Goal: Communication & Community: Answer question/provide support

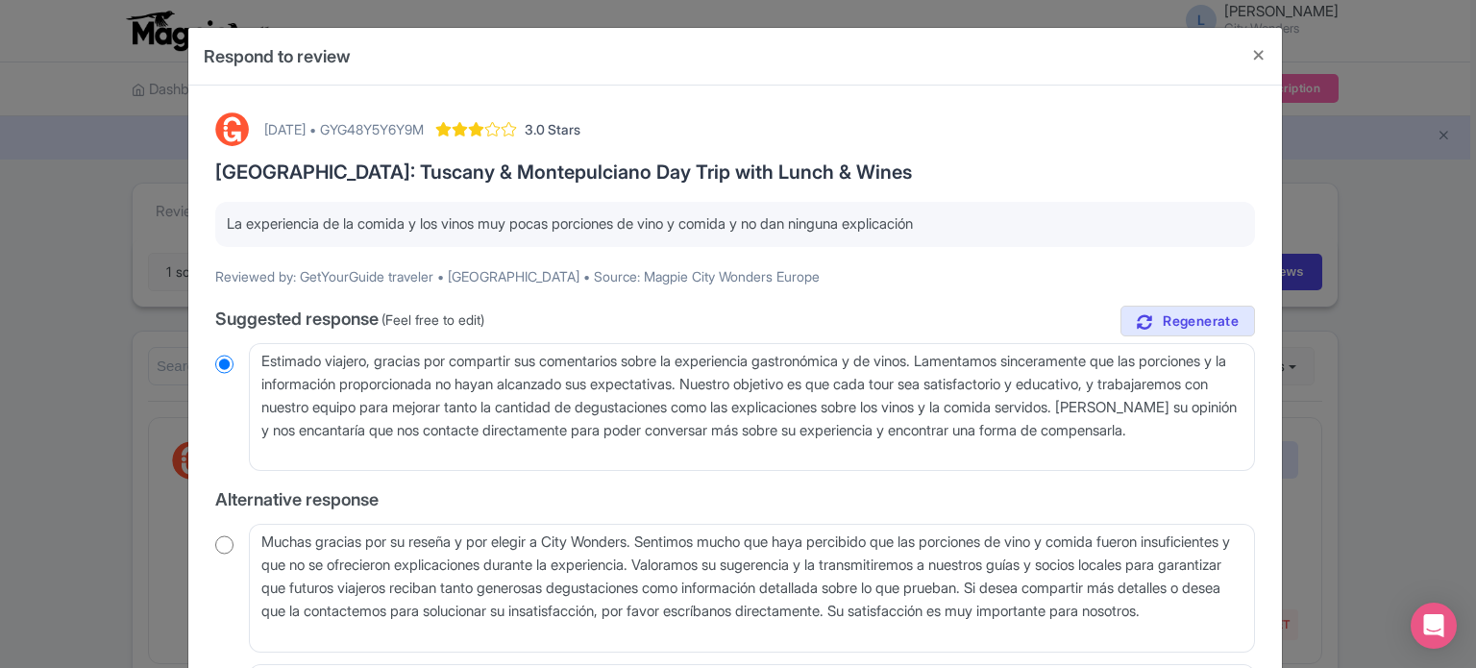
scroll to position [1955, 0]
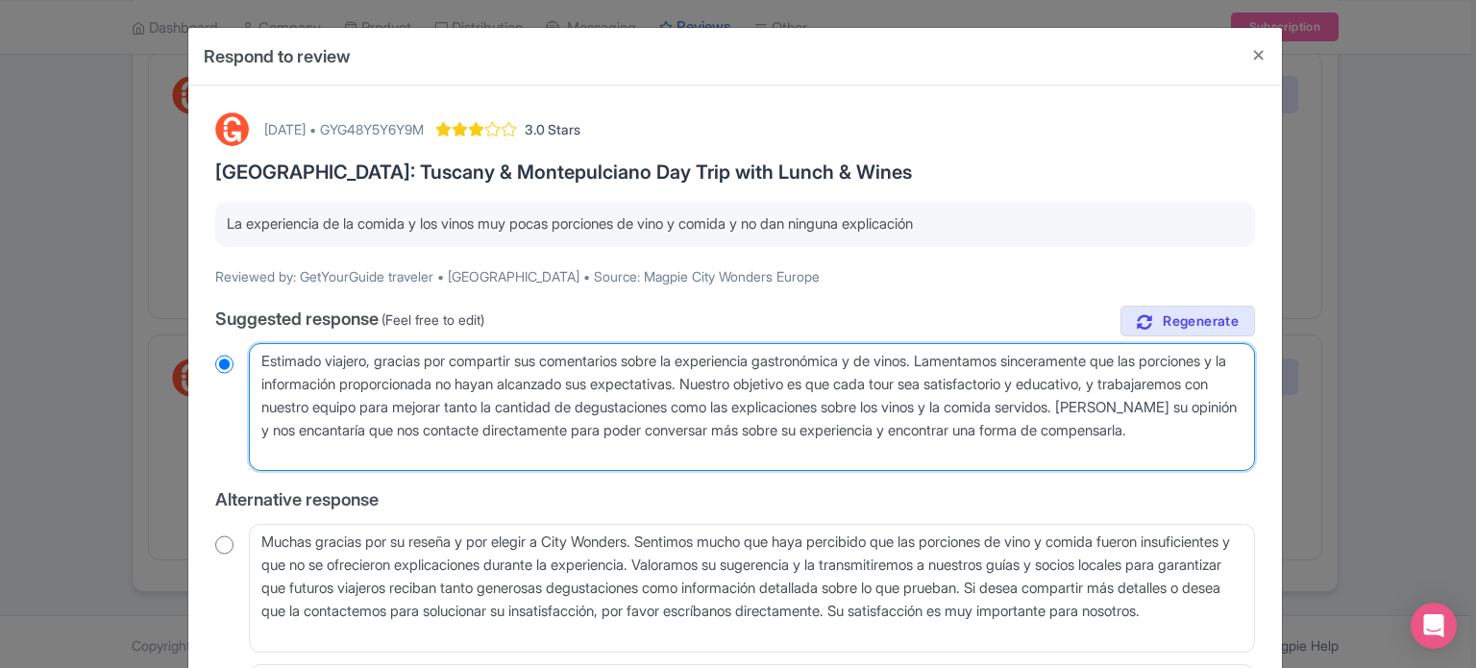
drag, startPoint x: 322, startPoint y: 429, endPoint x: 501, endPoint y: 458, distance: 181.2
click at [501, 458] on textarea "Estimado viajero, gracias por compartir sus comentarios sobre la experiencia ga…" at bounding box center [752, 407] width 1006 height 129
type textarea "Estimado viajero, gracias por compartir sus comentarios sobre la experiencia ga…"
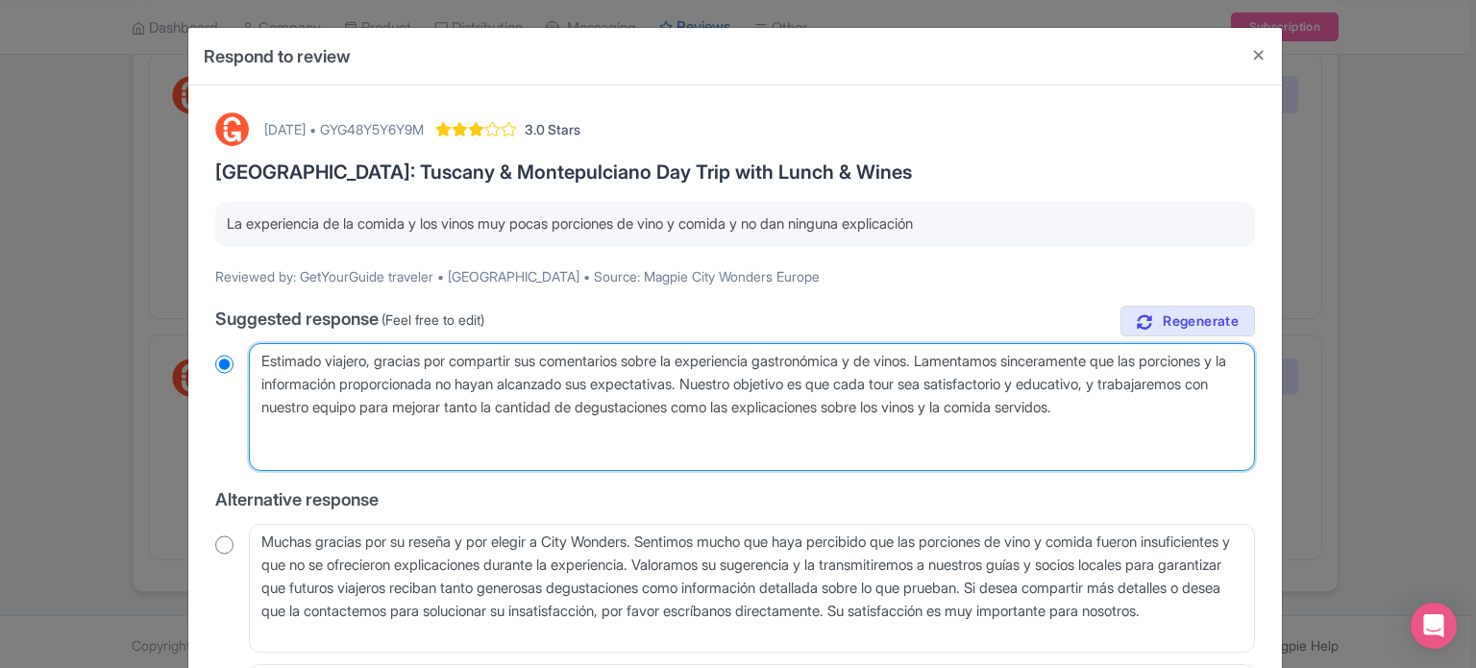
radio input "true"
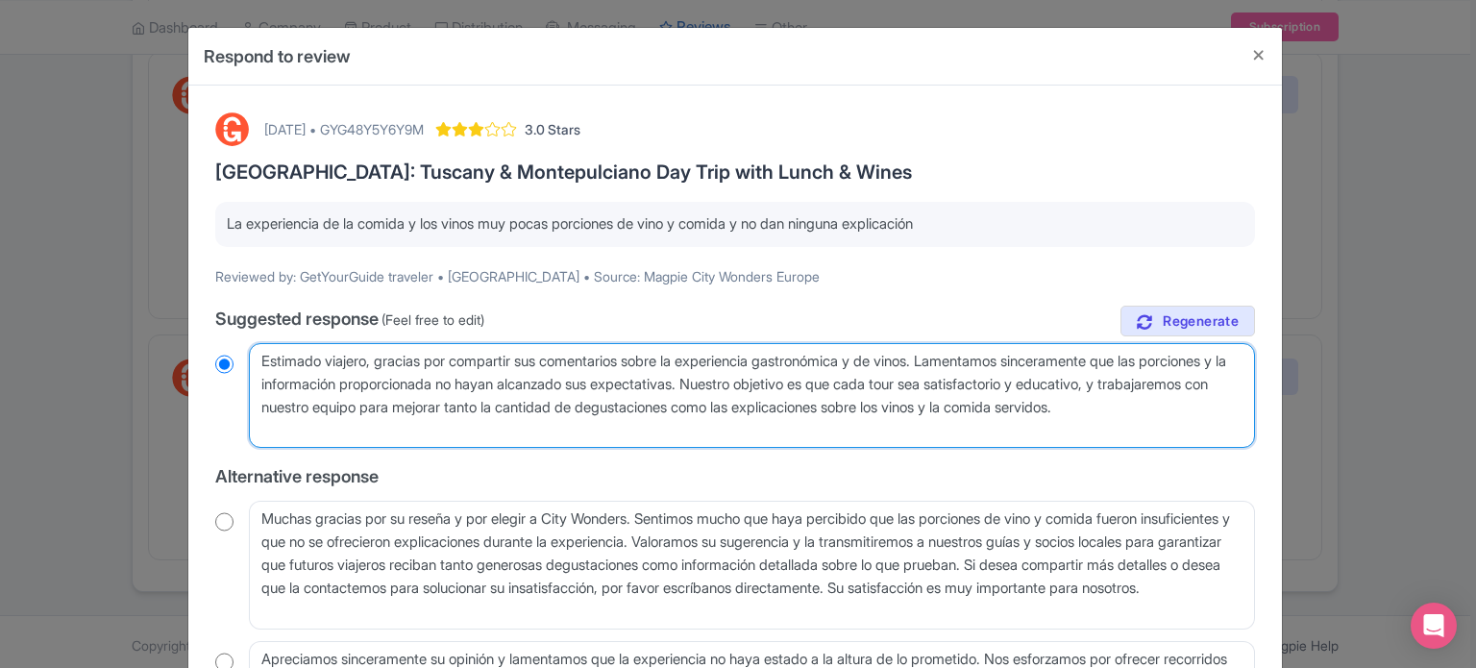
scroll to position [215, 0]
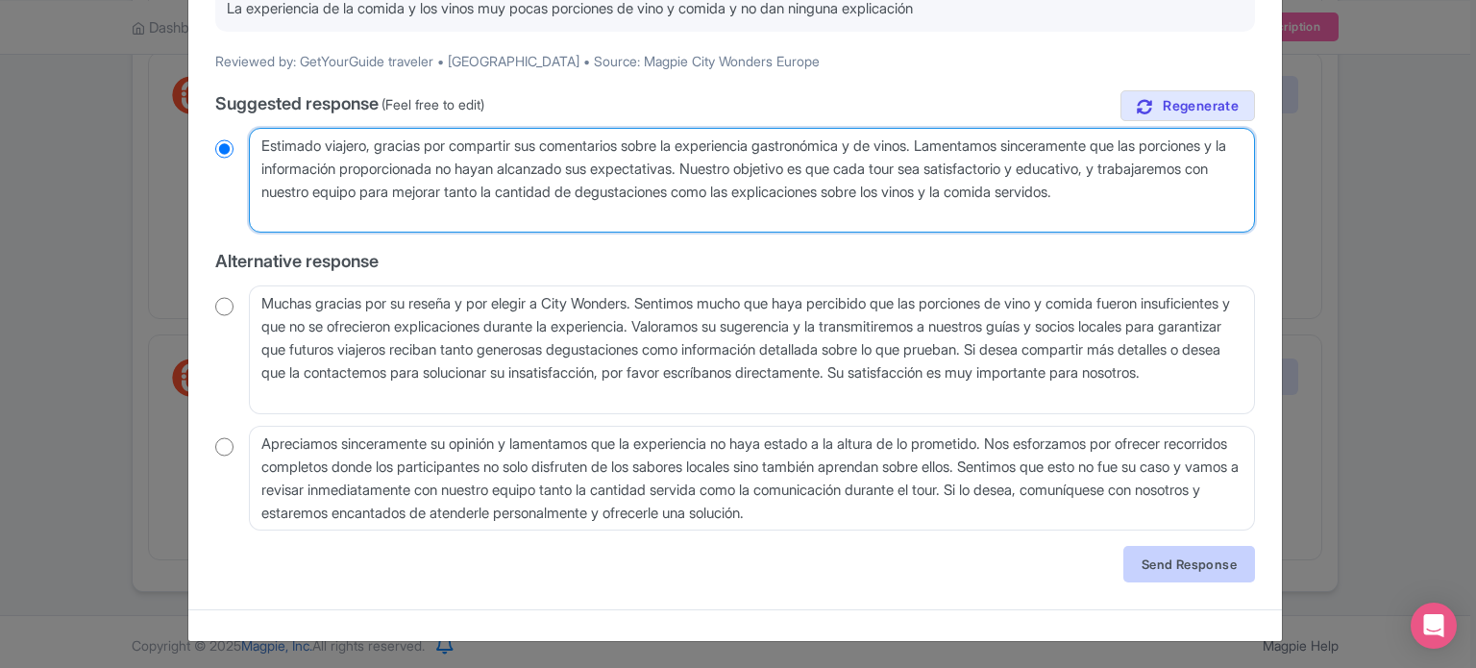
type textarea "Estimado viajero, gracias por compartir sus comentarios sobre la experiencia ga…"
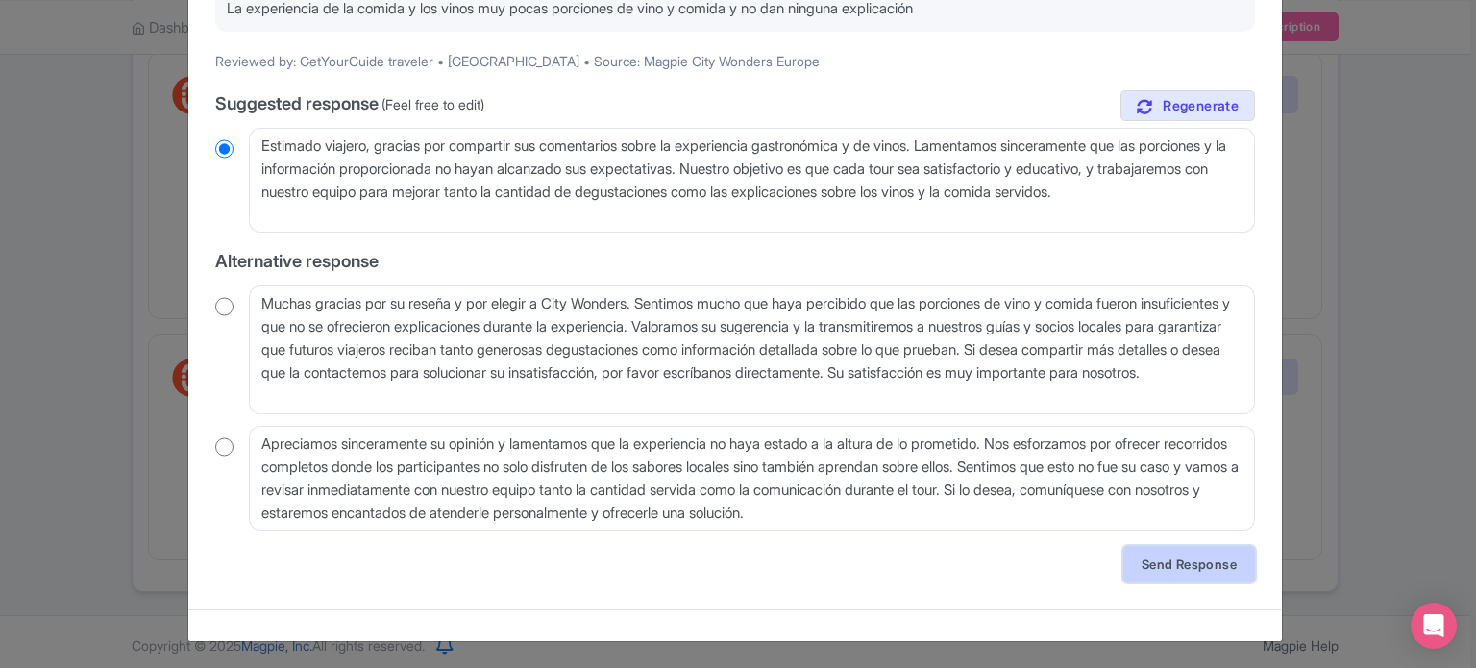
click at [1171, 554] on link "Send Response" at bounding box center [1190, 564] width 132 height 37
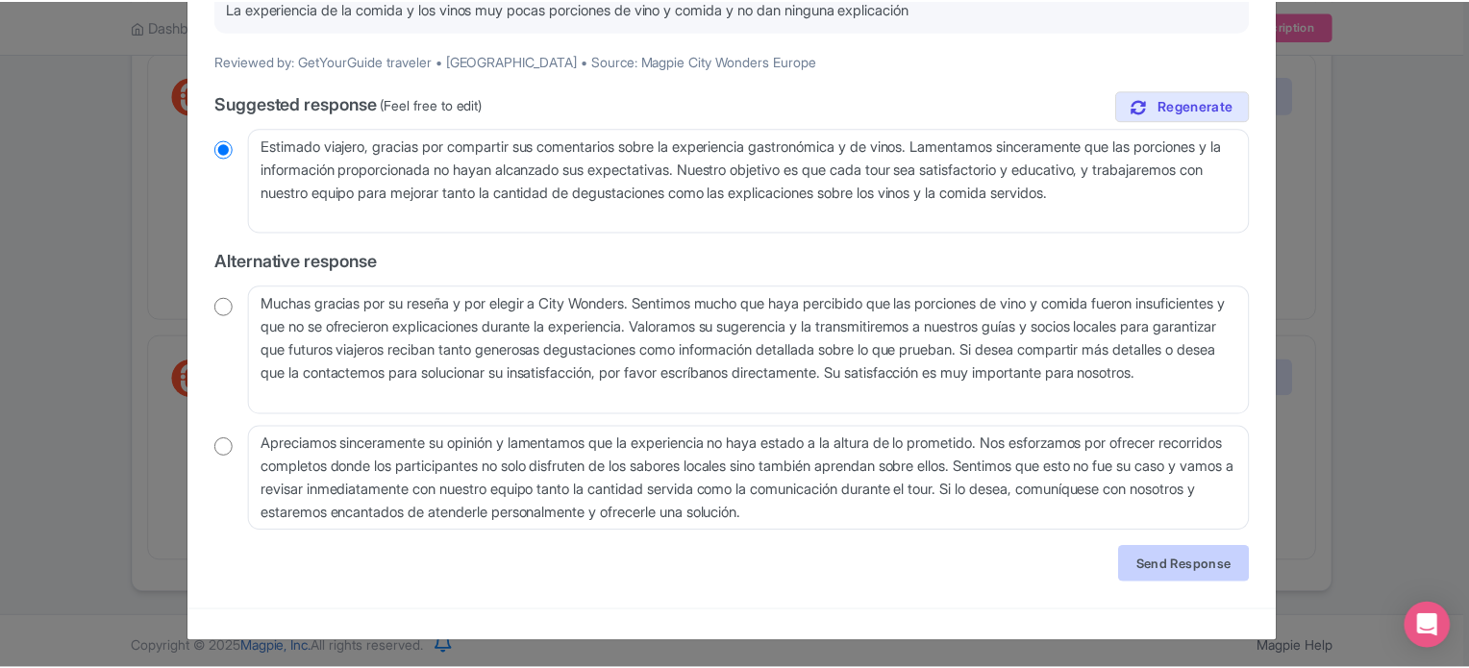
scroll to position [0, 0]
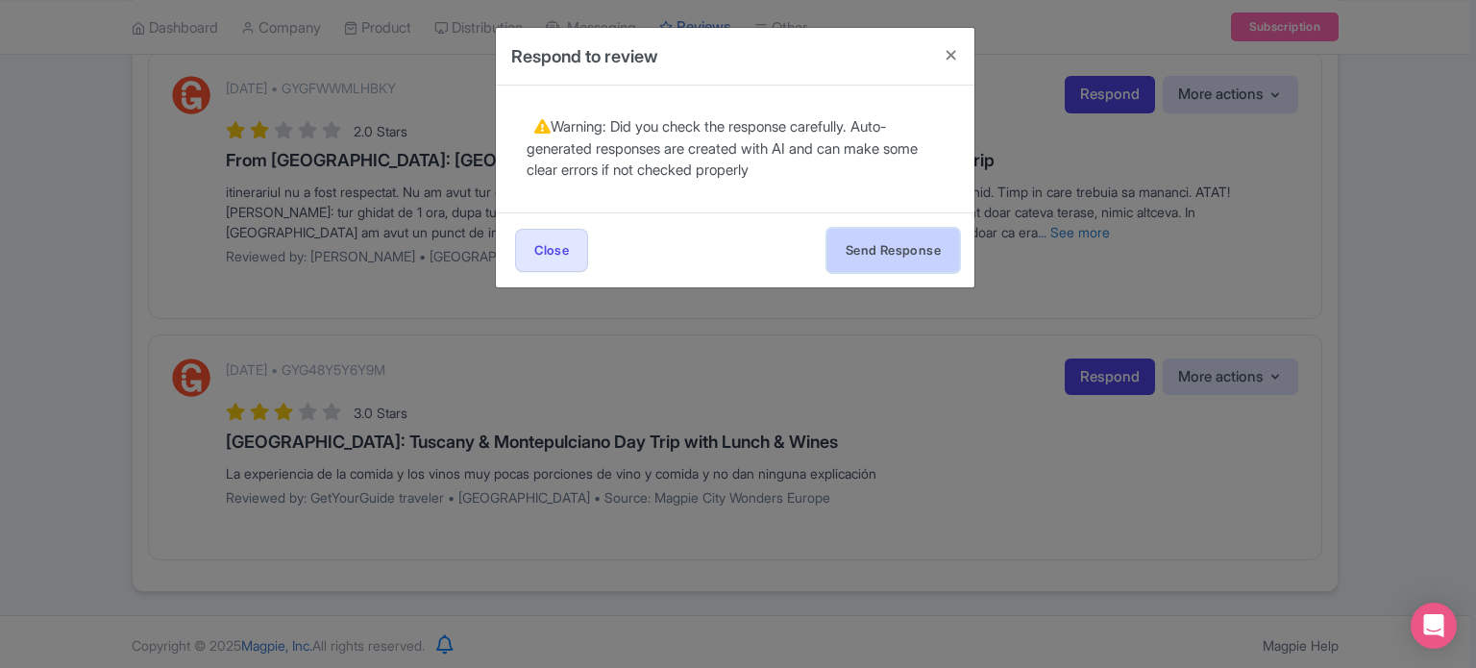
click at [907, 253] on button "Send Response" at bounding box center [893, 250] width 132 height 43
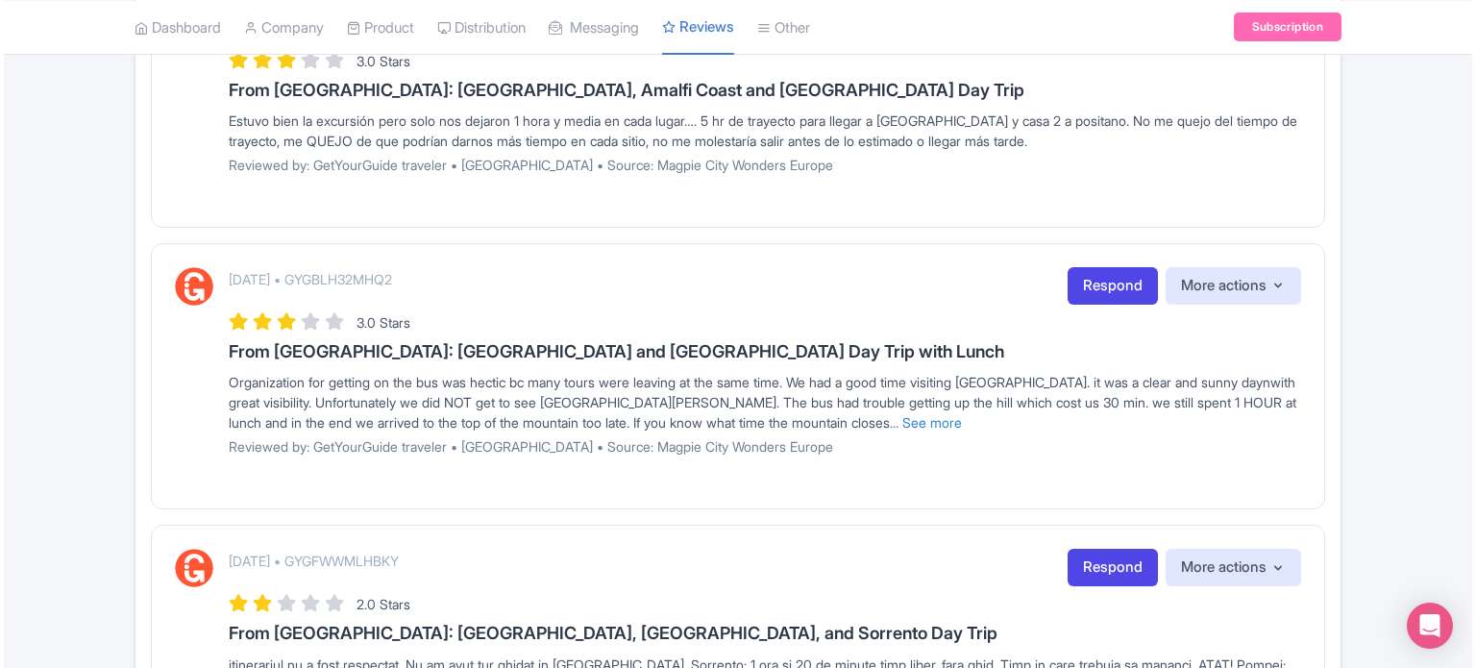
scroll to position [1426, 0]
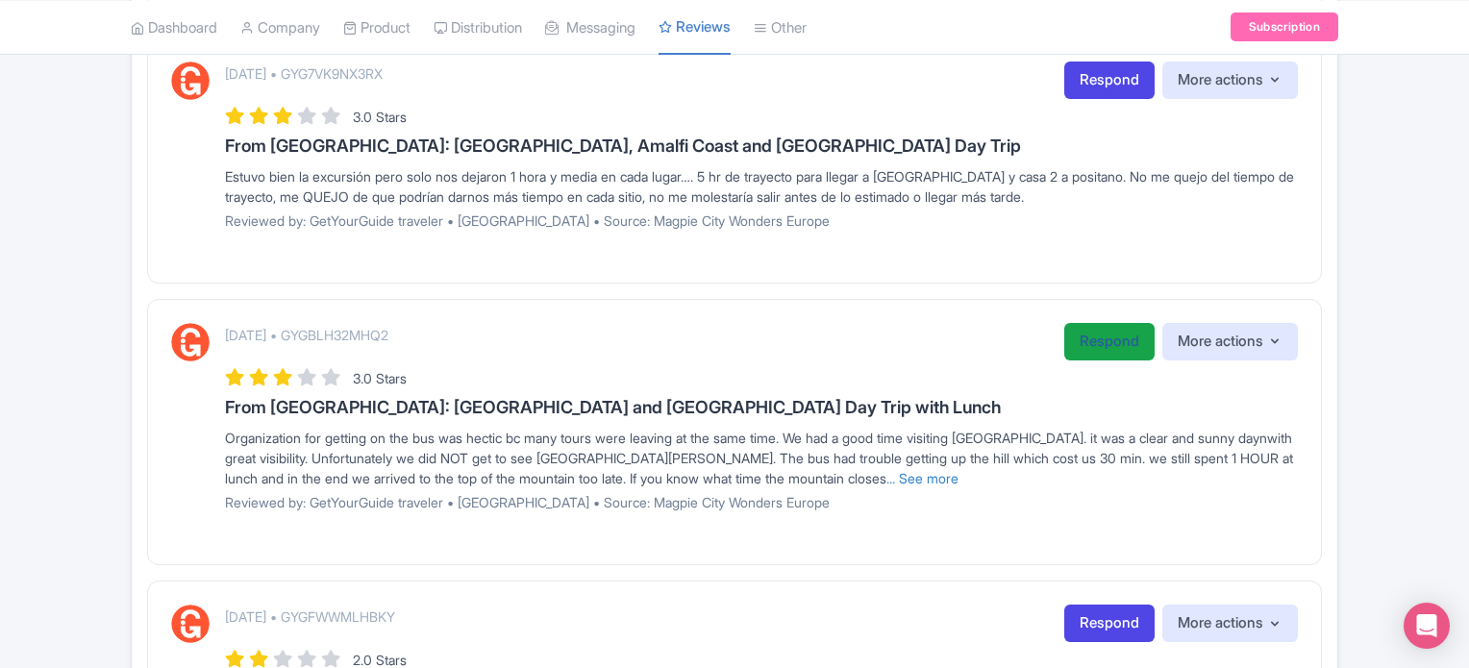
click at [1066, 349] on link "Respond" at bounding box center [1109, 341] width 90 height 37
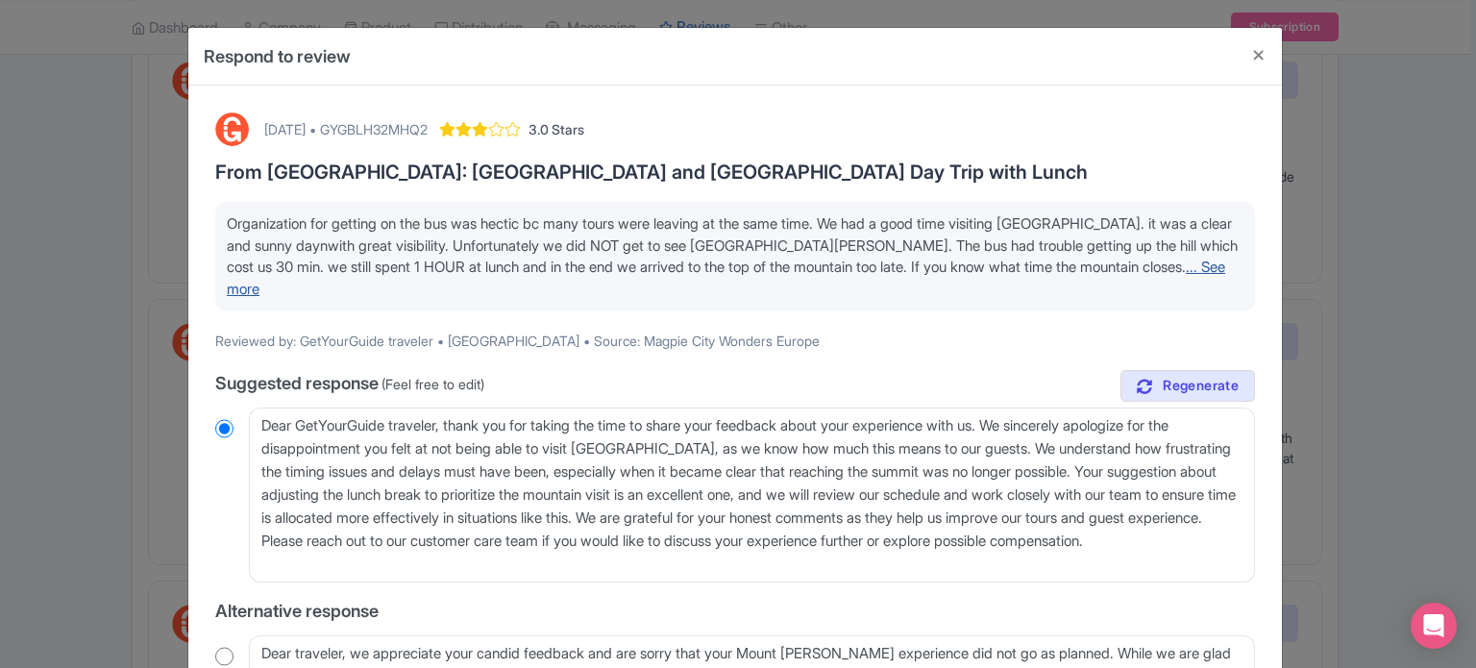
click at [1174, 260] on link "... See more" at bounding box center [726, 278] width 999 height 40
click at [428, 119] on div "October 07, 2025 • GYGBLH32MHQ2" at bounding box center [345, 129] width 163 height 20
copy div "GYGBLH32MHQ2"
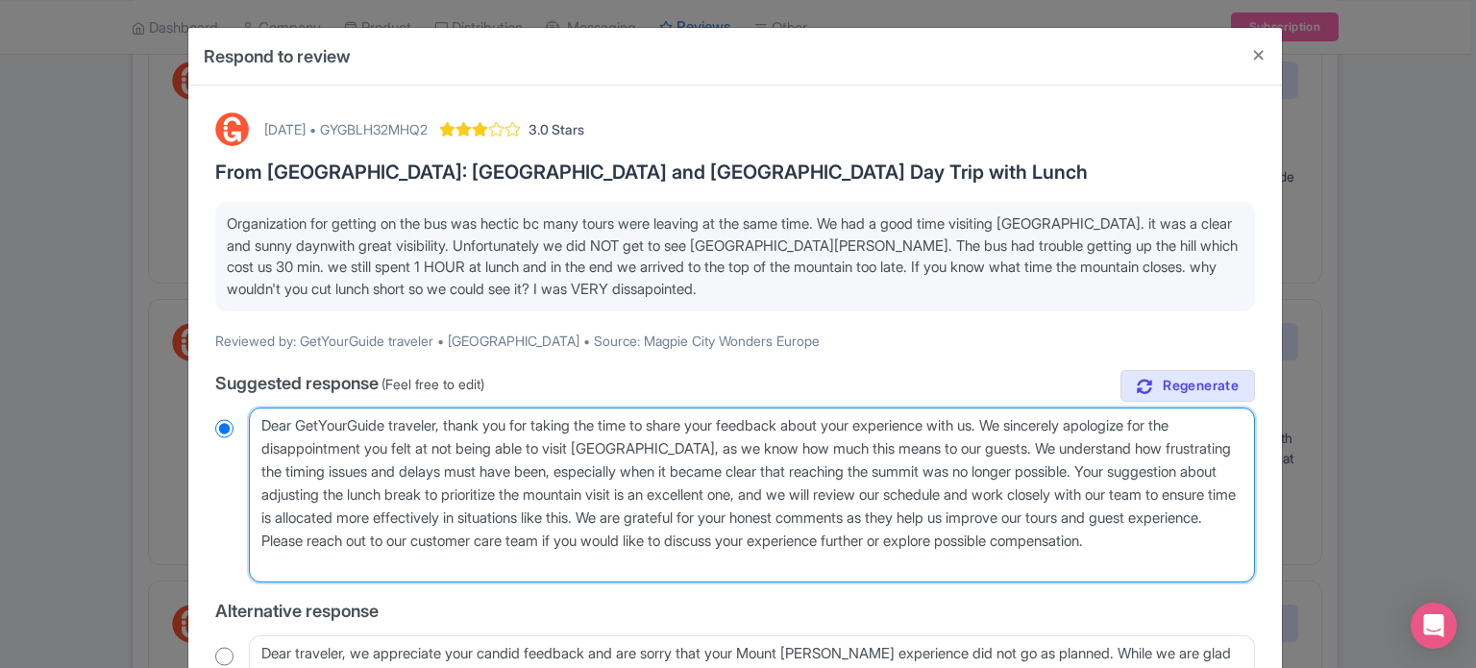
drag, startPoint x: 443, startPoint y: 426, endPoint x: 300, endPoint y: 432, distance: 143.3
click at [300, 432] on textarea "Dear GetYourGuide traveler, thank you for taking the time to share your feedbac…" at bounding box center [752, 495] width 1006 height 175
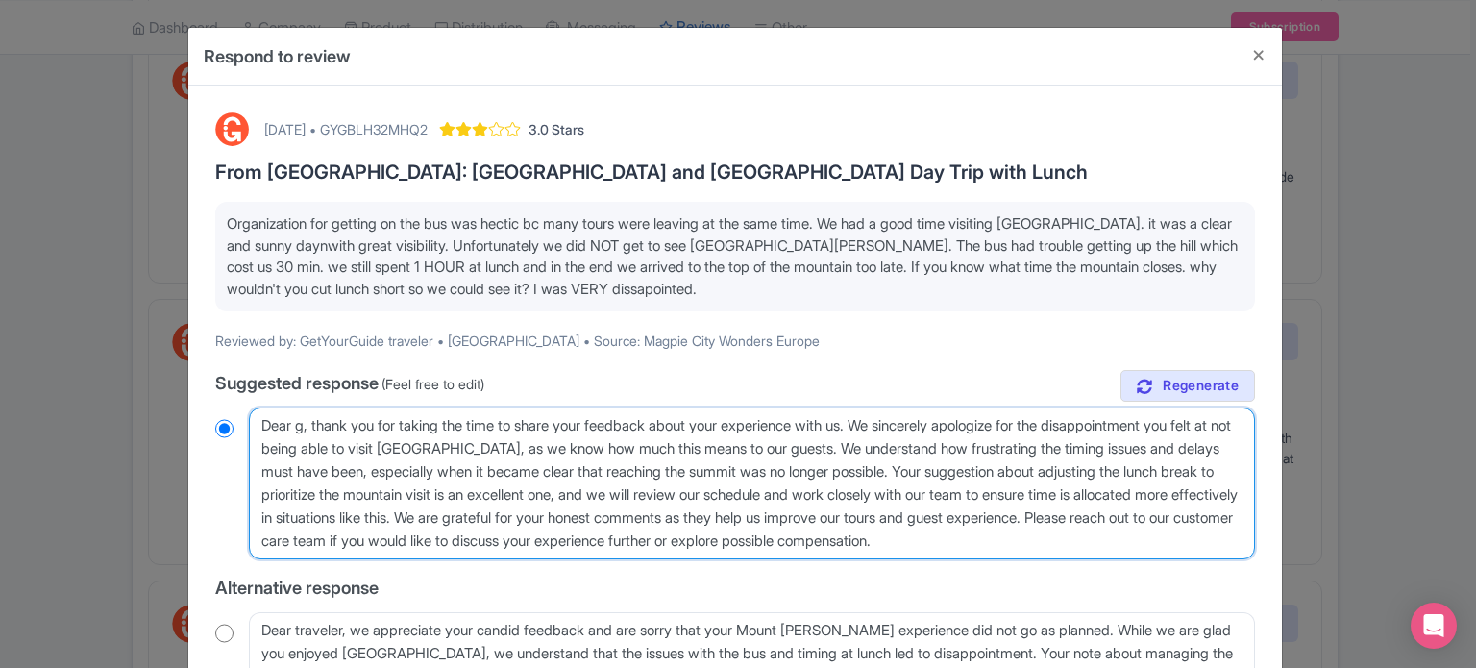
type textarea "Dear gu, thank you for taking the time to share your feedback about your experi…"
radio input "true"
type textarea "Dear gue, thank you for taking the time to share your feedback about your exper…"
radio input "true"
type textarea "Dear gues, thank you for taking the time to share your feedback about your expe…"
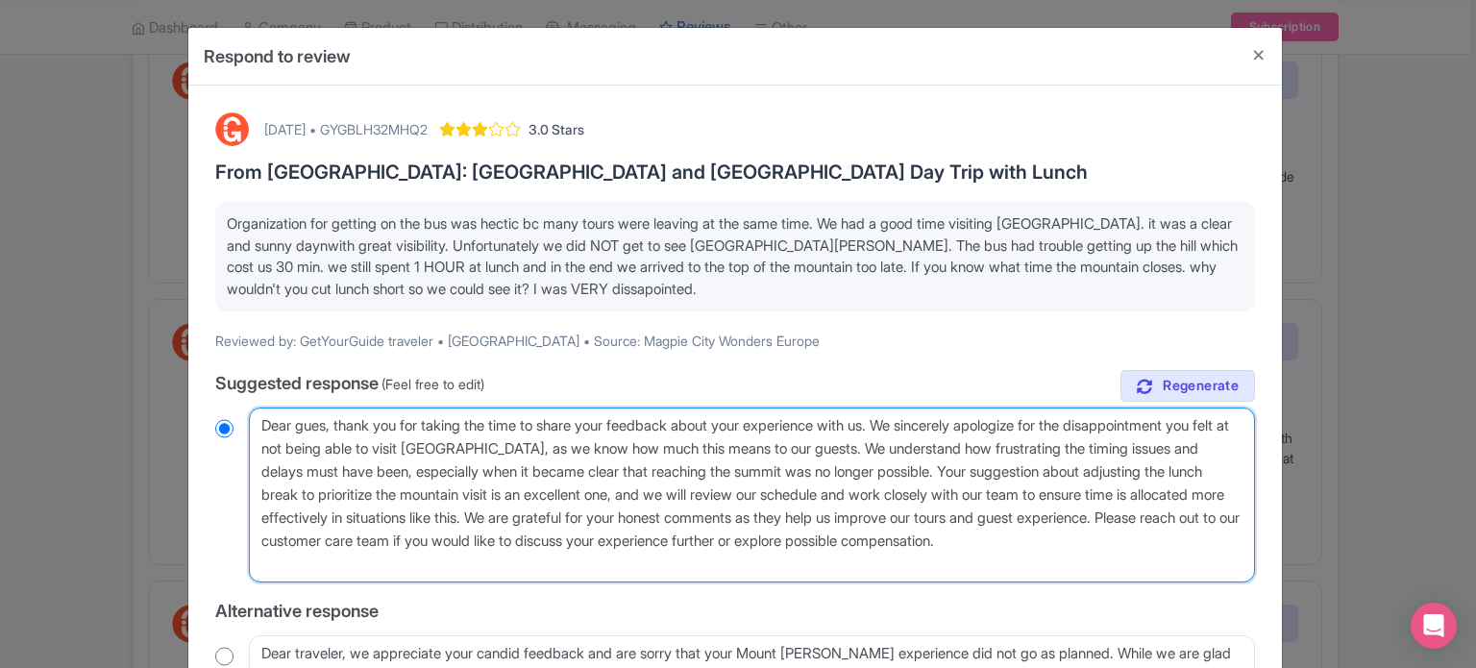
radio input "true"
type textarea "Dear guest, thank you for taking the time to share your feedback about your exp…"
radio input "true"
drag, startPoint x: 918, startPoint y: 445, endPoint x: 592, endPoint y: 457, distance: 326.0
click at [592, 457] on textarea "Dear GetYourGuide traveler, thank you for taking the time to share your feedbac…" at bounding box center [752, 495] width 1006 height 175
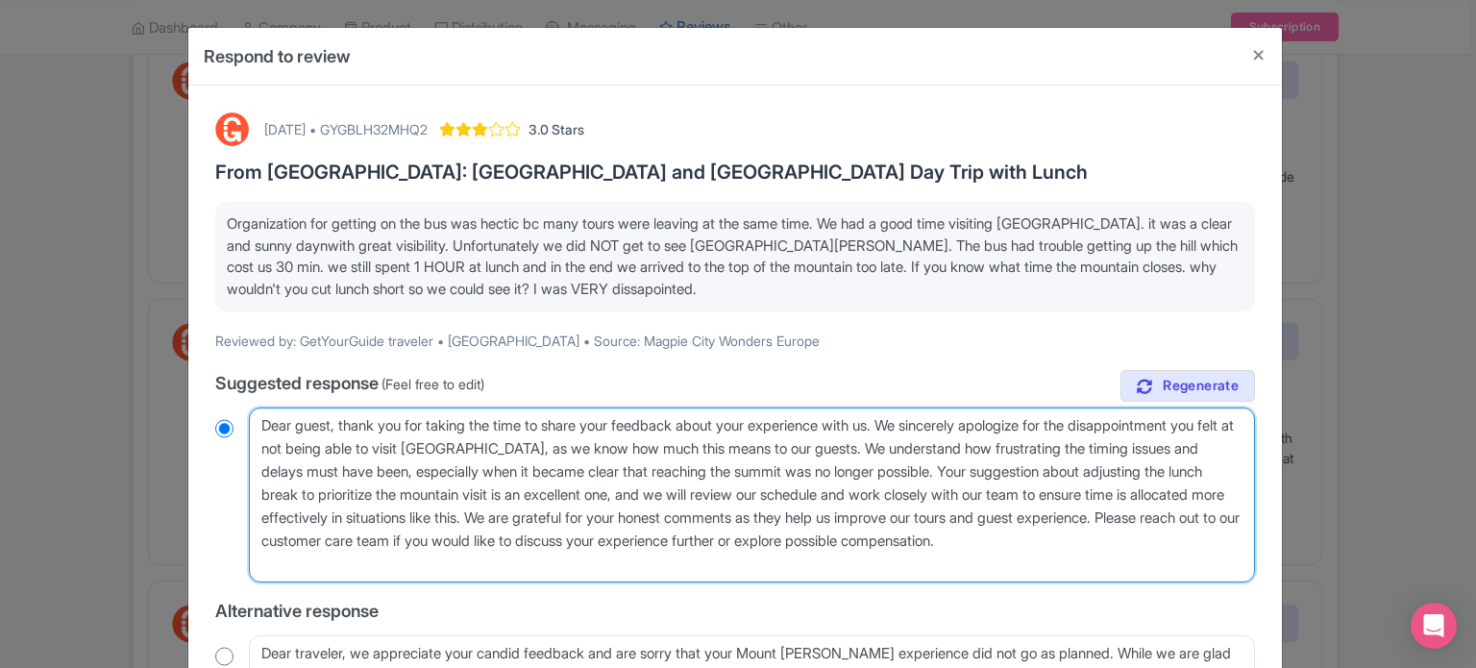
type textarea "Dear guest, thank you for taking the time to share your feedback about your exp…"
radio input "true"
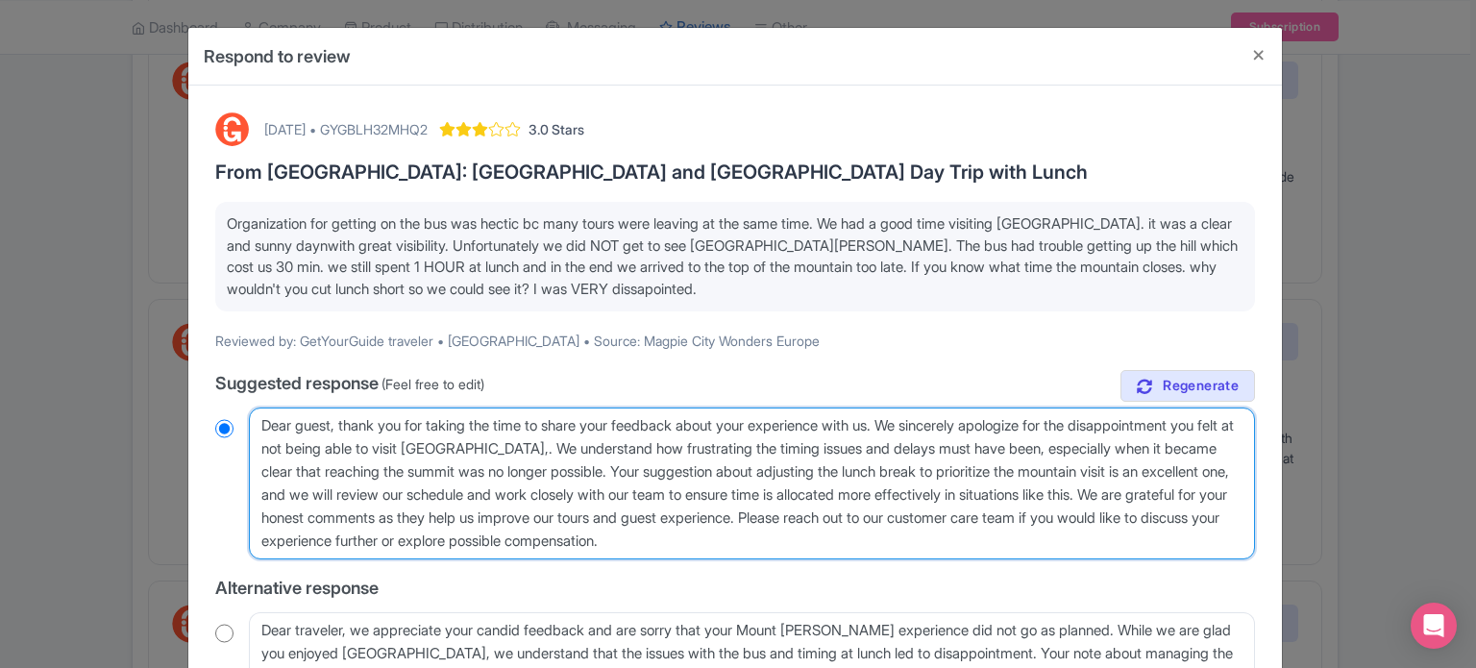
type textarea "Dear guest, thank you for taking the time to share your feedback about your exp…"
radio input "true"
drag, startPoint x: 891, startPoint y: 541, endPoint x: 1123, endPoint y: 445, distance: 250.8
click at [1123, 445] on textarea "Dear GetYourGuide traveler, thank you for taking the time to share your feedbac…" at bounding box center [752, 484] width 1006 height 152
type textarea "Dear guest, thank you for taking the time to share your feedback about your exp…"
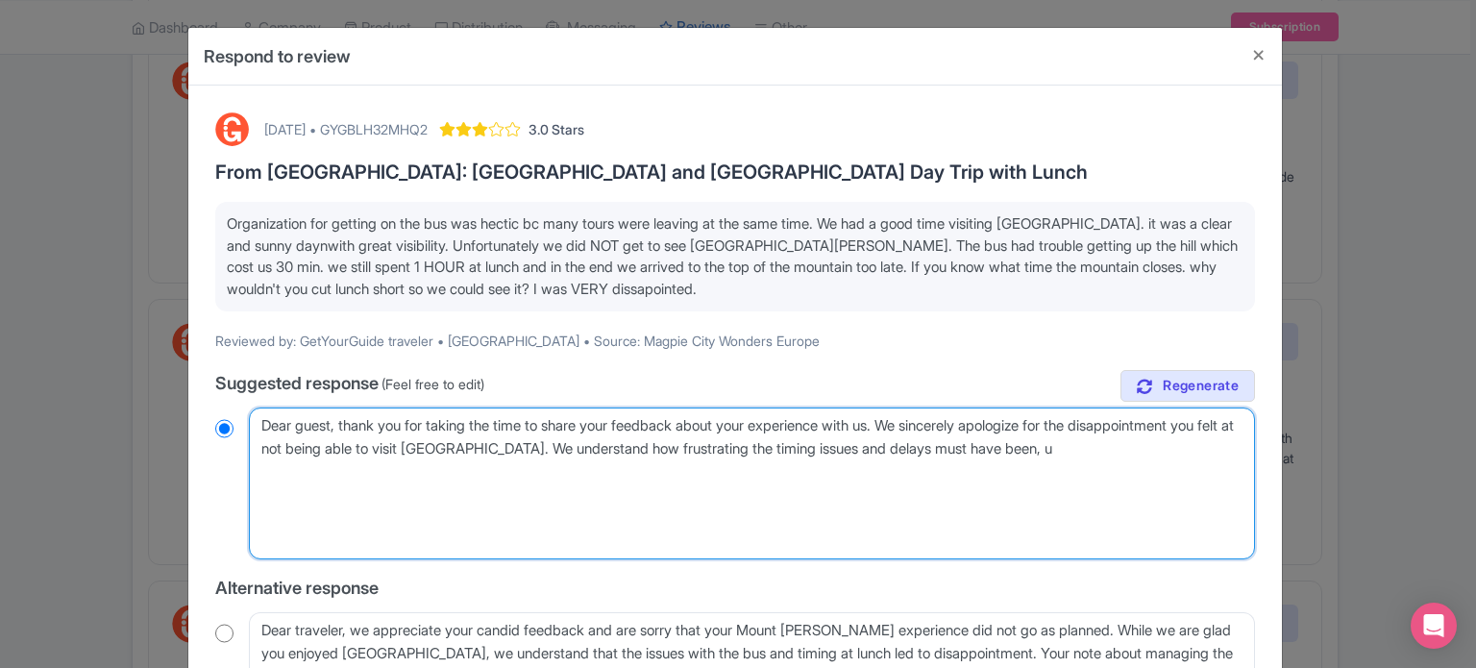
radio input "true"
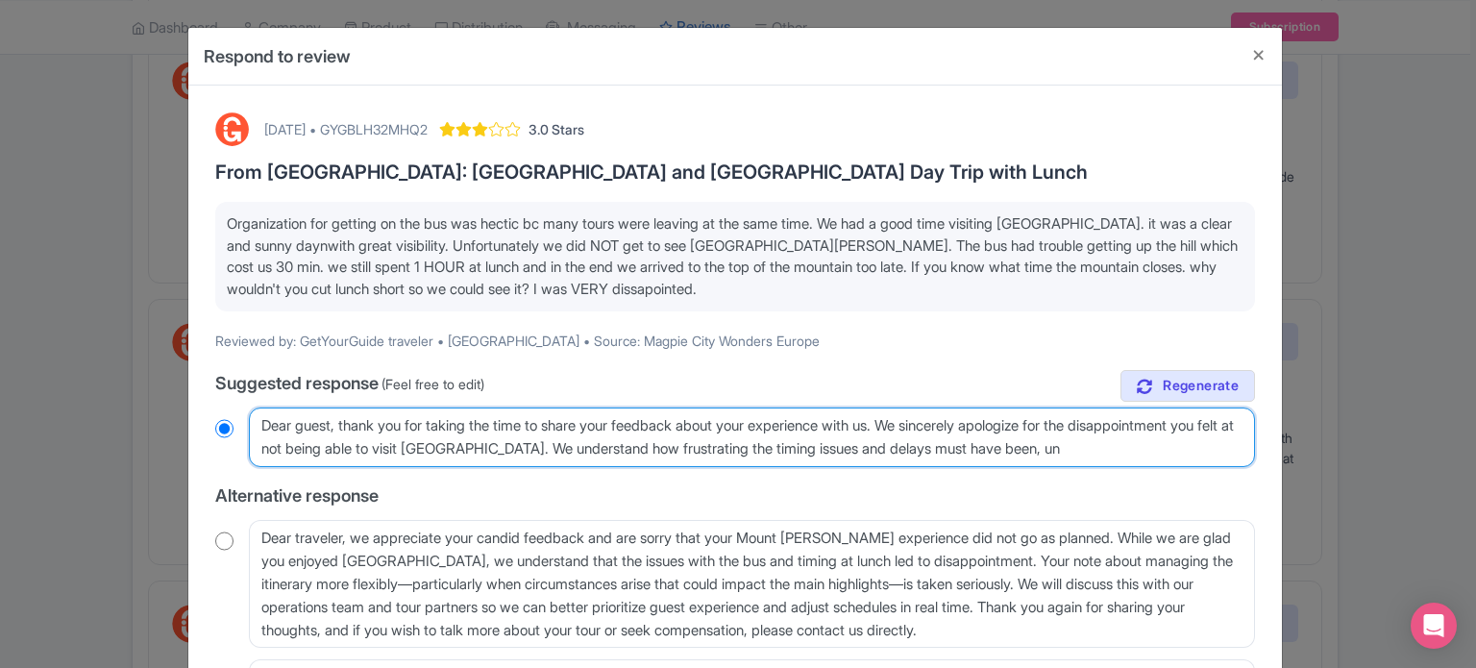
type textarea "Dear guest, thank you for taking the time to share your feedback about your exp…"
radio input "true"
type textarea "Dear guest, thank you for taking the time to share your feedback about your exp…"
radio input "true"
type textarea "Dear guest, thank you for taking the time to share your feedback about your exp…"
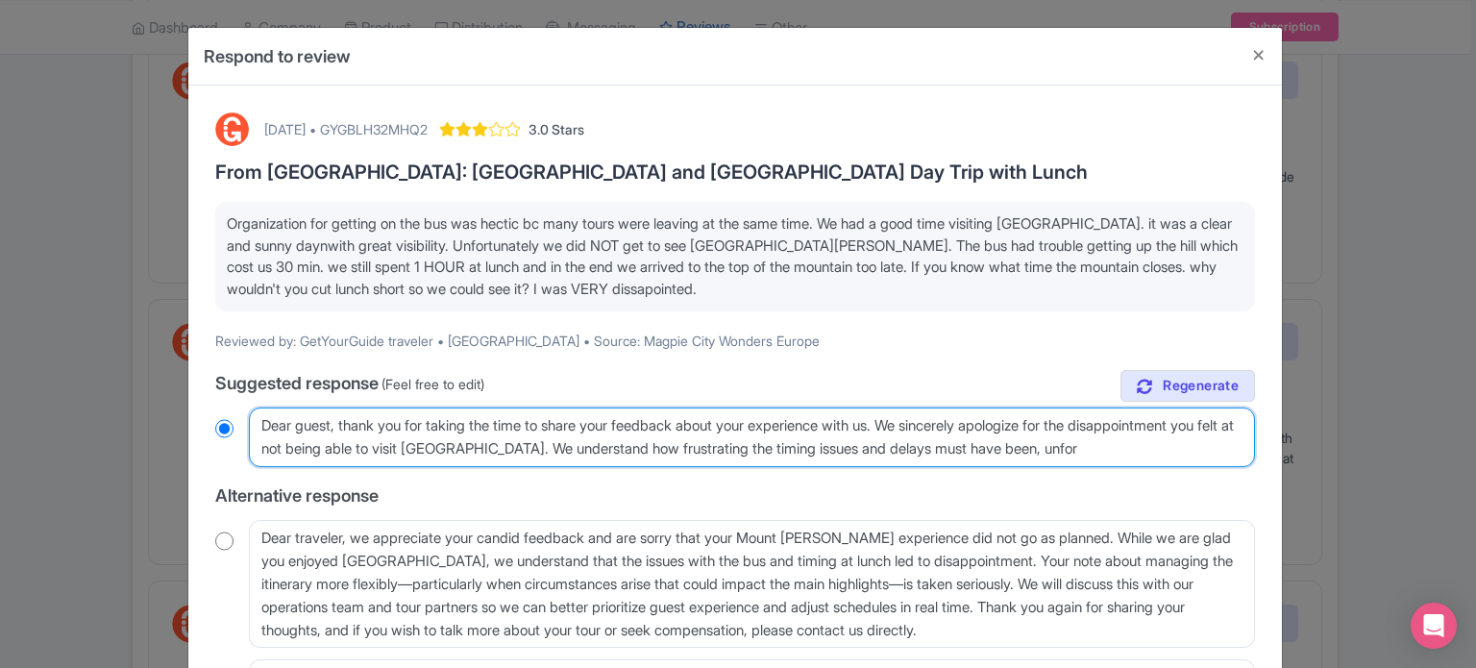
radio input "true"
type textarea "Dear guest, thank you for taking the time to share your feedback about your exp…"
radio input "true"
type textarea "Dear guest, thank you for taking the time to share your feedback about your exp…"
radio input "true"
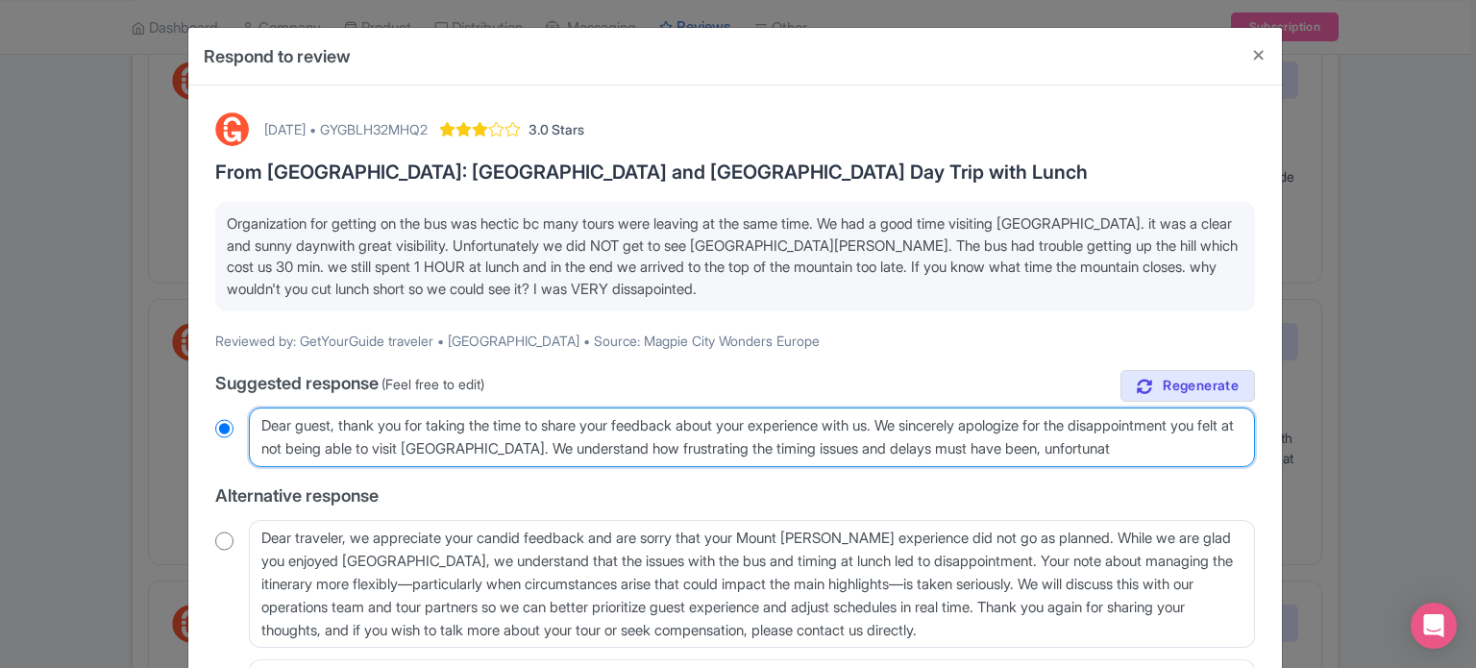
type textarea "Dear guest, thank you for taking the time to share your feedback about your exp…"
radio input "true"
type textarea "Dear guest, thank you for taking the time to share your feedback about your exp…"
radio input "true"
type textarea "Dear guest, thank you for taking the time to share your feedback about your exp…"
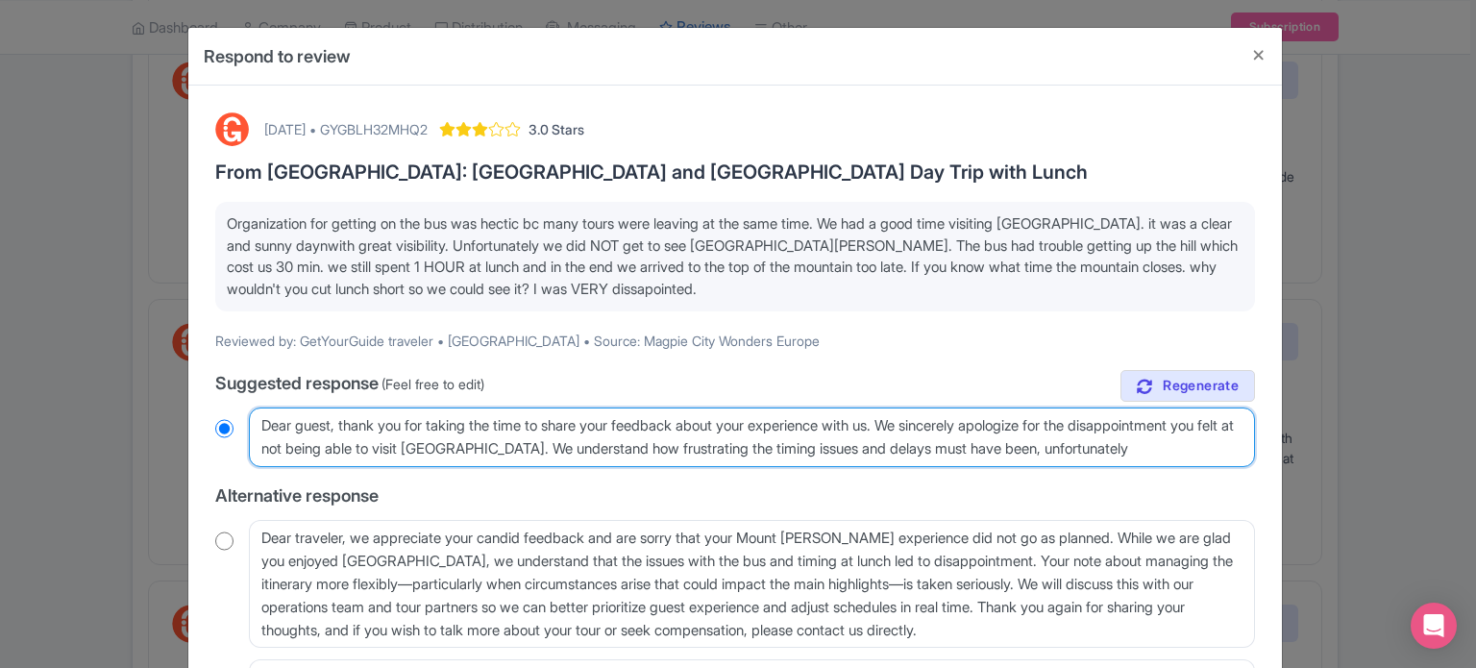
radio input "true"
type textarea "Dear guest, thank you for taking the time to share your feedback about your exp…"
radio input "true"
type textarea "Dear guest, thank you for taking the time to share your feedback about your exp…"
radio input "true"
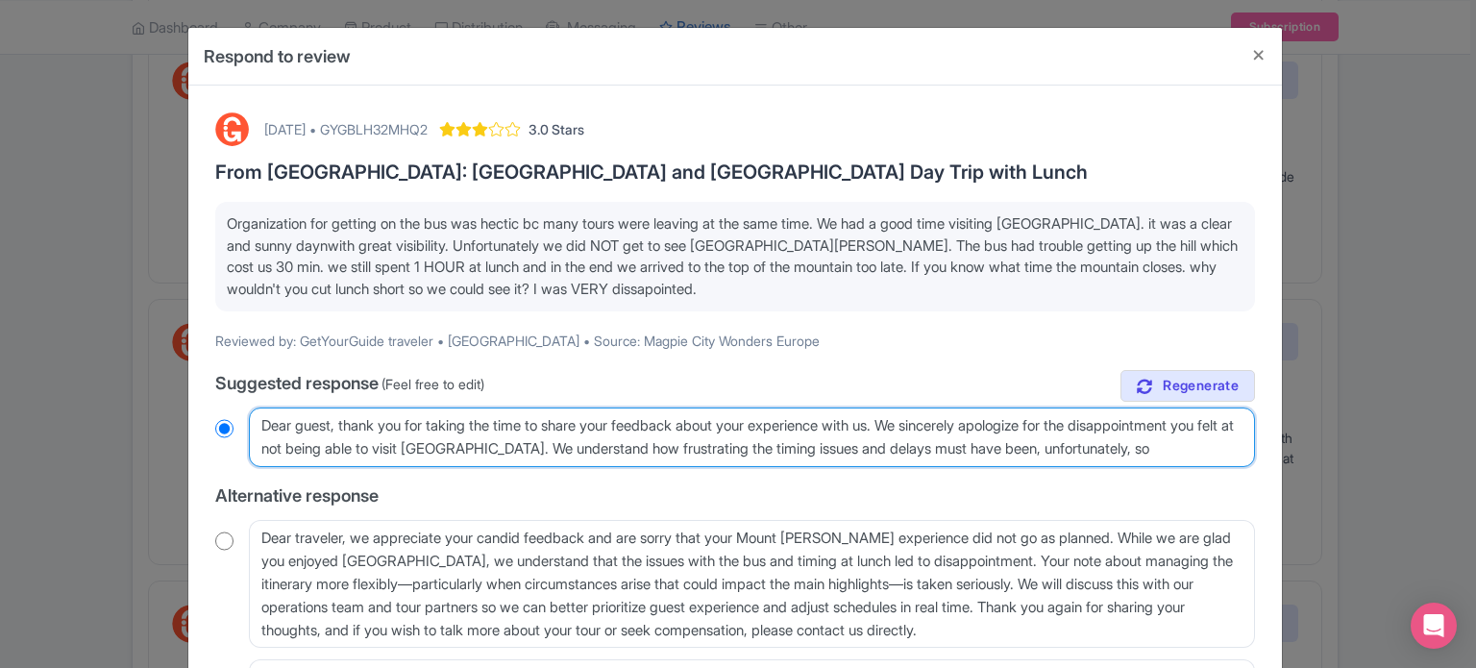
type textarea "Dear guest, thank you for taking the time to share your feedback about your exp…"
radio input "true"
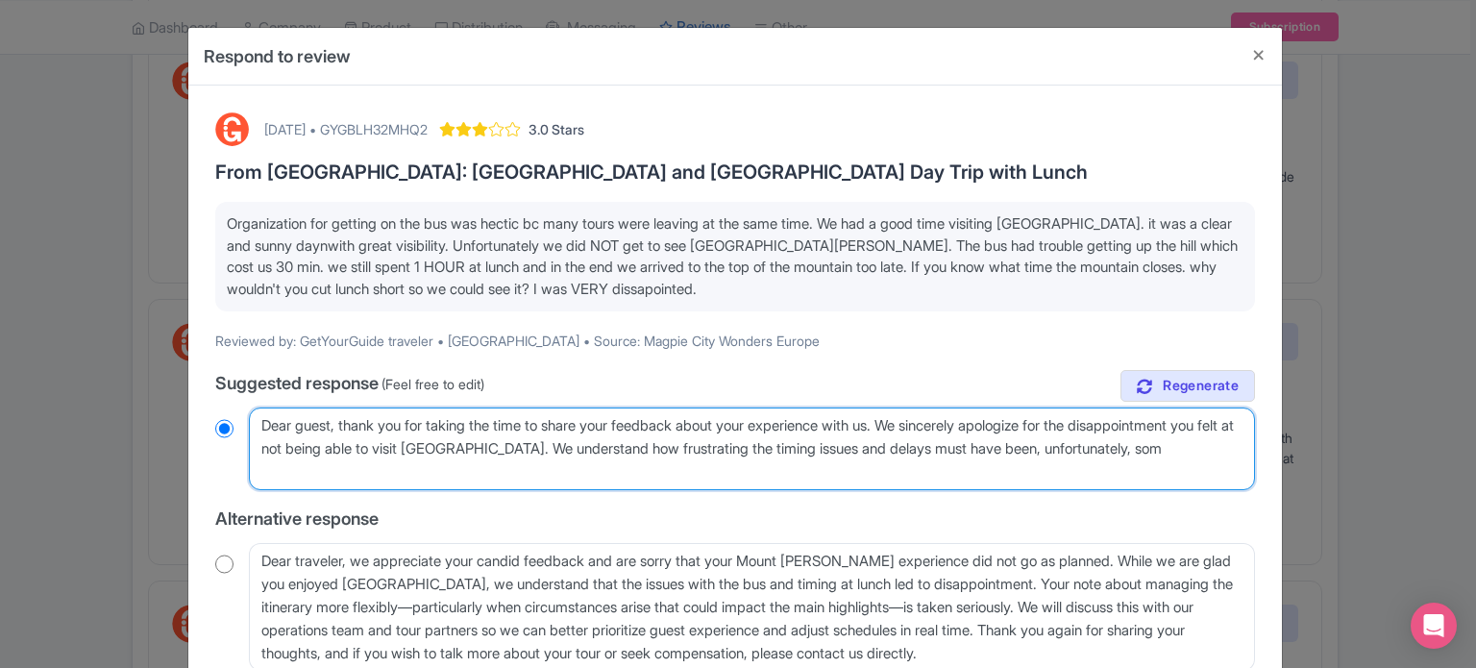
type textarea "Dear guest, thank you for taking the time to share your feedback about your exp…"
radio input "true"
type textarea "Dear guest, thank you for taking the time to share your feedback about your exp…"
radio input "true"
type textarea "Dear guest, thank you for taking the time to share your feedback about your exp…"
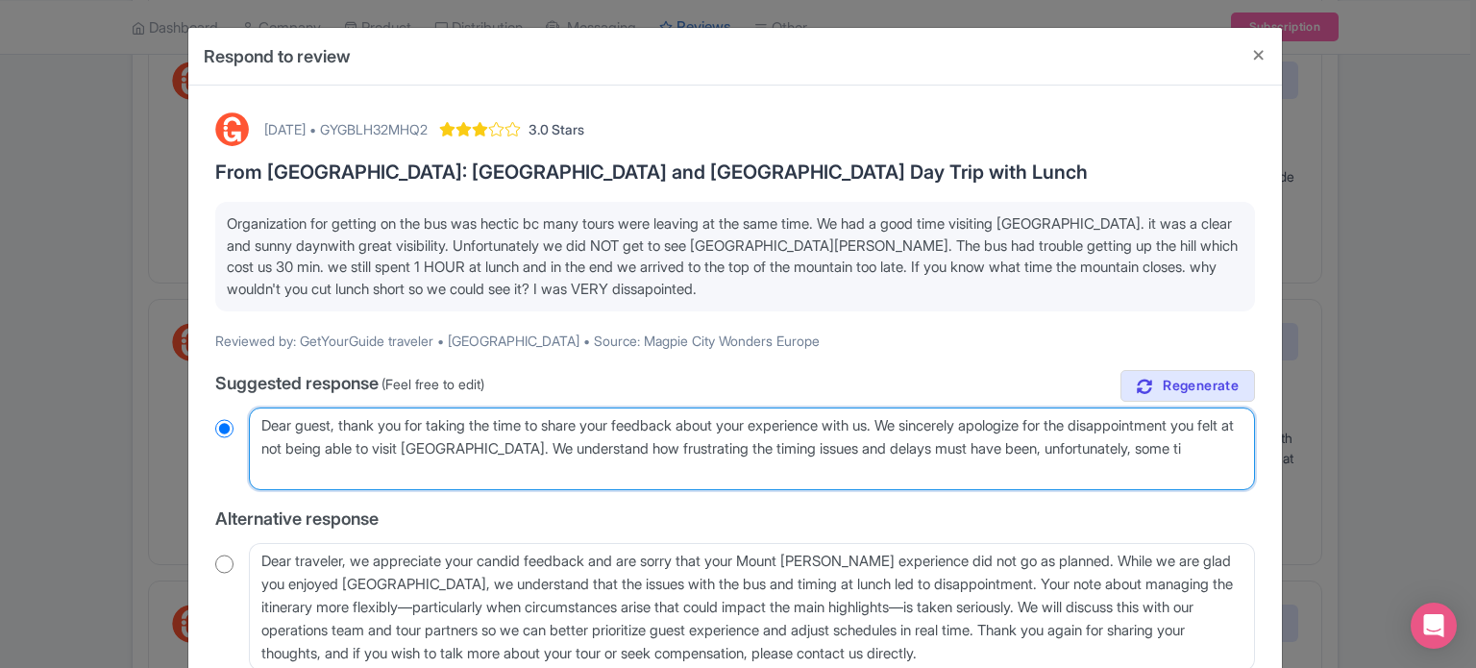
radio input "true"
type textarea "Dear guest, thank you for taking the time to share your feedback about your exp…"
radio input "true"
type textarea "Dear guest, thank you for taking the time to share your feedback about your exp…"
radio input "true"
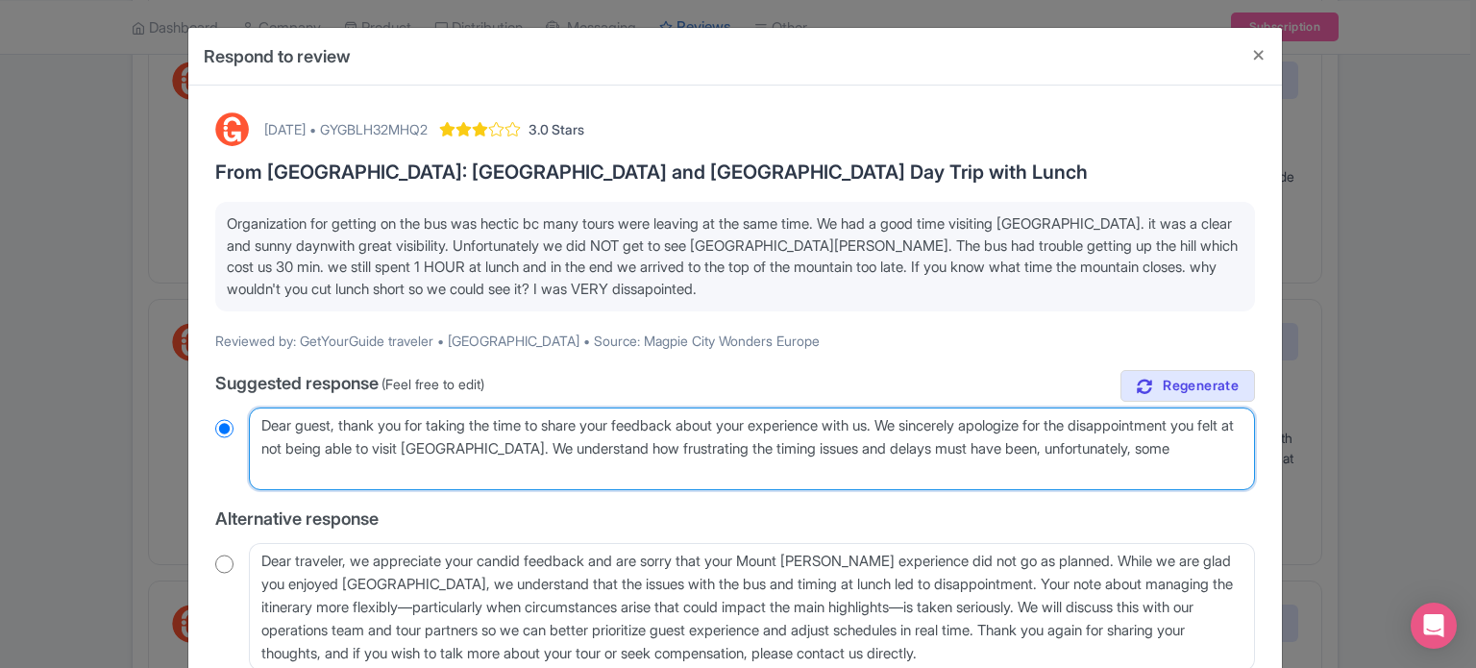
type textarea "Dear guest, thank you for taking the time to share your feedback about your exp…"
radio input "true"
type textarea "Dear guest, thank you for taking the time to share your feedback about your exp…"
radio input "true"
type textarea "Dear guest, thank you for taking the time to share your feedback about your exp…"
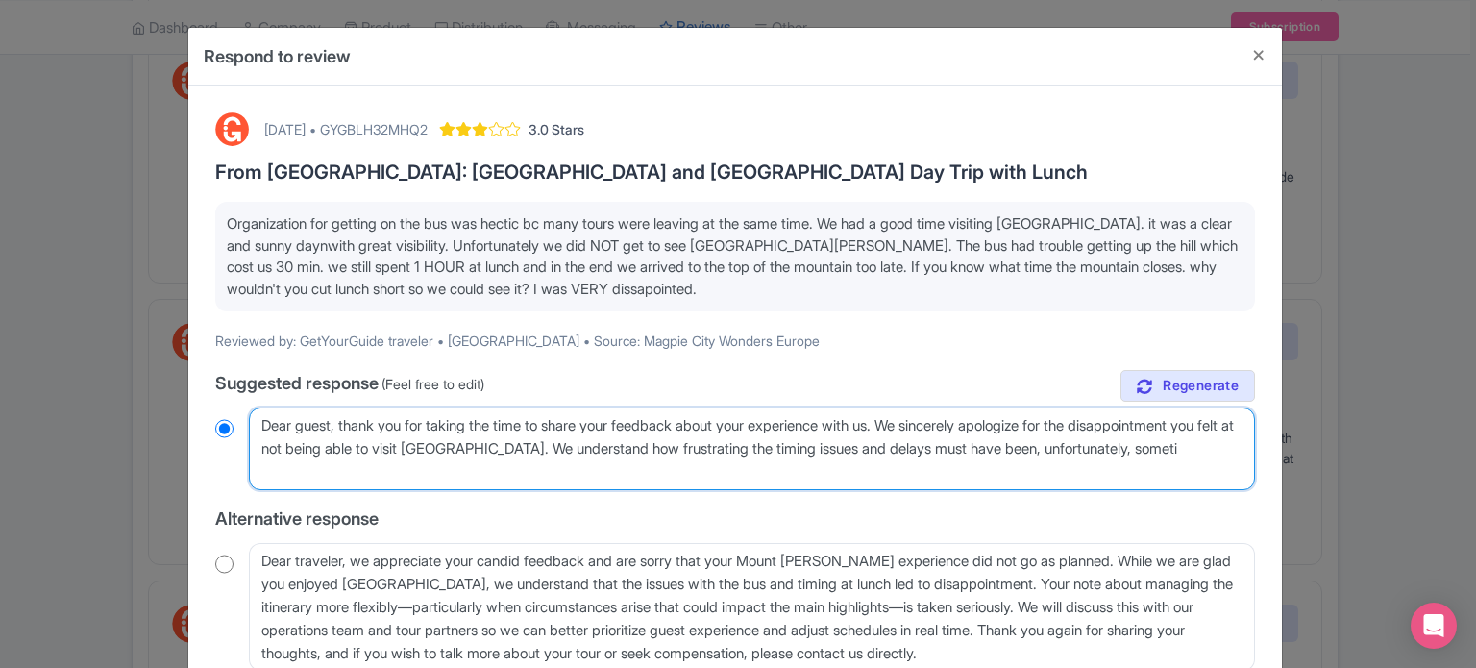
radio input "true"
type textarea "Dear guest, thank you for taking the time to share your feedback about your exp…"
radio input "true"
type textarea "Dear guest, thank you for taking the time to share your feedback about your exp…"
radio input "true"
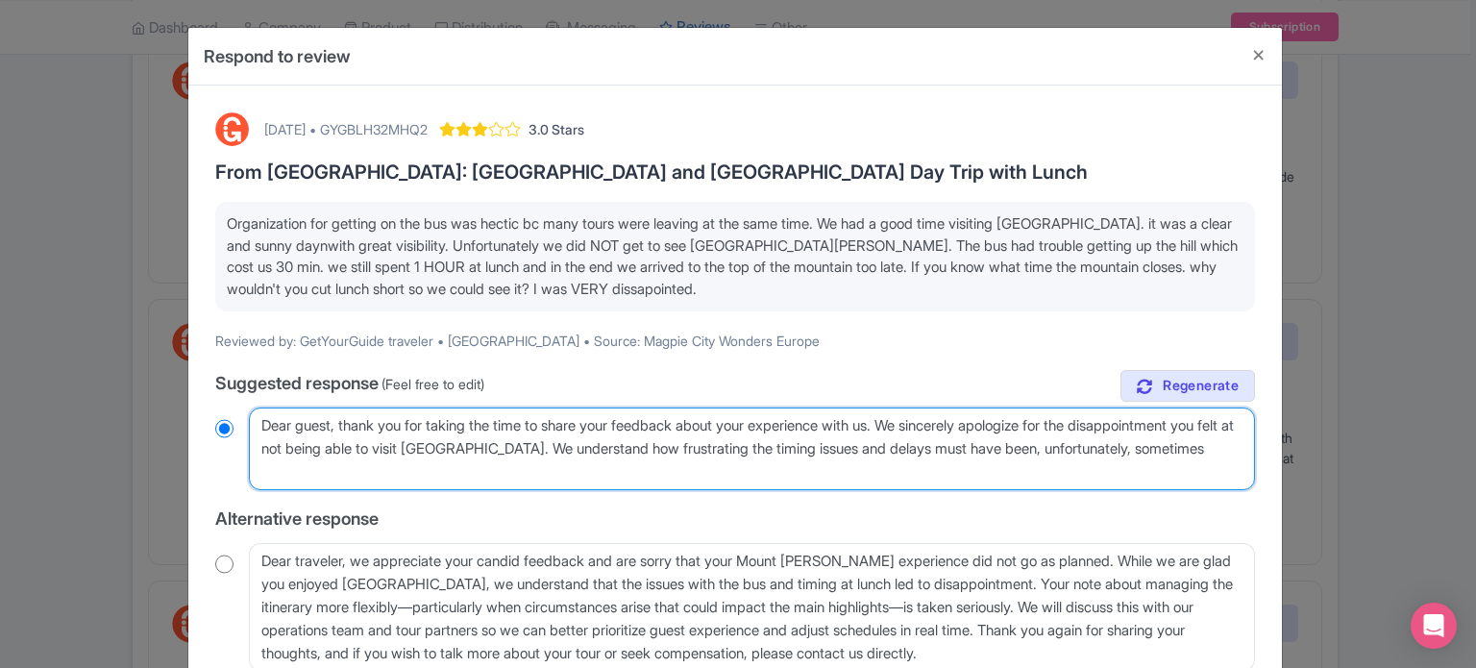
type textarea "Dear guest, thank you for taking the time to share your feedback about your exp…"
radio input "true"
type textarea "Dear guest, thank you for taking the time to share your feedback about your exp…"
radio input "true"
type textarea "Dear guest, thank you for taking the time to share your feedback about your exp…"
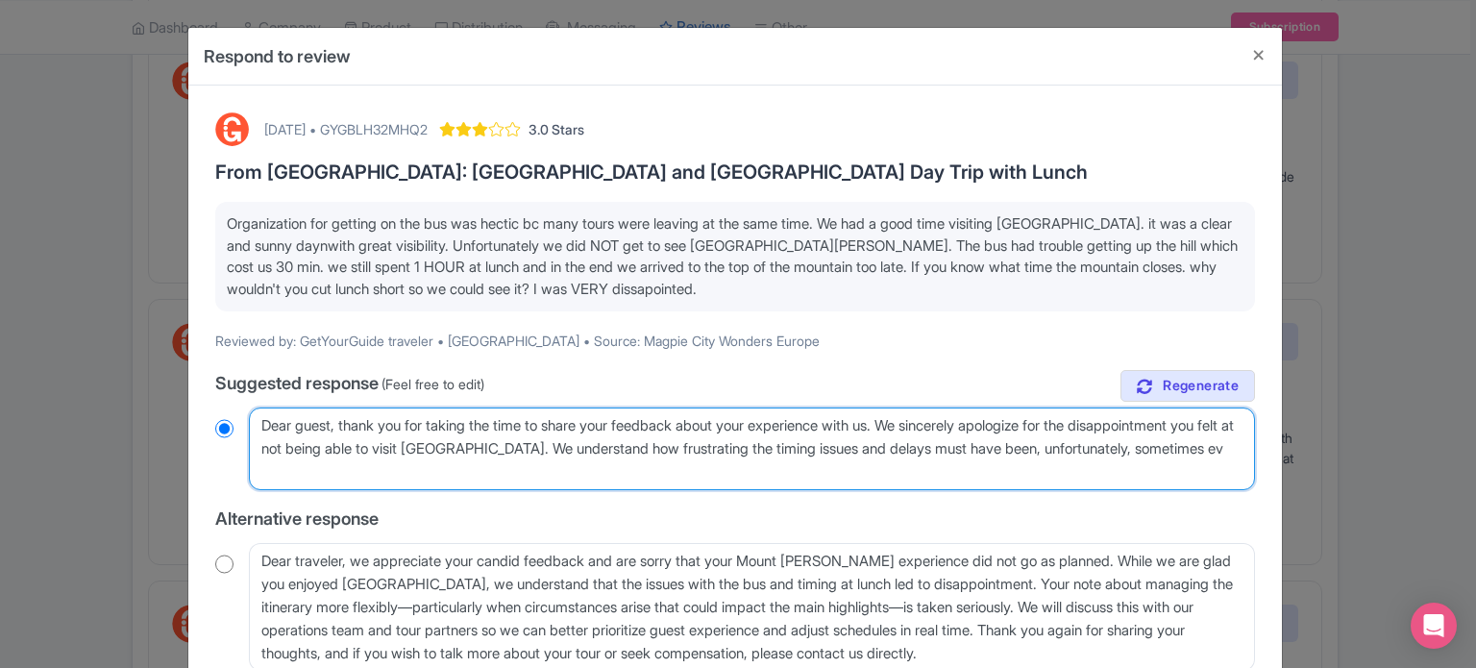
radio input "true"
type textarea "Dear guest, thank you for taking the time to share your feedback about your exp…"
radio input "true"
type textarea "Dear guest, thank you for taking the time to share your feedback about your exp…"
radio input "true"
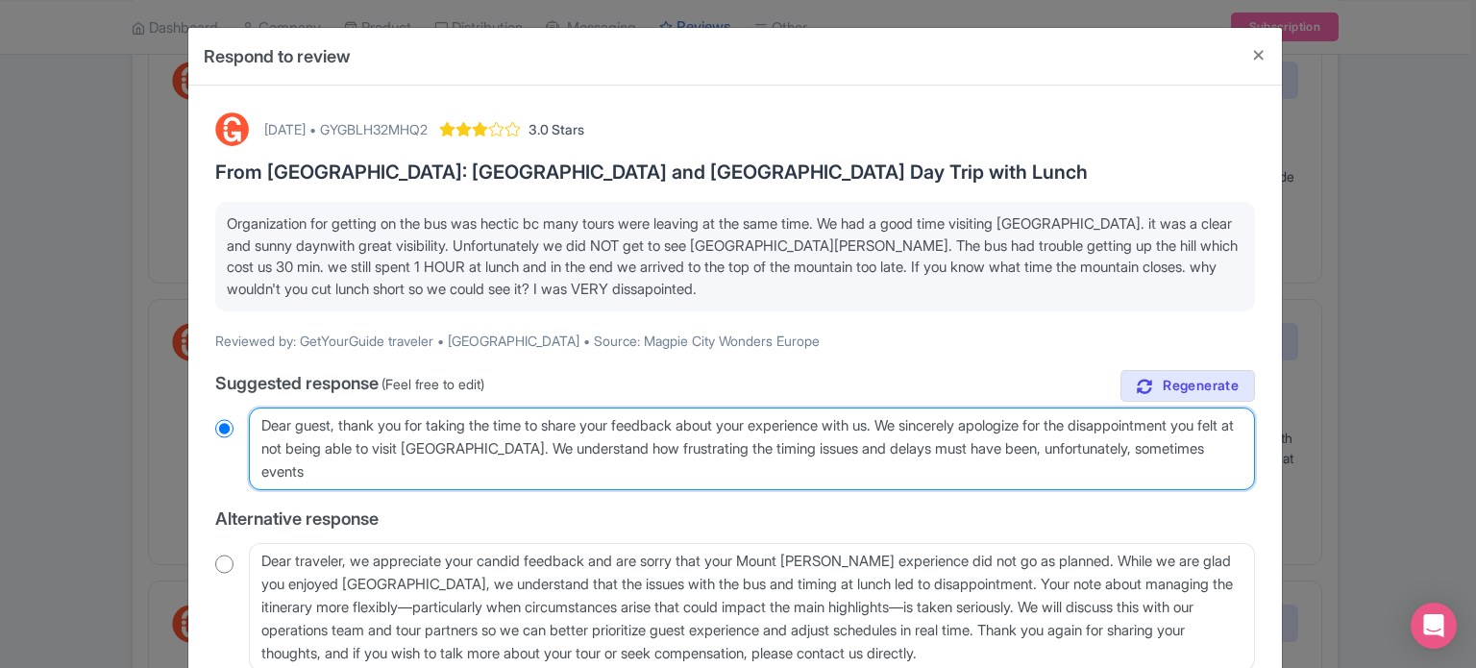
type textarea "Dear guest, thank you for taking the time to share your feedback about your exp…"
radio input "true"
type textarea "Dear guest, thank you for taking the time to share your feedback about your exp…"
radio input "true"
type textarea "Dear guest, thank you for taking the time to share your feedback about your exp…"
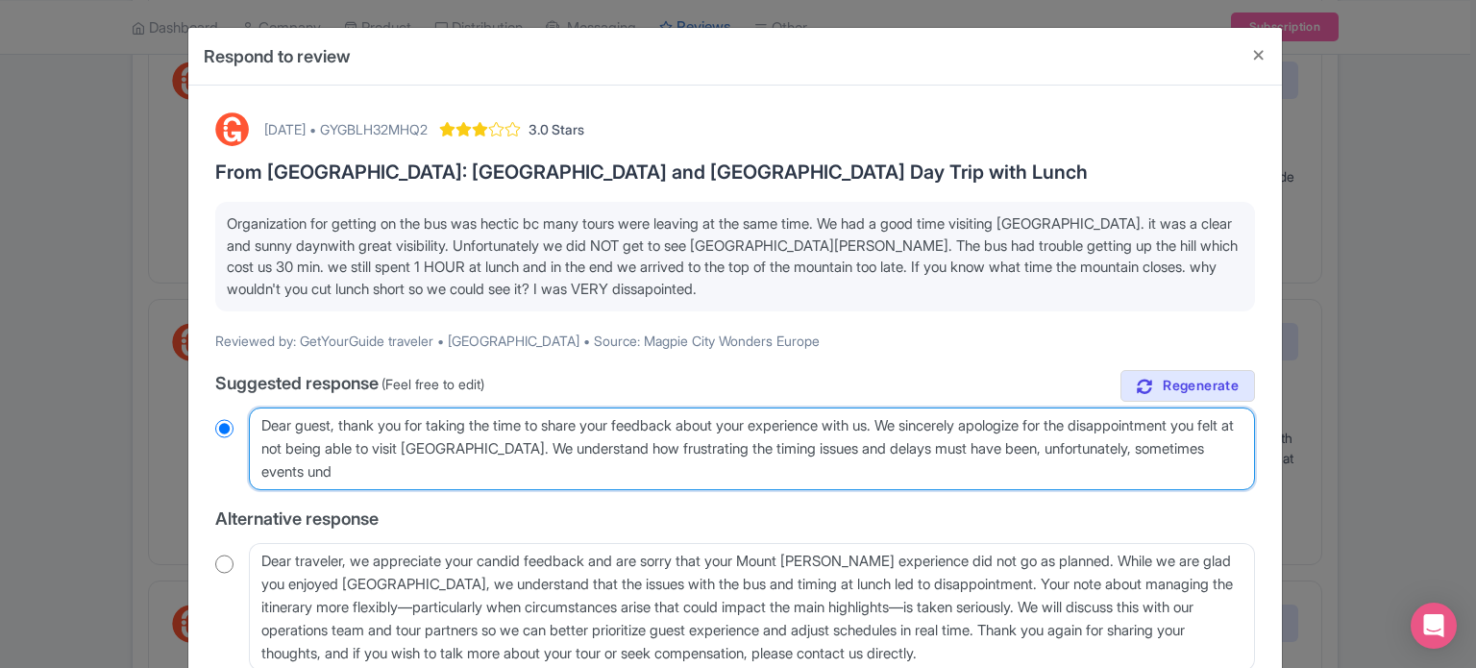
radio input "true"
type textarea "Dear guest, thank you for taking the time to share your feedback about your exp…"
radio input "true"
type textarea "Dear guest, thank you for taking the time to share your feedback about your exp…"
radio input "true"
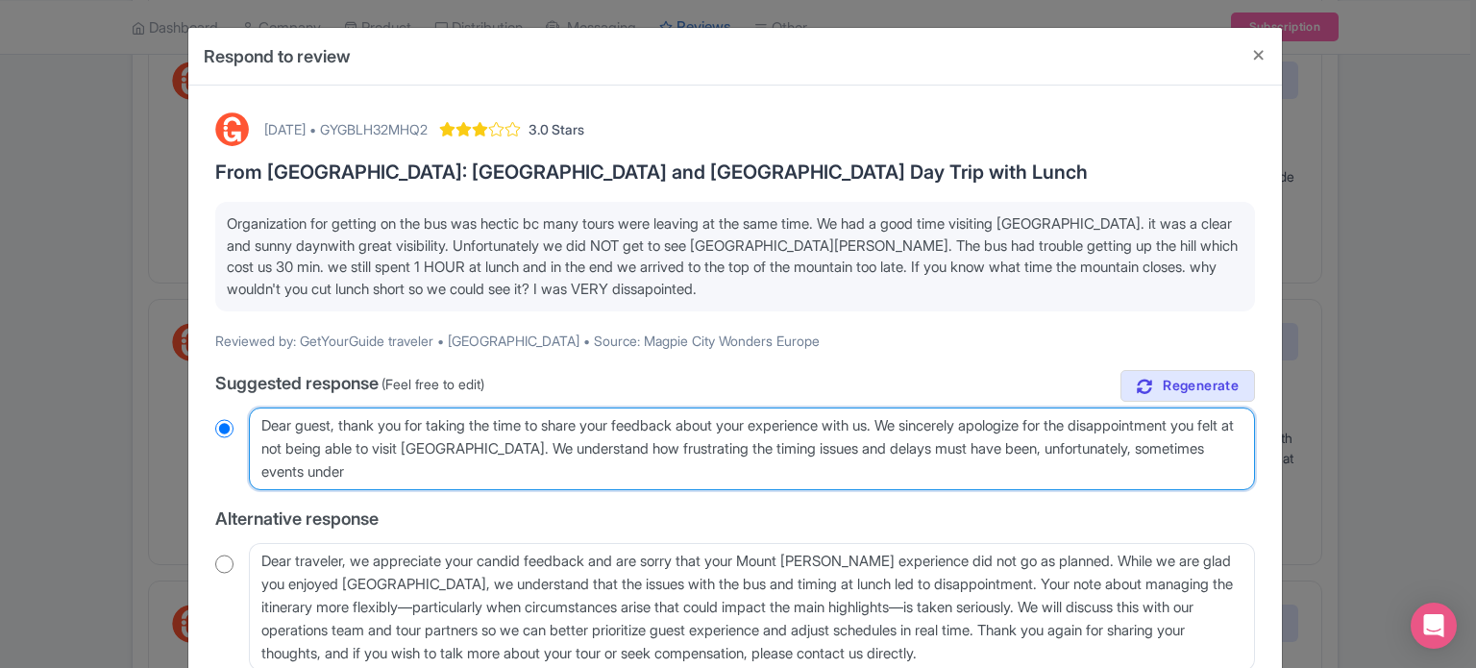
type textarea "Dear guest, thank you for taking the time to share your feedback about your exp…"
radio input "true"
type textarea "Dear guest, thank you for taking the time to share your feedback about your exp…"
radio input "true"
type textarea "Dear guest, thank you for taking the time to share your feedback about your exp…"
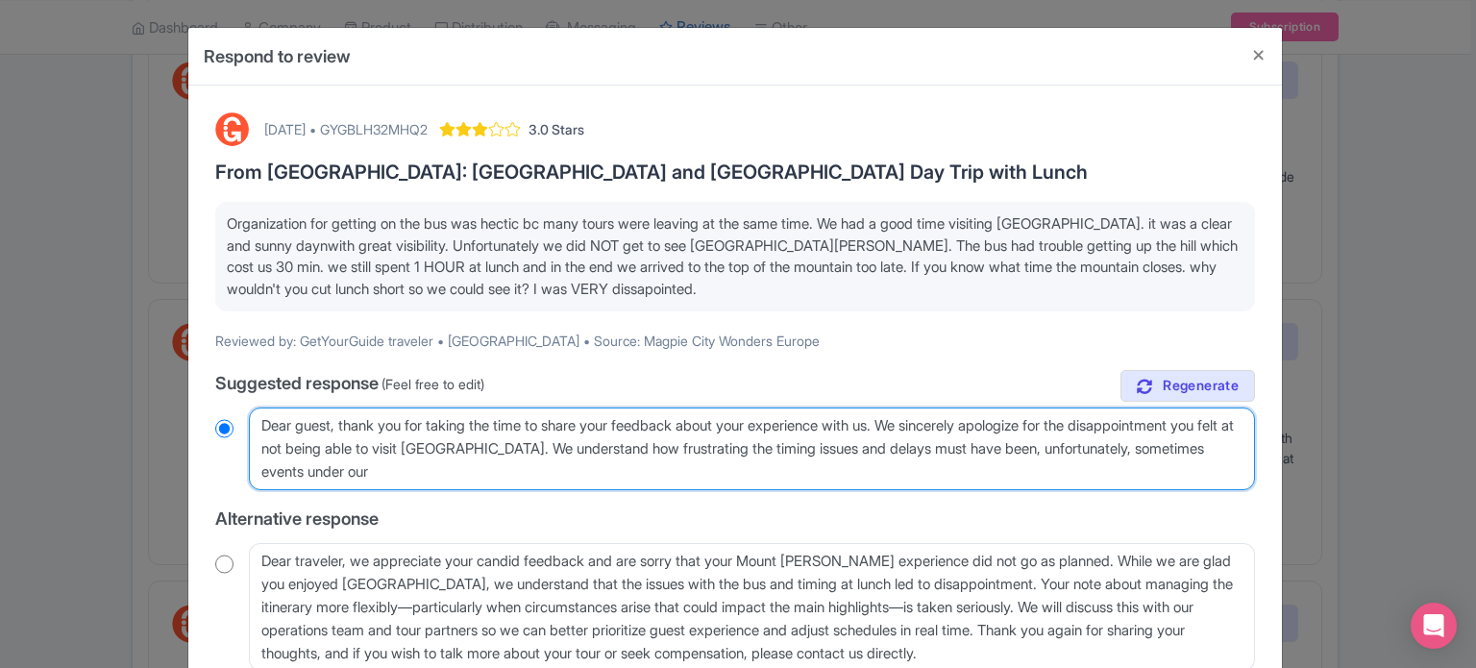
radio input "true"
type textarea "Dear guest, thank you for taking the time to share your feedback about your exp…"
radio input "true"
type textarea "Dear guest, thank you for taking the time to share your feedback about your exp…"
radio input "true"
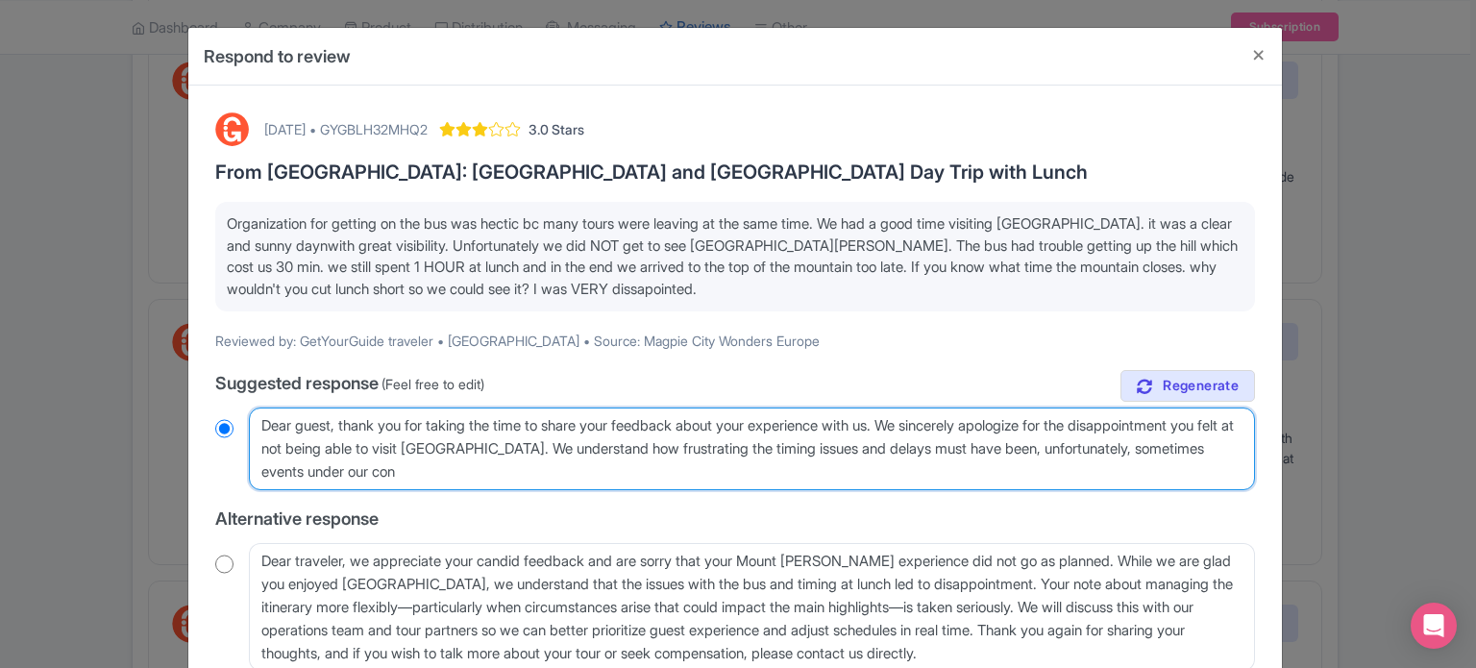
type textarea "Dear guest, thank you for taking the time to share your feedback about your exp…"
radio input "true"
type textarea "Dear guest, thank you for taking the time to share your feedback about your exp…"
radio input "true"
type textarea "Dear guest, thank you for taking the time to share your feedback about your exp…"
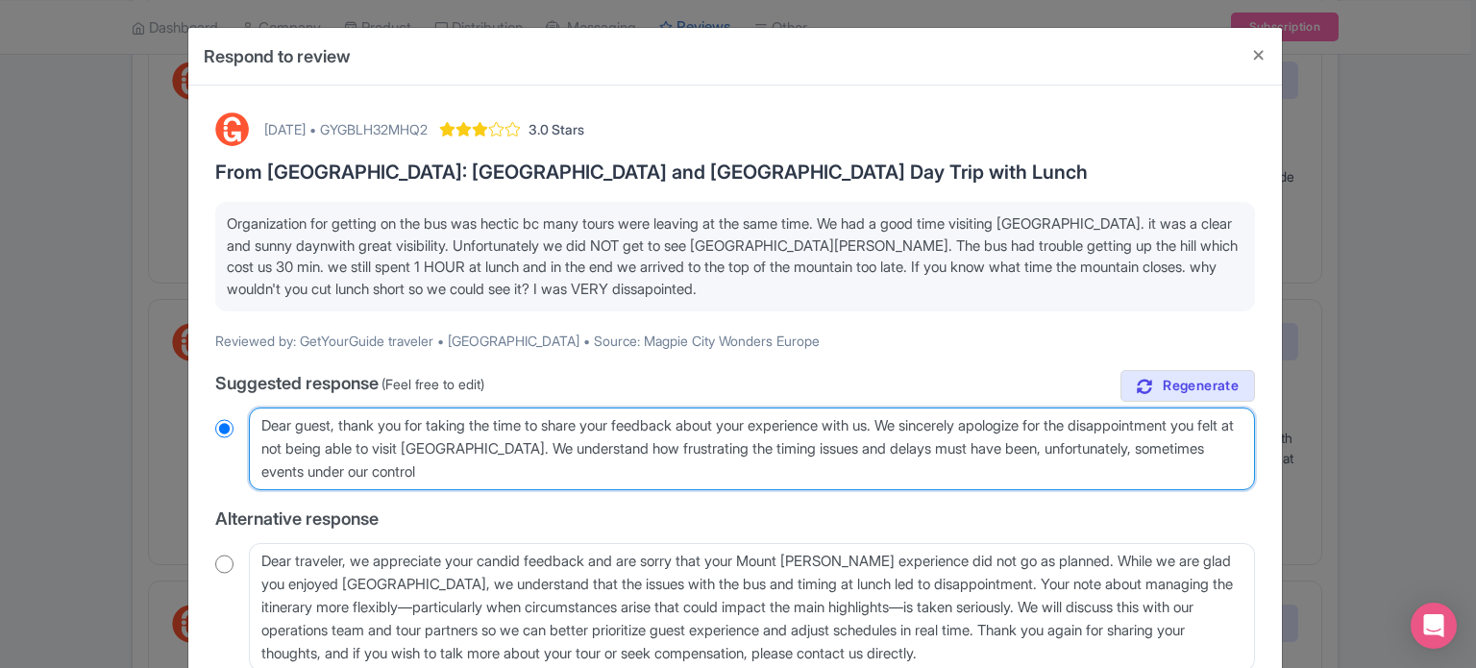
radio input "true"
type textarea "Dear guest, thank you for taking the time to share your feedback about your exp…"
radio input "true"
type textarea "Dear guest, thank you for taking the time to share your feedback about your exp…"
radio input "true"
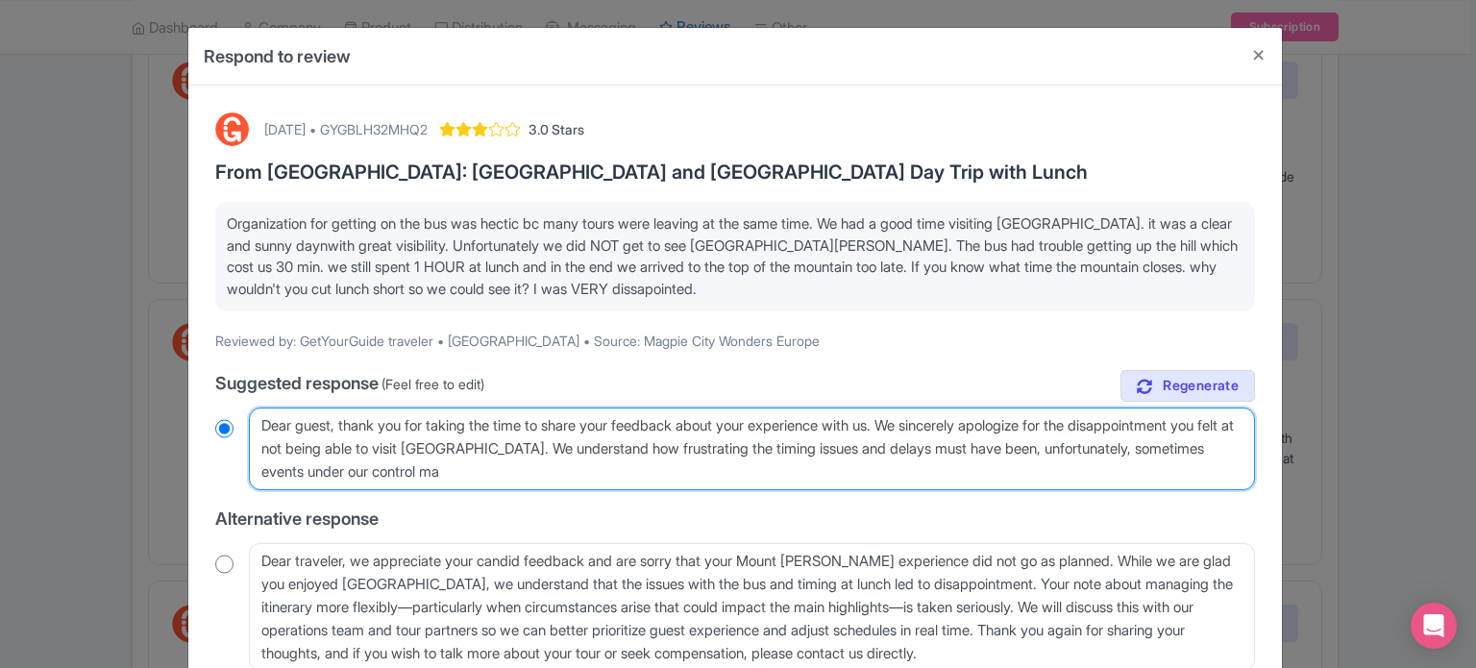
type textarea "Dear guest, thank you for taking the time to share your feedback about your exp…"
radio input "true"
type textarea "Dear guest, thank you for taking the time to share your feedback about your exp…"
radio input "true"
type textarea "Dear guest, thank you for taking the time to share your feedback about your exp…"
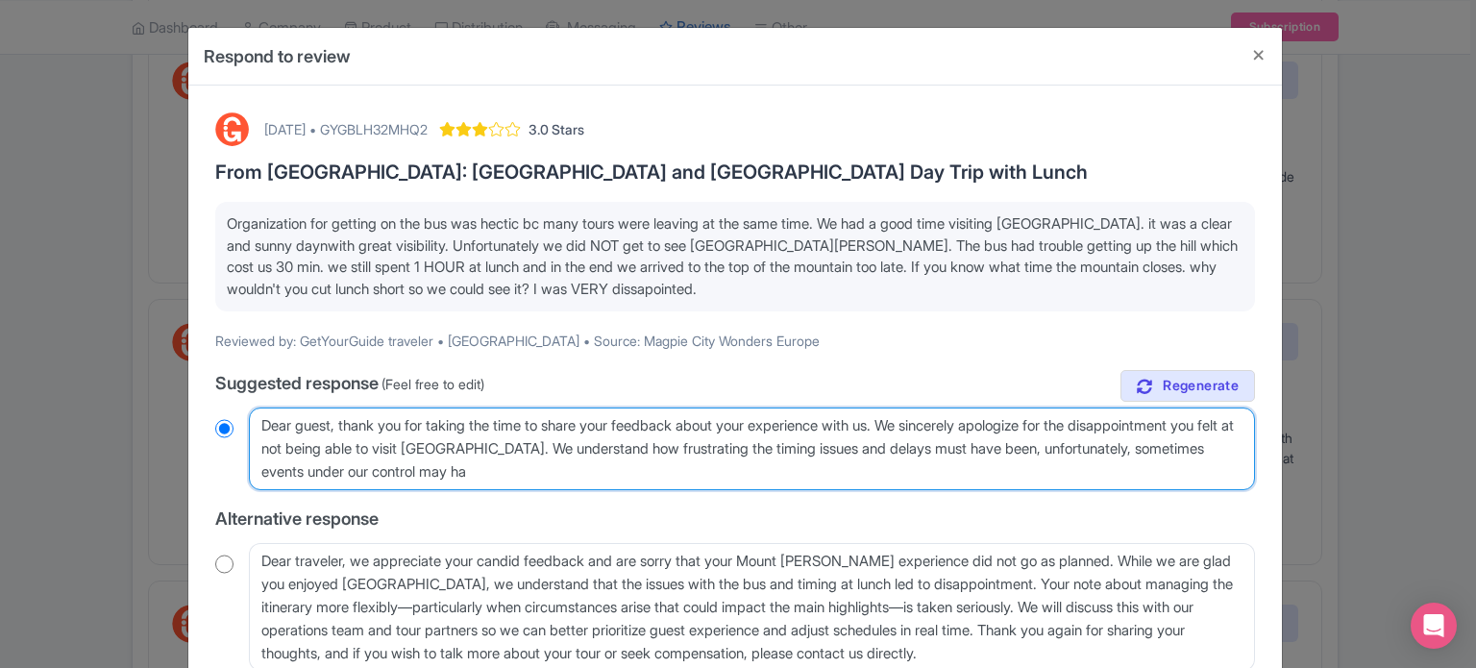
radio input "true"
type textarea "Dear guest, thank you for taking the time to share your feedback about your exp…"
radio input "true"
type textarea "Dear guest, thank you for taking the time to share your feedback about your exp…"
radio input "true"
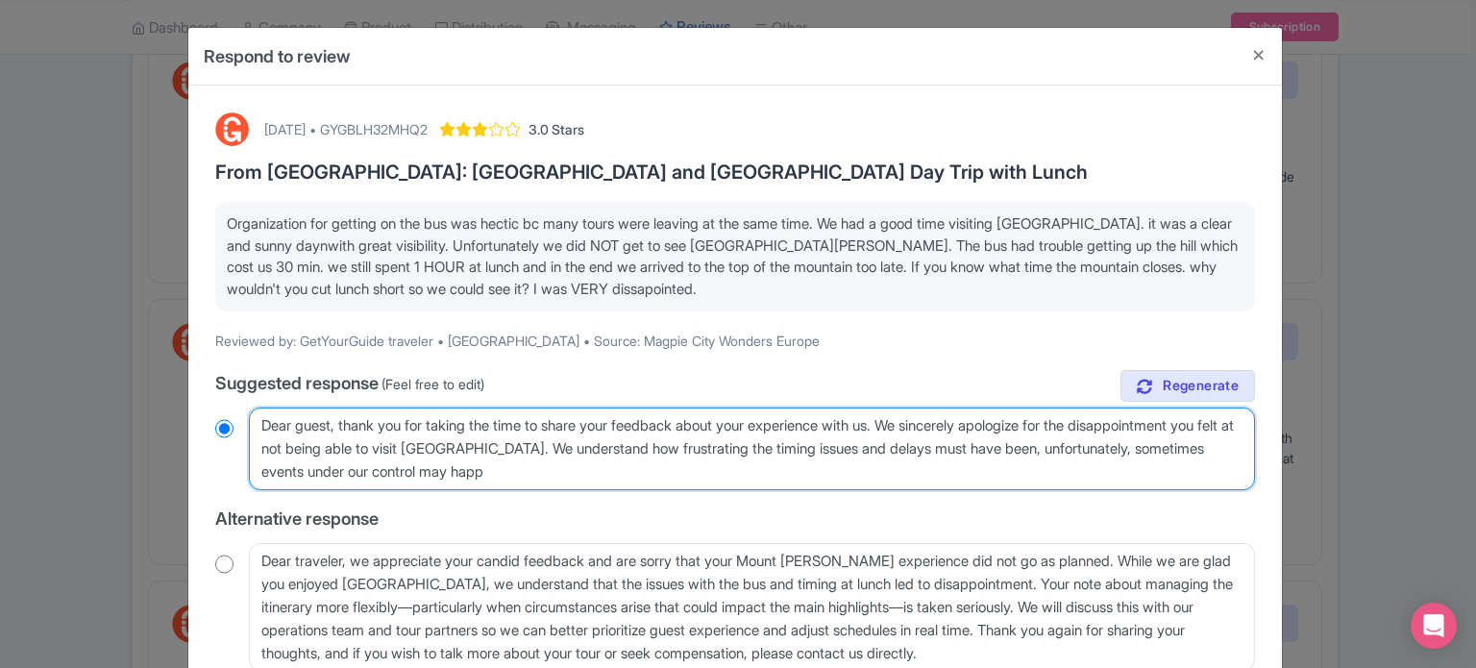
type textarea "Dear guest, thank you for taking the time to share your feedback about your exp…"
radio input "true"
type textarea "Dear guest, thank you for taking the time to share your feedback about your exp…"
radio input "true"
type textarea "Dear guest, thank you for taking the time to share your feedback about your exp…"
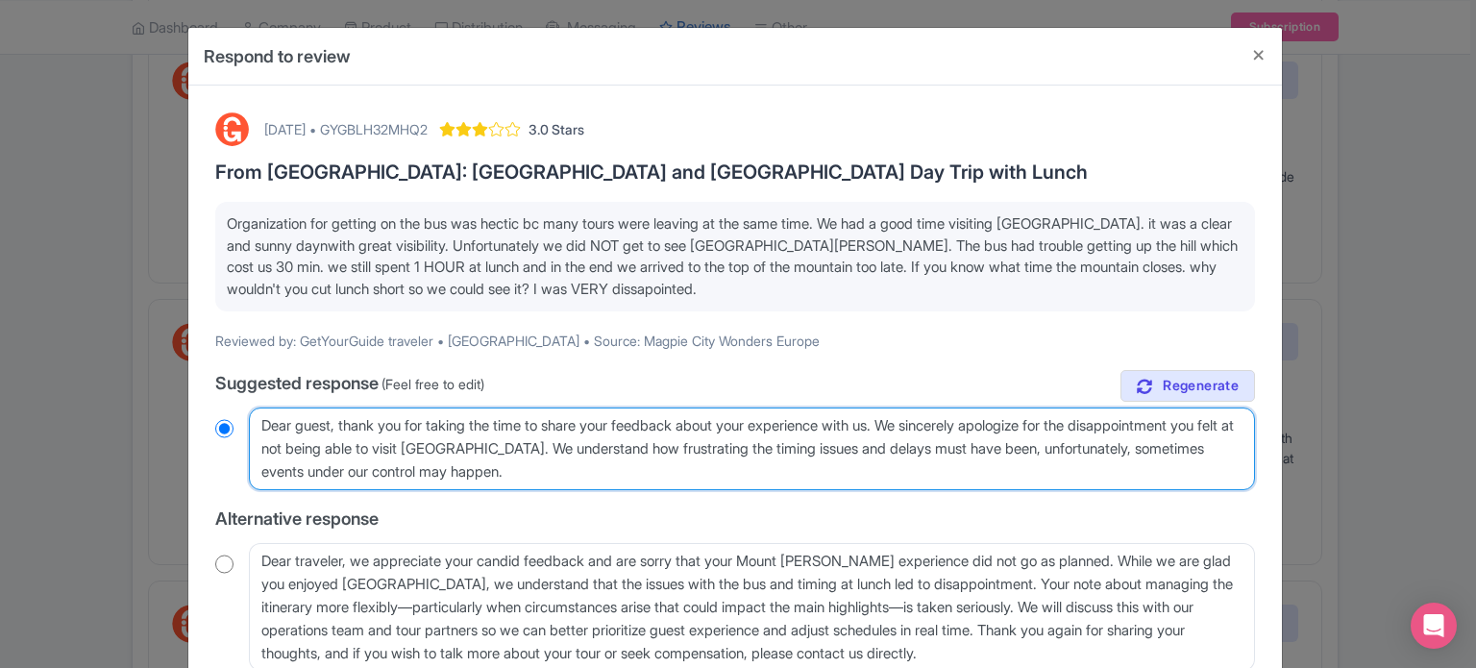
radio input "true"
type textarea "Dear guest, thank you for taking the time to share your feedback about your exp…"
radio input "true"
type textarea "Dear guest, thank you for taking the time to share your feedback about your exp…"
radio input "true"
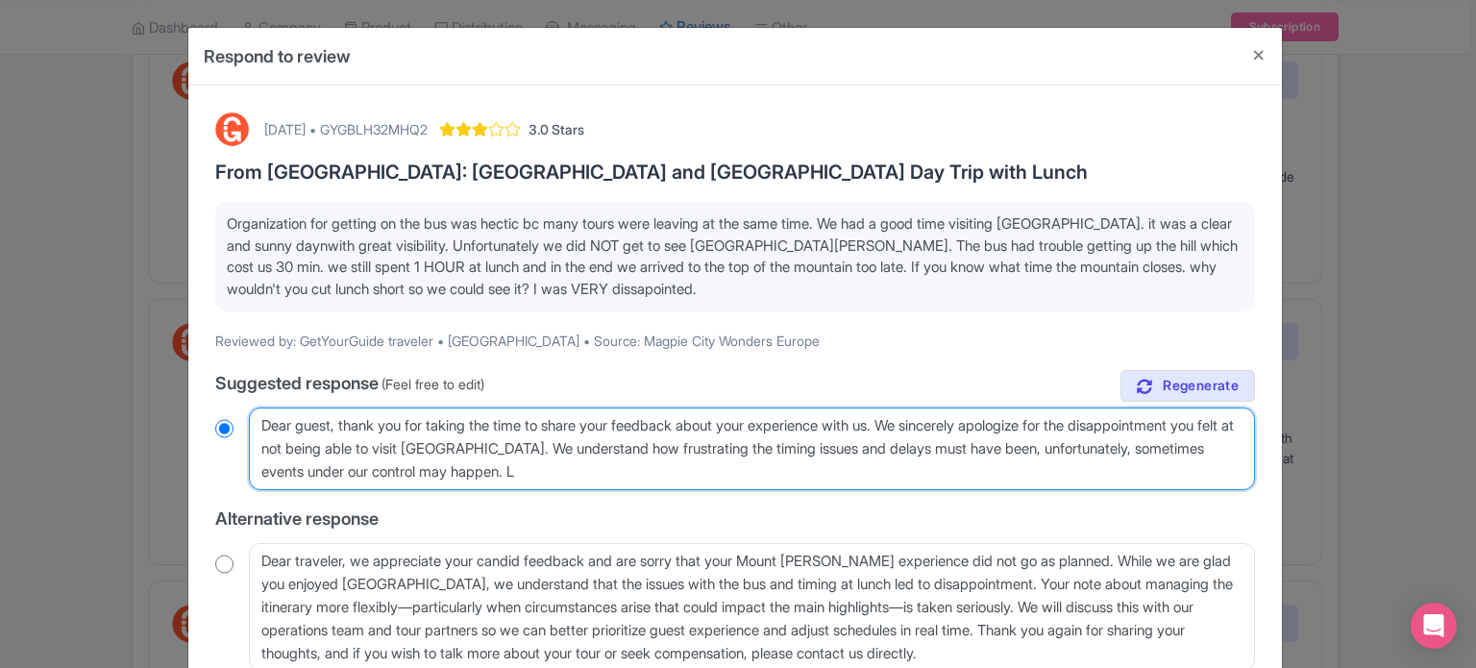
type textarea "Dear guest, thank you for taking the time to share your feedback about your exp…"
radio input "true"
type textarea "Dear guest, thank you for taking the time to share your feedback about your exp…"
radio input "true"
type textarea "Dear guest, thank you for taking the time to share your feedback about your exp…"
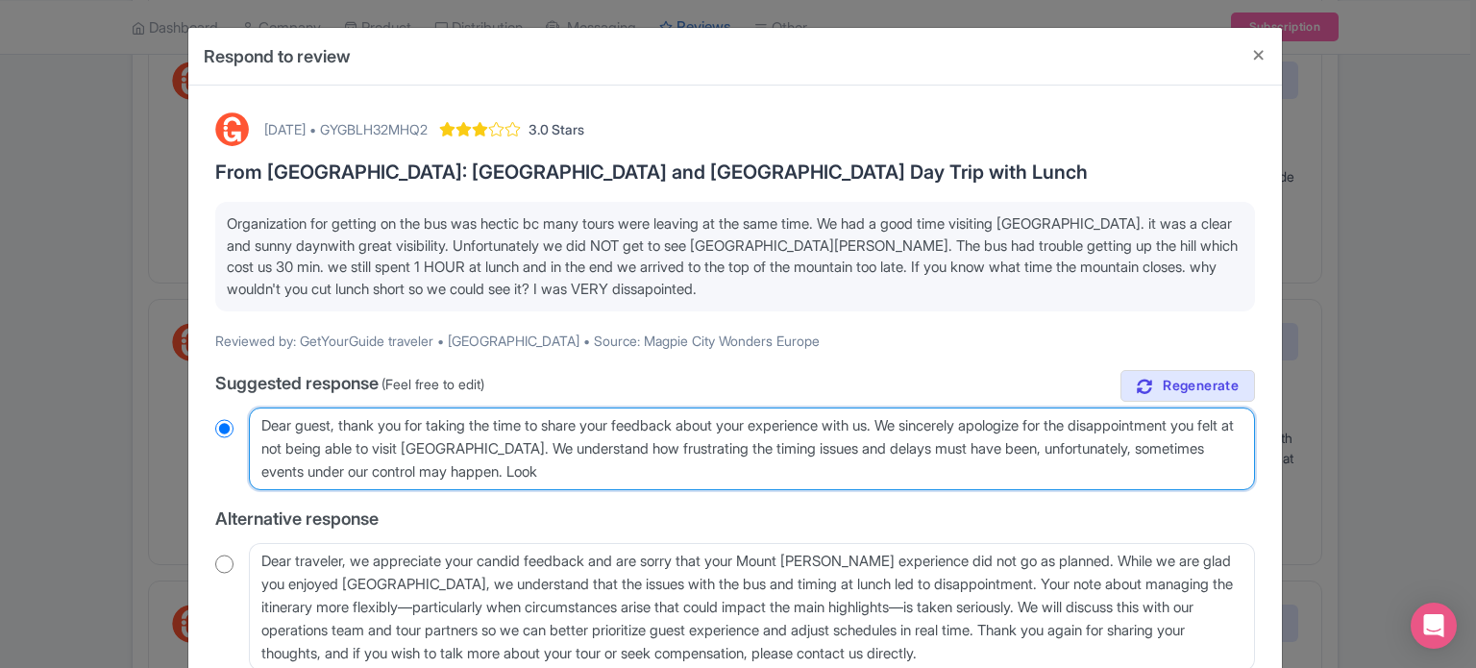
radio input "true"
type textarea "Dear guest, thank you for taking the time to share your feedback about your exp…"
radio input "true"
type textarea "Dear guest, thank you for taking the time to share your feedback about your exp…"
radio input "true"
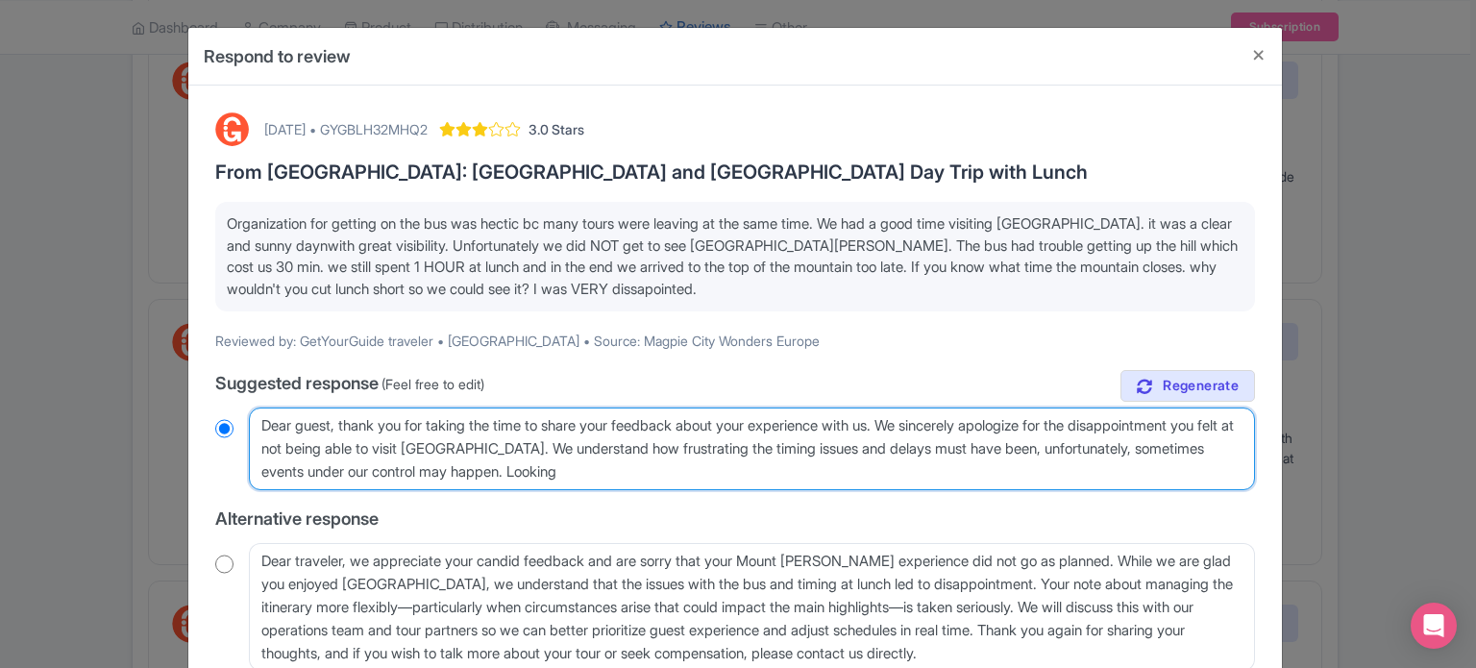
type textarea "Dear guest, thank you for taking the time to share your feedback about your exp…"
radio input "true"
type textarea "Dear guest, thank you for taking the time to share your feedback about your exp…"
radio input "true"
type textarea "Dear guest, thank you for taking the time to share your feedback about your exp…"
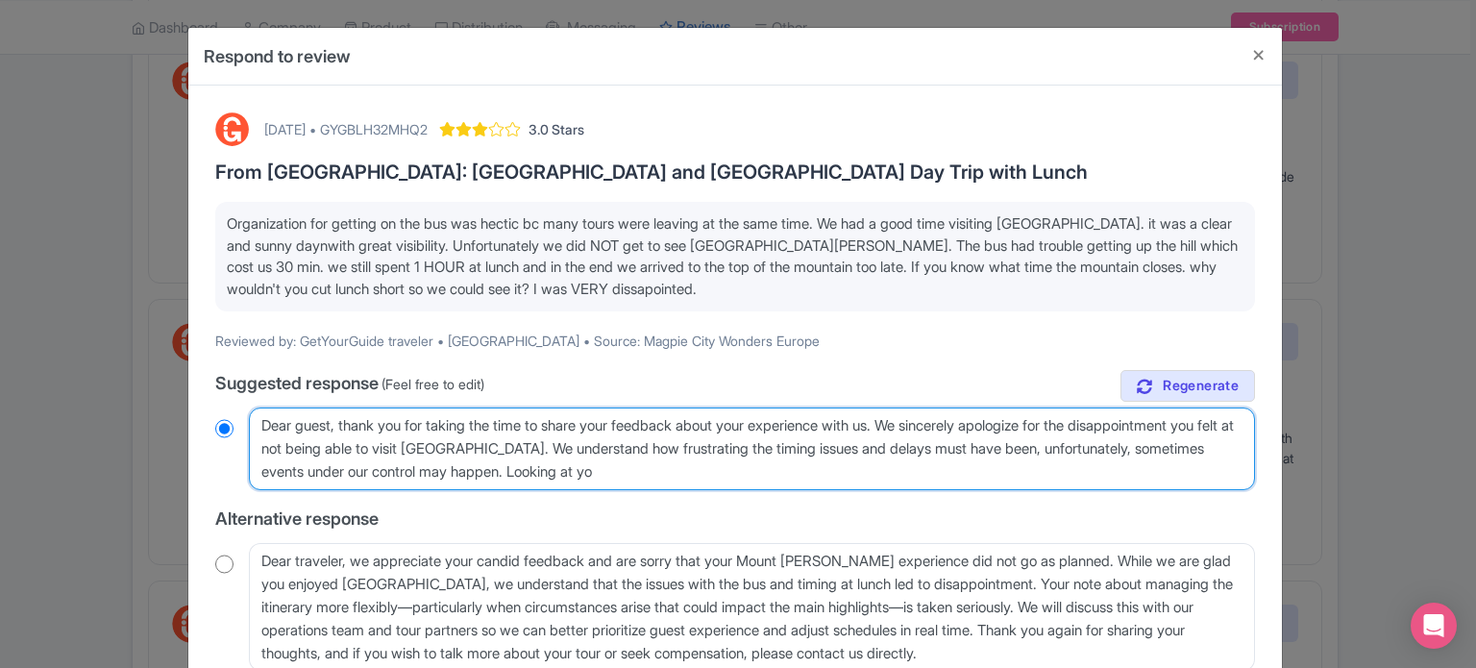
radio input "true"
type textarea "Dear guest, thank you for taking the time to share your feedback about your exp…"
radio input "true"
type textarea "Dear guest, thank you for taking the time to share your feedback about your exp…"
radio input "true"
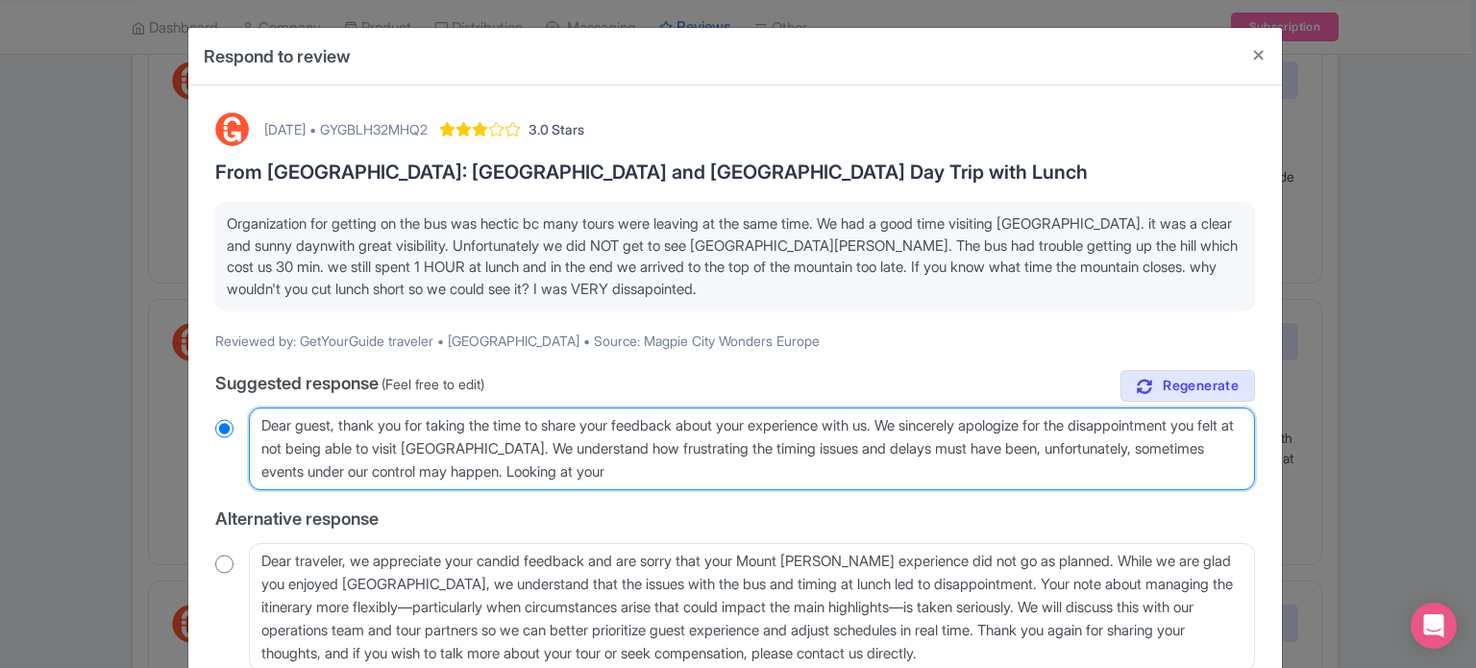
type textarea "Dear guest, thank you for taking the time to share your feedback about your exp…"
radio input "true"
type textarea "Dear guest, thank you for taking the time to share your feedback about your exp…"
radio input "true"
type textarea "Dear guest, thank you for taking the time to share your feedback about your exp…"
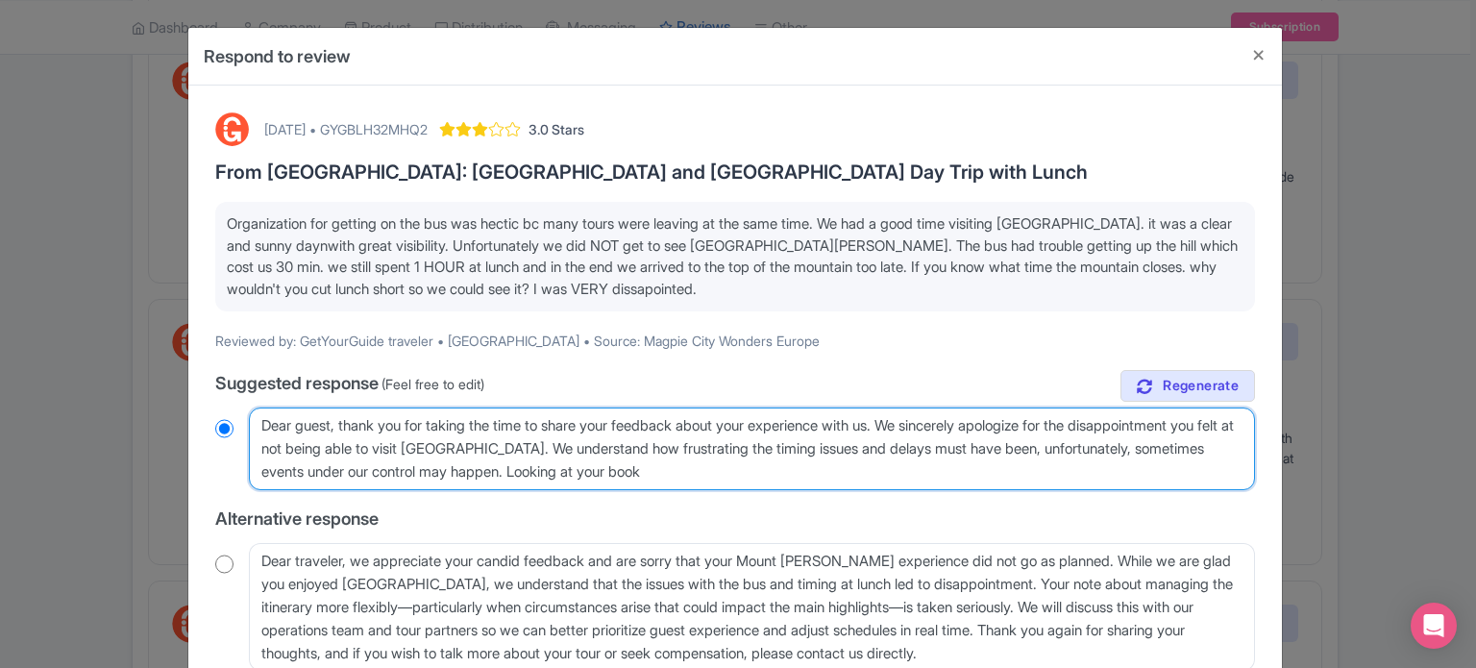
radio input "true"
type textarea "Dear guest, thank you for taking the time to share your feedback about your exp…"
radio input "true"
type textarea "Dear guest, thank you for taking the time to share your feedback about your exp…"
radio input "true"
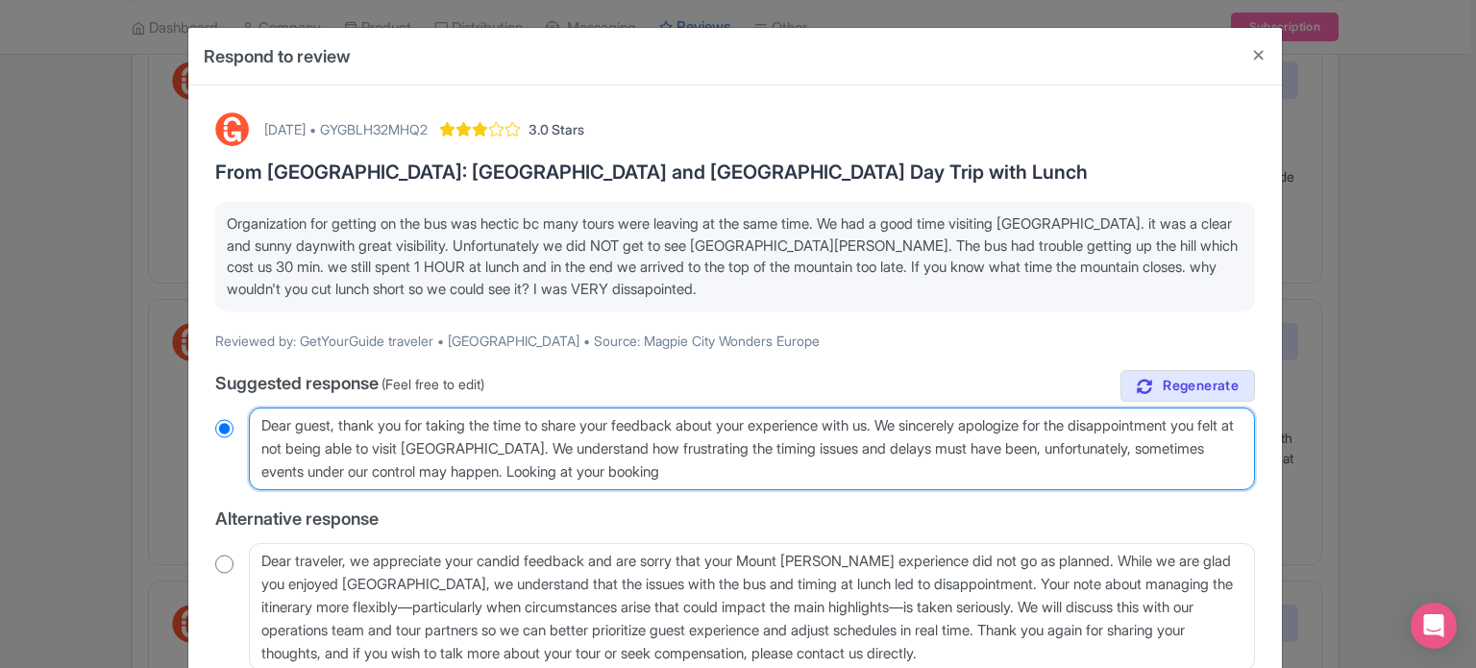
type textarea "Dear guest, thank you for taking the time to share your feedback about your exp…"
radio input "true"
type textarea "Dear guest, thank you for taking the time to share your feedback about your exp…"
radio input "true"
type textarea "Dear guest, thank you for taking the time to share your feedback about your exp…"
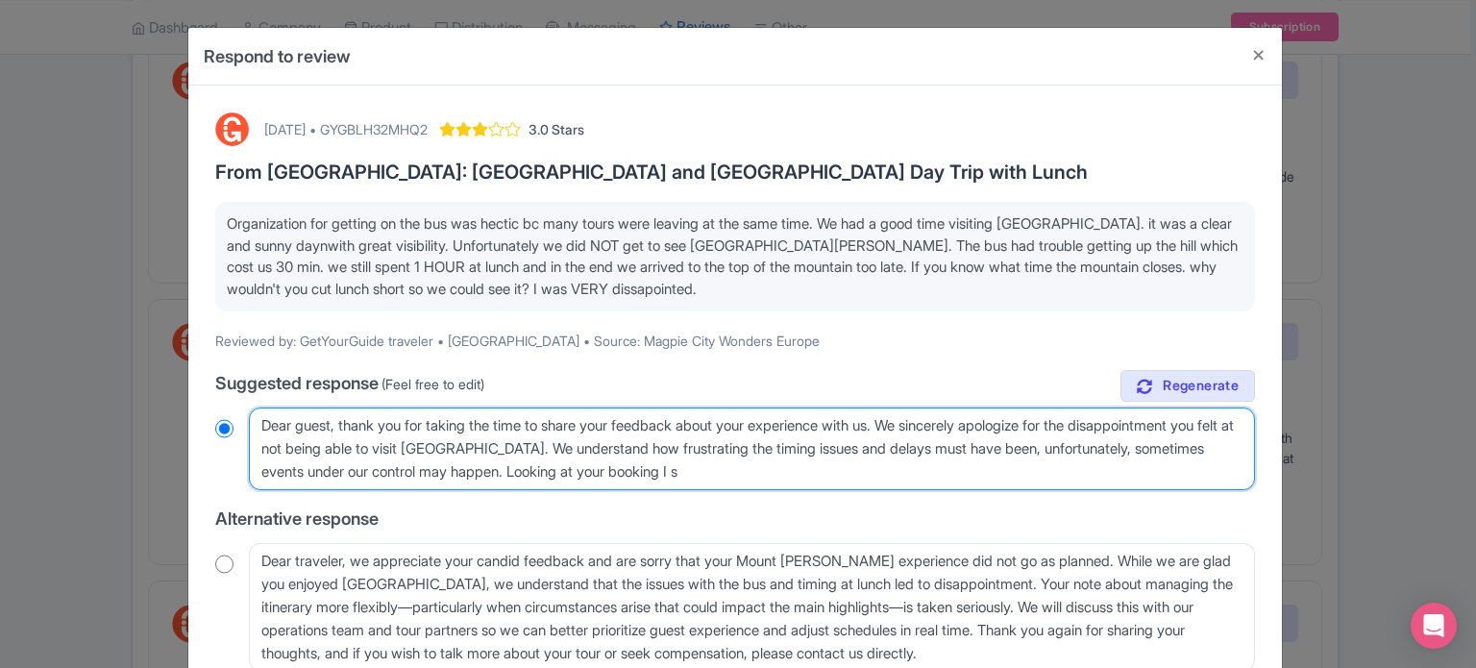
radio input "true"
type textarea "Dear guest, thank you for taking the time to share your feedback about your exp…"
radio input "true"
type textarea "Dear guest, thank you for taking the time to share your feedback about your exp…"
radio input "true"
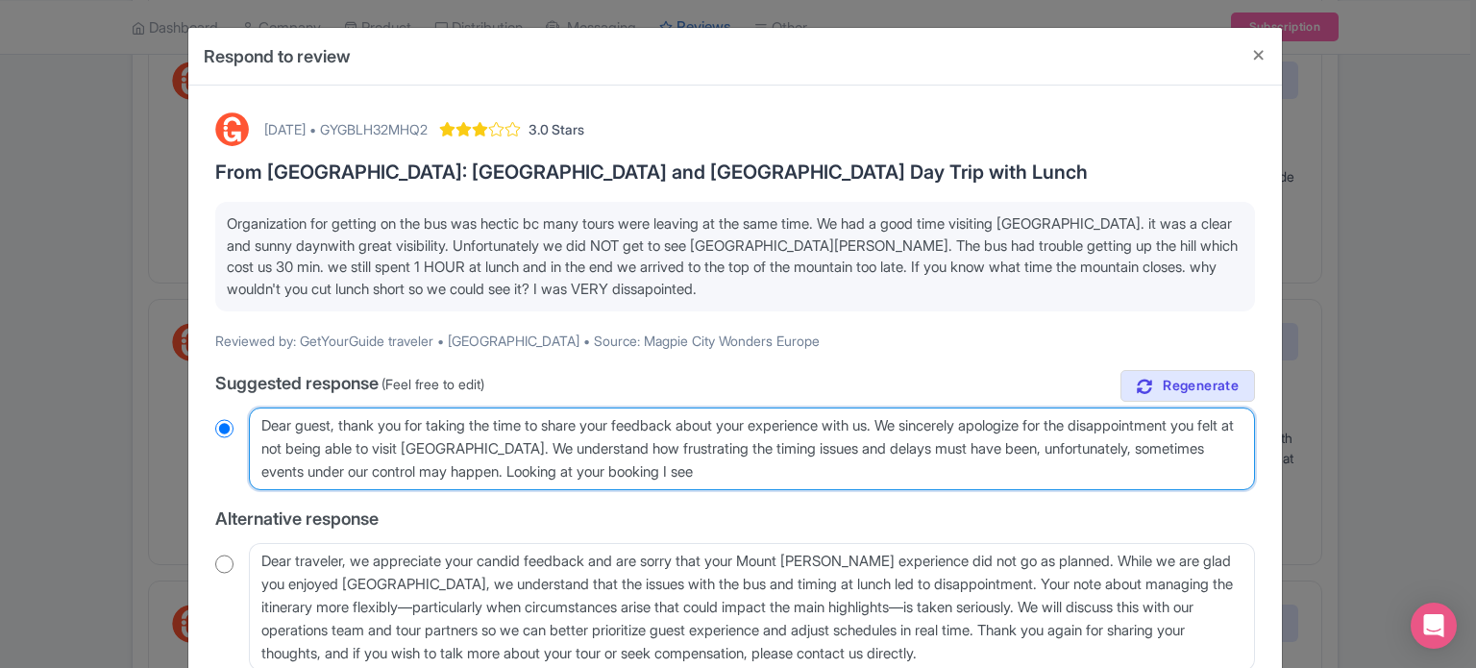
type textarea "Dear guest, thank you for taking the time to share your feedback about your exp…"
radio input "true"
type textarea "Dear guest, thank you for taking the time to share your feedback about your exp…"
radio input "true"
type textarea "Dear guest, thank you for taking the time to share your feedback about your exp…"
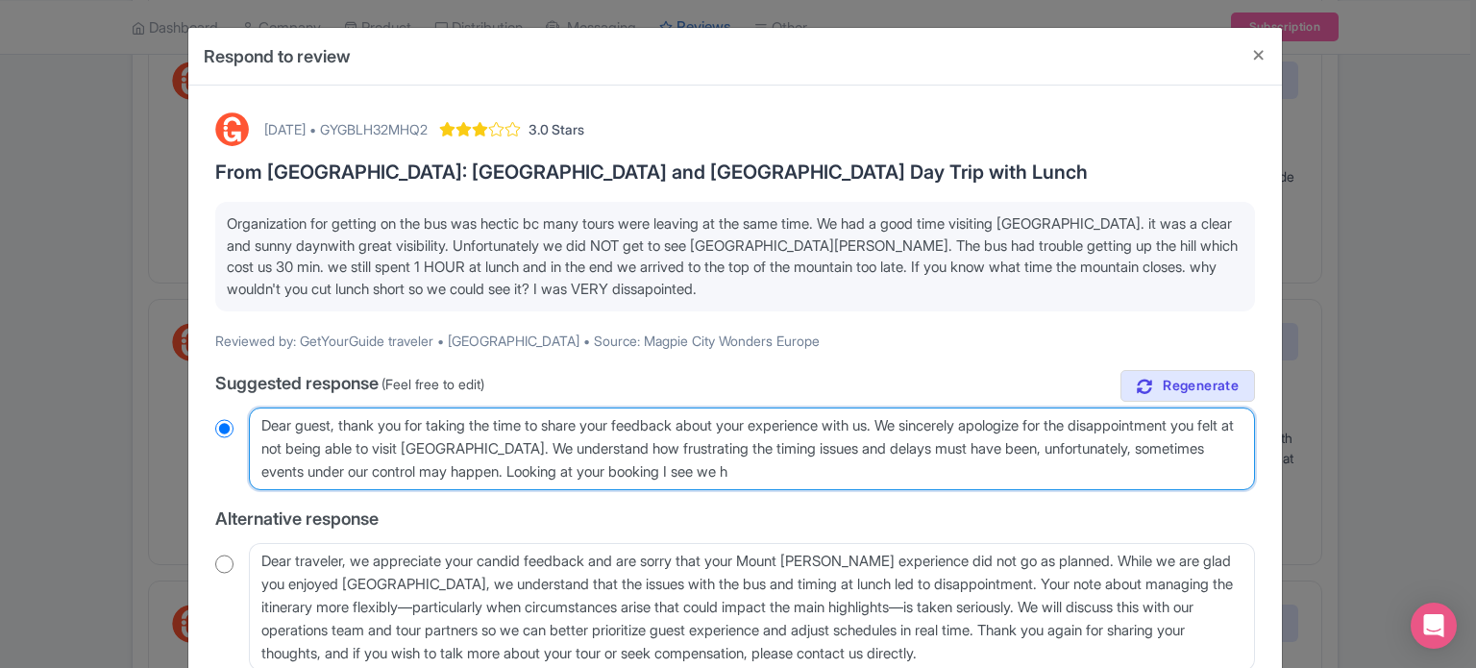
radio input "true"
type textarea "Dear guest, thank you for taking the time to share your feedback about your exp…"
radio input "true"
type textarea "Dear guest, thank you for taking the time to share your feedback about your exp…"
radio input "true"
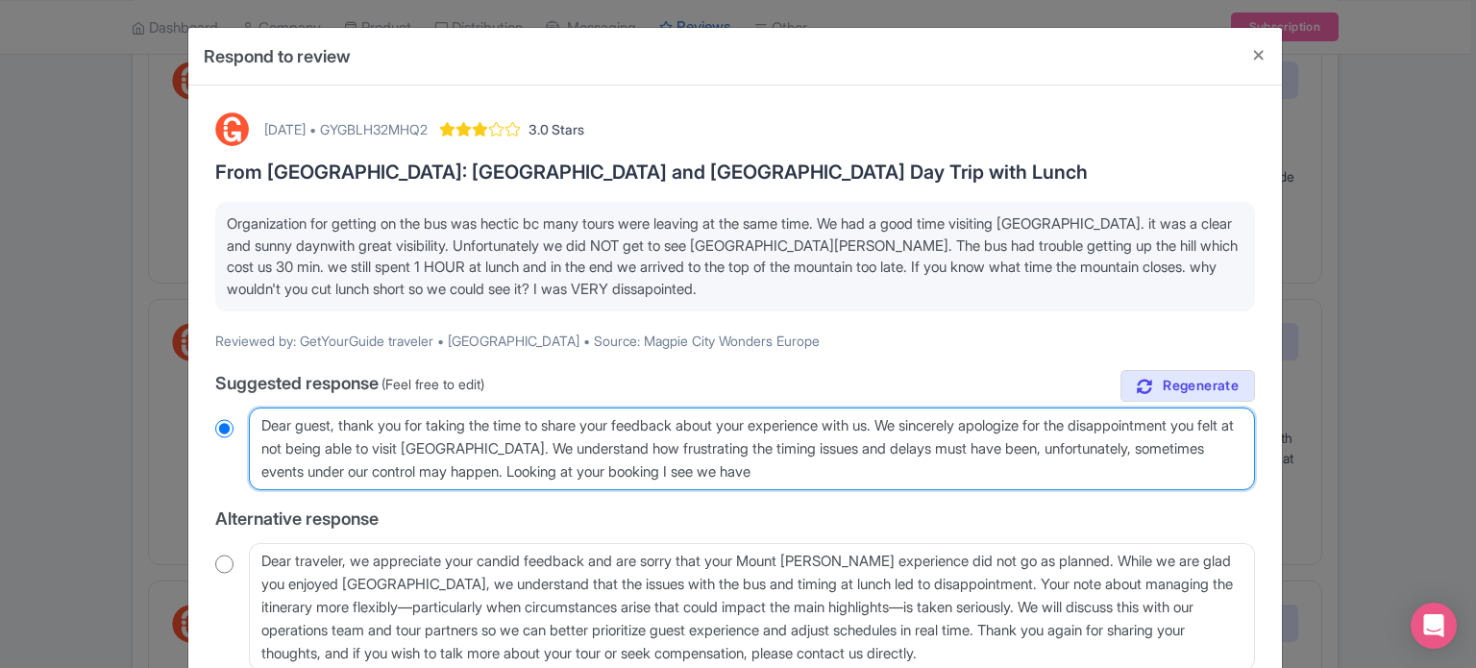
type textarea "Dear guest, thank you for taking the time to share your feedback about your exp…"
radio input "true"
type textarea "Dear guest, thank you for taking the time to share your feedback about your exp…"
radio input "true"
type textarea "Dear guest, thank you for taking the time to share your feedback about your exp…"
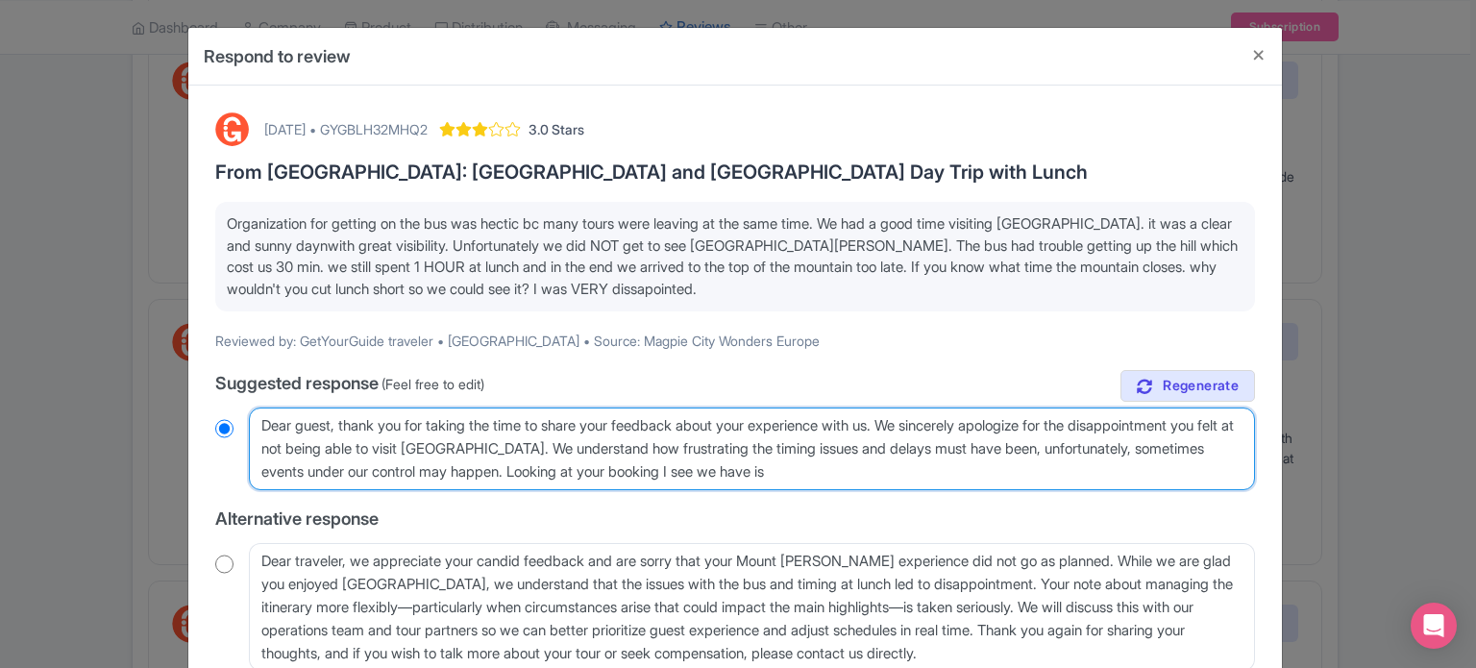
radio input "true"
type textarea "Dear guest, thank you for taking the time to share your feedback about your exp…"
radio input "true"
type textarea "Dear guest, thank you for taking the time to share your feedback about your exp…"
radio input "true"
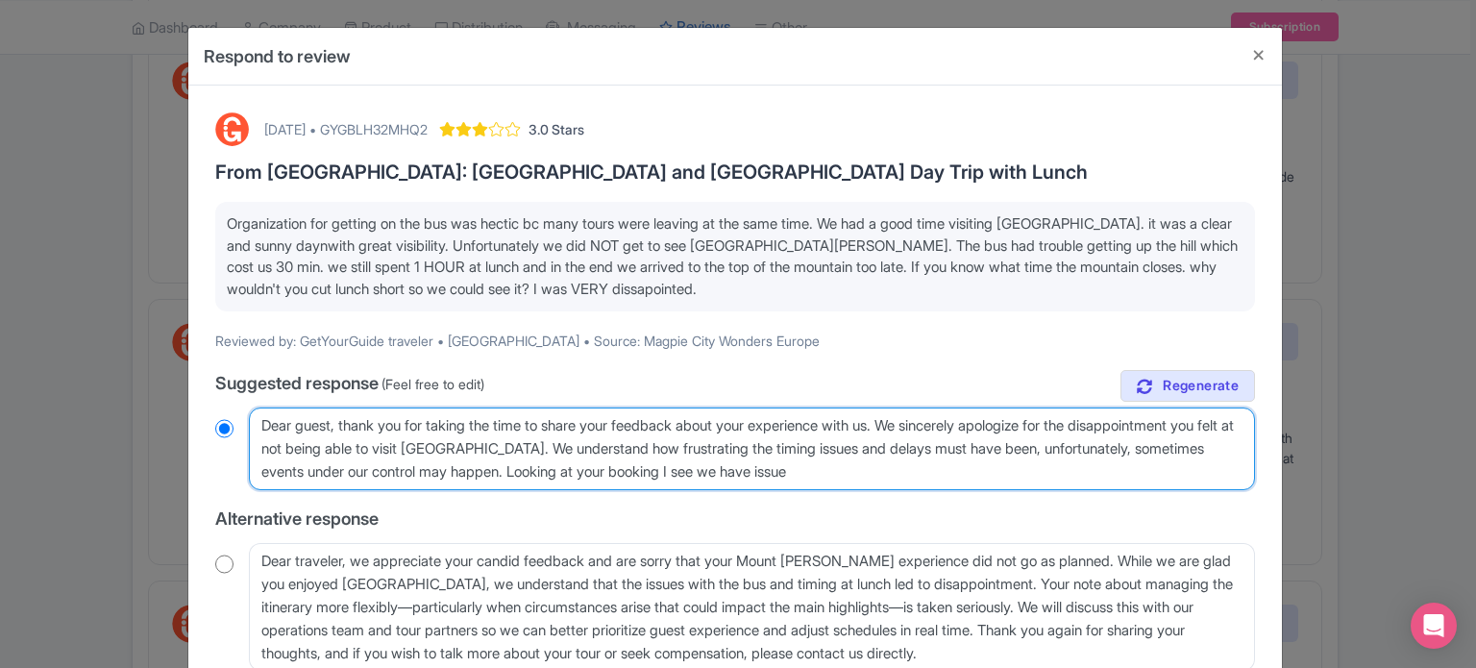
type textarea "Dear guest, thank you for taking the time to share your feedback about your exp…"
radio input "true"
type textarea "Dear guest, thank you for taking the time to share your feedback about your exp…"
radio input "true"
type textarea "Dear guest, thank you for taking the time to share your feedback about your exp…"
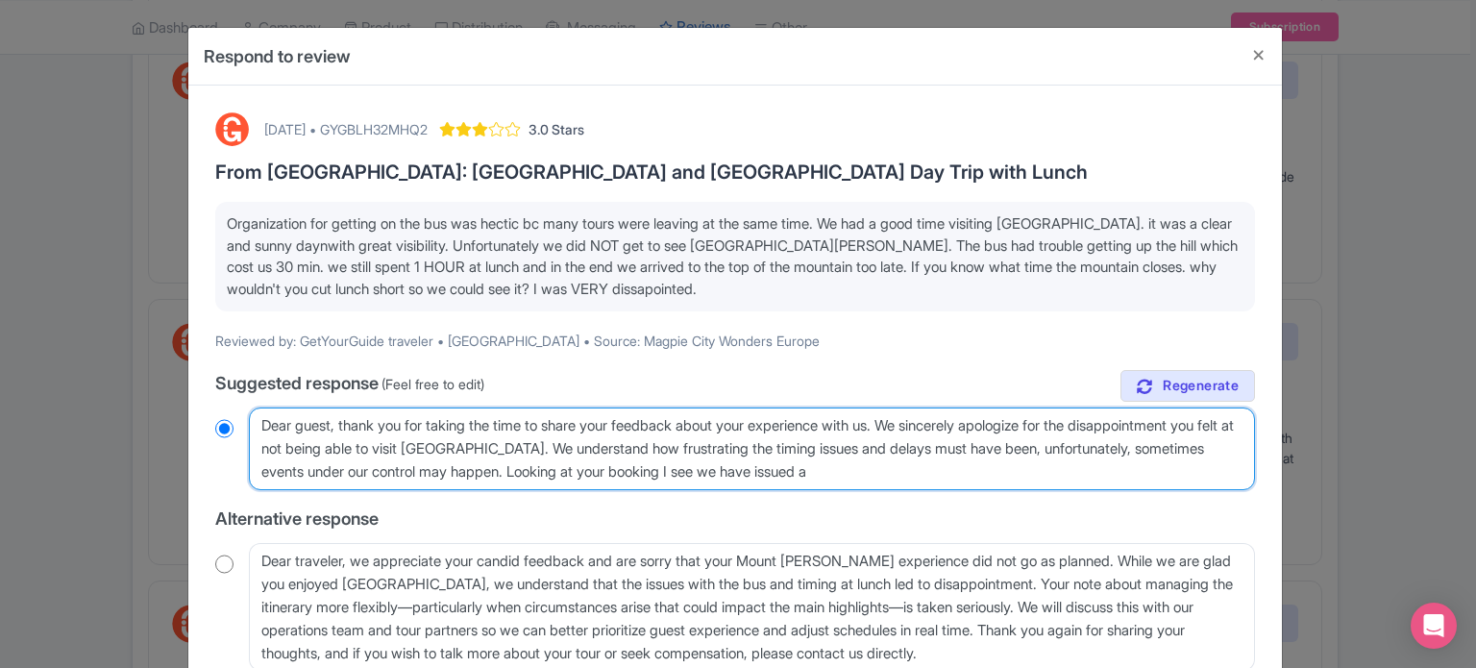
radio input "true"
type textarea "Dear guest, thank you for taking the time to share your feedback about your exp…"
radio input "true"
type textarea "Dear guest, thank you for taking the time to share your feedback about your exp…"
radio input "true"
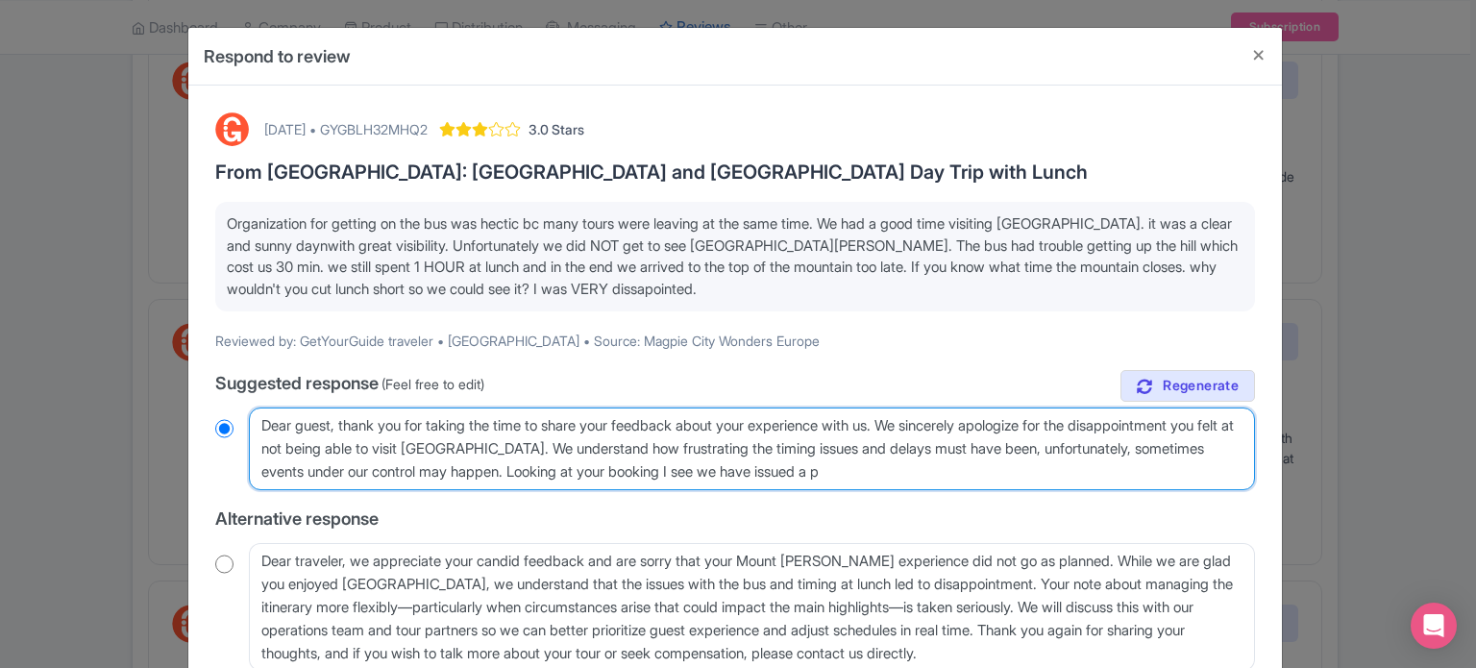
type textarea "Dear guest, thank you for taking the time to share your feedback about your exp…"
radio input "true"
type textarea "Dear guest, thank you for taking the time to share your feedback about your exp…"
radio input "true"
type textarea "Dear guest, thank you for taking the time to share your feedback about your exp…"
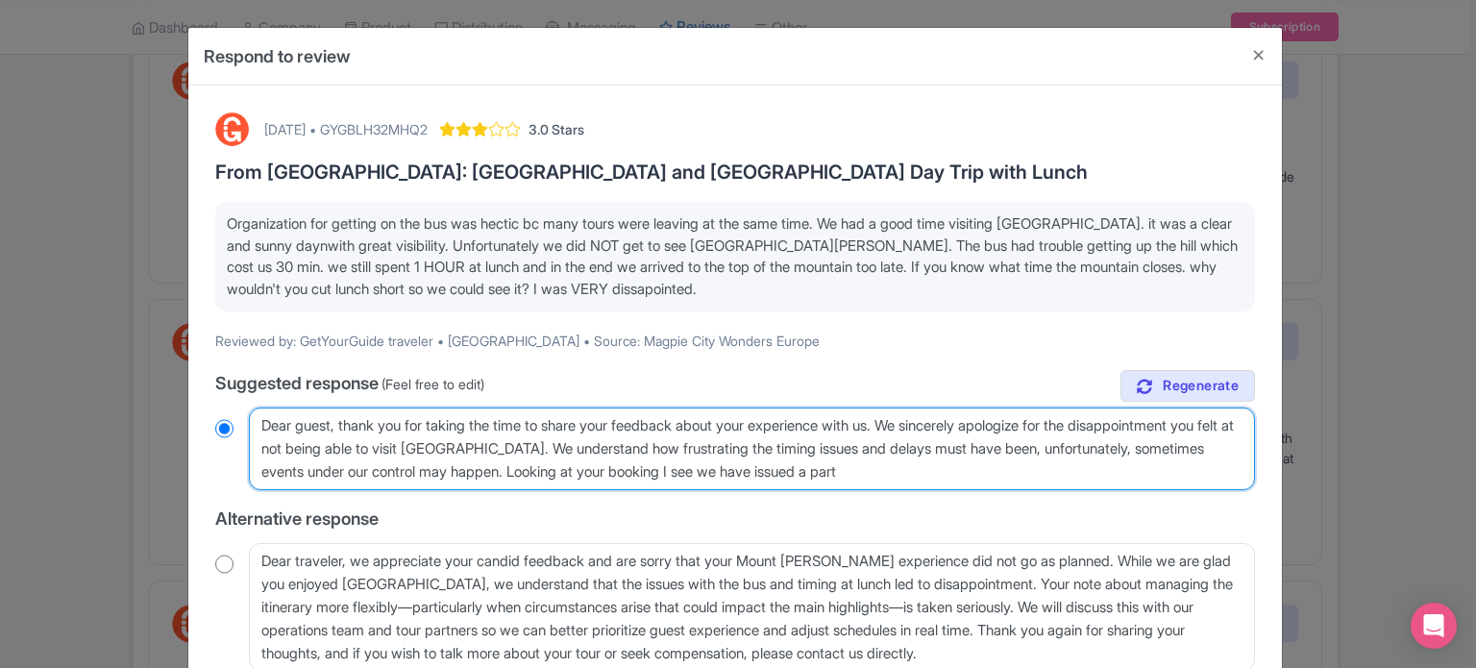
radio input "true"
type textarea "Dear guest, thank you for taking the time to share your feedback about your exp…"
radio input "true"
type textarea "Dear guest, thank you for taking the time to share your feedback about your exp…"
radio input "true"
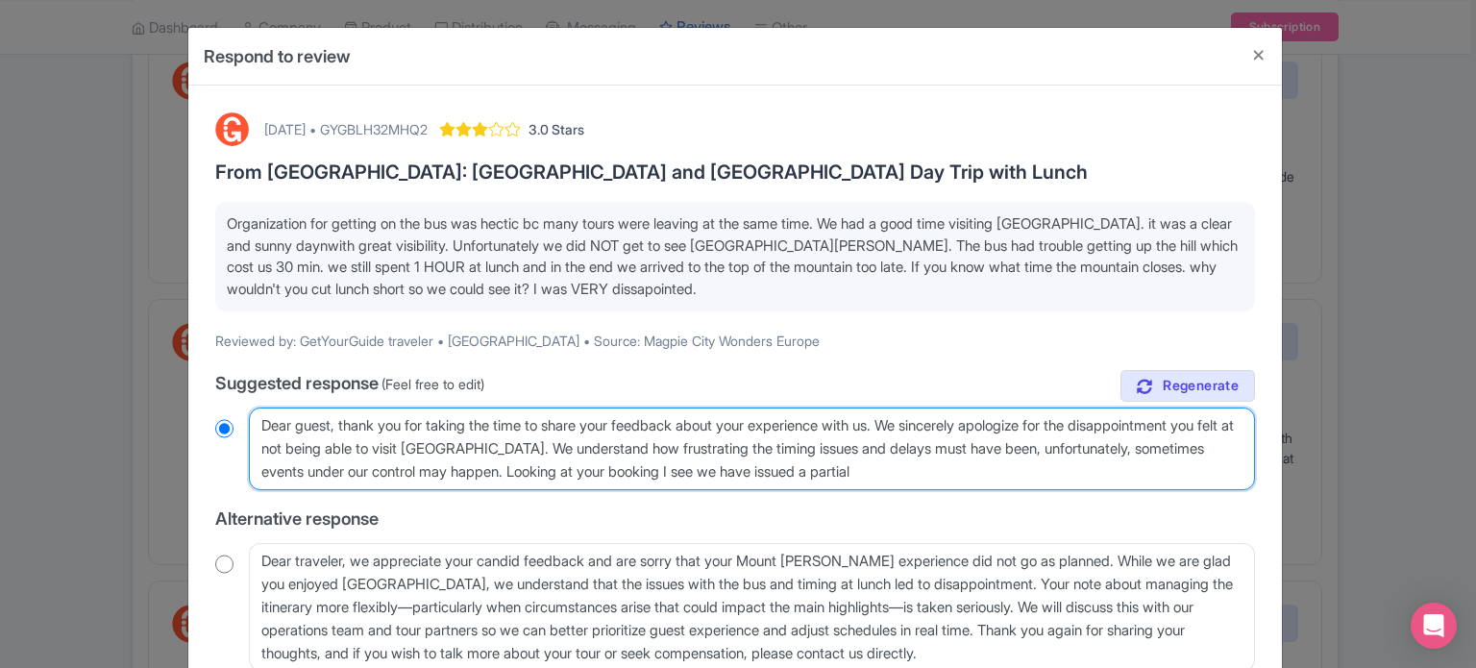
type textarea "Dear guest, thank you for taking the time to share your feedback about your exp…"
radio input "true"
type textarea "Dear guest, thank you for taking the time to share your feedback about your exp…"
radio input "true"
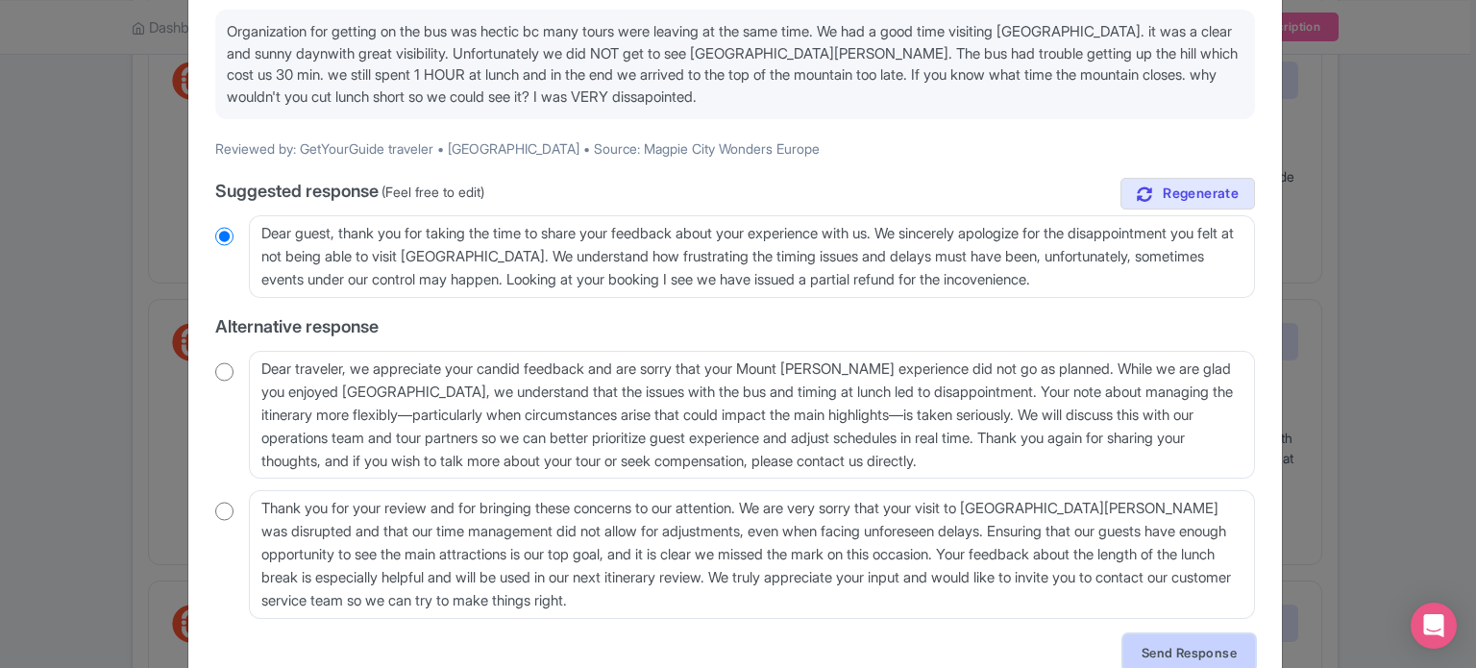
click at [1176, 636] on link "Send Response" at bounding box center [1190, 652] width 132 height 37
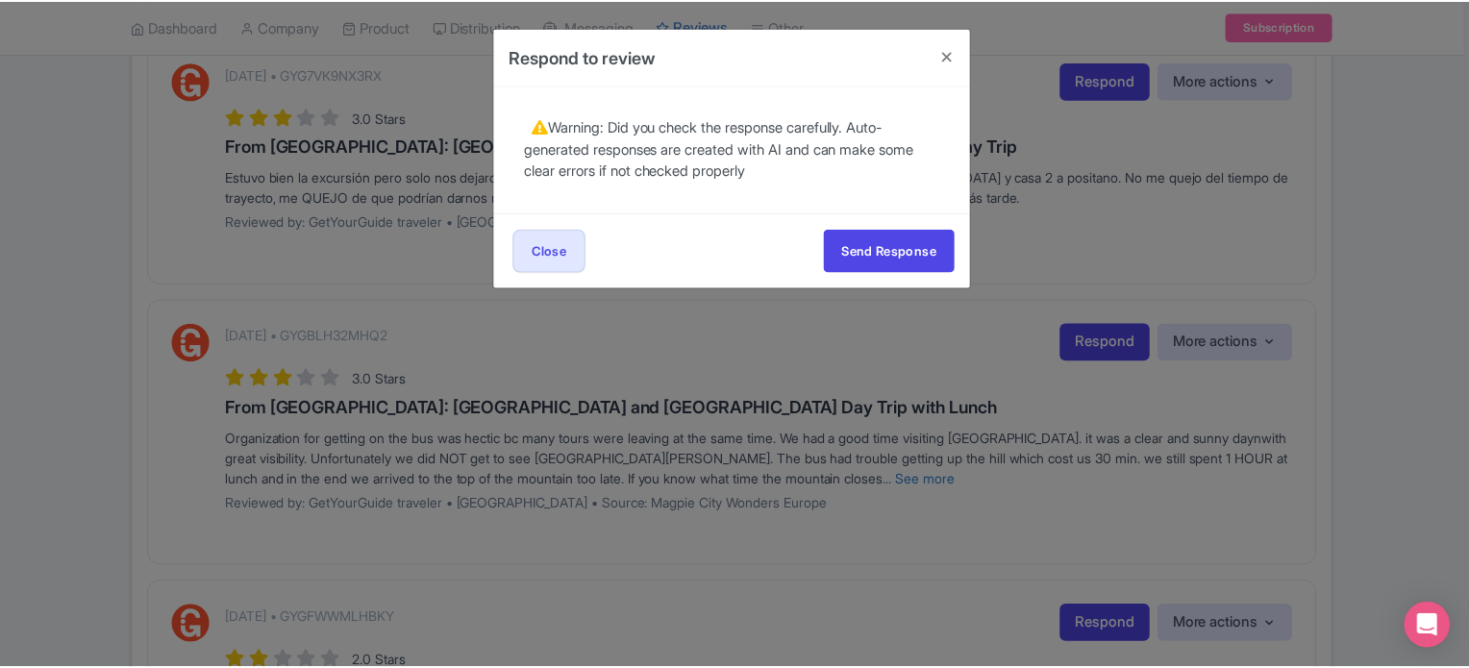
scroll to position [0, 0]
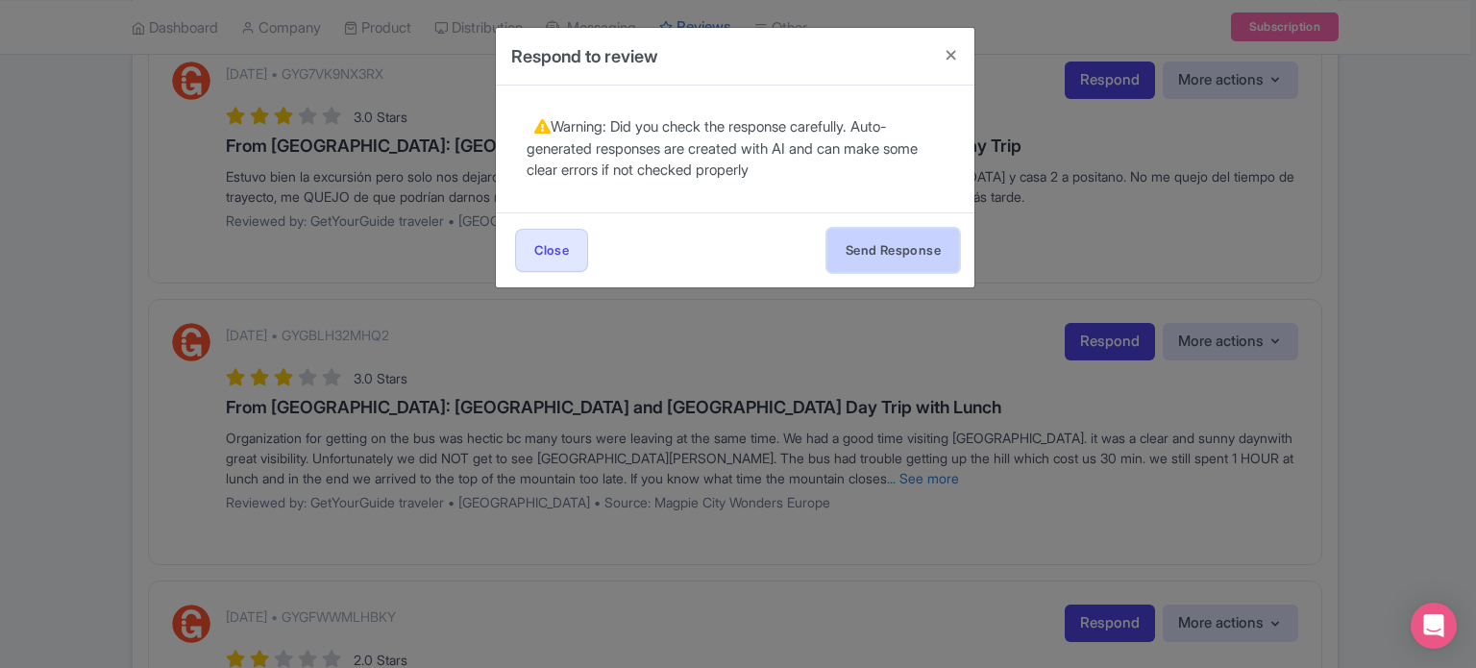
click at [891, 253] on button "Send Response" at bounding box center [893, 250] width 132 height 43
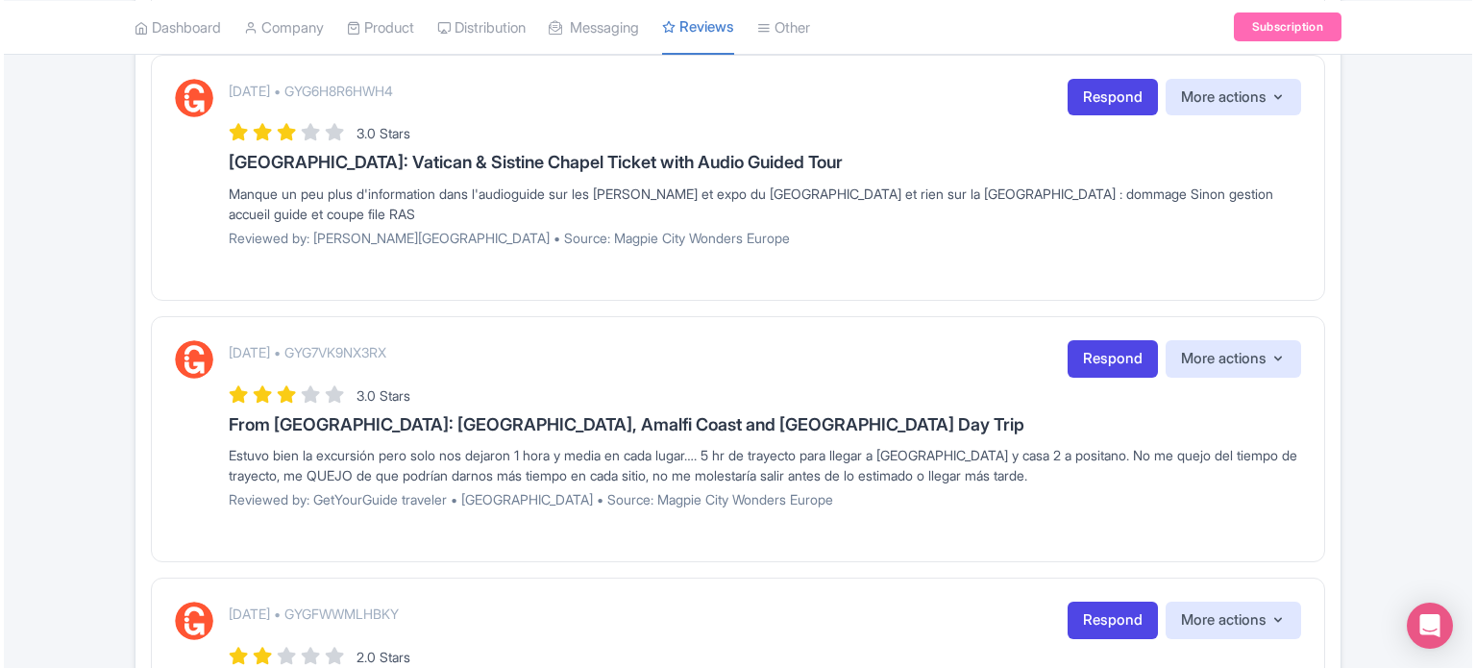
scroll to position [1145, 0]
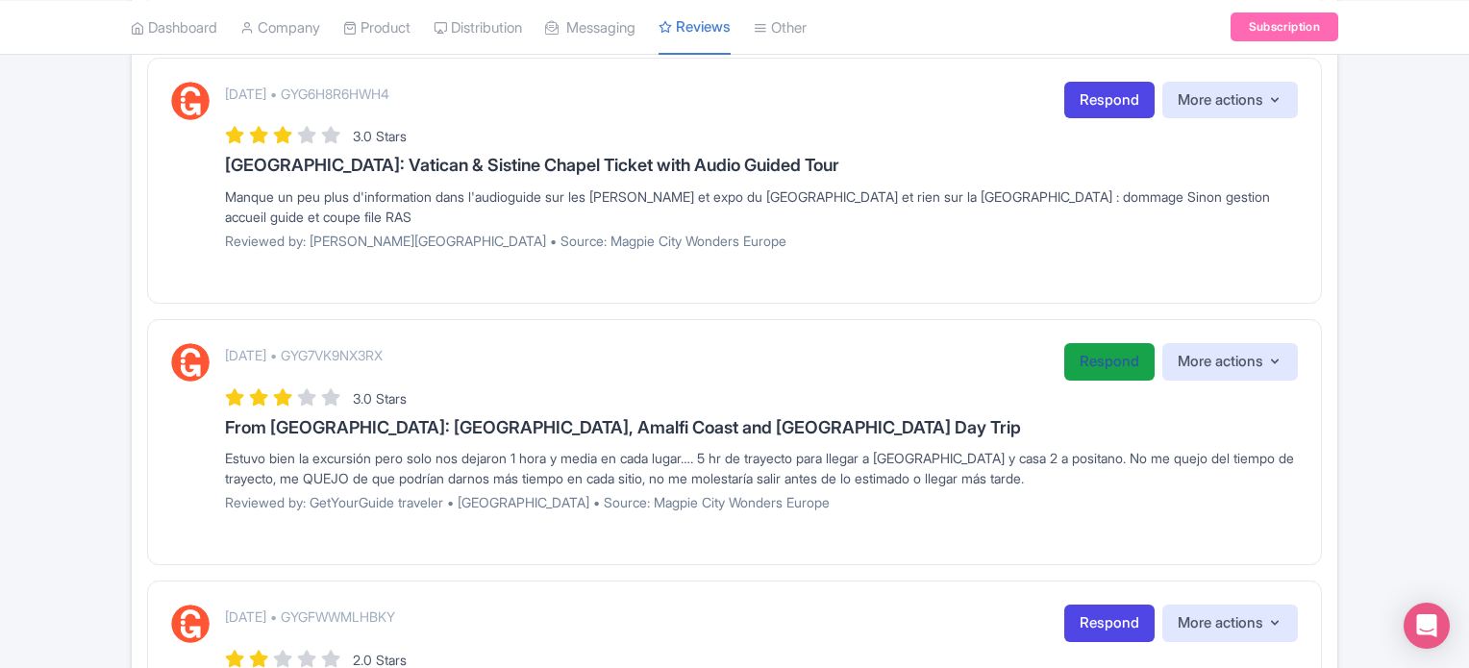
click at [1083, 366] on link "Respond" at bounding box center [1109, 361] width 90 height 37
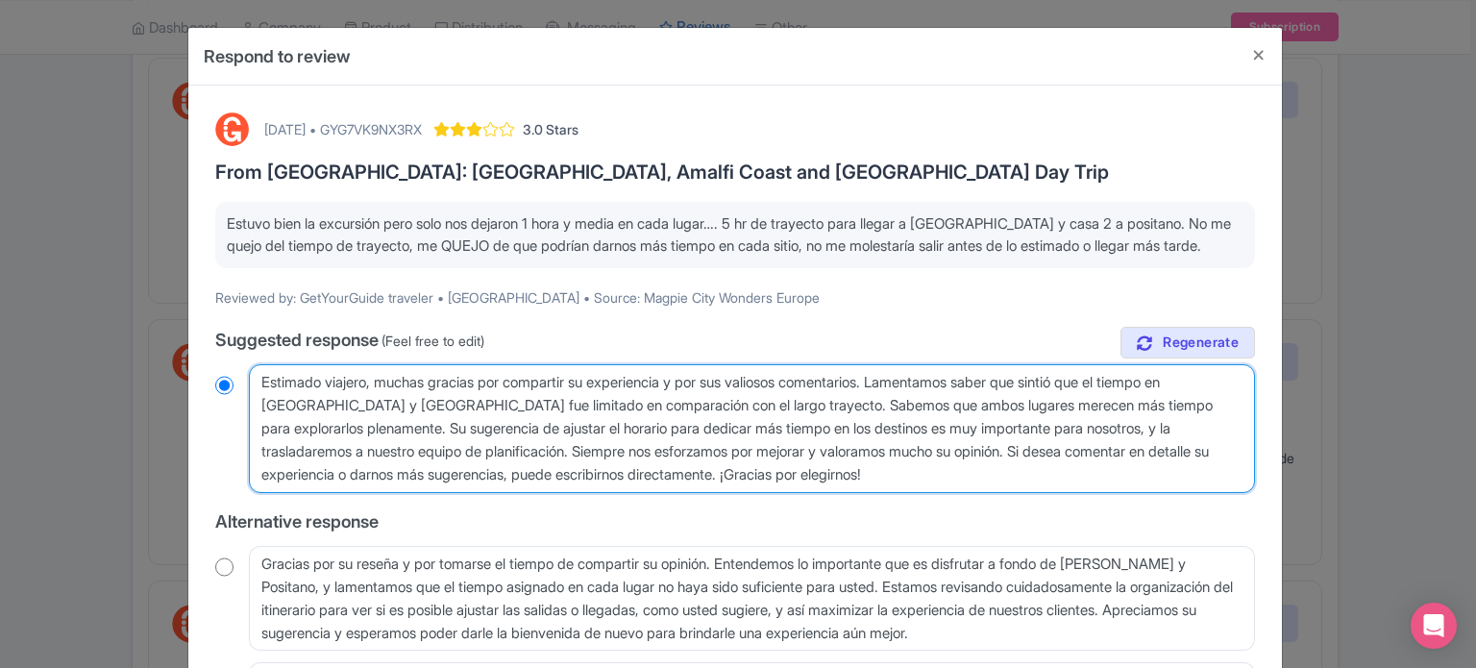
drag, startPoint x: 919, startPoint y: 489, endPoint x: 746, endPoint y: 422, distance: 185.6
click at [746, 422] on textarea "Estimado viajero, muchas gracias por compartir su experiencia y por sus valioso…" at bounding box center [752, 428] width 1006 height 129
type textarea "Estimado viajero, muchas gracias por compartir su experiencia y por sus valioso…"
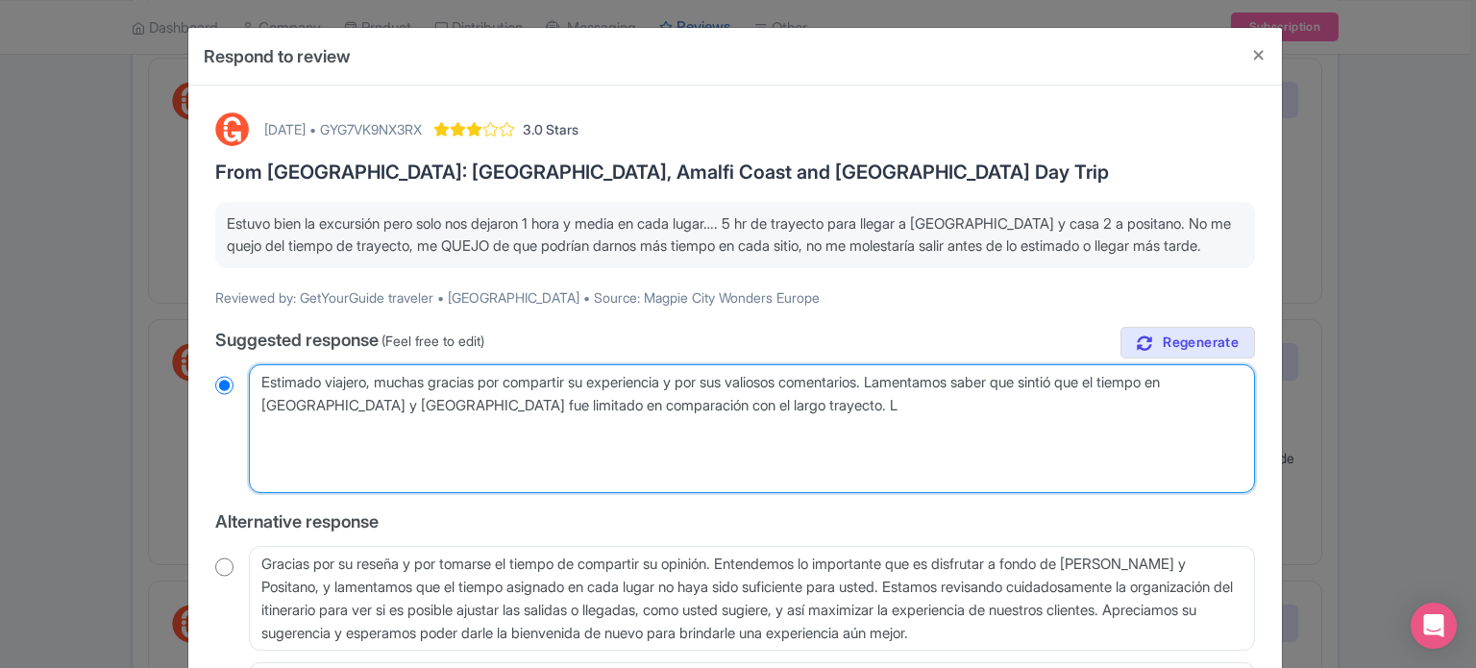
radio input "true"
type textarea "Estimado viajero, muchas gracias por compartir su experiencia y por sus valioso…"
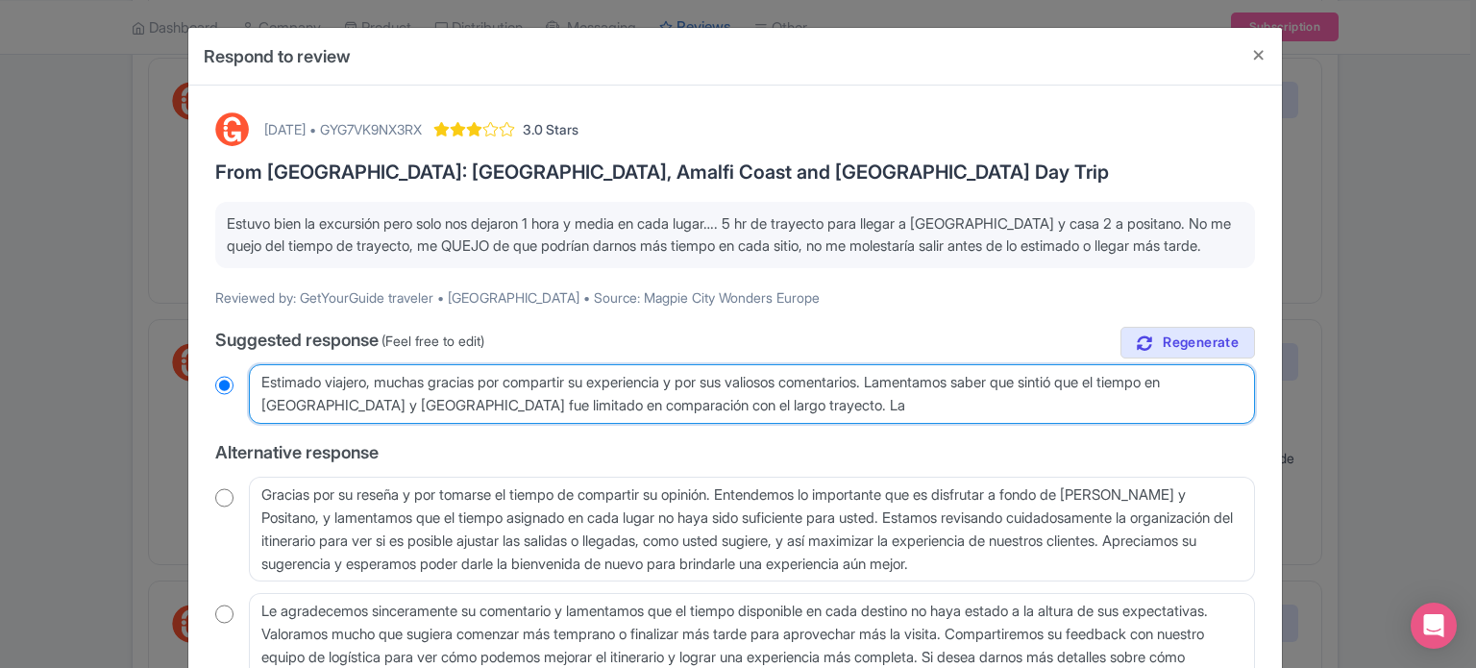
radio input "true"
type textarea "Estimado viajero, muchas gracias por compartir su experiencia y por sus valioso…"
radio input "true"
type textarea "Estimado viajero, muchas gracias por compartir su experiencia y por sus valioso…"
radio input "true"
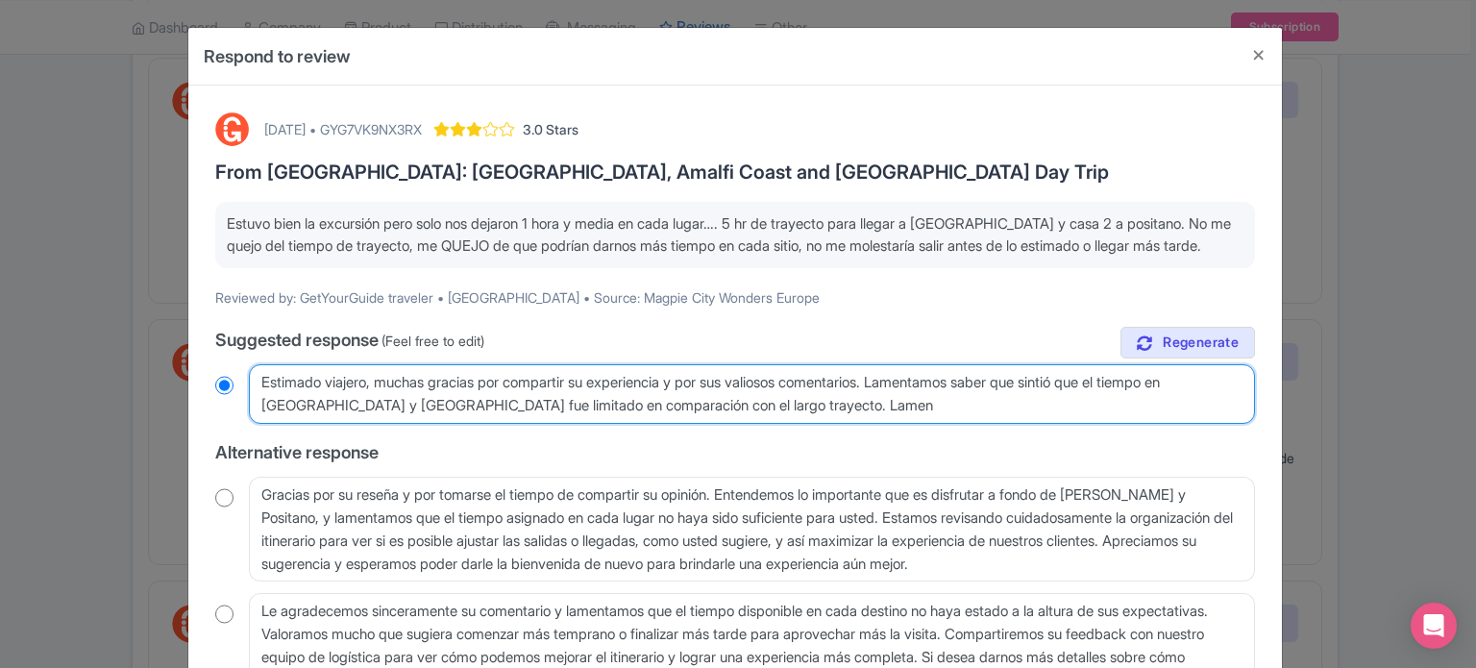
type textarea "Estimado viajero, muchas gracias por compartir su experiencia y por sus valioso…"
radio input "true"
type textarea "Estimado viajero, muchas gracias por compartir su experiencia y por sus valioso…"
radio input "true"
type textarea "Estimado viajero, muchas gracias por compartir su experiencia y por sus valioso…"
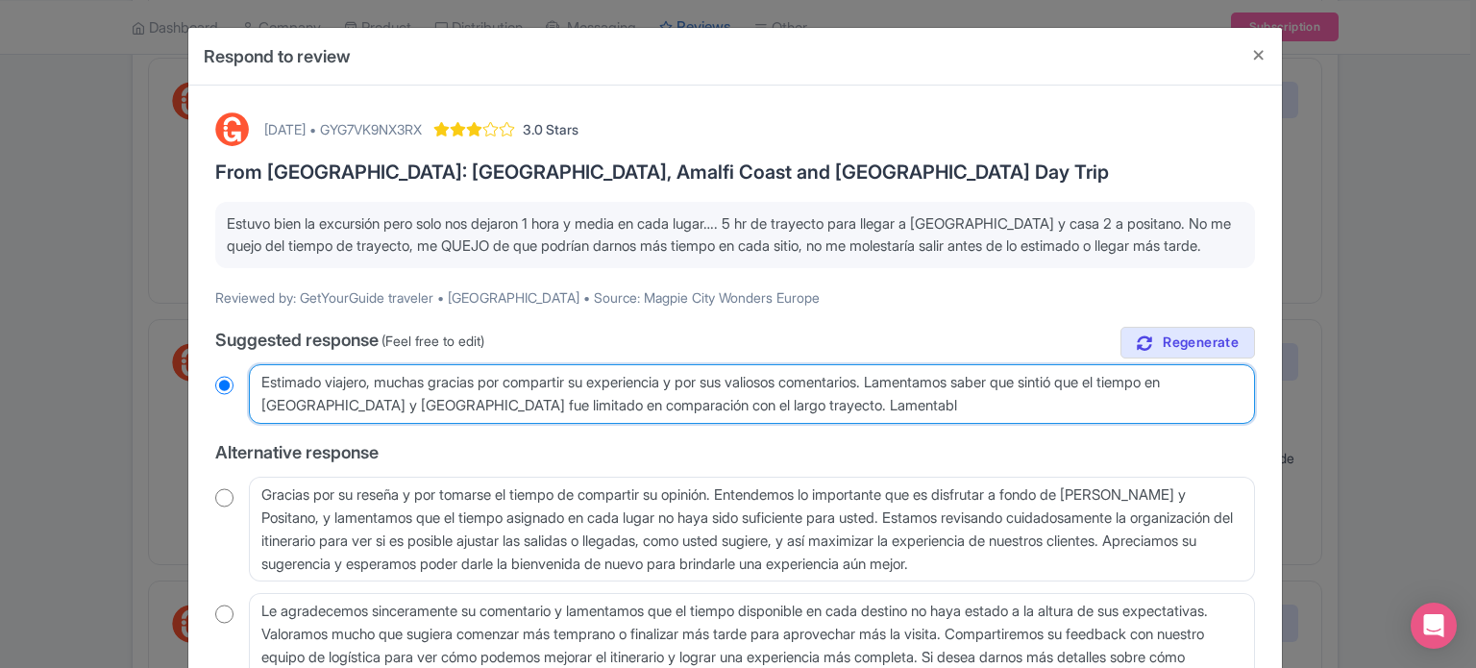
radio input "true"
type textarea "Estimado viajero, muchas gracias por compartir su experiencia y por sus valioso…"
radio input "true"
type textarea "Estimado viajero, muchas gracias por compartir su experiencia y por sus valioso…"
radio input "true"
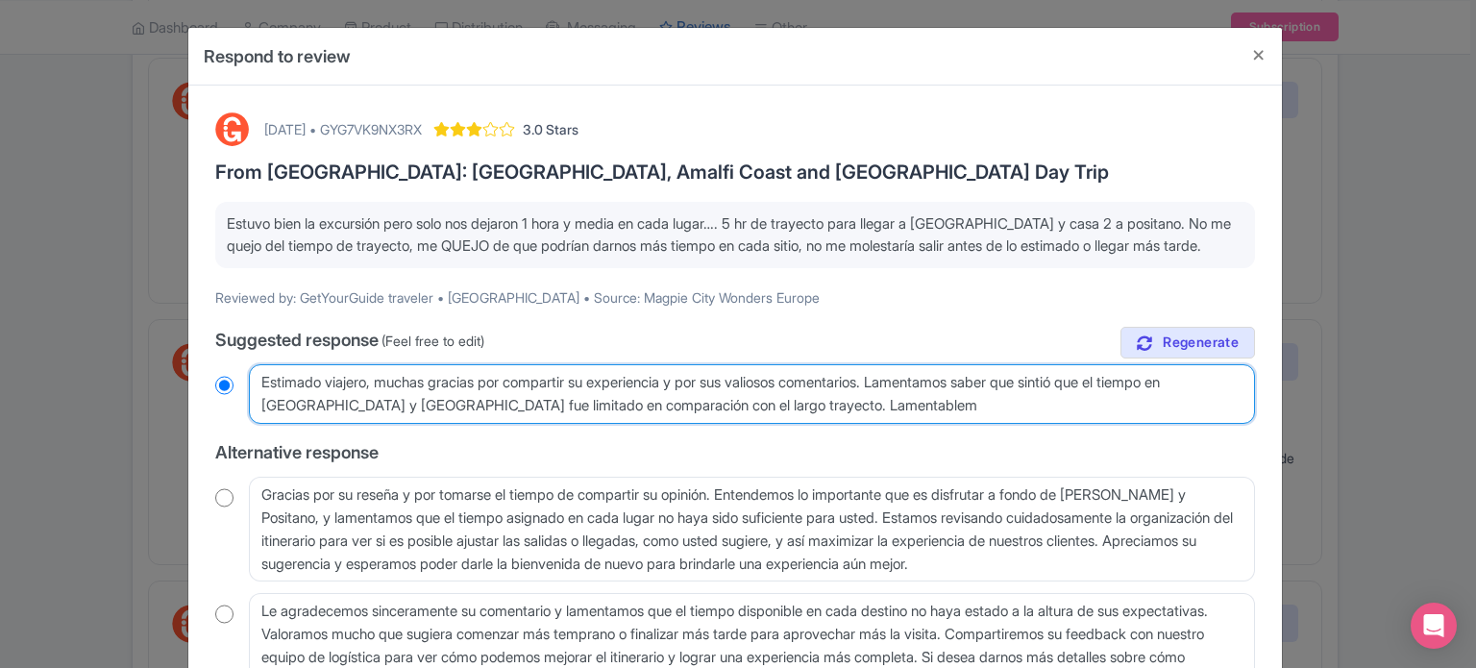
type textarea "Estimado viajero, muchas gracias por compartir su experiencia y por sus valioso…"
radio input "true"
type textarea "Estimado viajero, muchas gracias por compartir su experiencia y por sus valioso…"
radio input "true"
type textarea "Estimado viajero, muchas gracias por compartir su experiencia y por sus valioso…"
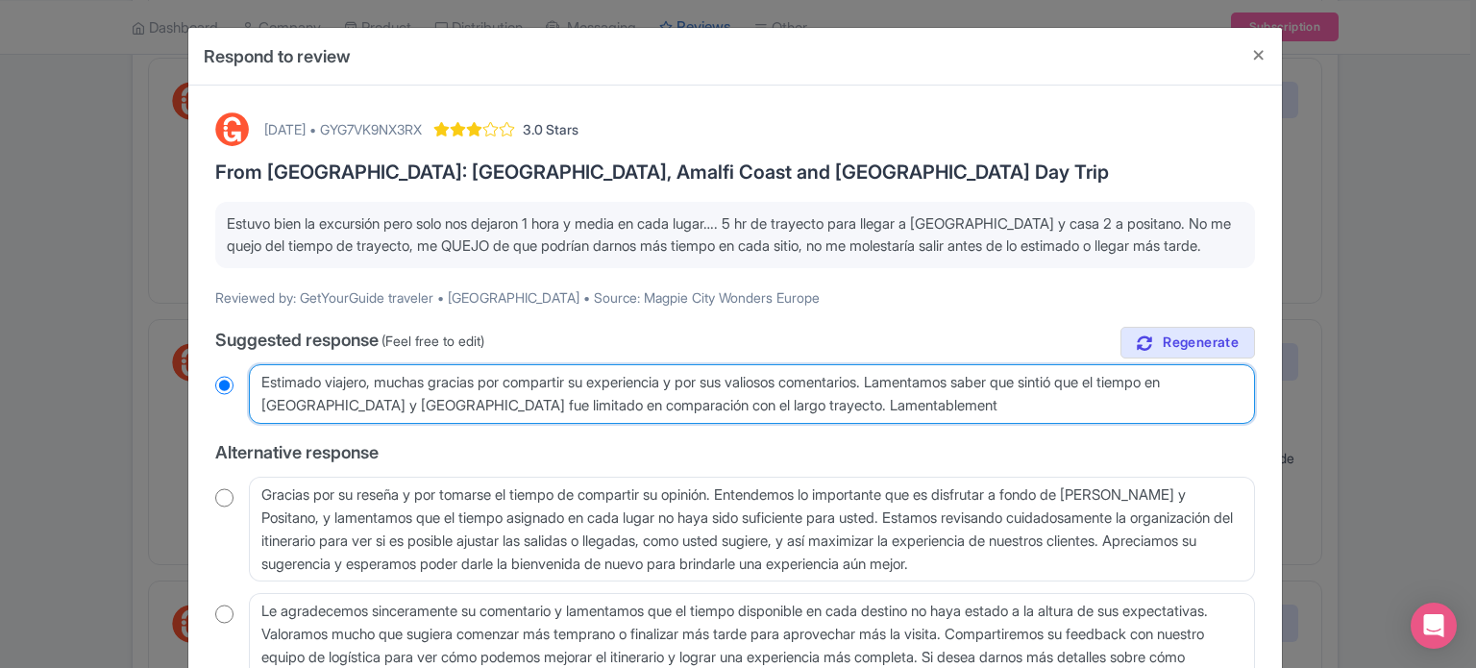
radio input "true"
type textarea "Estimado viajero, muchas gracias por compartir su experiencia y por sus valioso…"
radio input "true"
type textarea "Estimado viajero, muchas gracias por compartir su experiencia y por sus valioso…"
radio input "true"
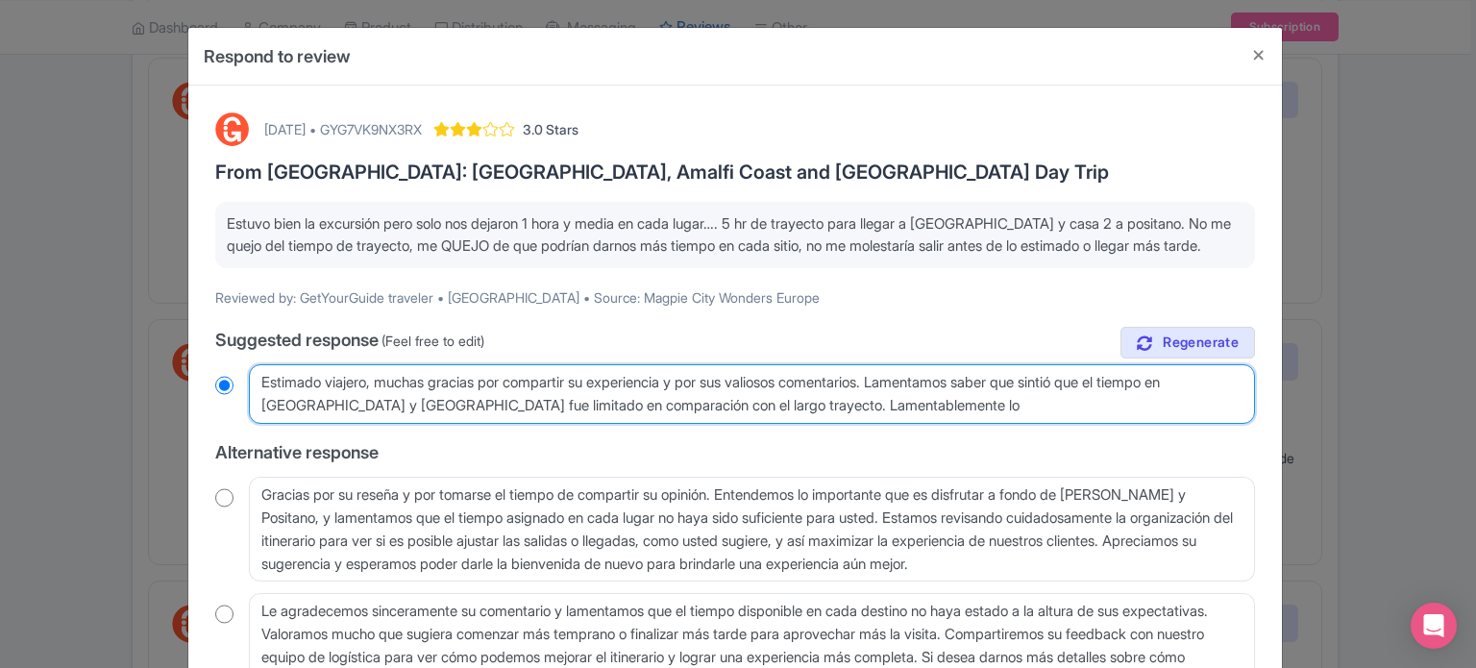
type textarea "Estimado viajero, muchas gracias por compartir su experiencia y por sus valioso…"
radio input "true"
type textarea "Estimado viajero, muchas gracias por compartir su experiencia y por sus valioso…"
radio input "true"
type textarea "Estimado viajero, muchas gracias por compartir su experiencia y por sus valioso…"
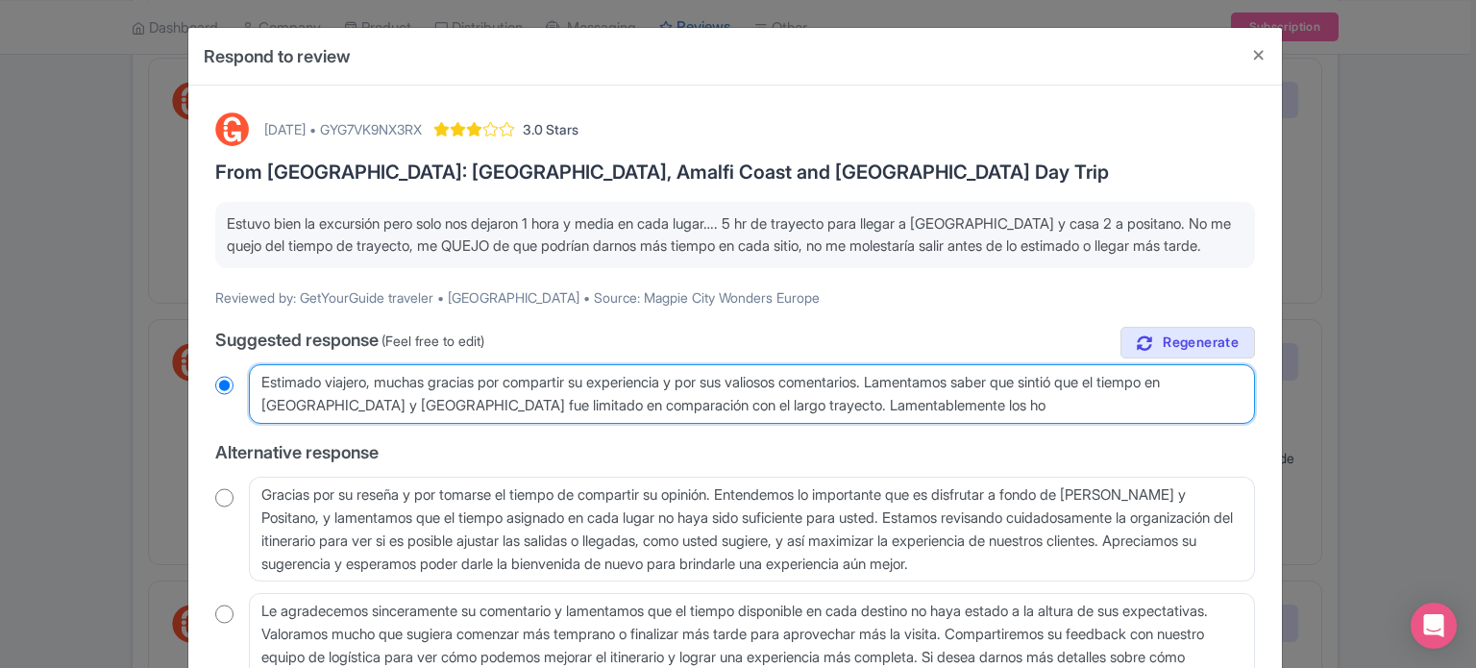
radio input "true"
type textarea "Estimado viajero, muchas gracias por compartir su experiencia y por sus valioso…"
radio input "true"
type textarea "Estimado viajero, muchas gracias por compartir su experiencia y por sus valioso…"
radio input "true"
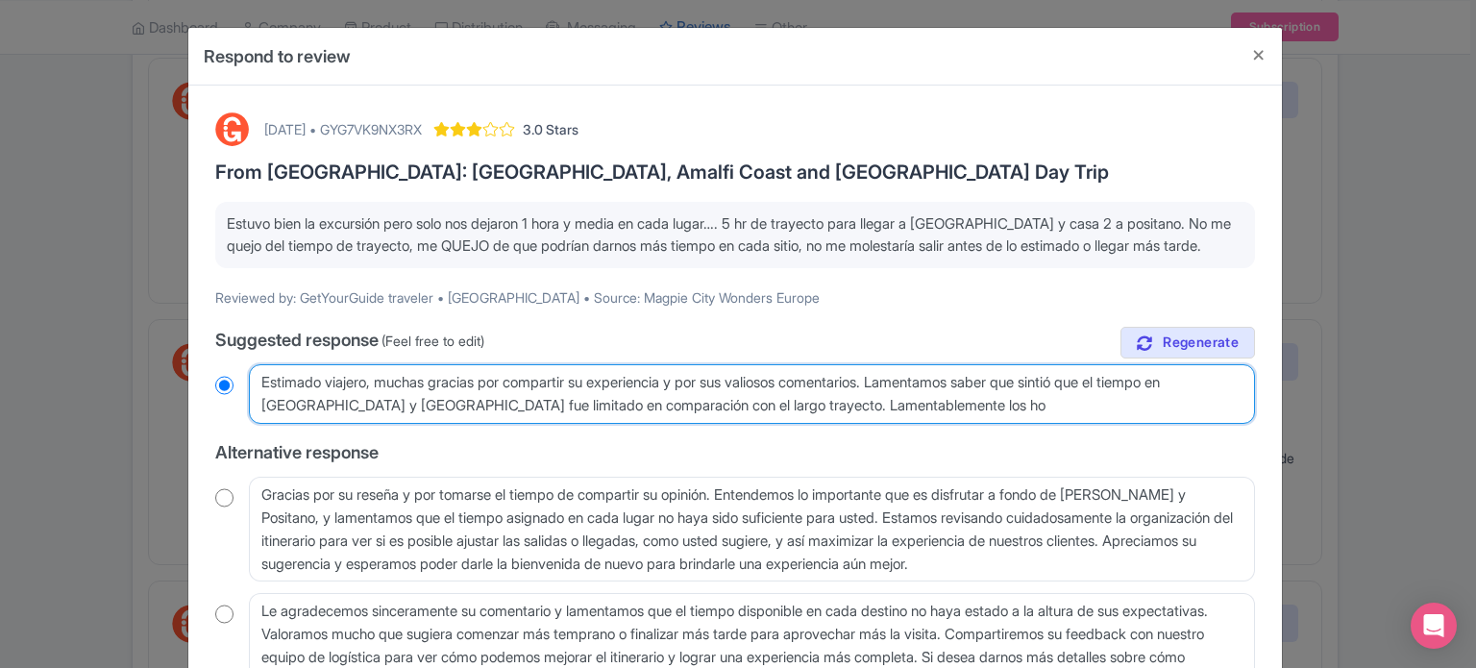
type textarea "Estimado viajero, muchas gracias por compartir su experiencia y por sus valioso…"
radio input "true"
type textarea "Estimado viajero, muchas gracias por compartir su experiencia y por sus valioso…"
radio input "true"
type textarea "Estimado viajero, muchas gracias por compartir su experiencia y por sus valioso…"
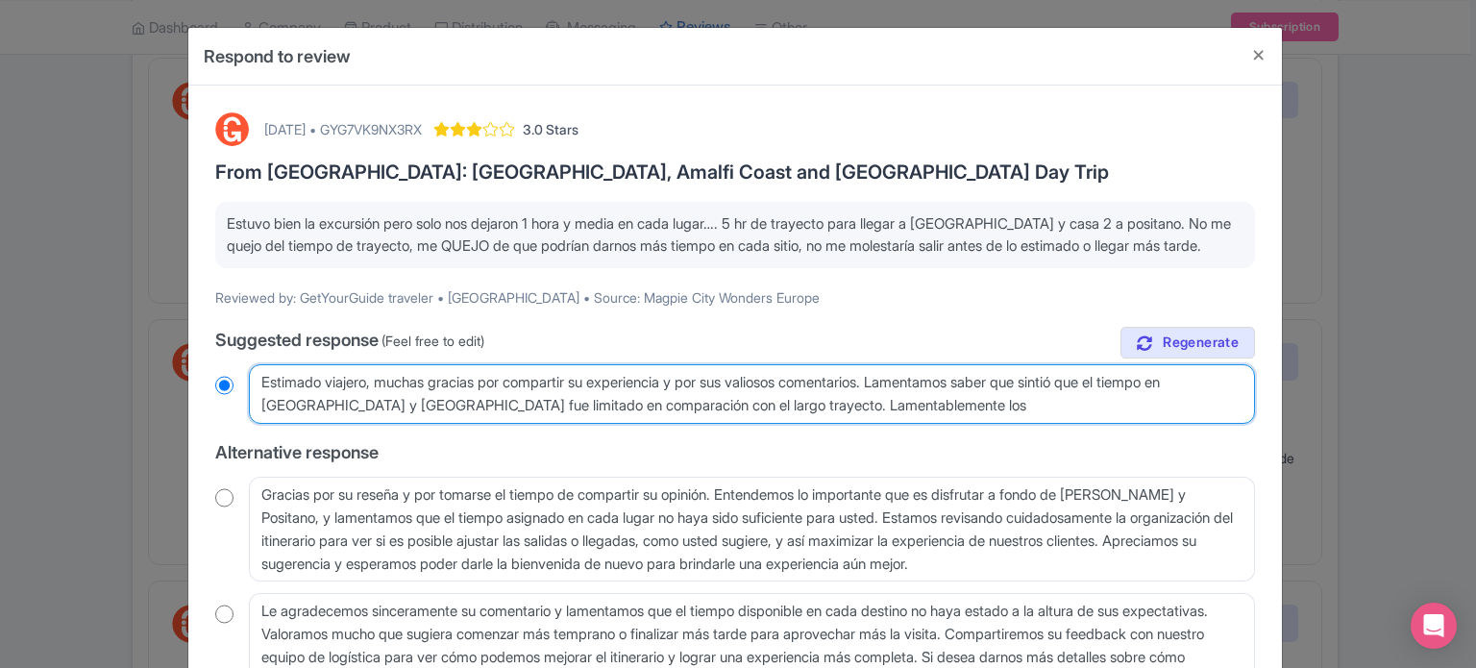
radio input "true"
type textarea "Estimado viajero, muchas gracias por compartir su experiencia y por sus valioso…"
radio input "true"
type textarea "Estimado viajero, muchas gracias por compartir su experiencia y por sus valioso…"
radio input "true"
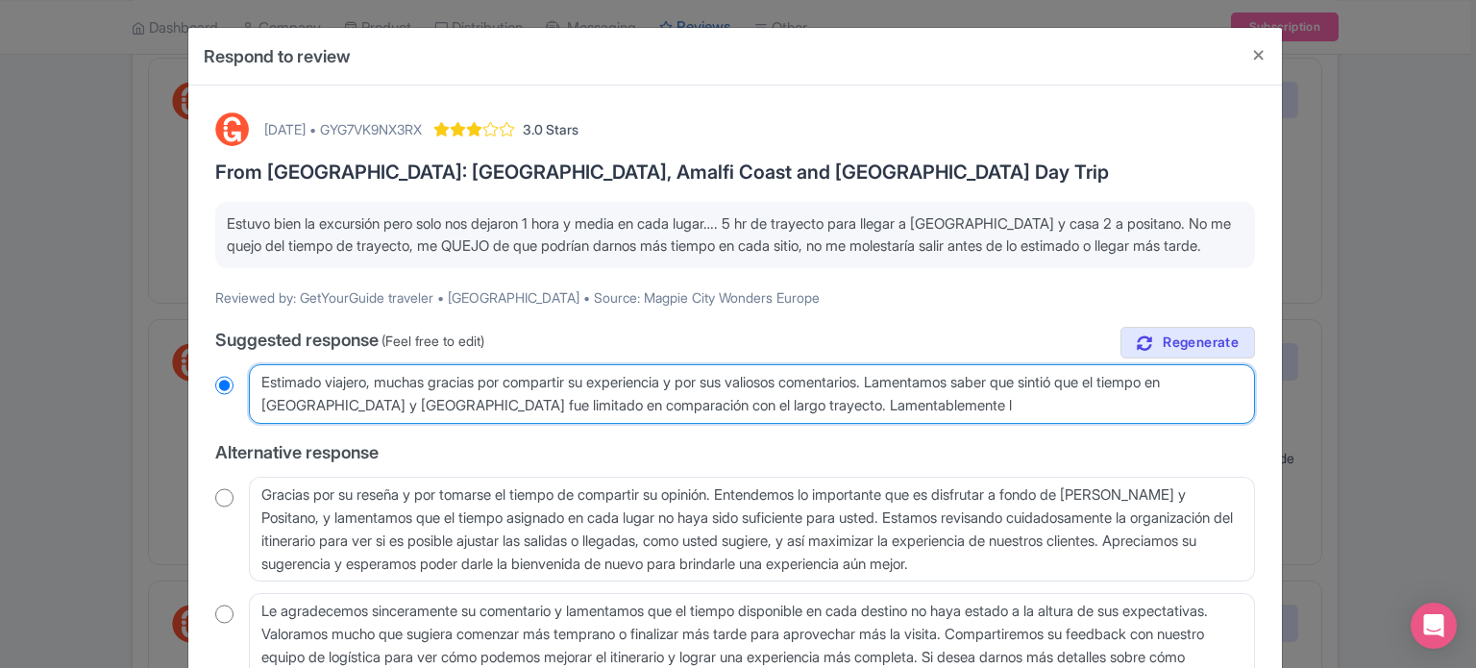
type textarea "Estimado viajero, muchas gracias por compartir su experiencia y por sus valioso…"
radio input "true"
type textarea "Estimado viajero, muchas gracias por compartir su experiencia y por sus valioso…"
radio input "true"
type textarea "Estimado viajero, muchas gracias por compartir su experiencia y por sus valioso…"
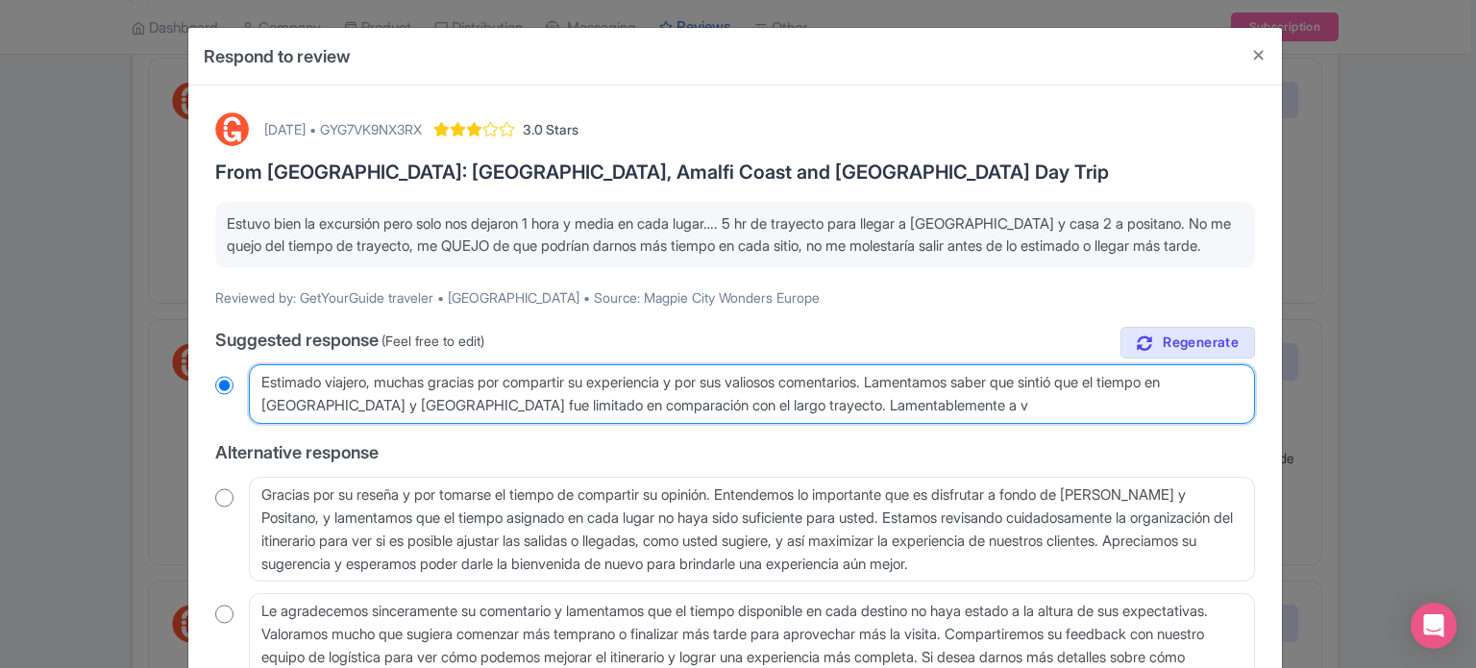
radio input "true"
type textarea "Estimado viajero, muchas gracias por compartir su experiencia y por sus valioso…"
radio input "true"
type textarea "Estimado viajero, muchas gracias por compartir su experiencia y por sus valioso…"
radio input "true"
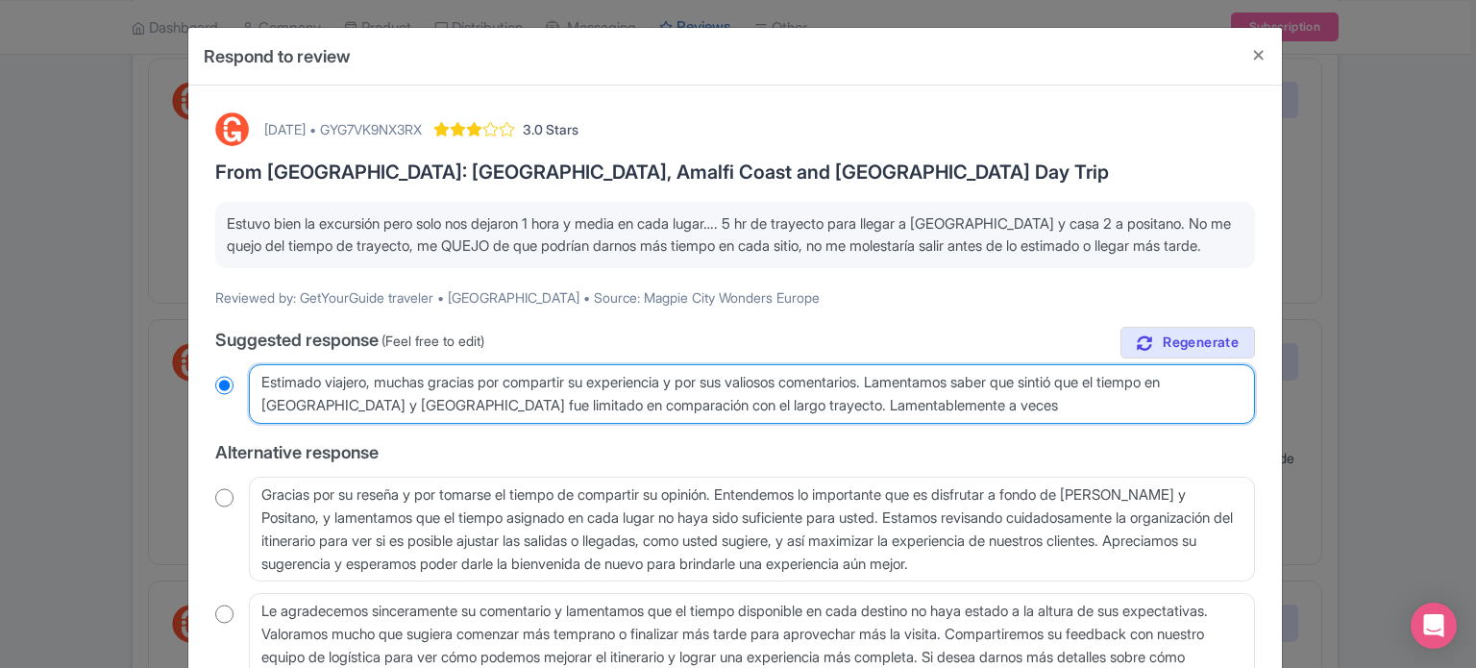
type textarea "Estimado viajero, muchas gracias por compartir su experiencia y por sus valioso…"
radio input "true"
type textarea "Estimado viajero, muchas gracias por compartir su experiencia y por sus valioso…"
radio input "true"
type textarea "Estimado viajero, muchas gracias por compartir su experiencia y por sus valioso…"
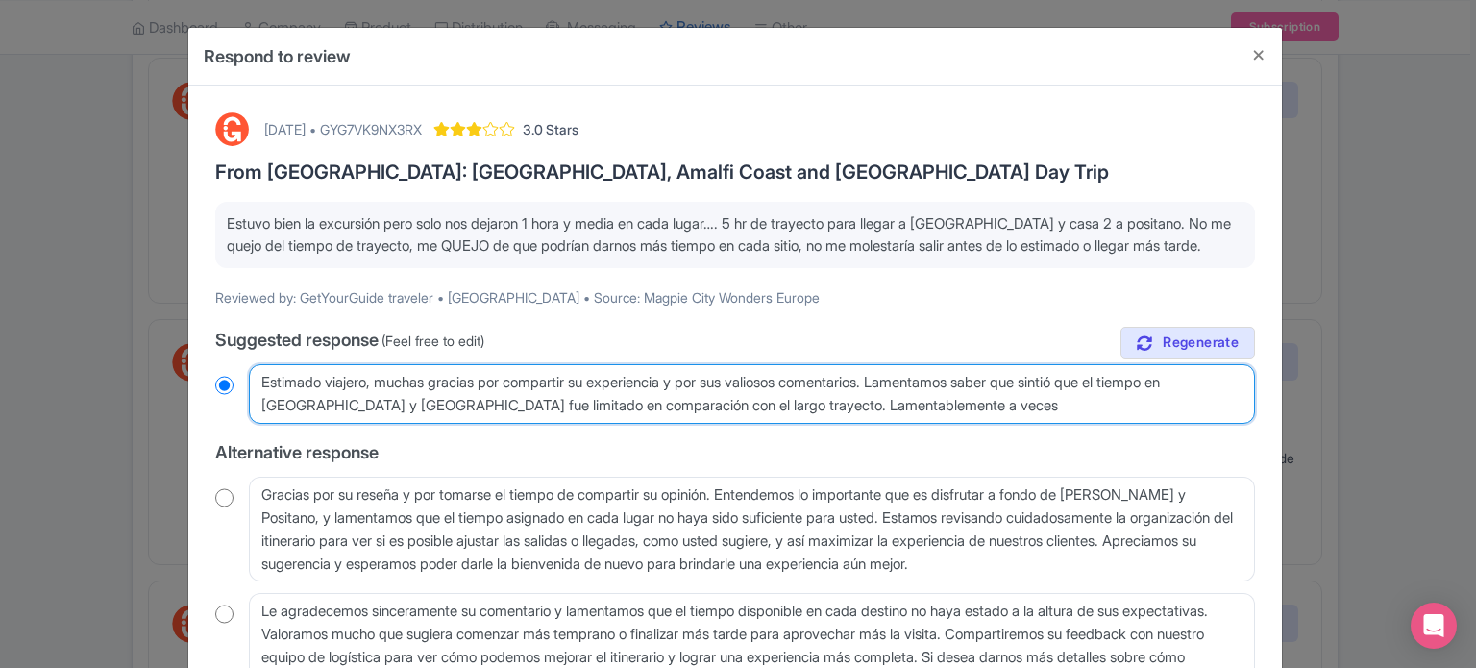
radio input "true"
type textarea "Estimado viajero, muchas gracias por compartir su experiencia y por sus valioso…"
radio input "true"
type textarea "Estimado viajero, muchas gracias por compartir su experiencia y por sus valioso…"
radio input "true"
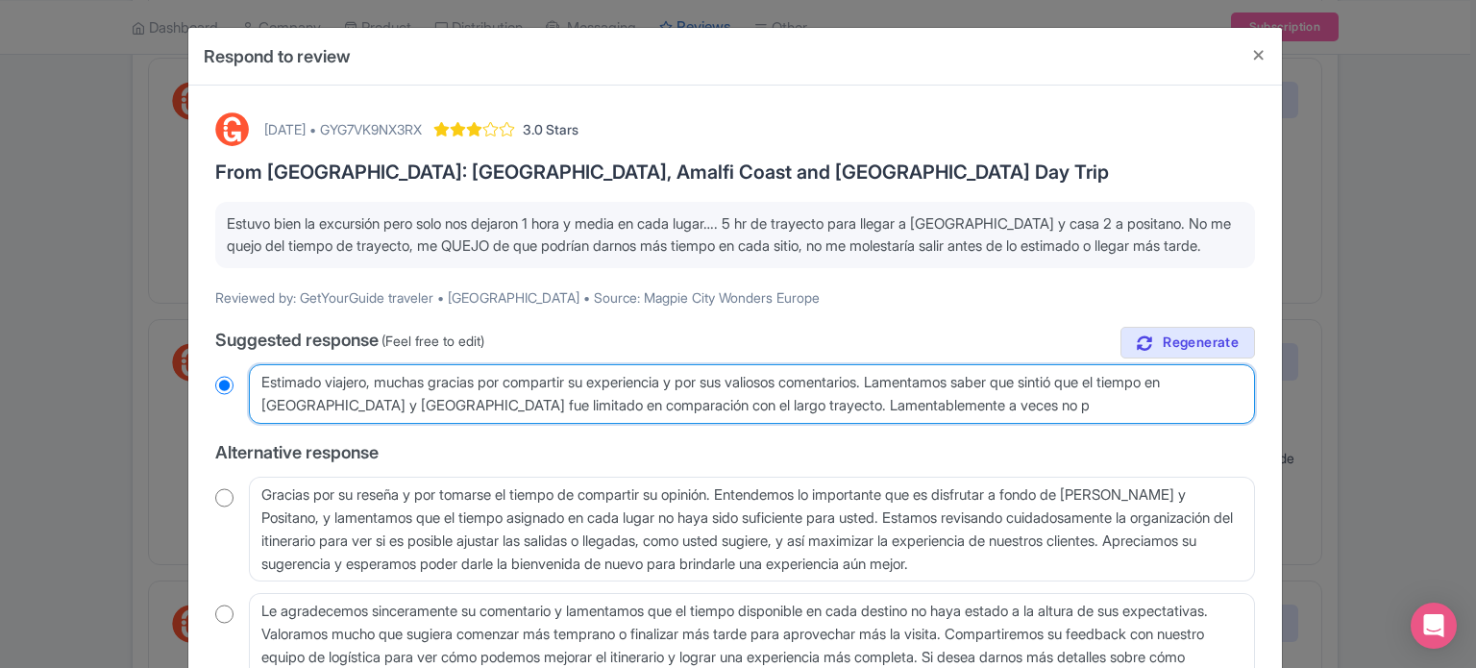
type textarea "Estimado viajero, muchas gracias por compartir su experiencia y por sus valioso…"
radio input "true"
type textarea "Estimado viajero, muchas gracias por compartir su experiencia y por sus valioso…"
radio input "true"
type textarea "Estimado viajero, muchas gracias por compartir su experiencia y por sus valioso…"
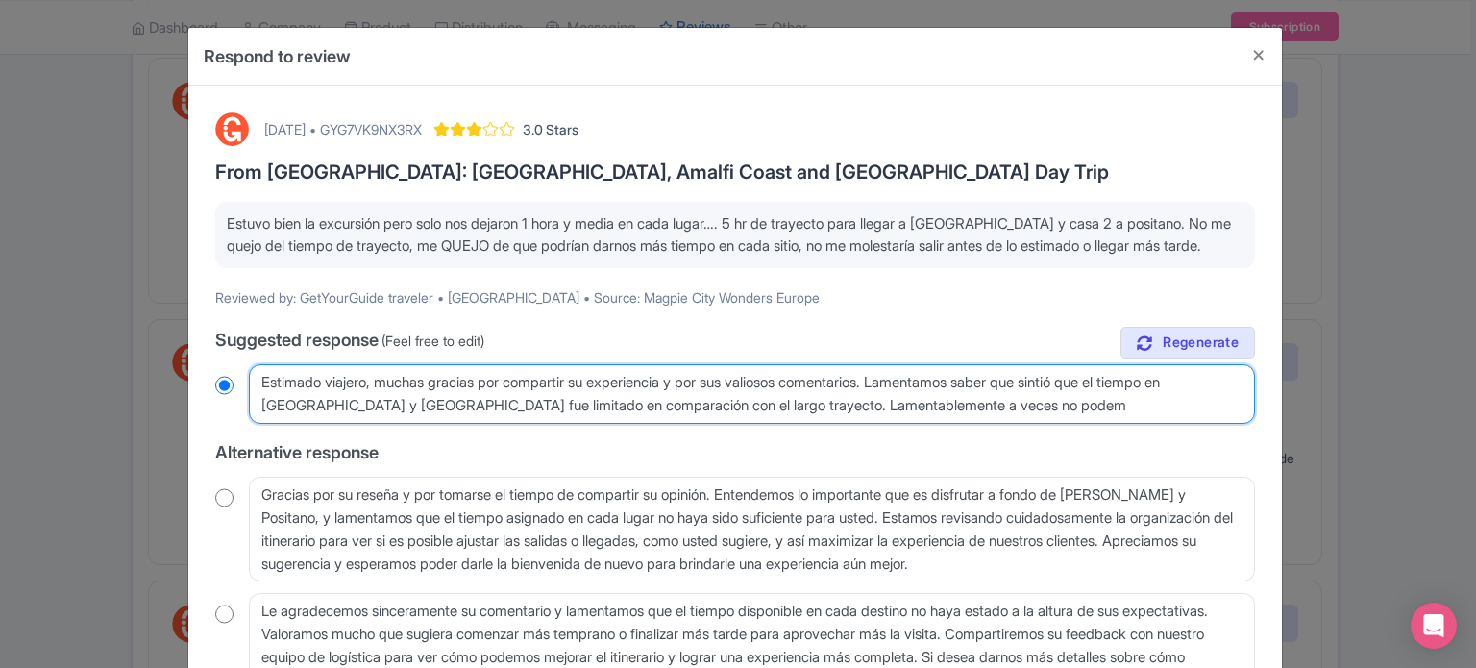
radio input "true"
type textarea "Estimado viajero, muchas gracias por compartir su experiencia y por sus valioso…"
radio input "true"
type textarea "Estimado viajero, muchas gracias por compartir su experiencia y por sus valioso…"
radio input "true"
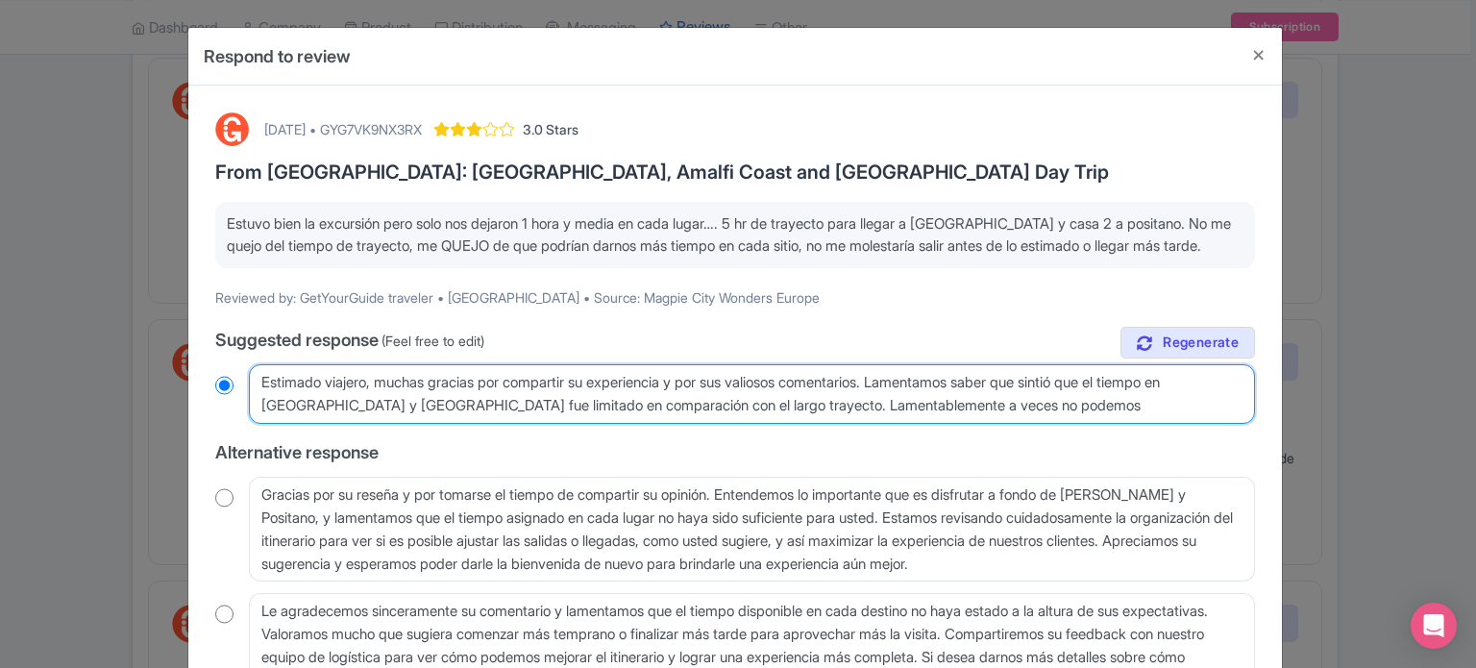
type textarea "Estimado viajero, muchas gracias por compartir su experiencia y por sus valioso…"
radio input "true"
type textarea "Estimado viajero, muchas gracias por compartir su experiencia y por sus valioso…"
radio input "true"
type textarea "Estimado viajero, muchas gracias por compartir su experiencia y por sus valioso…"
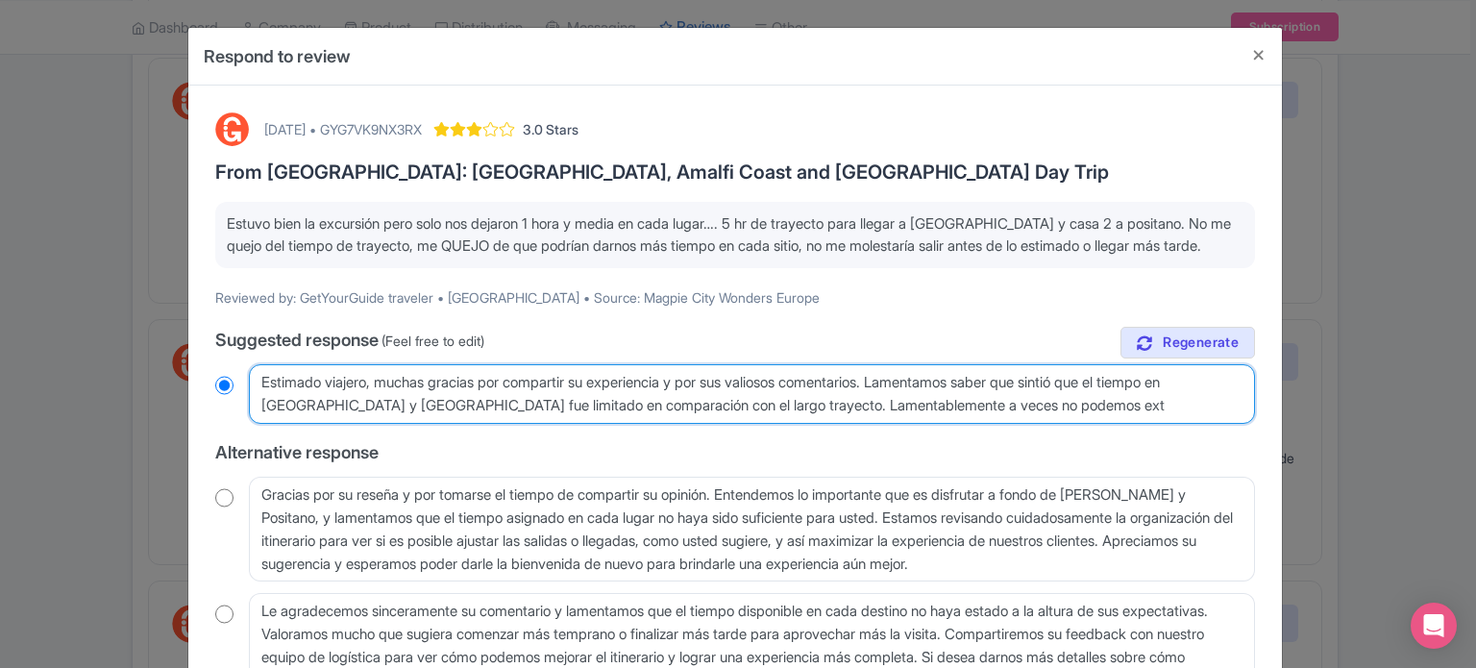
radio input "true"
type textarea "Estimado viajero, muchas gracias por compartir su experiencia y por sus valioso…"
radio input "true"
type textarea "Estimado viajero, muchas gracias por compartir su experiencia y por sus valioso…"
radio input "true"
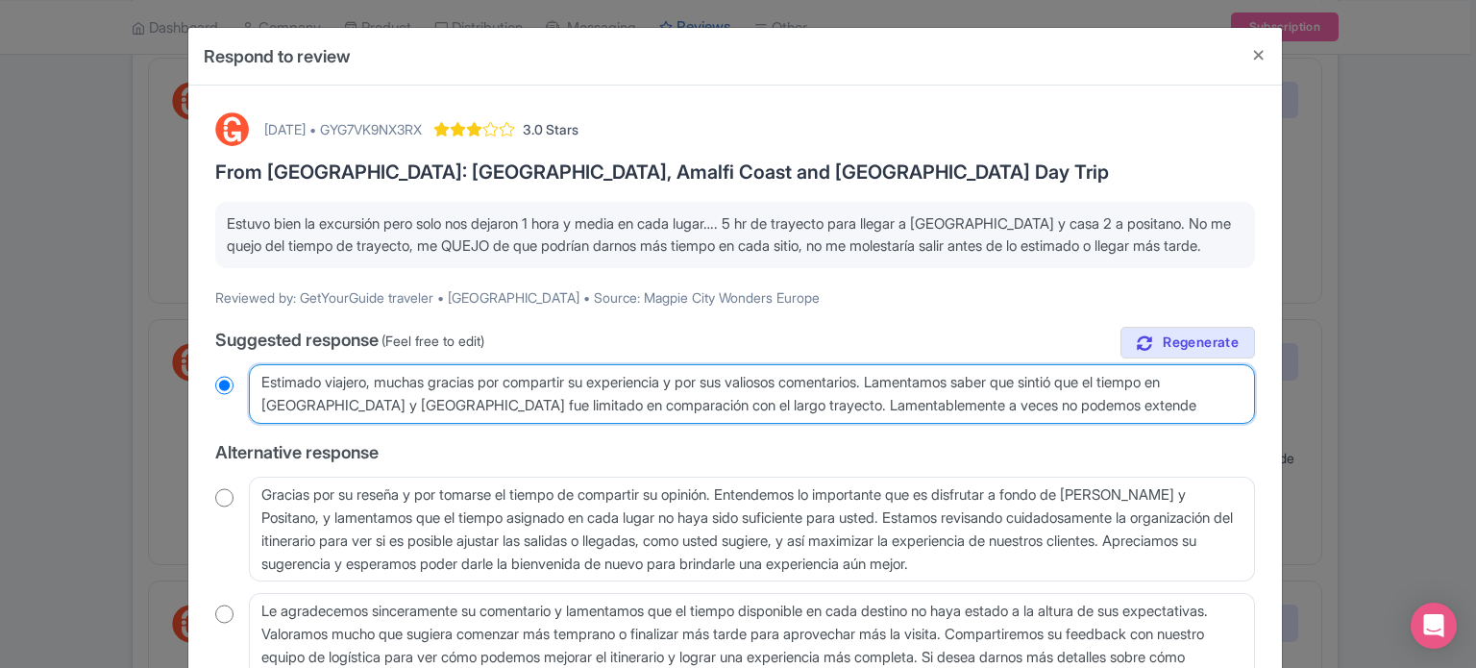
type textarea "Estimado viajero, muchas gracias por compartir su experiencia y por sus valioso…"
radio input "true"
type textarea "Estimado viajero, muchas gracias por compartir su experiencia y por sus valioso…"
radio input "true"
type textarea "Estimado viajero, muchas gracias por compartir su experiencia y por sus valioso…"
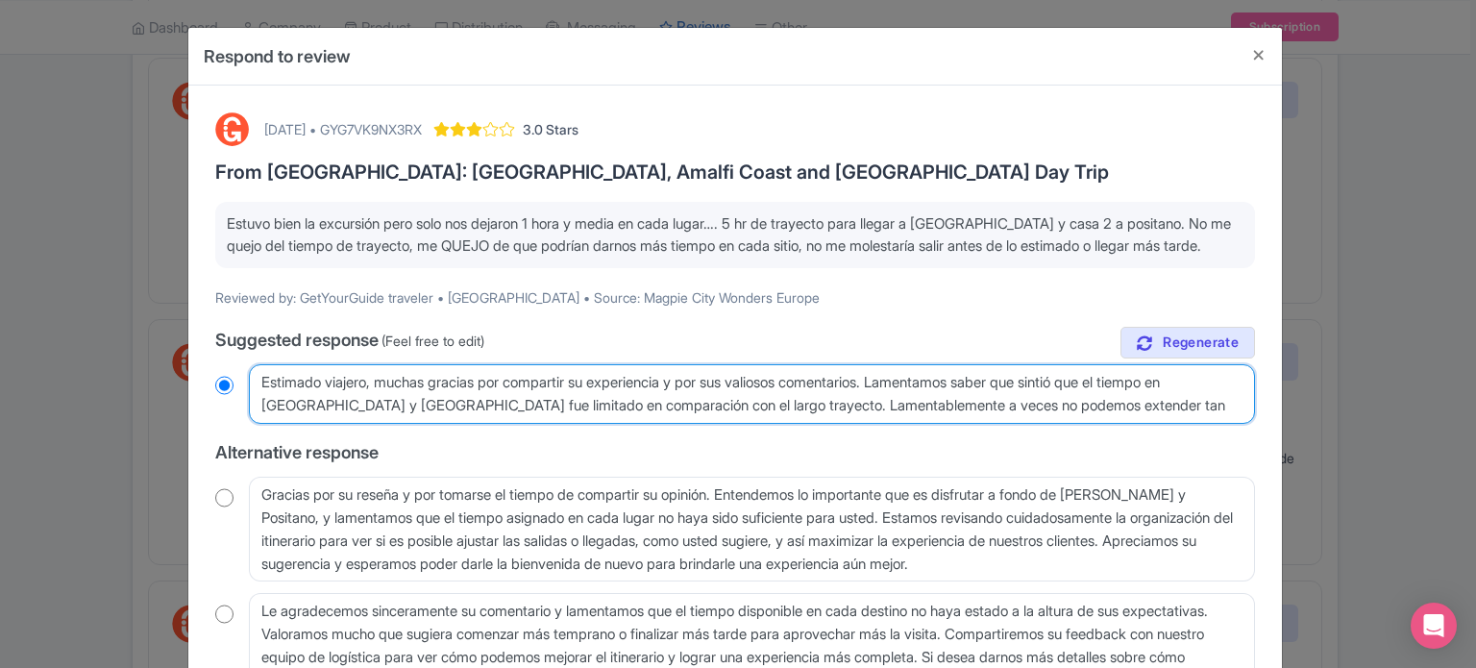
radio input "true"
type textarea "Estimado viajero, muchas gracias por compartir su experiencia y por sus valioso…"
radio input "true"
type textarea "Estimado viajero, muchas gracias por compartir su experiencia y por sus valioso…"
radio input "true"
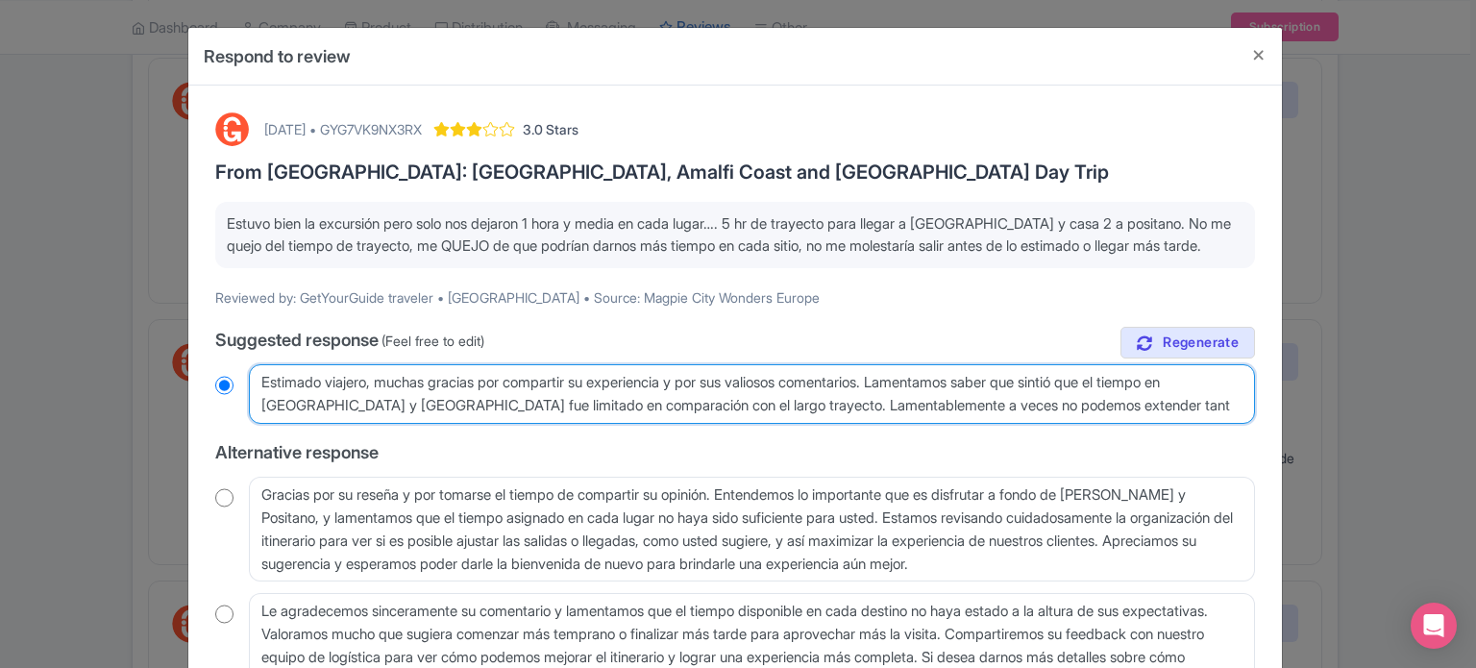
type textarea "Estimado viajero, muchas gracias por compartir su experiencia y por sus valioso…"
radio input "true"
type textarea "Estimado viajero, muchas gracias por compartir su experiencia y por sus valioso…"
radio input "true"
type textarea "Estimado viajero, muchas gracias por compartir su experiencia y por sus valioso…"
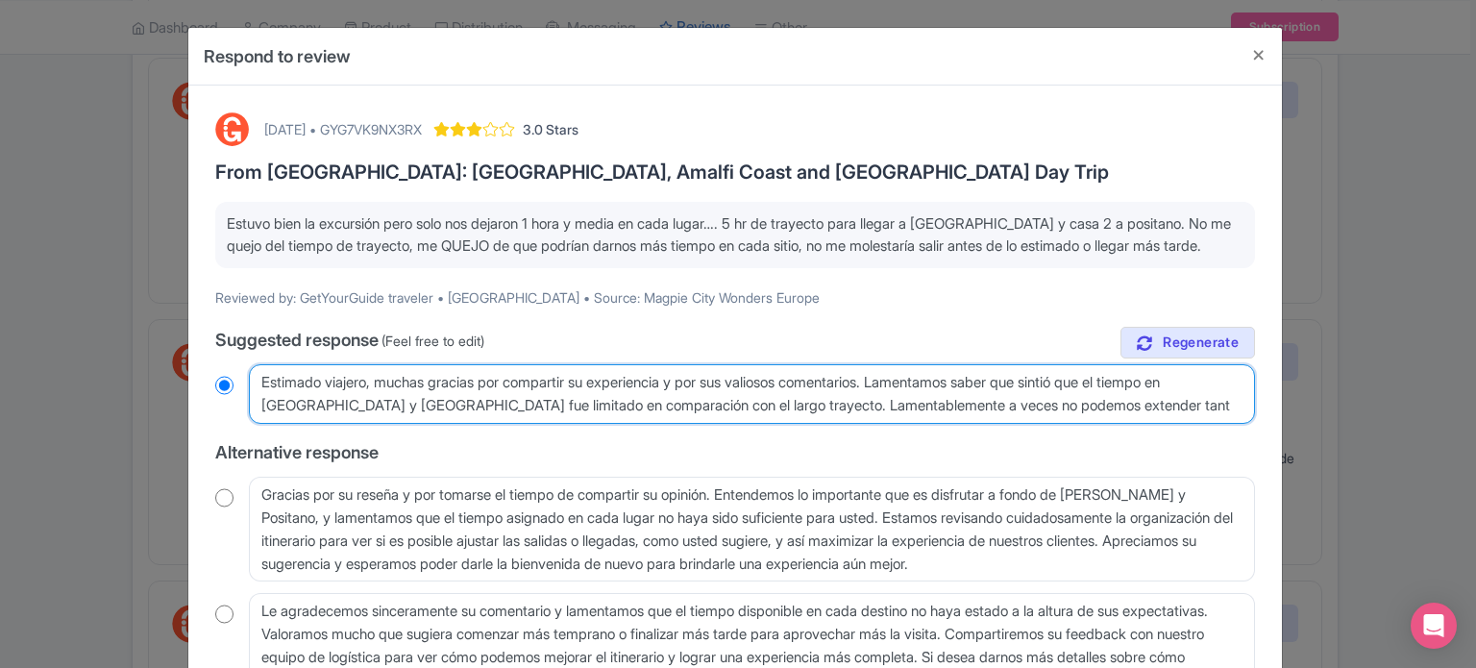
radio input "true"
type textarea "Estimado viajero, muchas gracias por compartir su experiencia y por sus valioso…"
radio input "true"
type textarea "Estimado viajero, muchas gracias por compartir su experiencia y por sus valioso…"
radio input "true"
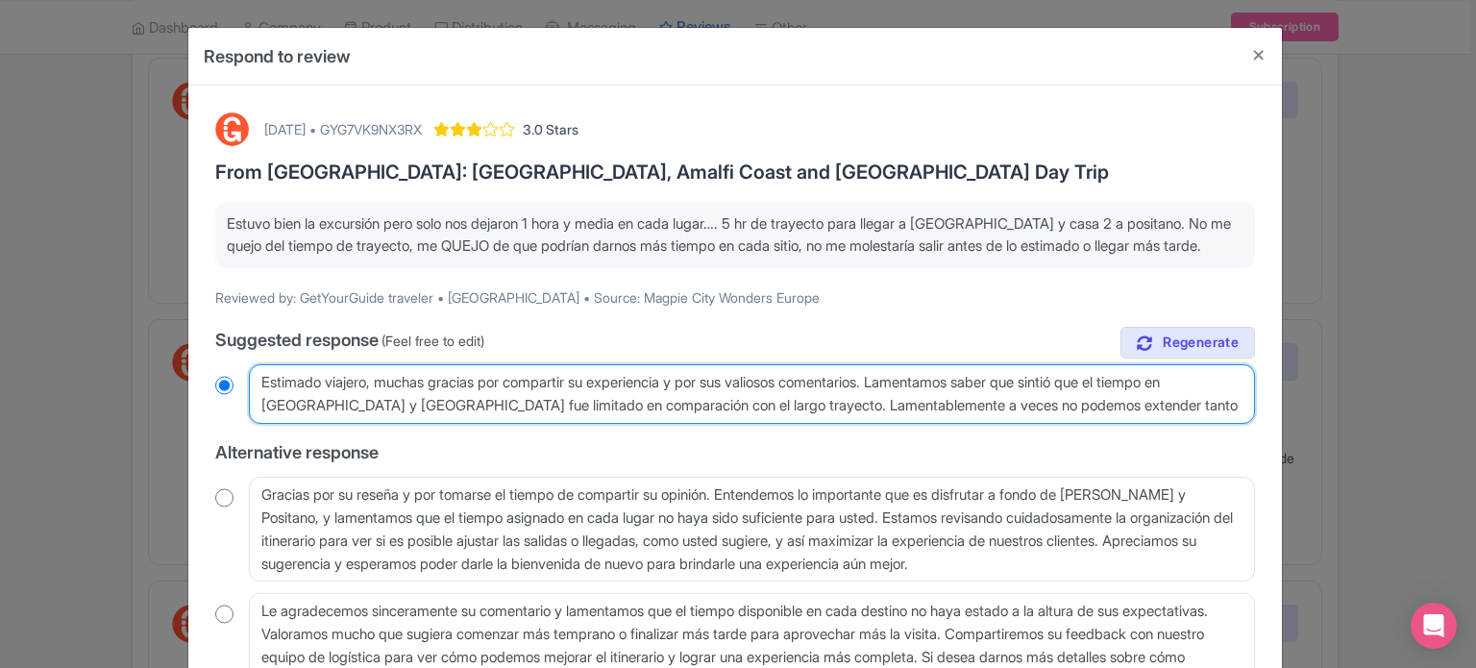
type textarea "Estimado viajero, muchas gracias por compartir su experiencia y por sus valioso…"
radio input "true"
type textarea "Estimado viajero, muchas gracias por compartir su experiencia y por sus valioso…"
radio input "true"
type textarea "Estimado viajero, muchas gracias por compartir su experiencia y por sus valioso…"
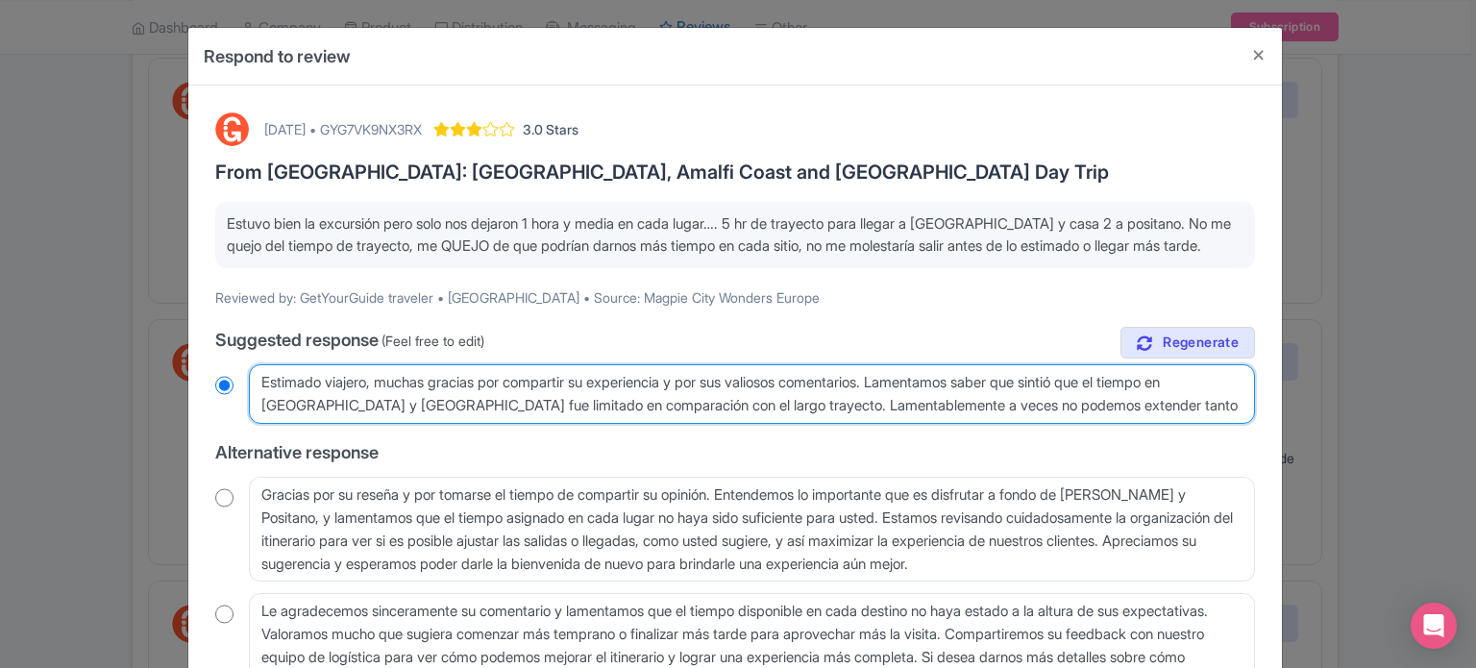
radio input "true"
type textarea "Estimado viajero, muchas gracias por compartir su experiencia y por sus valioso…"
radio input "true"
type textarea "Estimado viajero, muchas gracias por compartir su experiencia y por sus valioso…"
radio input "true"
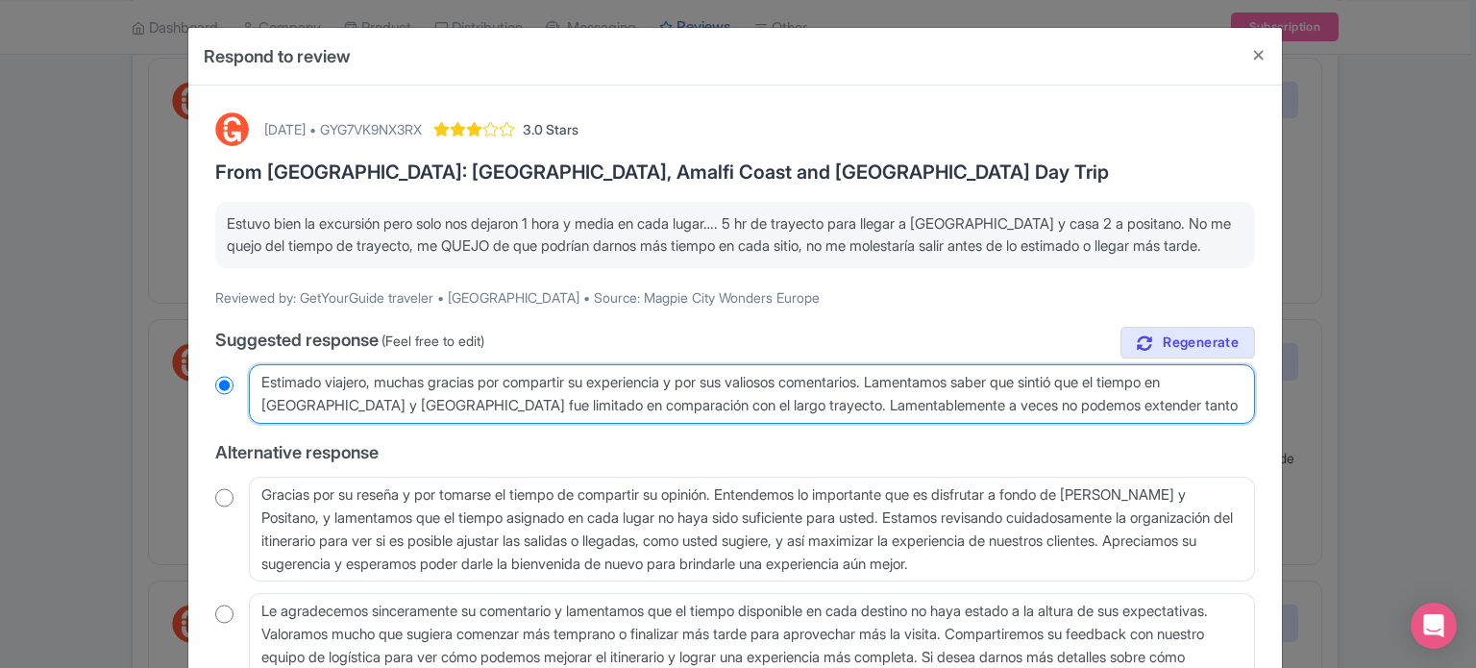
type textarea "Estimado viajero, muchas gracias por compartir su experiencia y por sus valioso…"
radio input "true"
type textarea "Estimado viajero, muchas gracias por compartir su experiencia y por sus valioso…"
radio input "true"
type textarea "Estimado viajero, muchas gracias por compartir su experiencia y por sus valioso…"
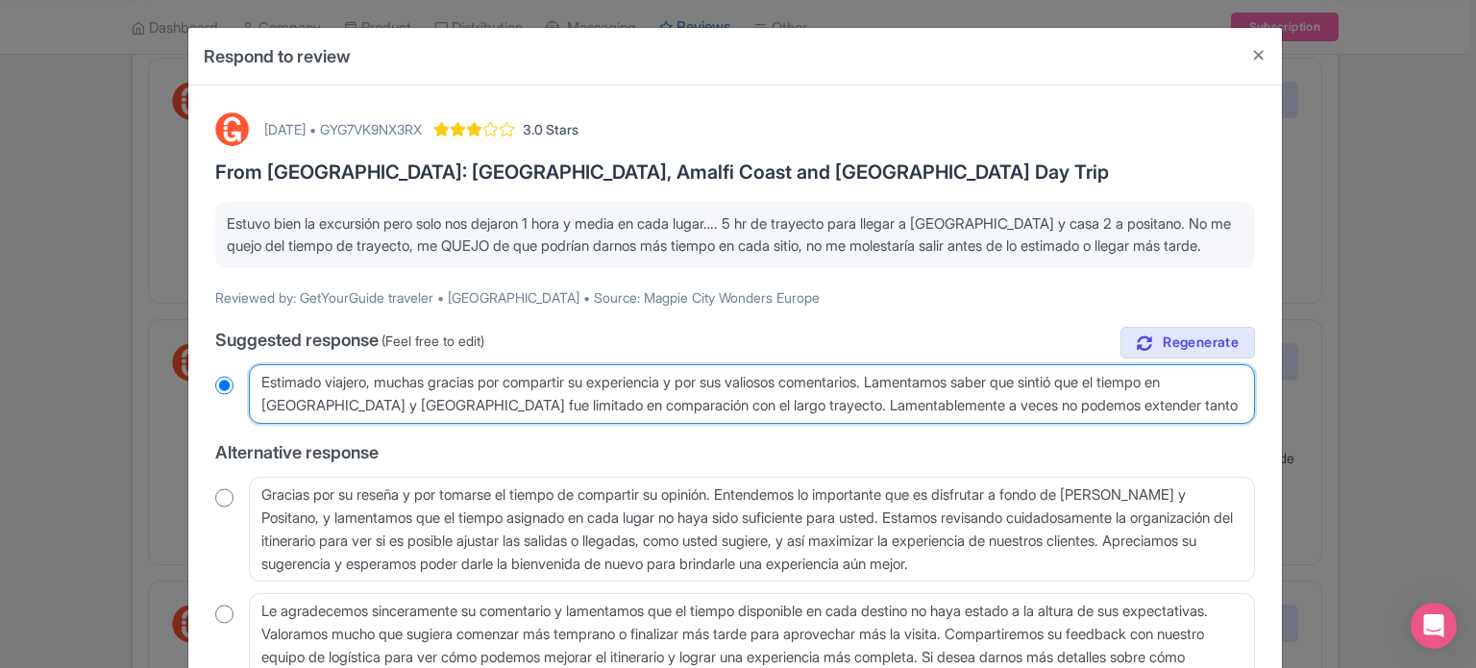
radio input "true"
type textarea "Estimado viajero, muchas gracias por compartir su experiencia y por sus valioso…"
radio input "true"
type textarea "Estimado viajero, muchas gracias por compartir su experiencia y por sus valioso…"
radio input "true"
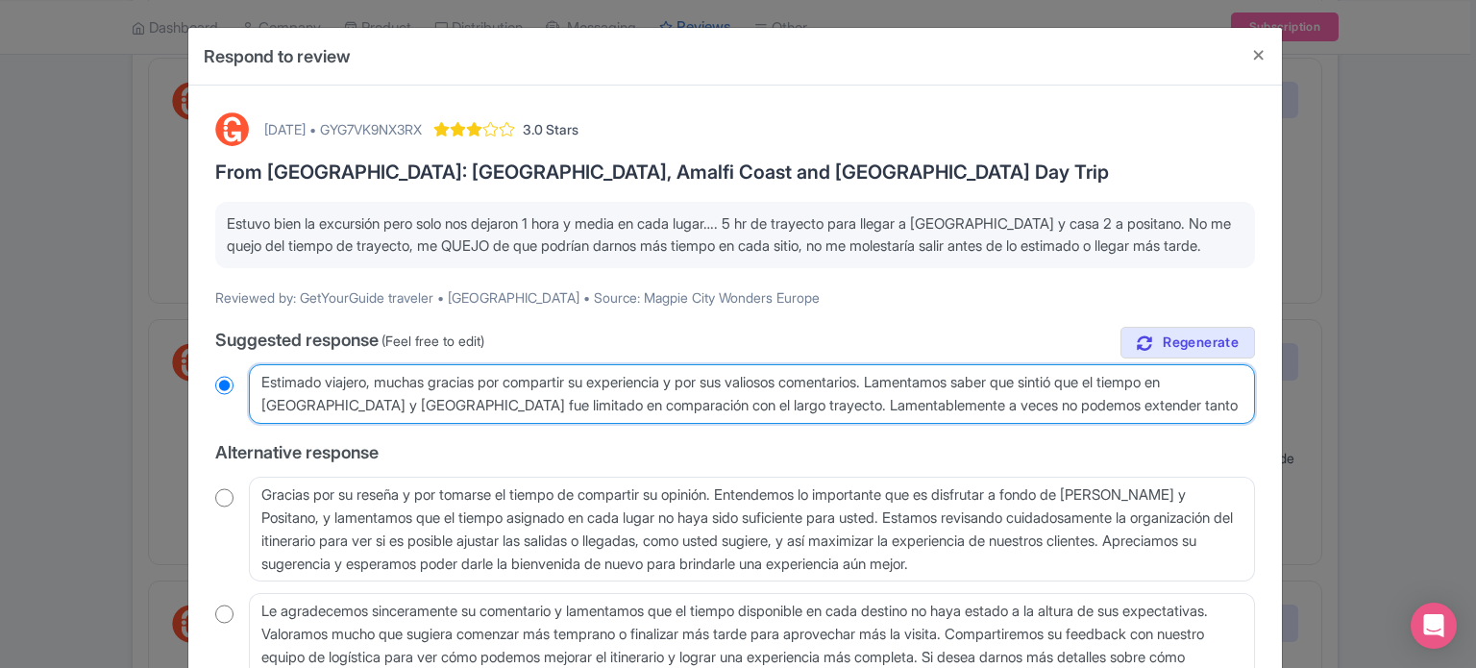
type textarea "Estimado viajero, muchas gracias por compartir su experiencia y por sus valioso…"
radio input "true"
type textarea "Estimado viajero, muchas gracias por compartir su experiencia y por sus valioso…"
radio input "true"
type textarea "Estimado viajero, muchas gracias por compartir su experiencia y por sus valioso…"
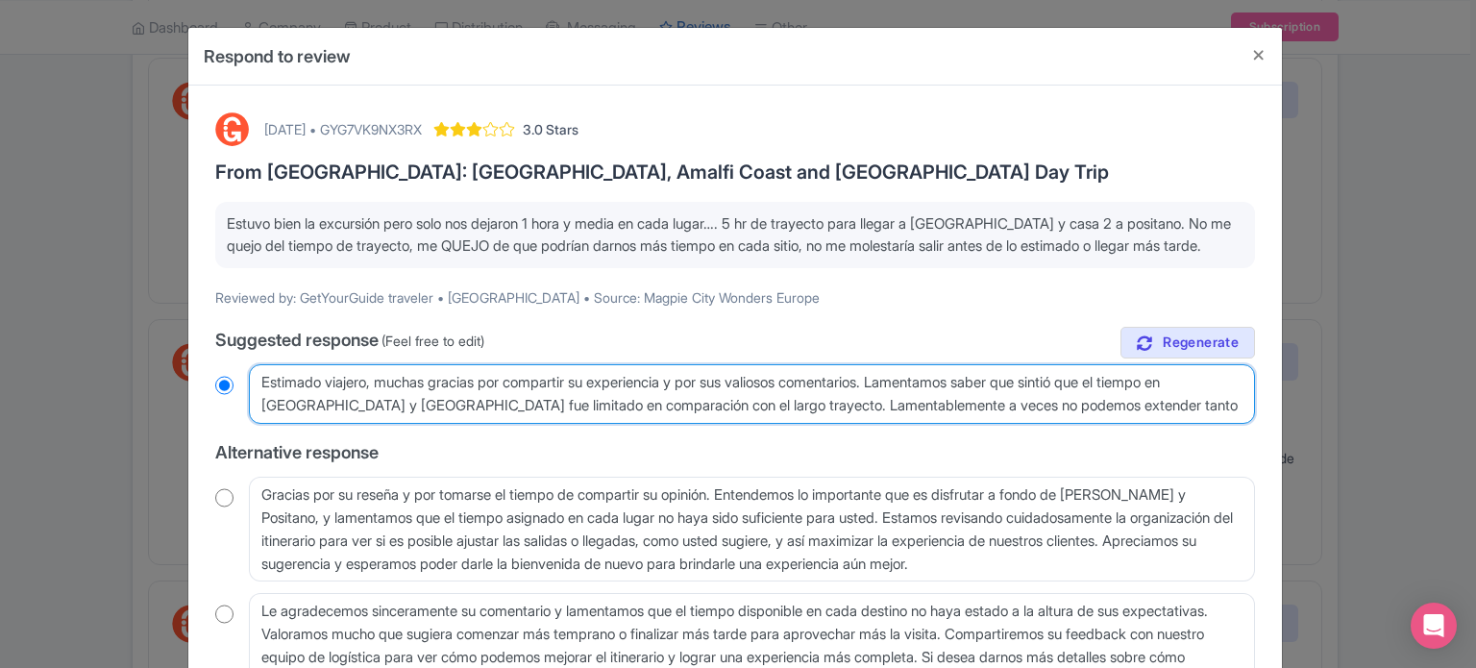
radio input "true"
type textarea "Estimado viajero, muchas gracias por compartir su experiencia y por sus valioso…"
radio input "true"
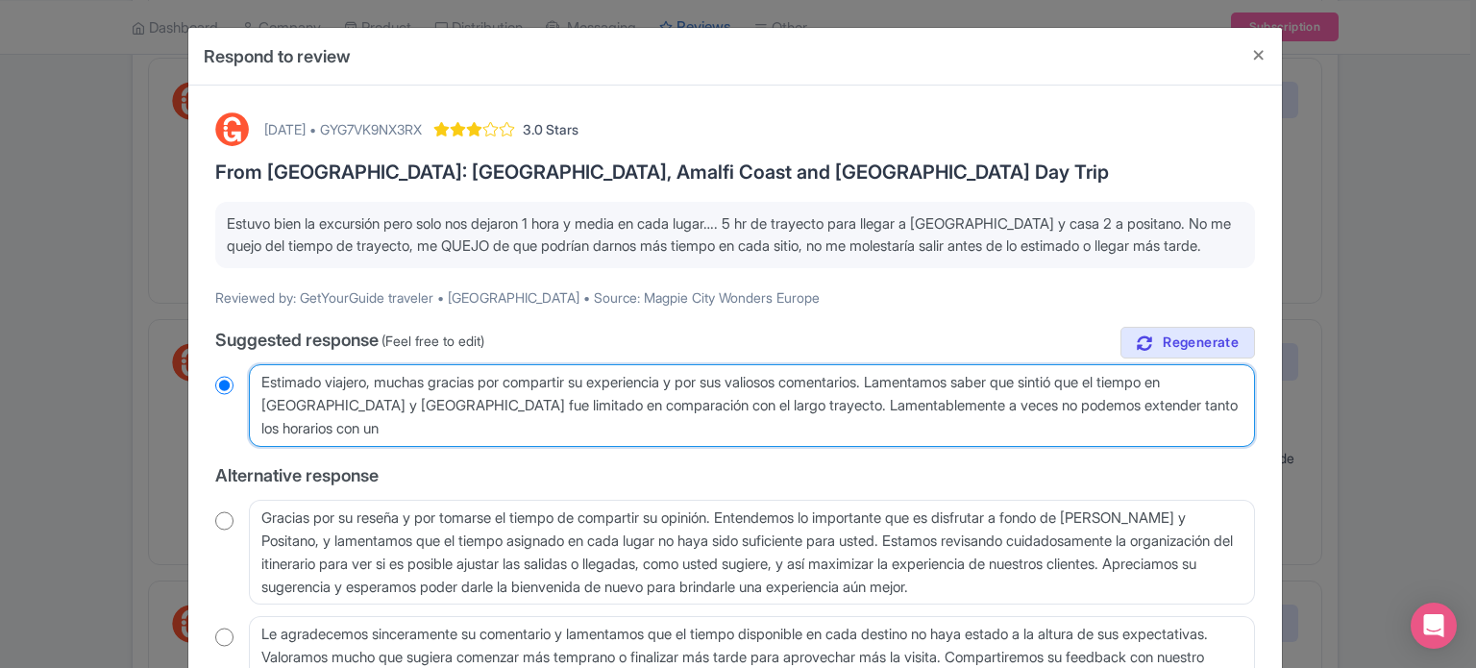
type textarea "Estimado viajero, muchas gracias por compartir su experiencia y por sus valioso…"
radio input "true"
type textarea "Estimado viajero, muchas gracias por compartir su experiencia y por sus valioso…"
radio input "true"
type textarea "Estimado viajero, muchas gracias por compartir su experiencia y por sus valioso…"
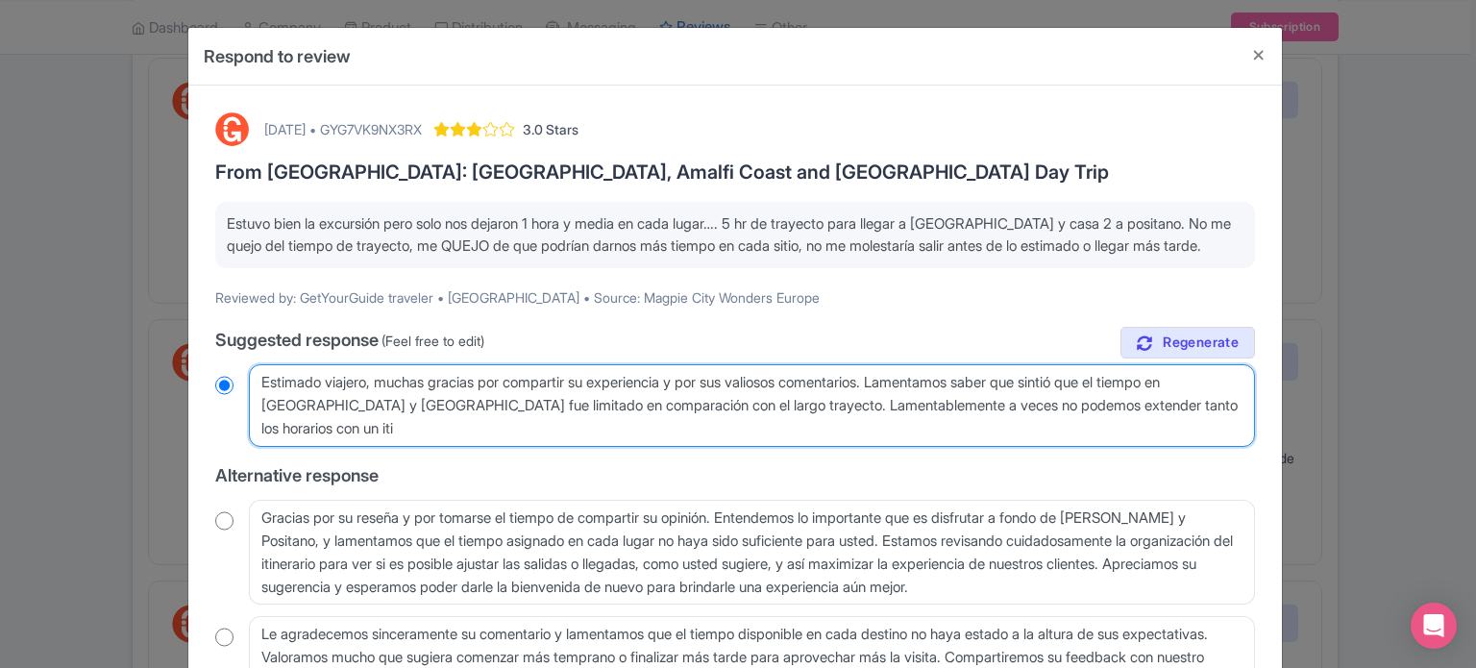
radio input "true"
type textarea "Estimado viajero, muchas gracias por compartir su experiencia y por sus valioso…"
radio input "true"
type textarea "Estimado viajero, muchas gracias por compartir su experiencia y por sus valioso…"
radio input "true"
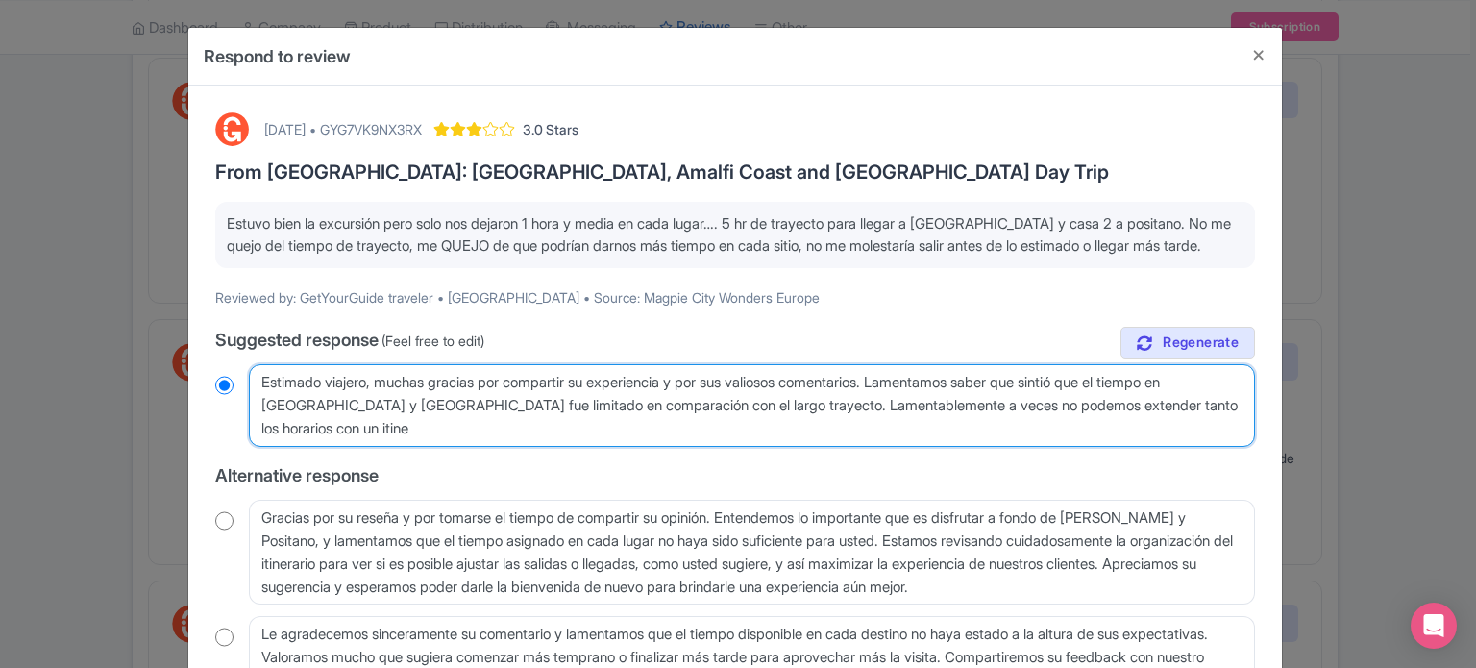
type textarea "Estimado viajero, muchas gracias por compartir su experiencia y por sus valioso…"
radio input "true"
type textarea "Estimado viajero, muchas gracias por compartir su experiencia y por sus valioso…"
radio input "true"
type textarea "Estimado viajero, muchas gracias por compartir su experiencia y por sus valioso…"
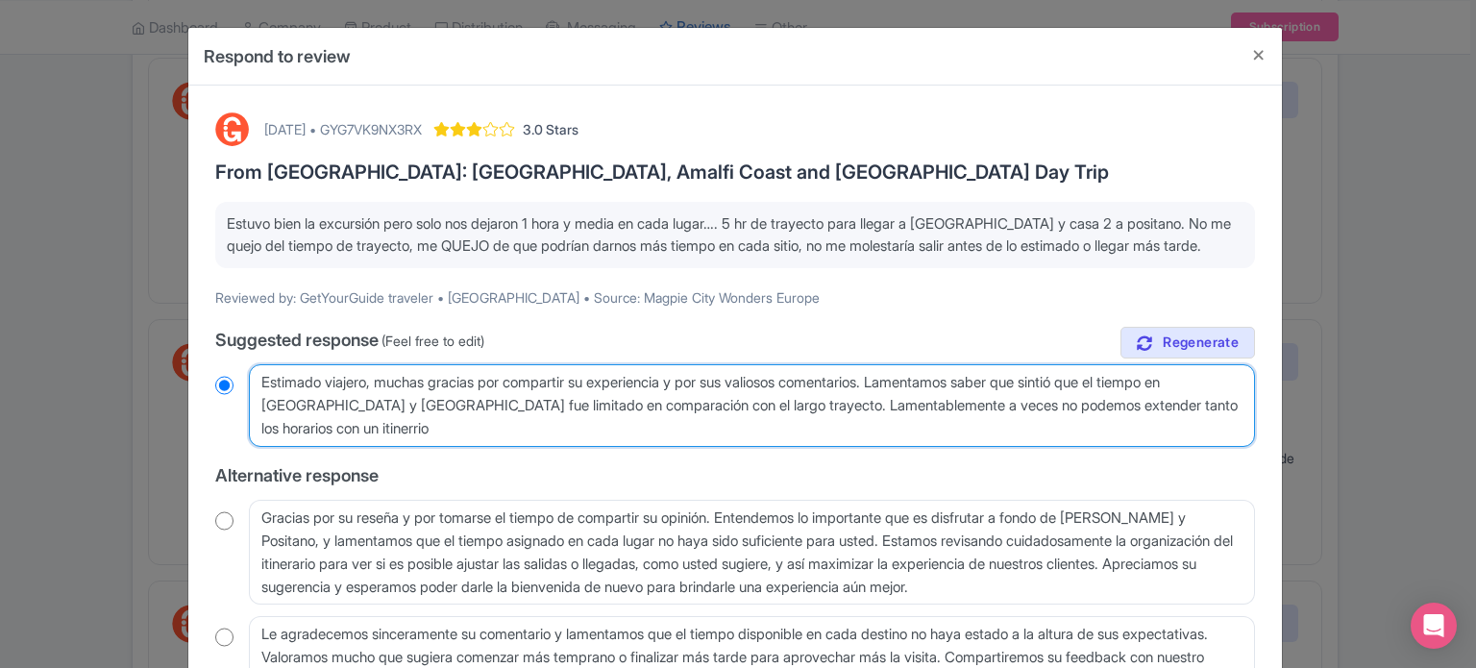
radio input "true"
type textarea "Estimado viajero, muchas gracias por compartir su experiencia y por sus valioso…"
radio input "true"
type textarea "Estimado viajero, muchas gracias por compartir su experiencia y por sus valioso…"
radio input "true"
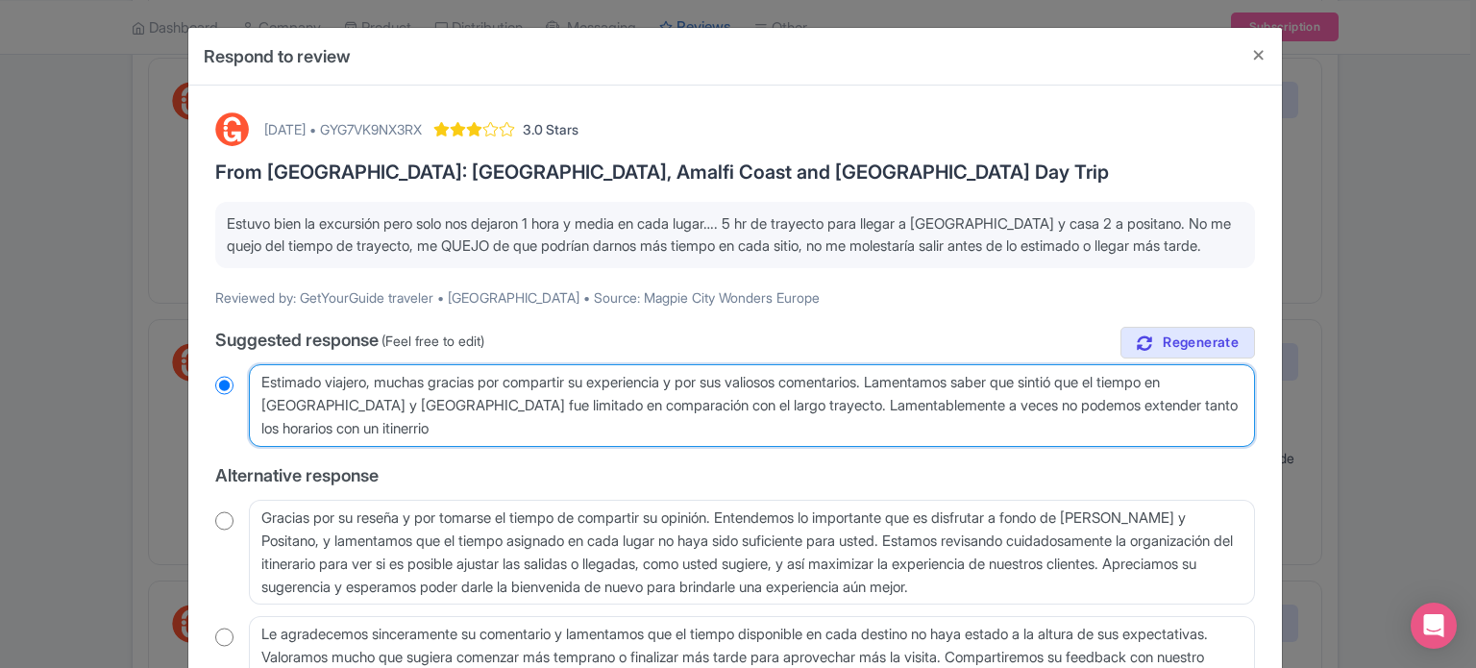
type textarea "Estimado viajero, muchas gracias por compartir su experiencia y por sus valioso…"
radio input "true"
type textarea "Estimado viajero, muchas gracias por compartir su experiencia y por sus valioso…"
radio input "true"
type textarea "Estimado viajero, muchas gracias por compartir su experiencia y por sus valioso…"
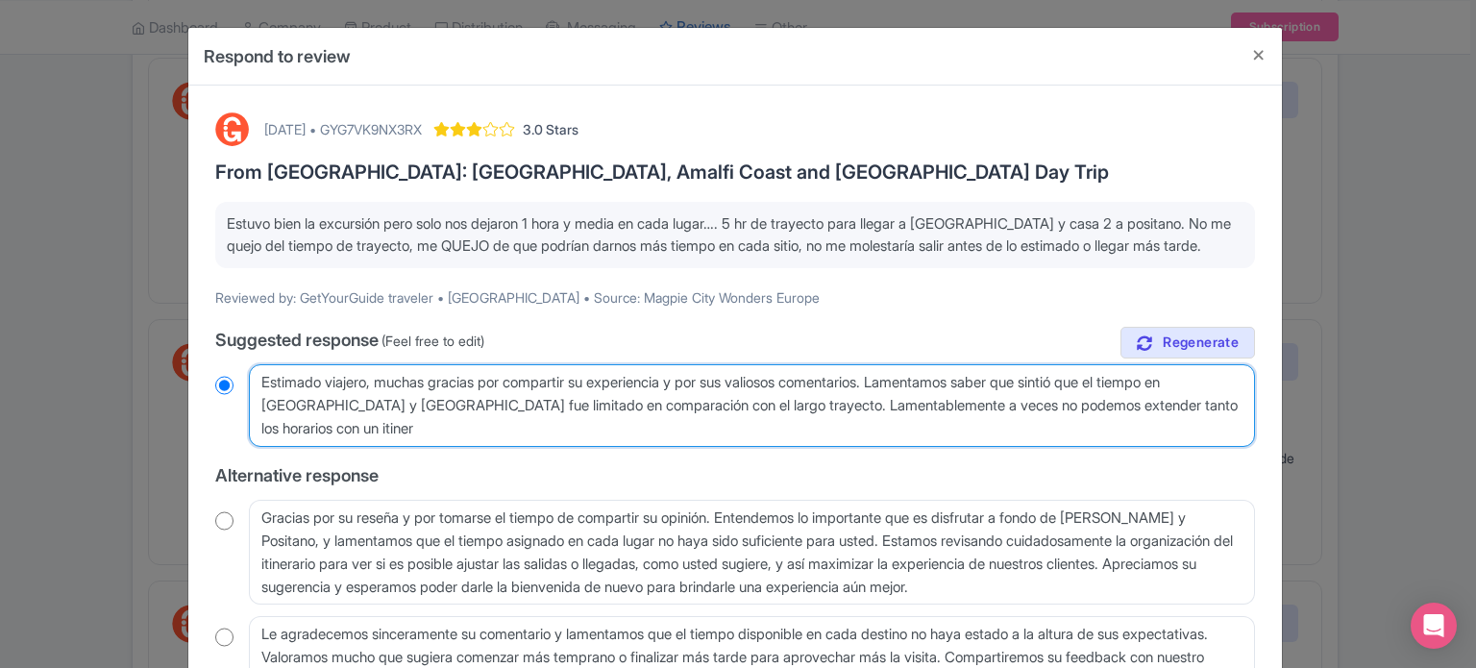
radio input "true"
type textarea "Estimado viajero, muchas gracias por compartir su experiencia y por sus valioso…"
radio input "true"
type textarea "Estimado viajero, muchas gracias por compartir su experiencia y por sus valioso…"
radio input "true"
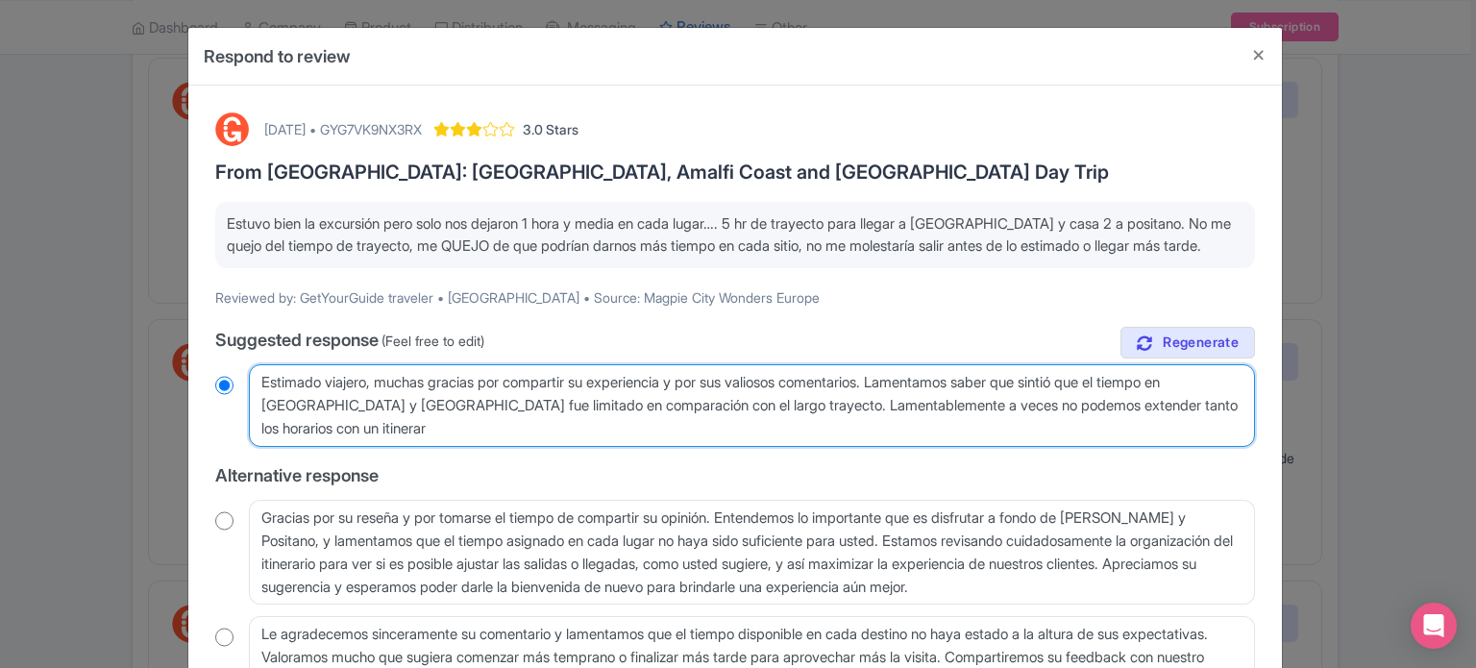
type textarea "Estimado viajero, muchas gracias por compartir su experiencia y por sus valioso…"
radio input "true"
type textarea "Estimado viajero, muchas gracias por compartir su experiencia y por sus valioso…"
radio input "true"
type textarea "Estimado viajero, muchas gracias por compartir su experiencia y por sus valioso…"
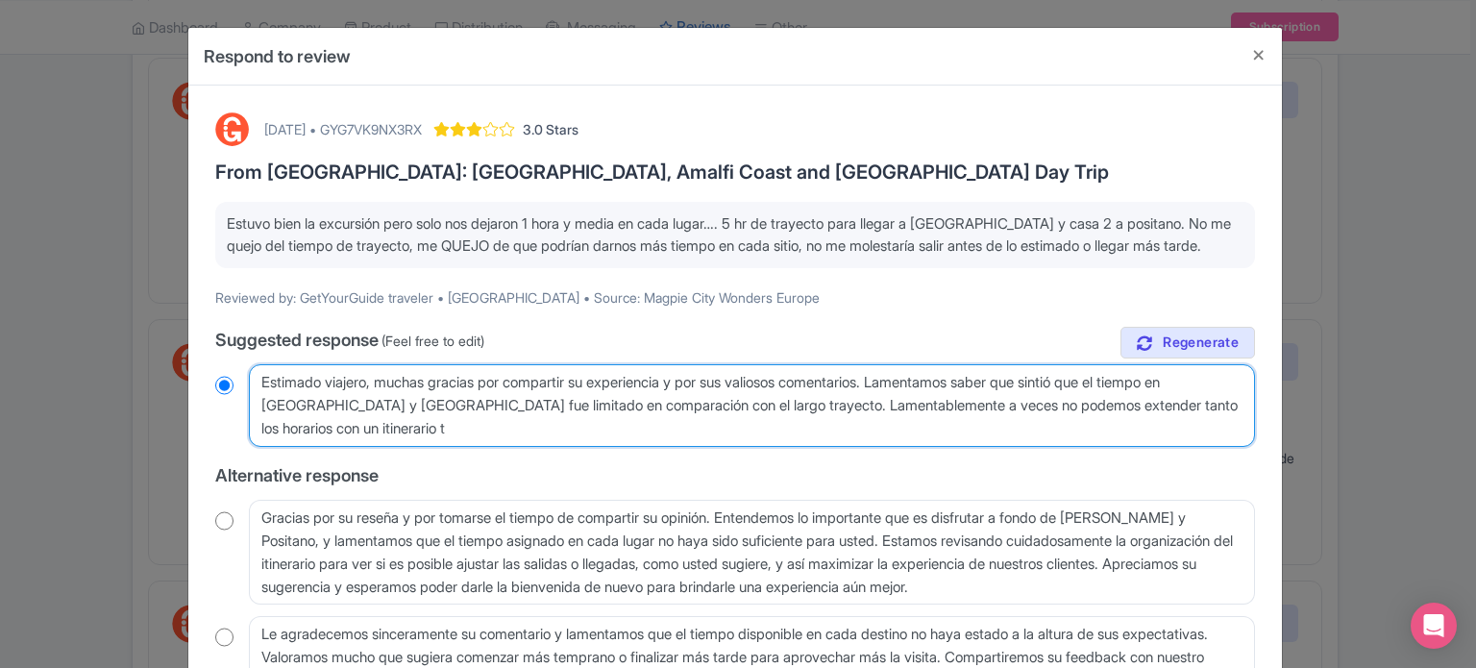
radio input "true"
type textarea "Estimado viajero, muchas gracias por compartir su experiencia y por sus valioso…"
radio input "true"
type textarea "Estimado viajero, muchas gracias por compartir su experiencia y por sus valioso…"
radio input "true"
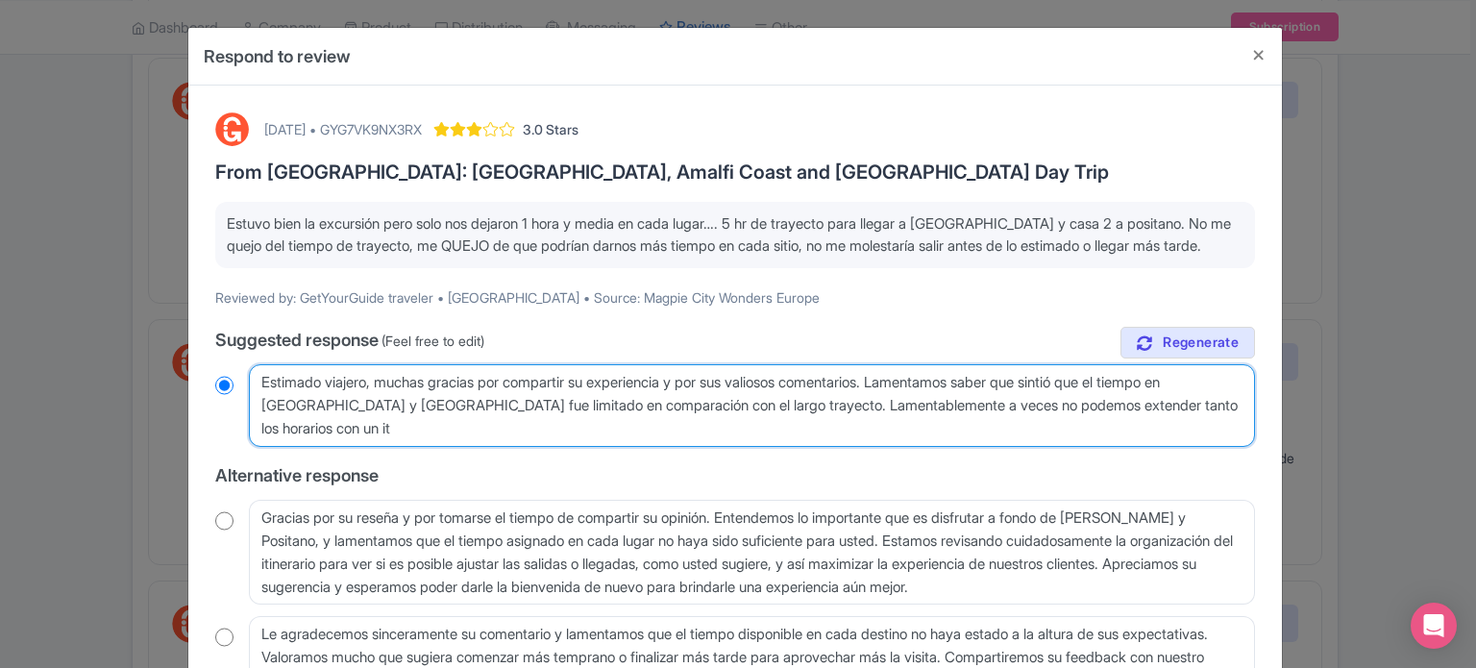
type textarea "Estimado viajero, muchas gracias por compartir su experiencia y por sus valioso…"
radio input "true"
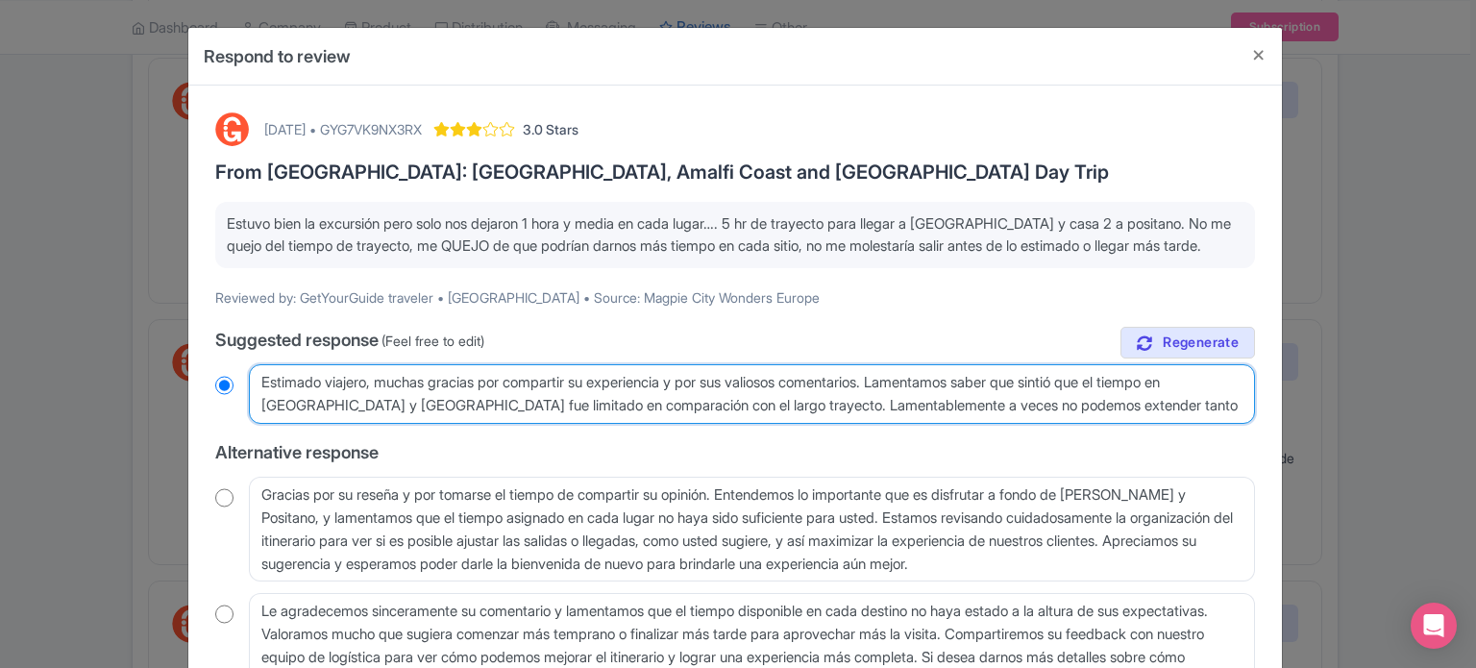
type textarea "Estimado viajero, muchas gracias por compartir su experiencia y por sus valioso…"
radio input "true"
type textarea "Estimado viajero, muchas gracias por compartir su experiencia y por sus valioso…"
radio input "true"
type textarea "Estimado viajero, muchas gracias por compartir su experiencia y por sus valioso…"
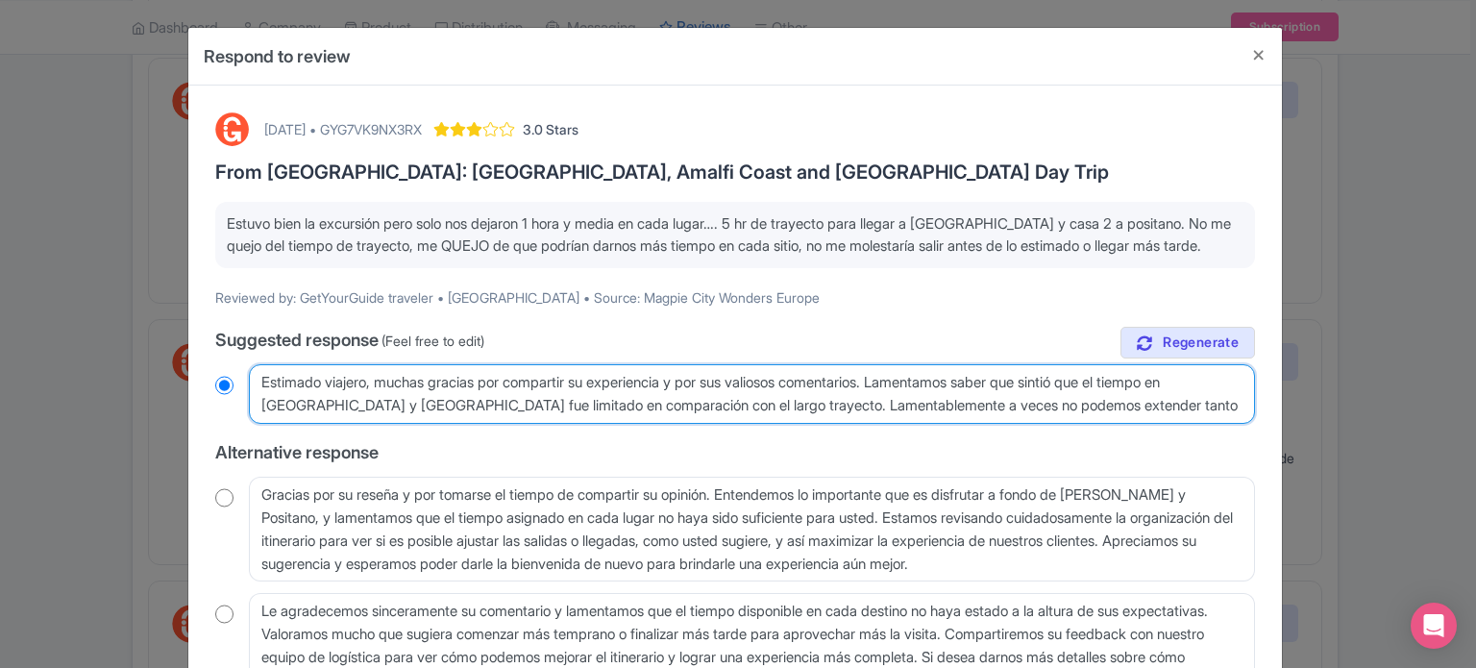
radio input "true"
type textarea "Estimado viajero, muchas gracias por compartir su experiencia y por sus valioso…"
radio input "true"
type textarea "Estimado viajero, muchas gracias por compartir su experiencia y por sus valioso…"
radio input "true"
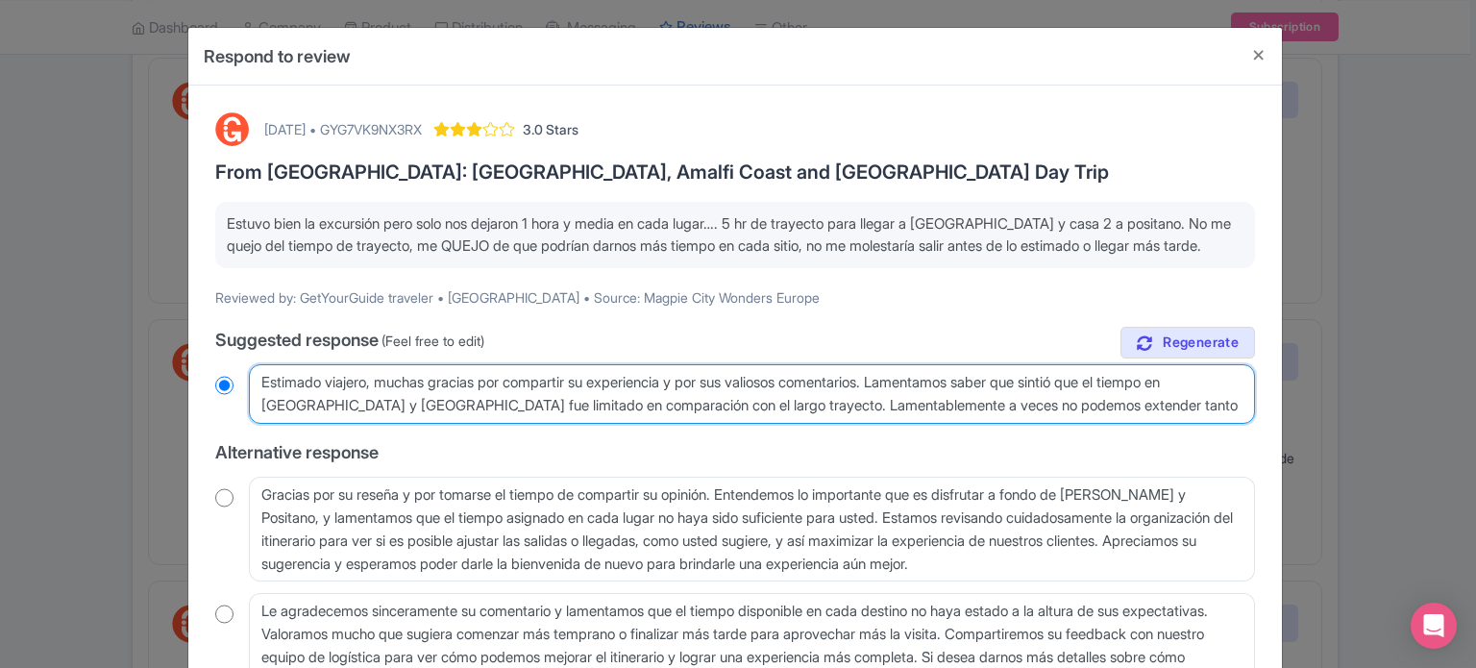
type textarea "Estimado viajero, muchas gracias por compartir su experiencia y por sus valioso…"
radio input "true"
type textarea "Estimado viajero, muchas gracias por compartir su experiencia y por sus valioso…"
radio input "true"
type textarea "Estimado viajero, muchas gracias por compartir su experiencia y por sus valioso…"
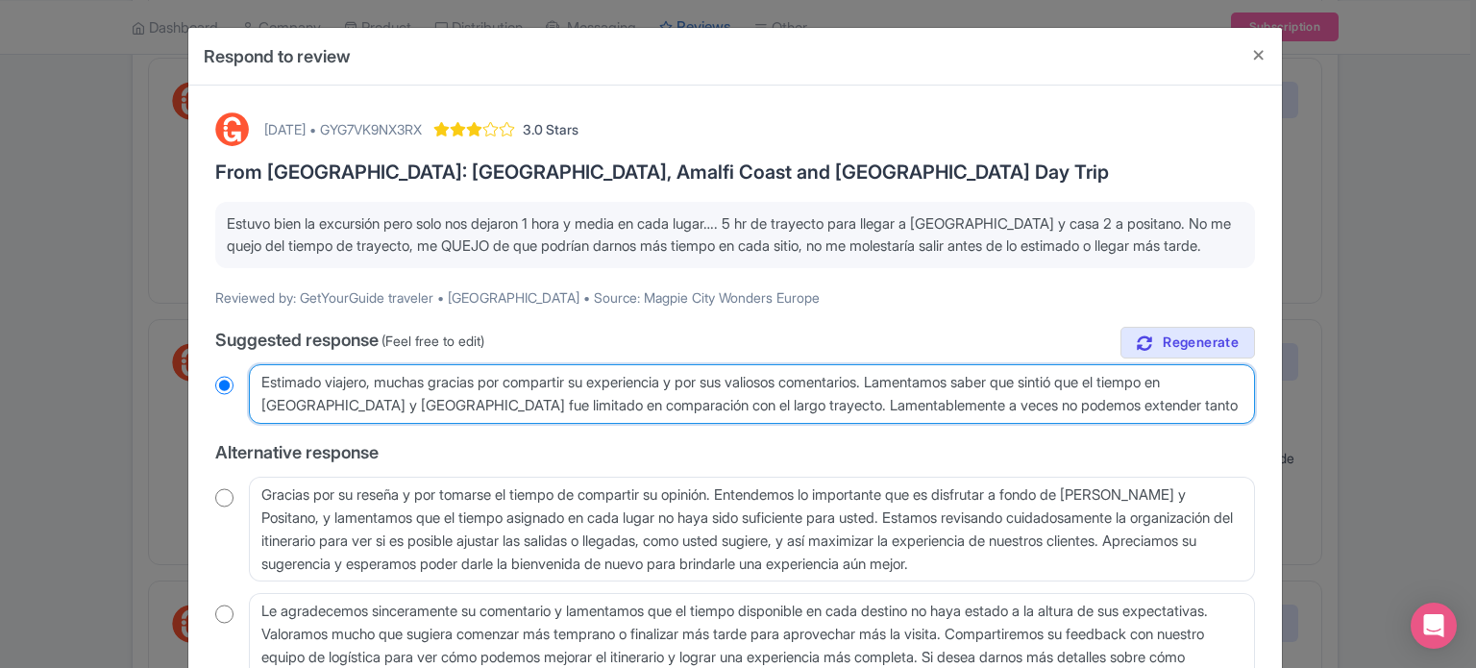
radio input "true"
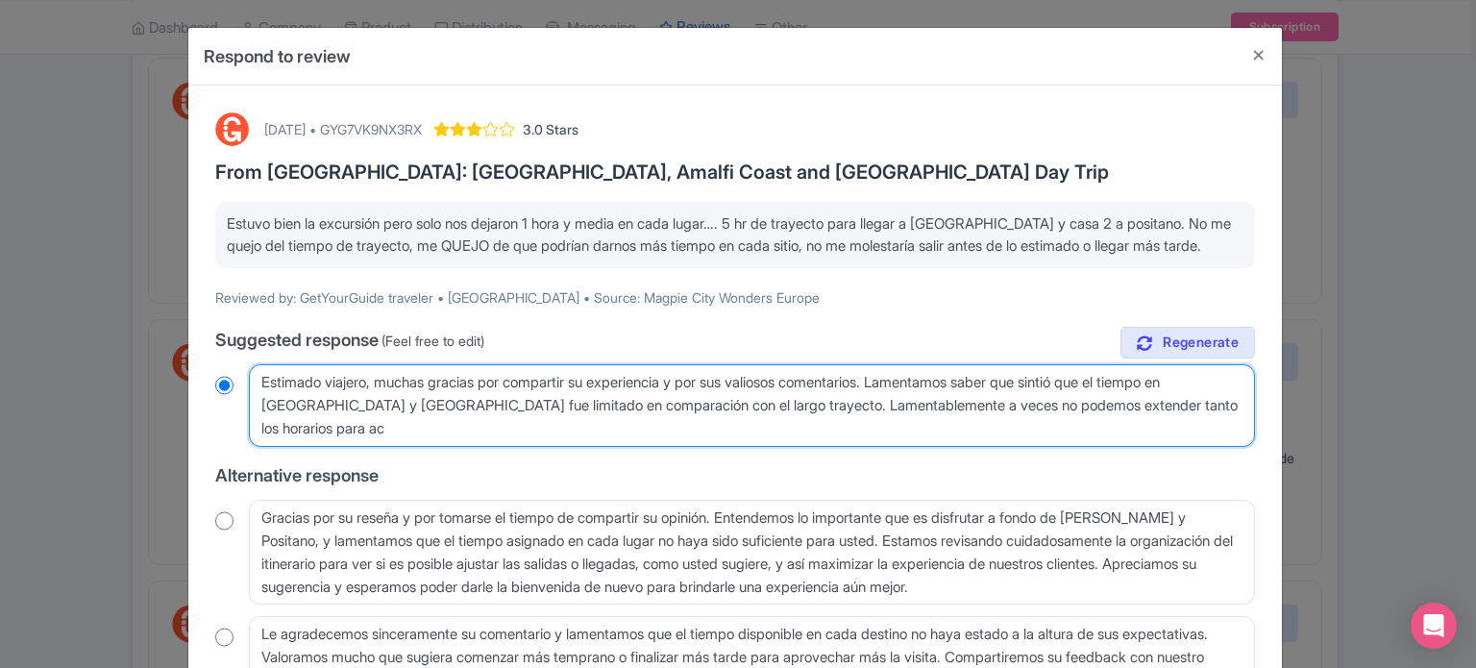
type textarea "Estimado viajero, muchas gracias por compartir su experiencia y por sus valioso…"
radio input "true"
type textarea "Estimado viajero, muchas gracias por compartir su experiencia y por sus valioso…"
radio input "true"
type textarea "Estimado viajero, muchas gracias por compartir su experiencia y por sus valioso…"
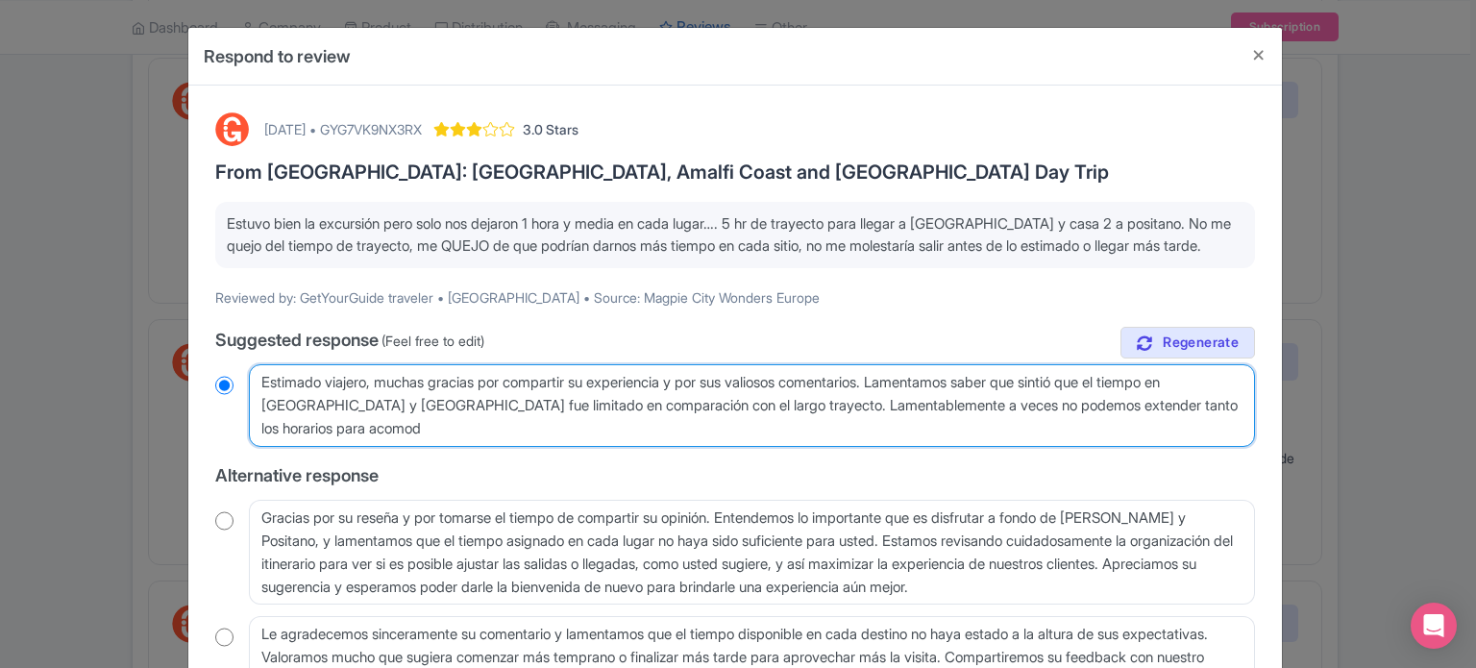
radio input "true"
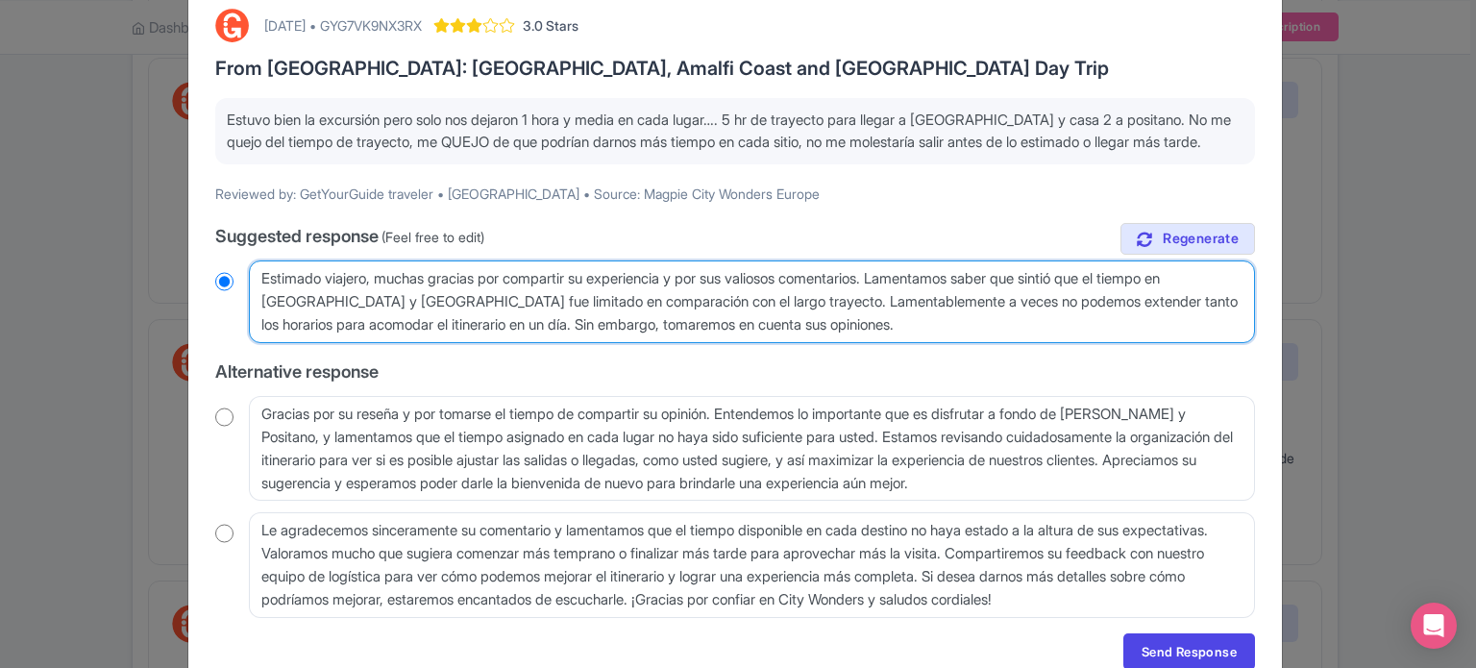
scroll to position [211, 0]
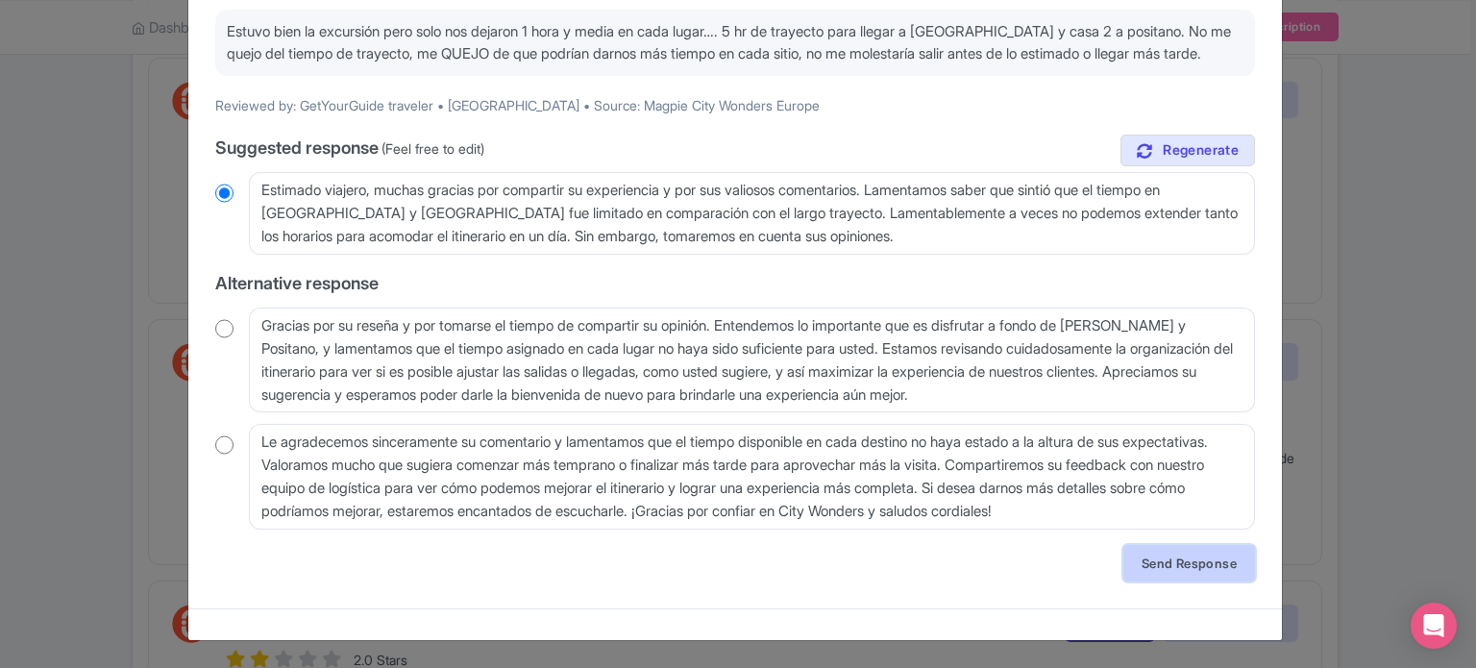
click at [1173, 566] on link "Send Response" at bounding box center [1190, 563] width 132 height 37
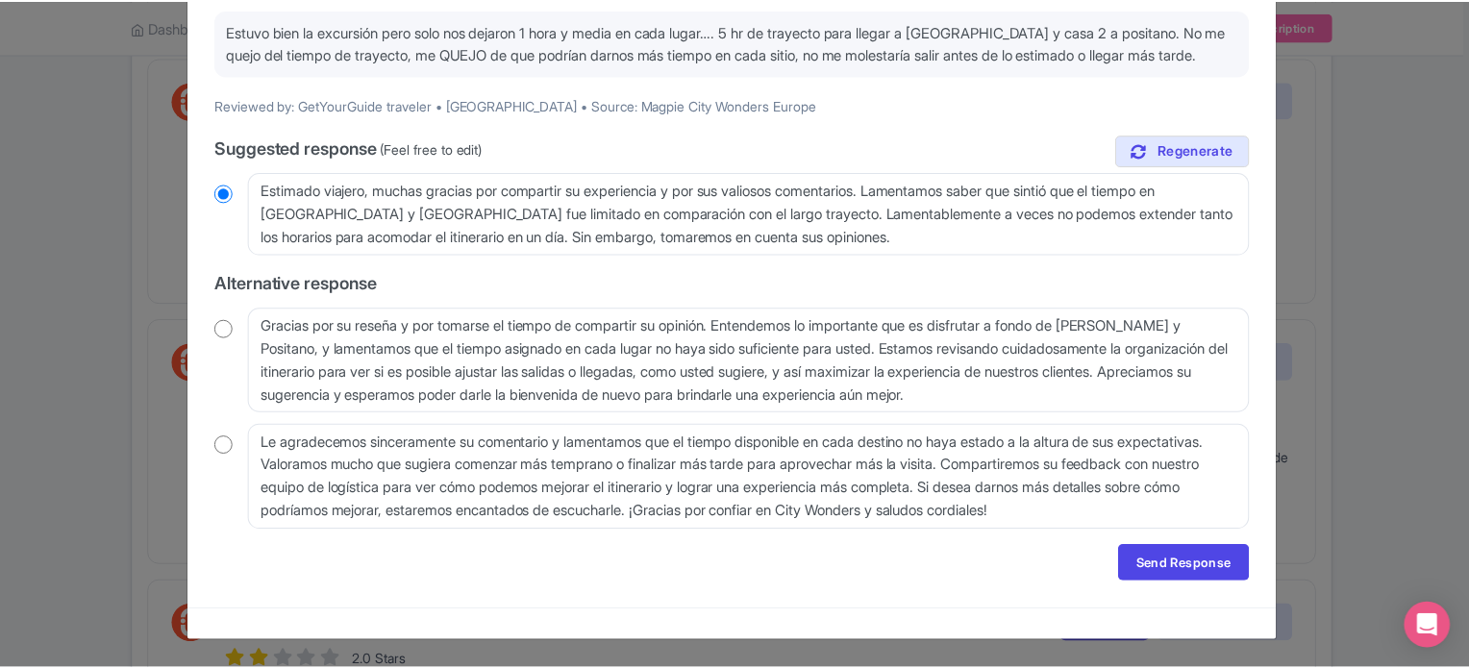
scroll to position [0, 0]
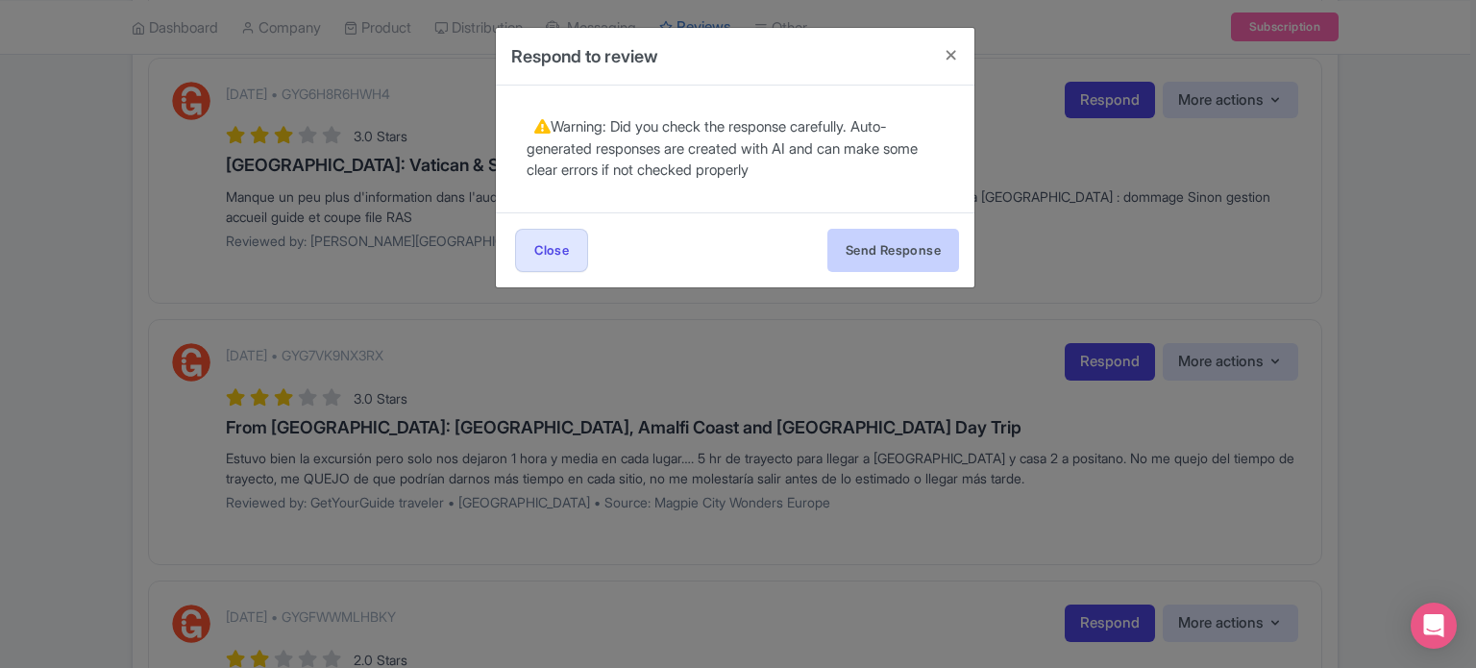
drag, startPoint x: 873, startPoint y: 212, endPoint x: 887, endPoint y: 250, distance: 40.2
click at [873, 217] on div "Send Response Send Response Close Send Response" at bounding box center [735, 249] width 479 height 75
click at [890, 254] on button "Send Response" at bounding box center [893, 250] width 132 height 43
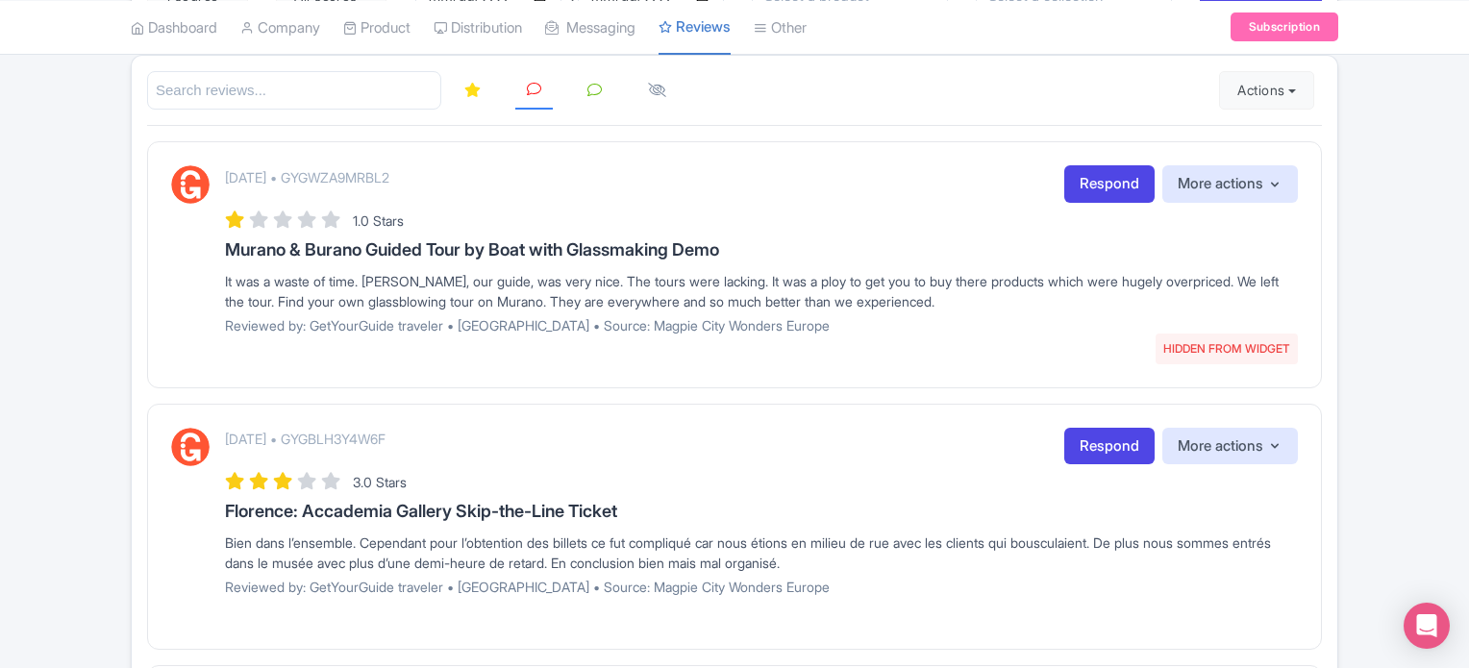
scroll to position [769, 0]
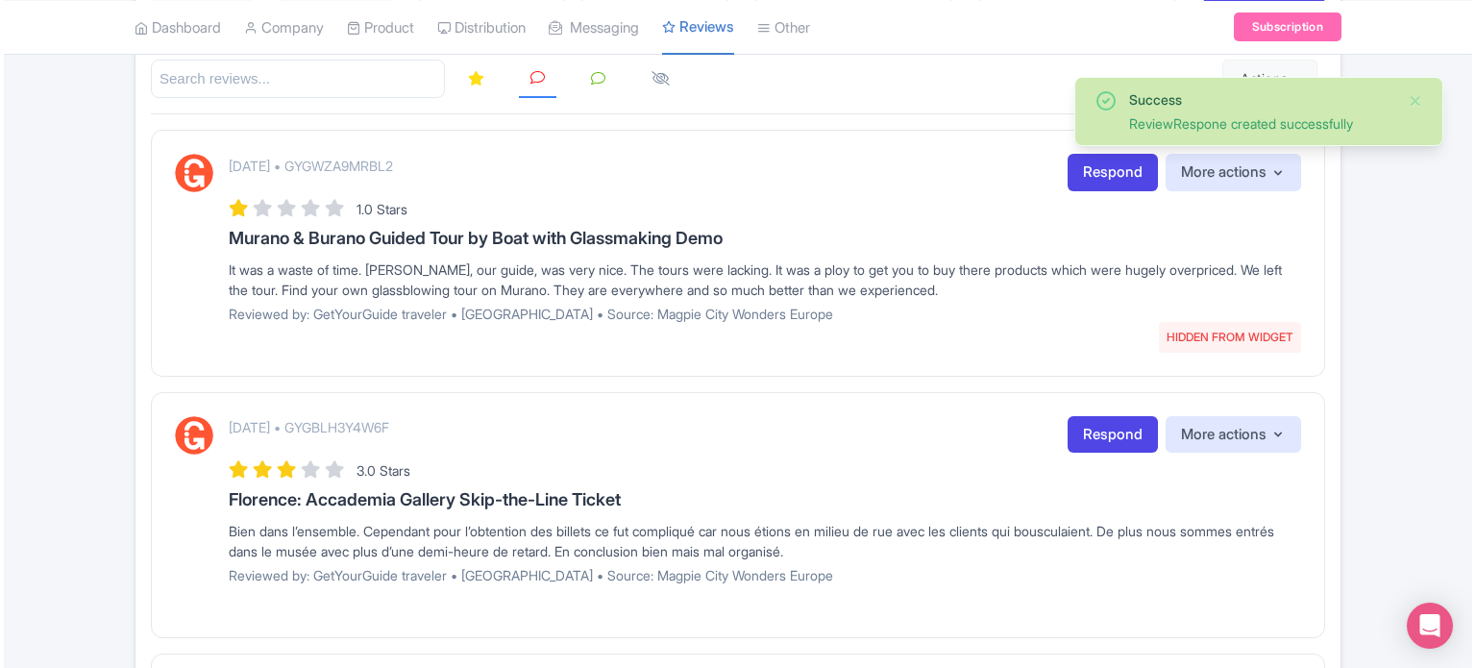
scroll to position [288, 0]
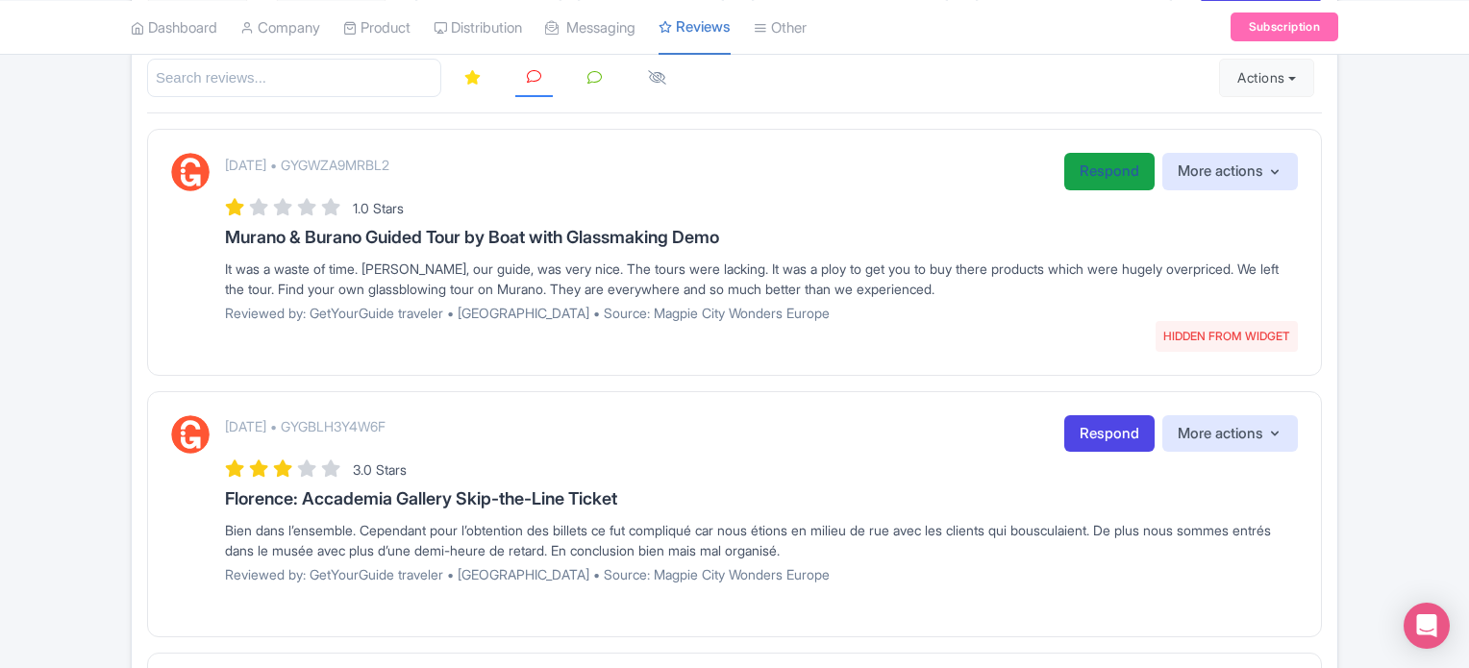
click at [1084, 166] on link "Respond" at bounding box center [1109, 171] width 90 height 37
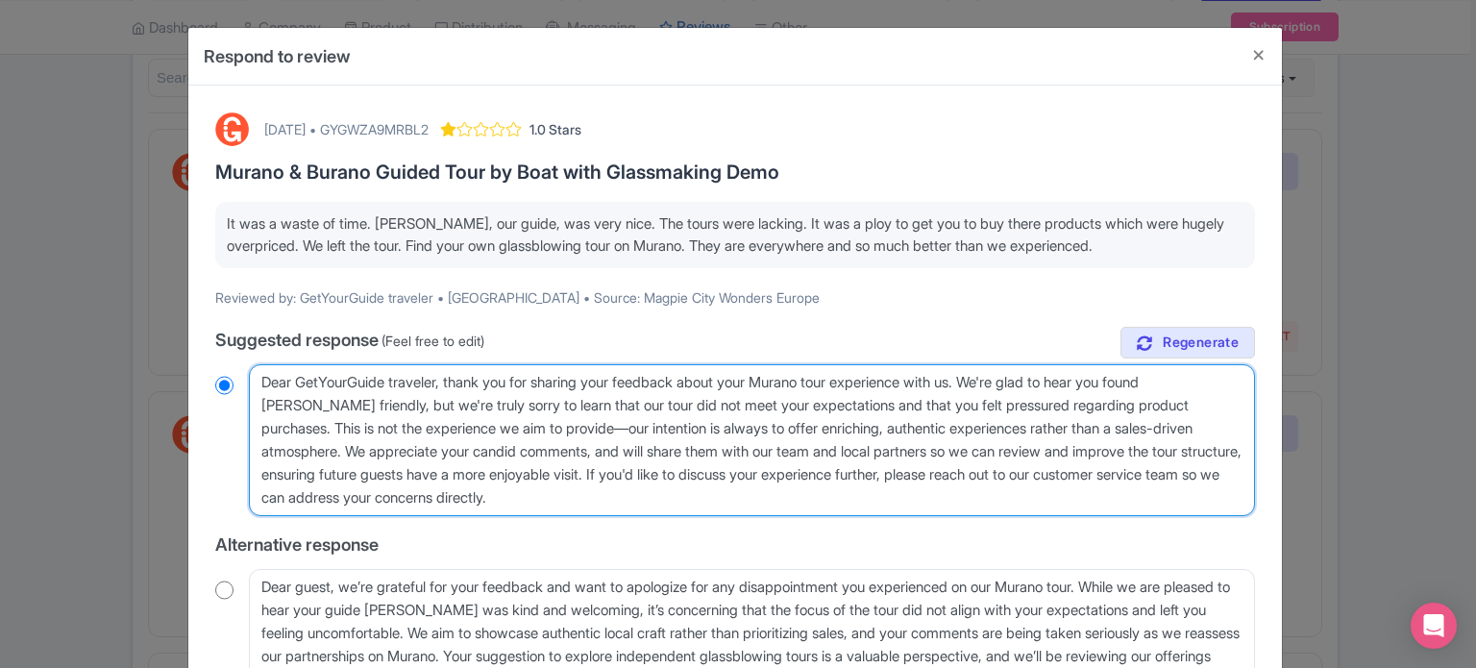
drag, startPoint x: 443, startPoint y: 378, endPoint x: 299, endPoint y: 368, distance: 144.5
click at [299, 368] on textarea "Dear GetYourGuide traveler, thank you for sharing your feedback about your Mura…" at bounding box center [752, 440] width 1006 height 152
type textarea "Dear gu, thank you for sharing your feedback about your Murano tour experience …"
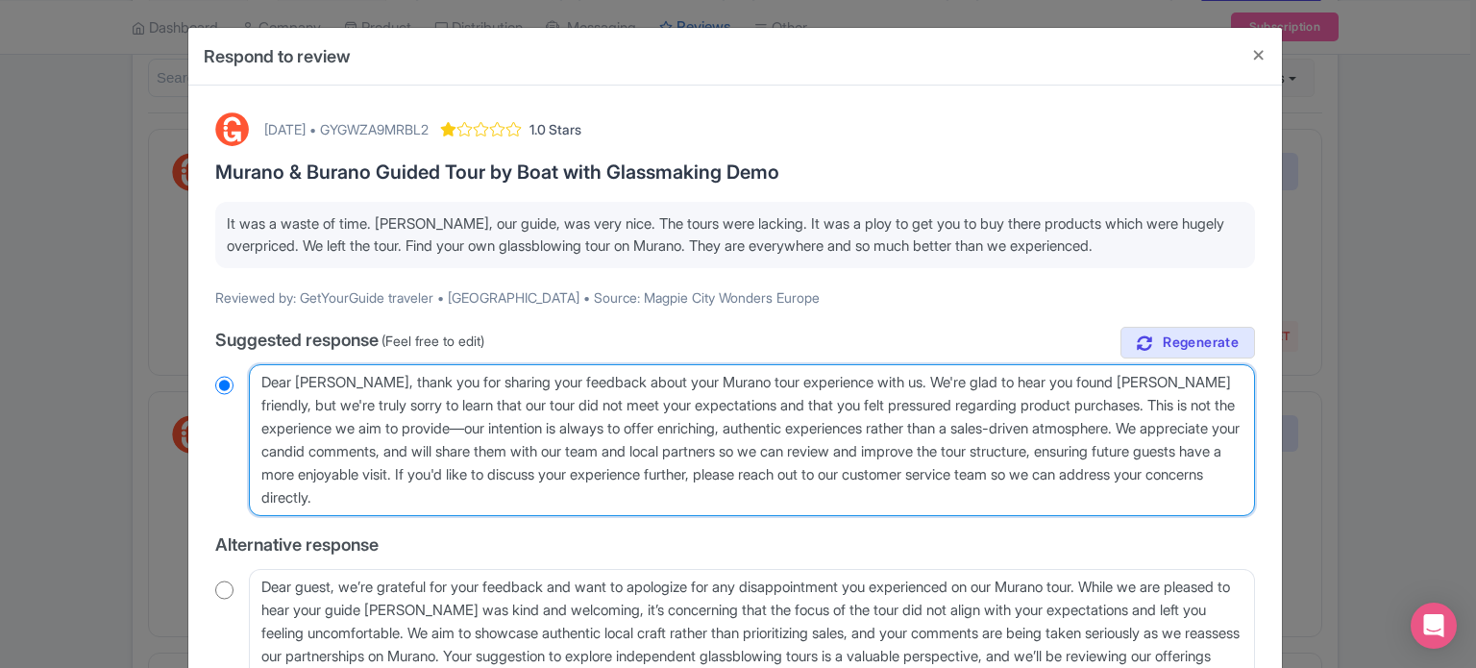
radio input "true"
type textarea "Dear gue, thank you for sharing your feedback about your Murano tour experience…"
radio input "true"
type textarea "Dear gues, thank you for sharing your feedback about your Murano tour experienc…"
radio input "true"
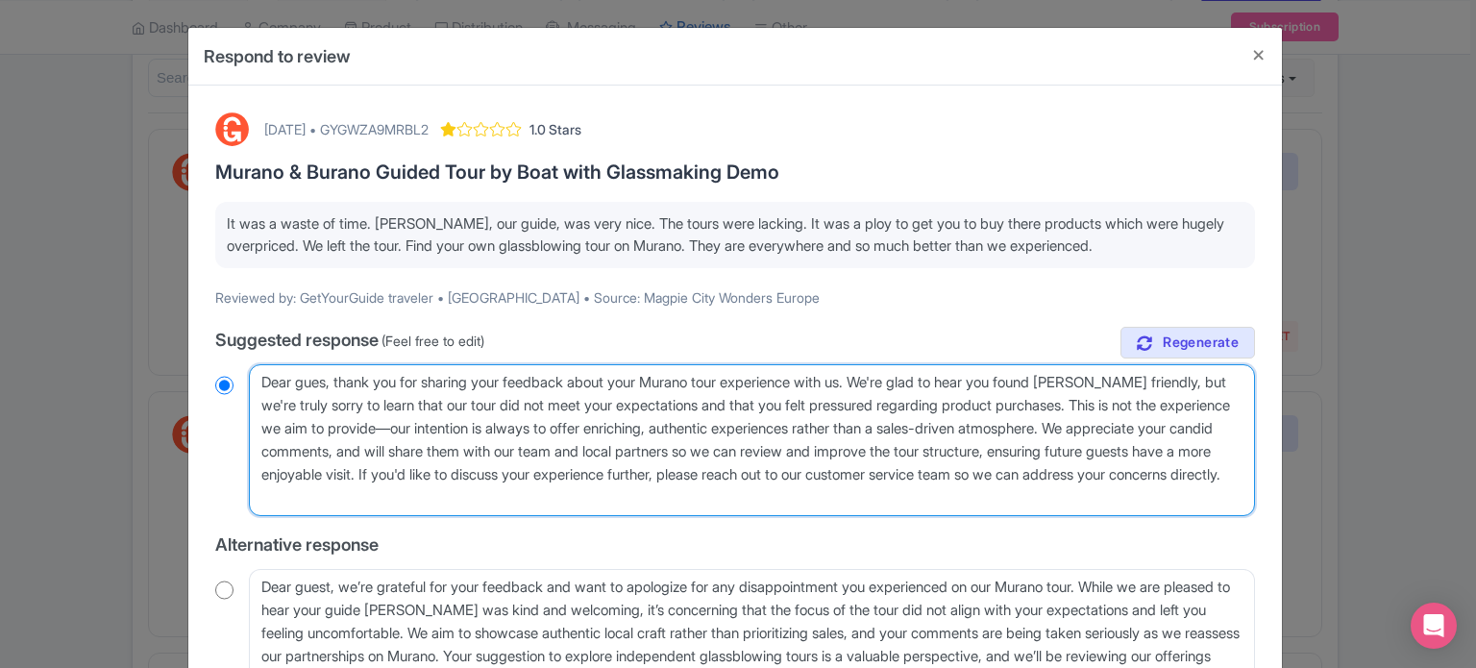
type textarea "Dear guest, thank you for sharing your feedback about your Murano tour experien…"
radio input "true"
drag, startPoint x: 605, startPoint y: 472, endPoint x: 626, endPoint y: 498, distance: 33.5
click at [626, 498] on textarea "Dear GetYourGuide traveler, thank you for sharing your feedback about your Mura…" at bounding box center [752, 440] width 1006 height 152
type textarea "Dear guest, thank you for sharing your feedback about your Murano tour experien…"
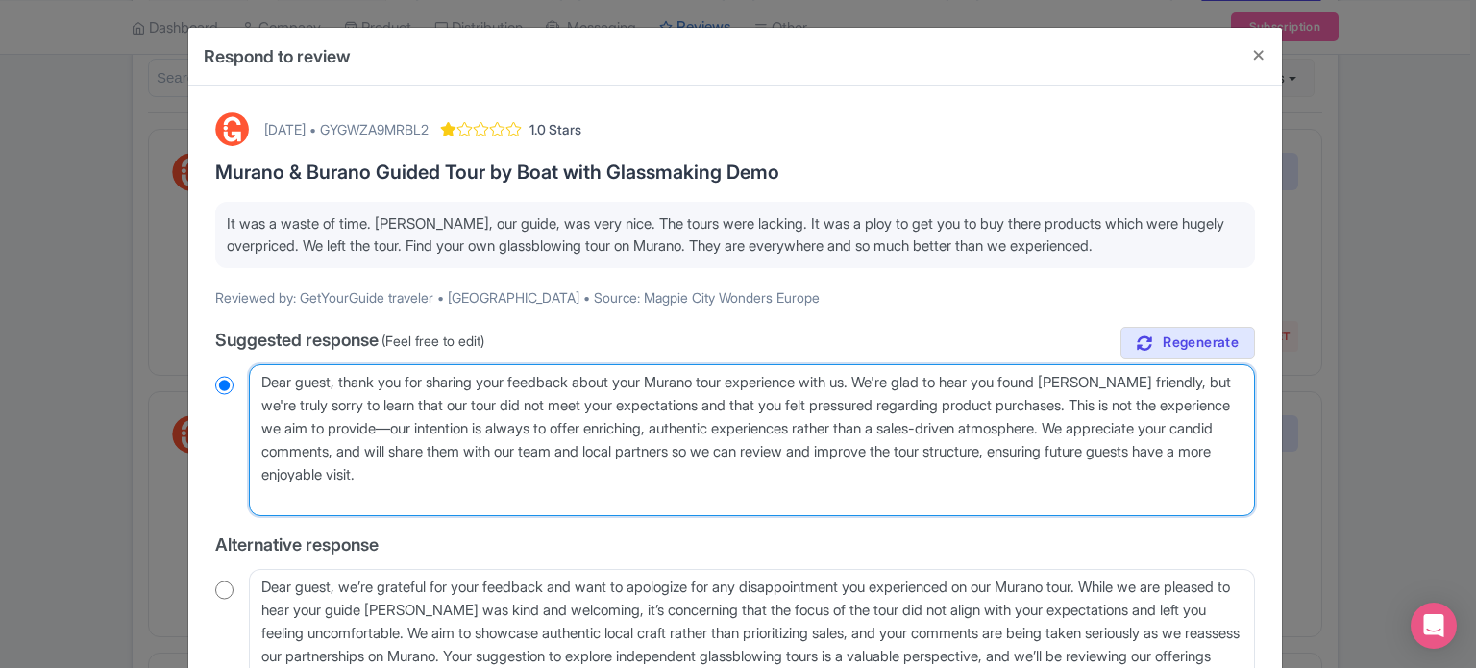
radio input "true"
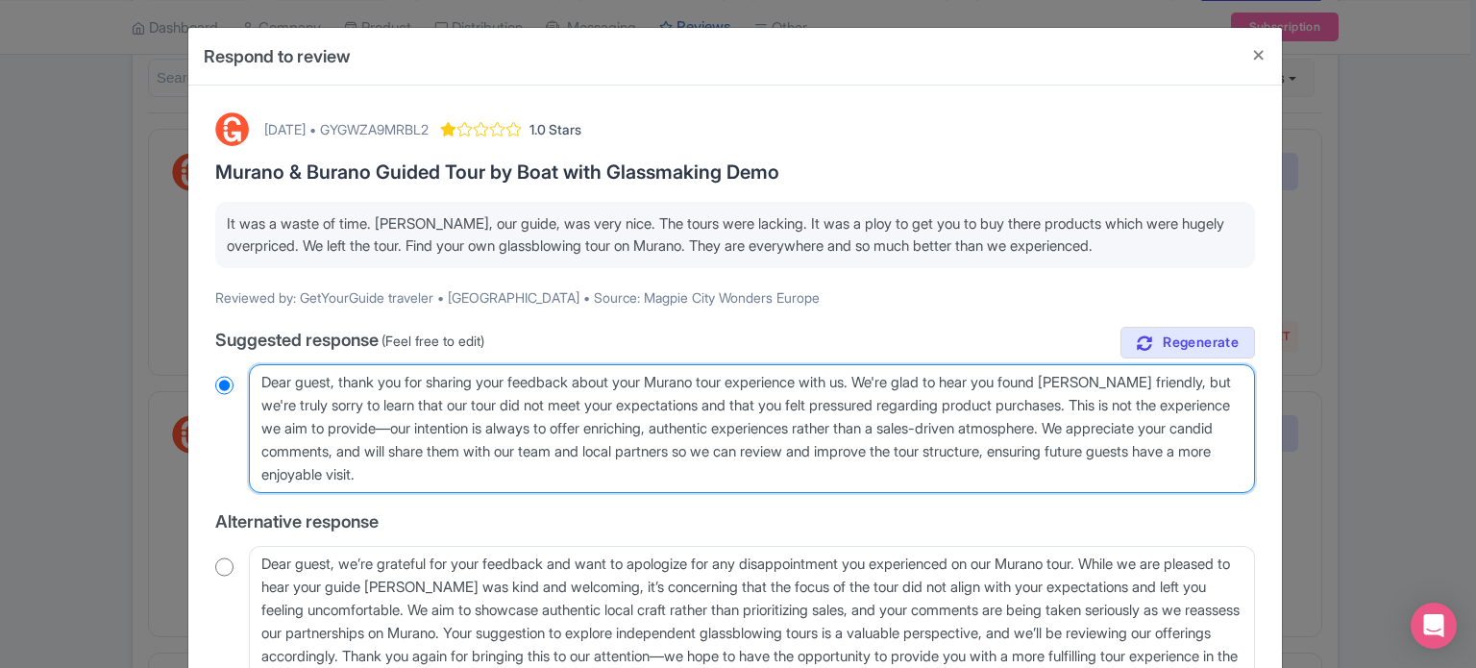
drag, startPoint x: 749, startPoint y: 375, endPoint x: 665, endPoint y: 371, distance: 83.7
click at [665, 371] on textarea "Dear GetYourGuide traveler, thank you for sharing your feedback about your Mura…" at bounding box center [752, 428] width 1006 height 129
type textarea "Dear guest, thank you for sharing your feedback about your experience with us. …"
radio input "true"
drag, startPoint x: 394, startPoint y: 420, endPoint x: 1099, endPoint y: 433, distance: 705.6
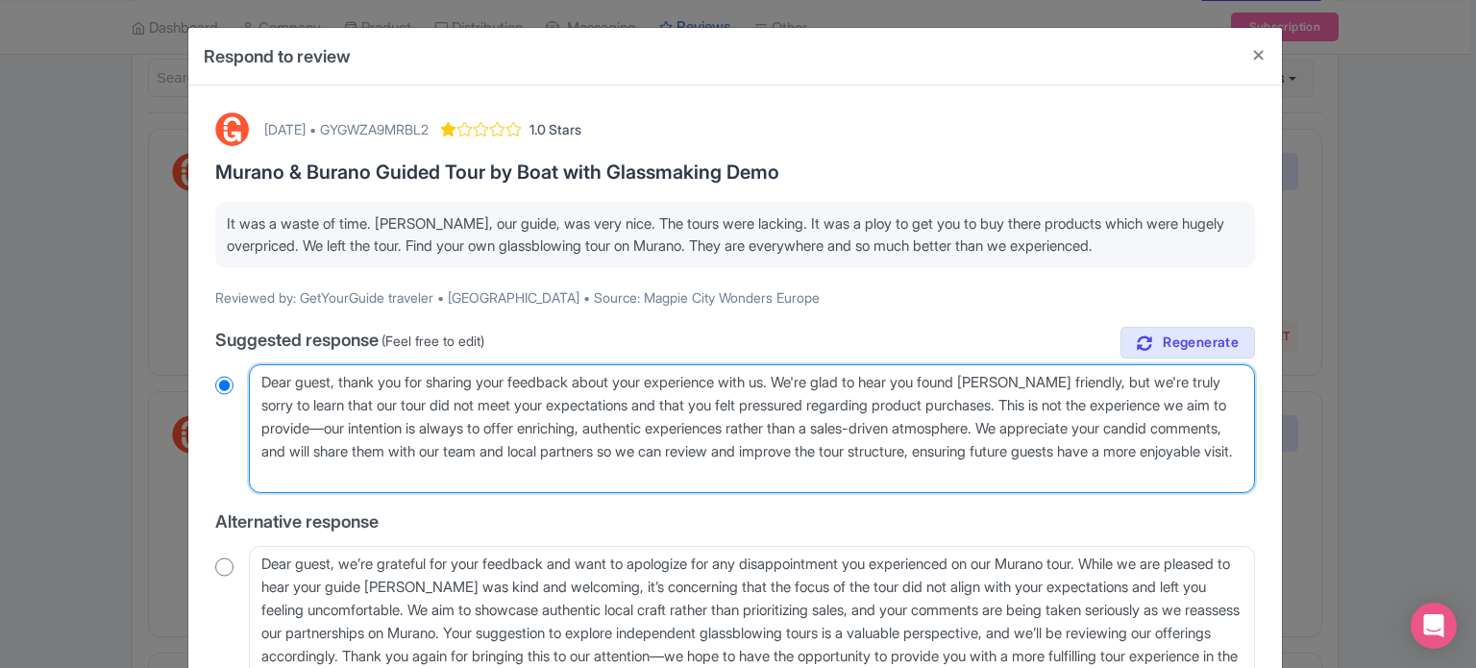
click at [1099, 433] on textarea "Dear GetYourGuide traveler, thank you for sharing your feedback about your Mura…" at bounding box center [752, 428] width 1006 height 129
type textarea "Dear guest, thank you for sharing your feedback about your experience with us. …"
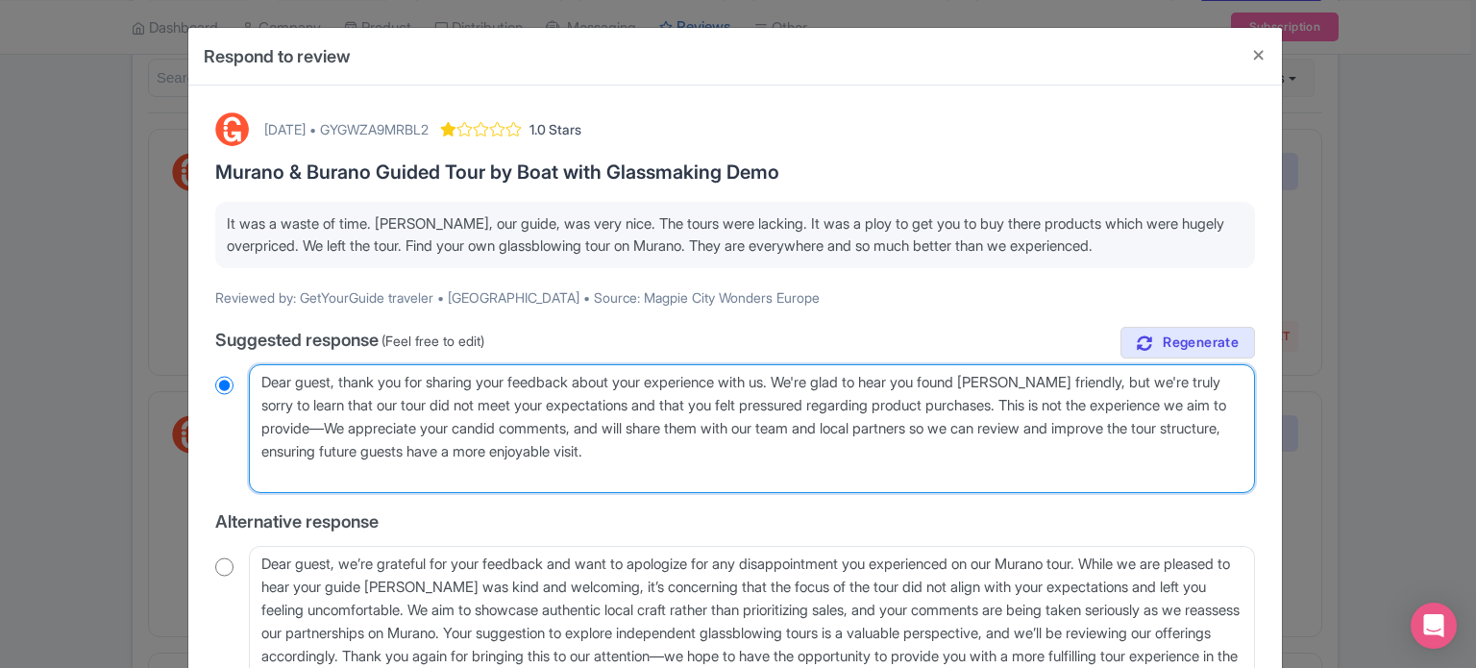
radio input "true"
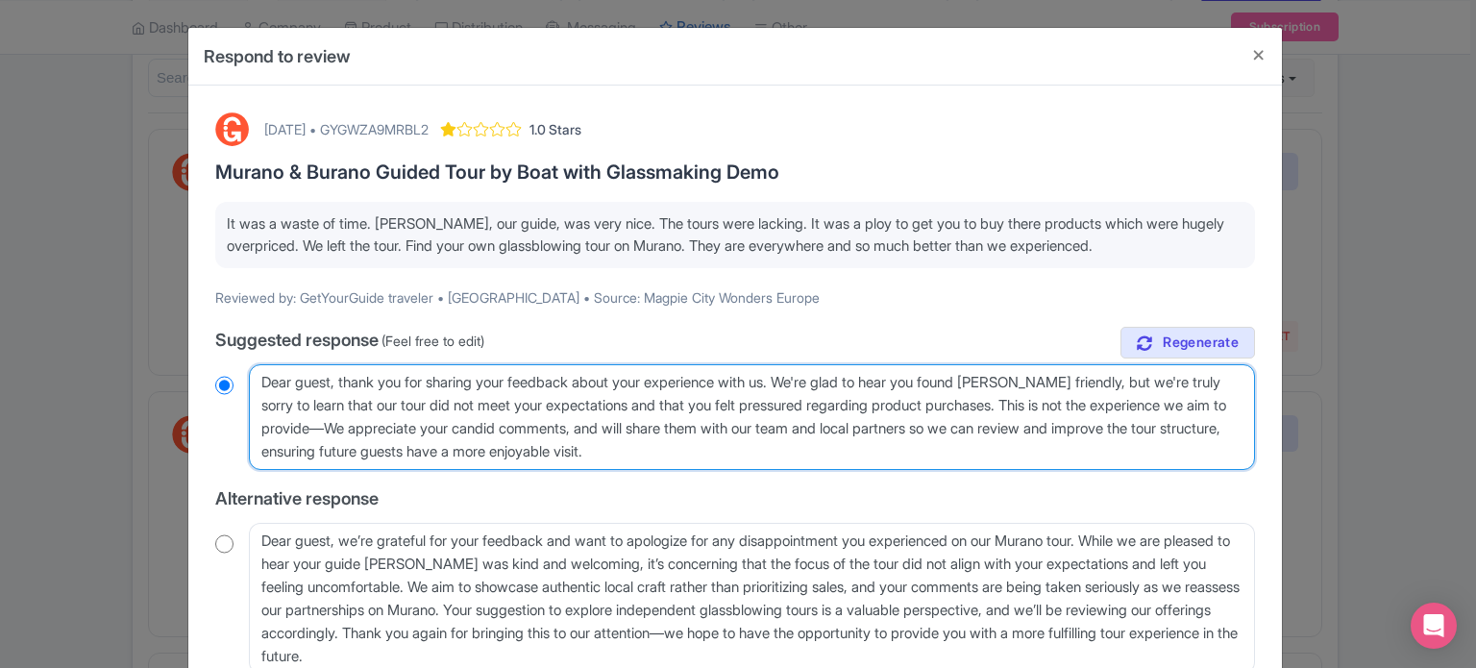
type textarea "Dear guest, thank you for sharing your feedback about your experience with us. …"
radio input "true"
type textarea "Dear guest, thank you for sharing your feedback about your experience with us. …"
radio input "true"
type textarea "Dear guest, thank you for sharing your feedback about your experience with us. …"
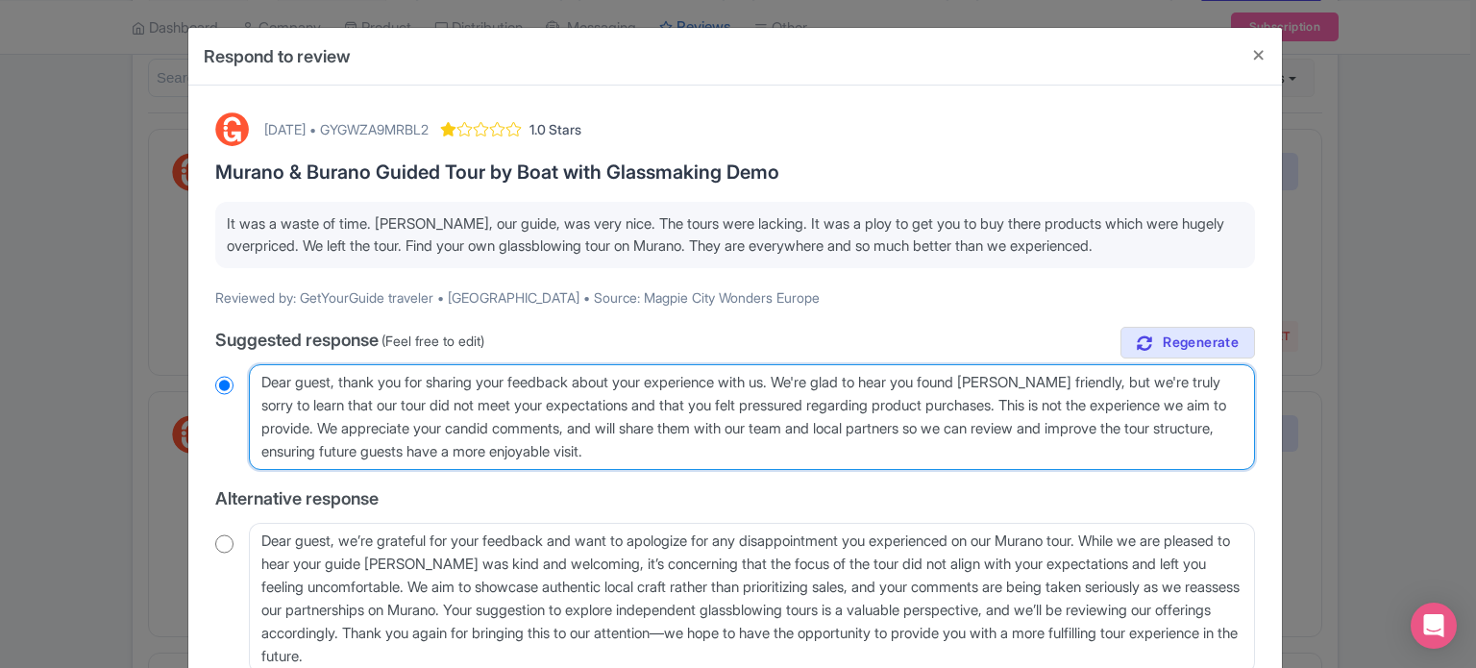
radio input "true"
drag, startPoint x: 745, startPoint y: 453, endPoint x: 721, endPoint y: 448, distance: 24.5
click at [721, 448] on textarea "Dear GetYourGuide traveler, thank you for sharing your feedback about your Mura…" at bounding box center [752, 417] width 1006 height 106
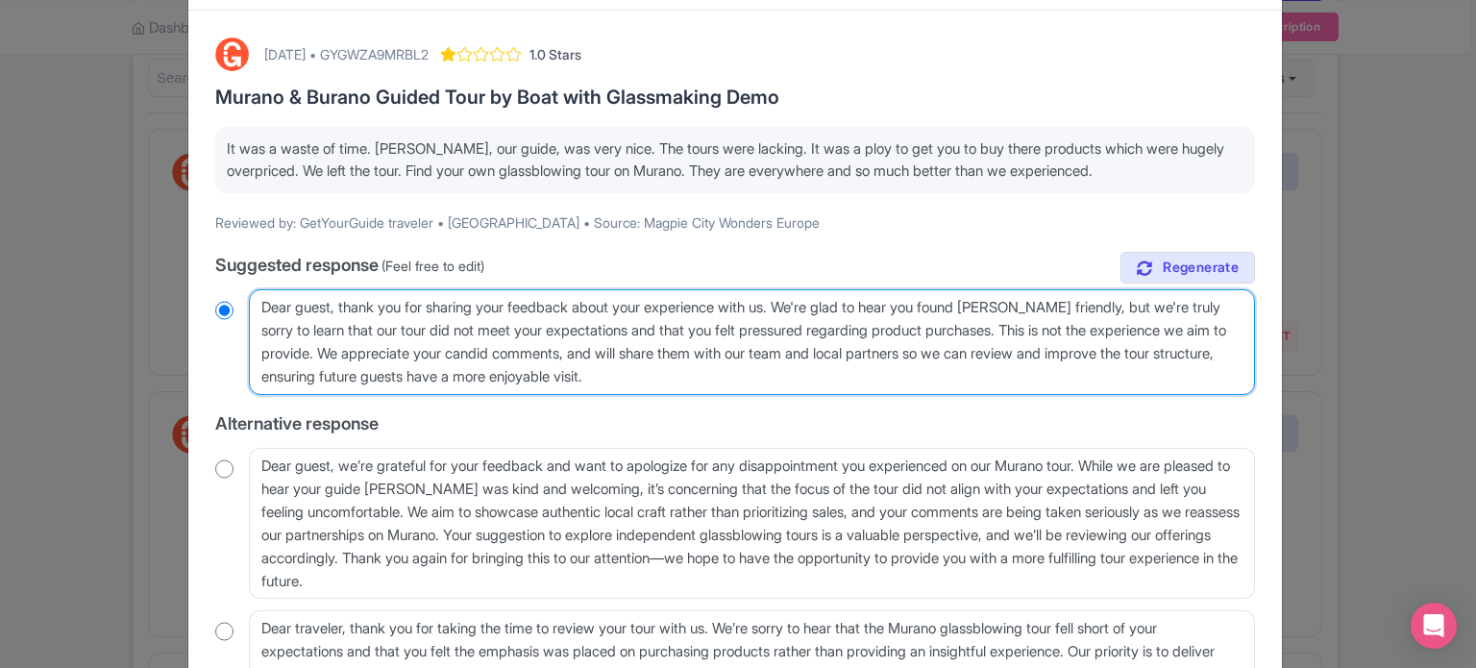
scroll to position [283, 0]
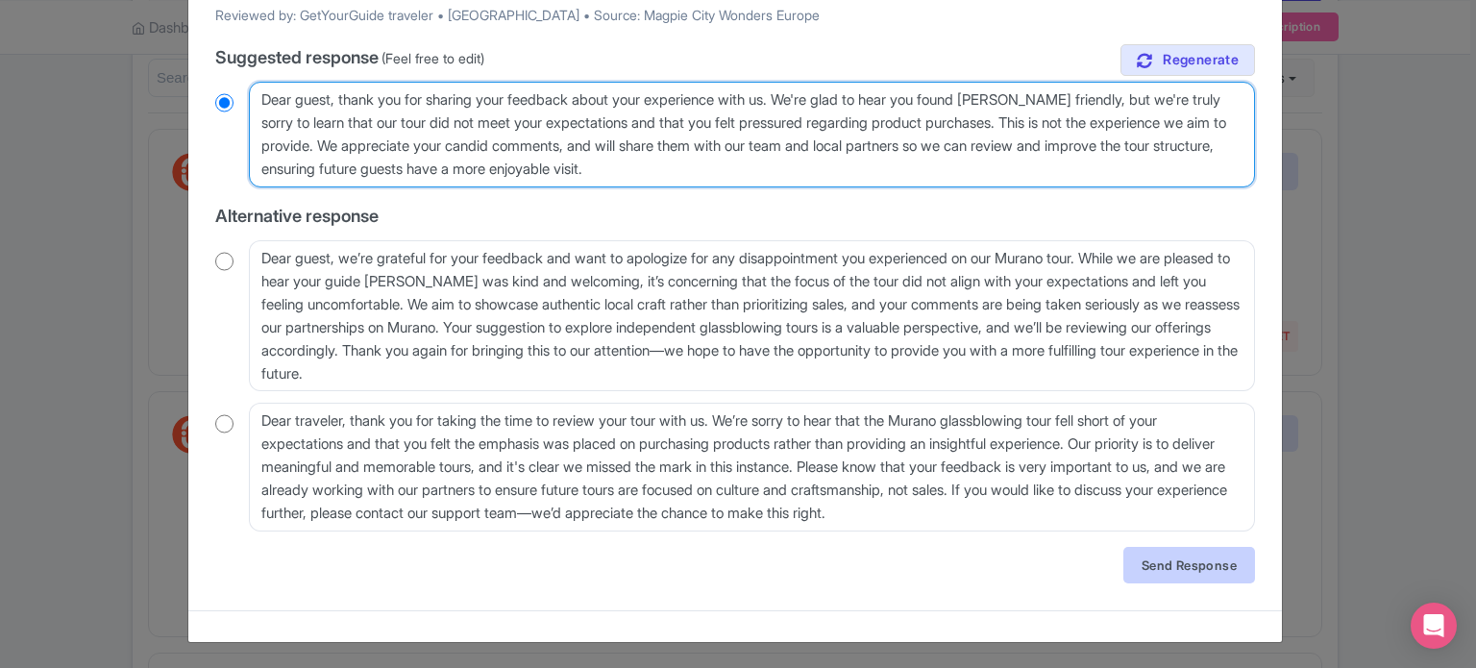
type textarea "Dear guest, thank you for sharing your feedback about your experience with us. …"
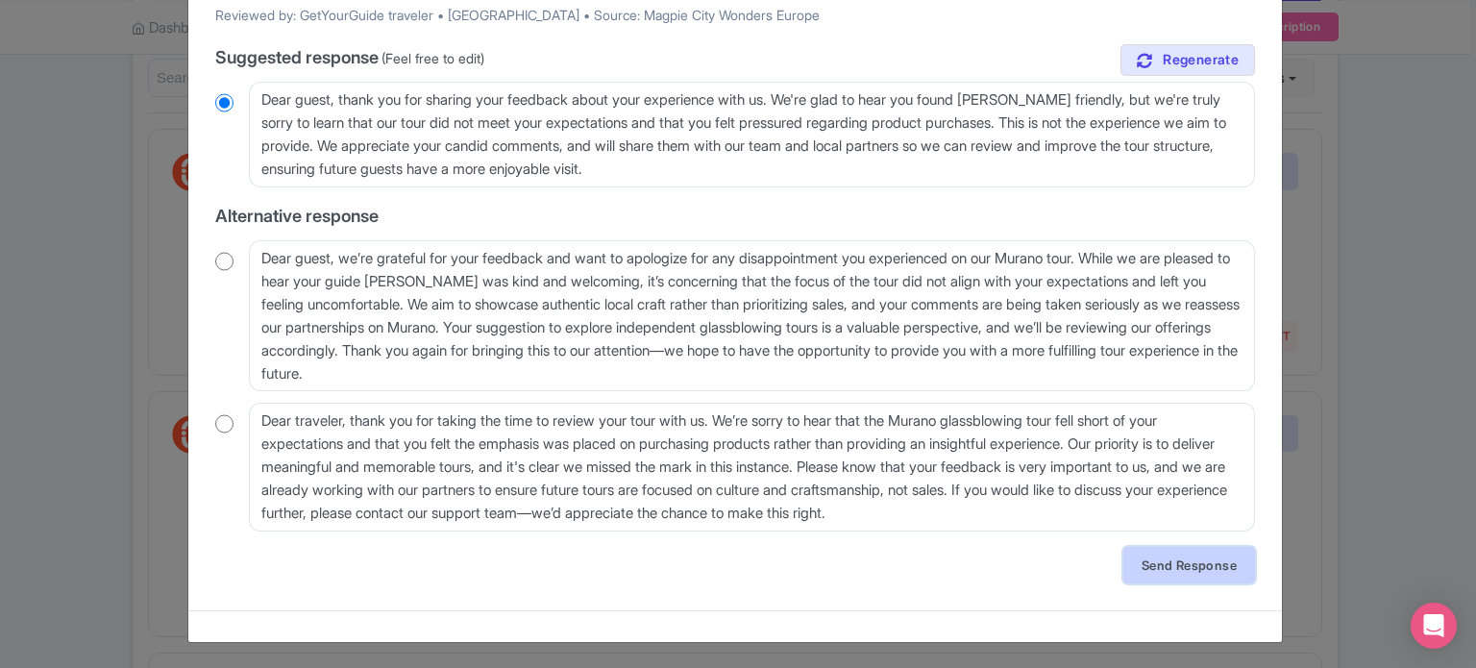
click at [1194, 556] on link "Send Response" at bounding box center [1190, 565] width 132 height 37
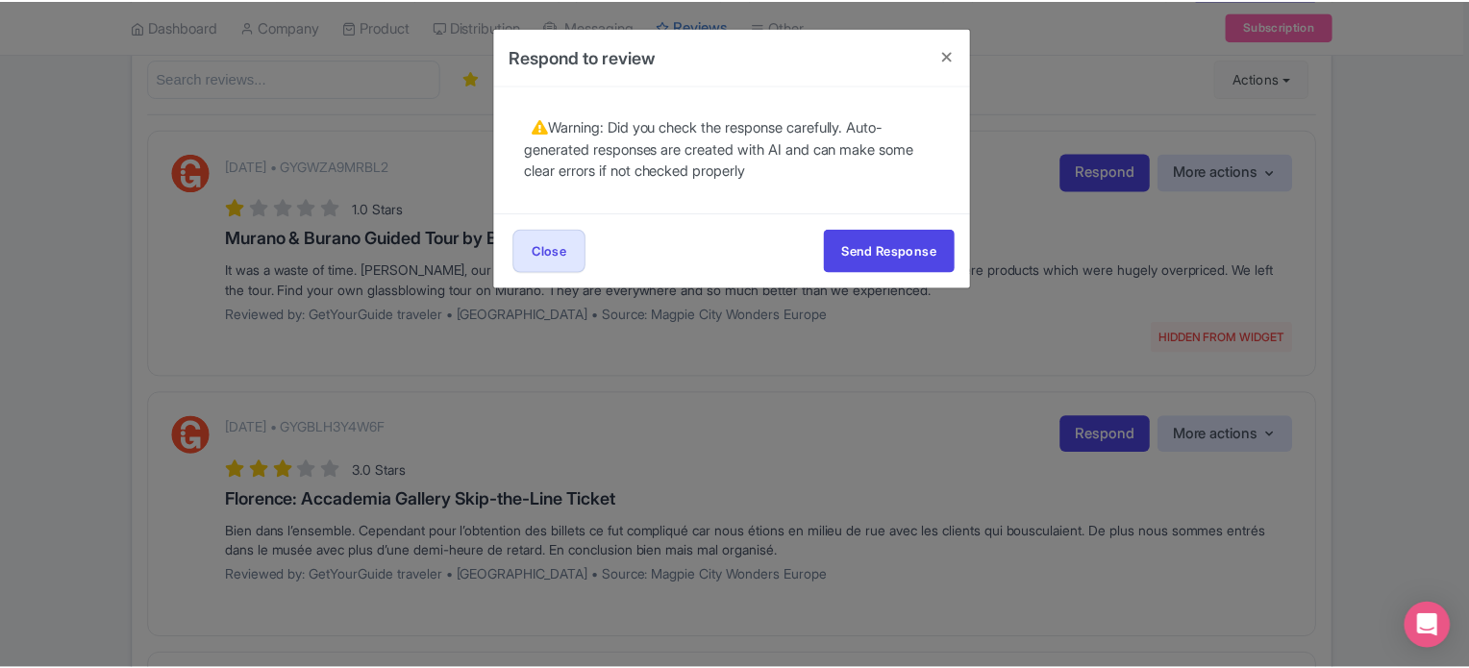
scroll to position [0, 0]
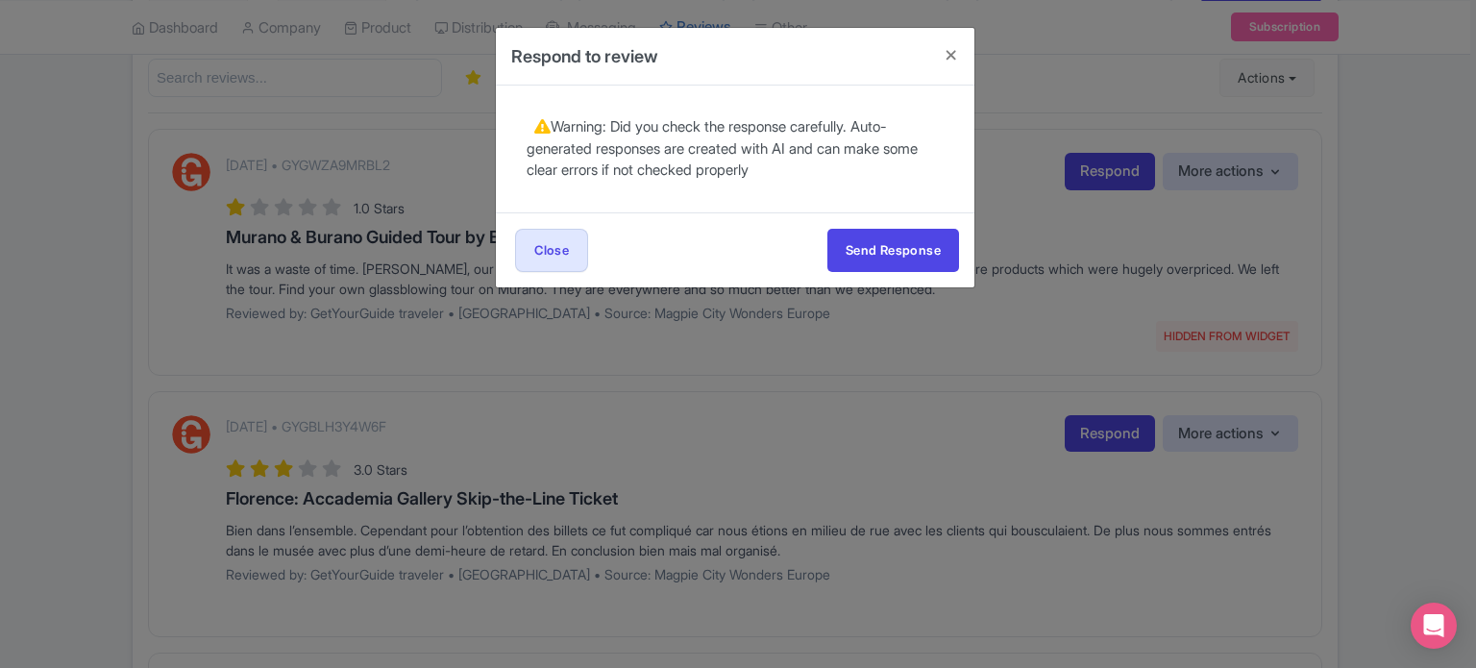
click at [861, 223] on div "Send Response Send Response Close Send Response" at bounding box center [735, 249] width 479 height 75
click at [866, 234] on button "Send Response" at bounding box center [893, 250] width 132 height 43
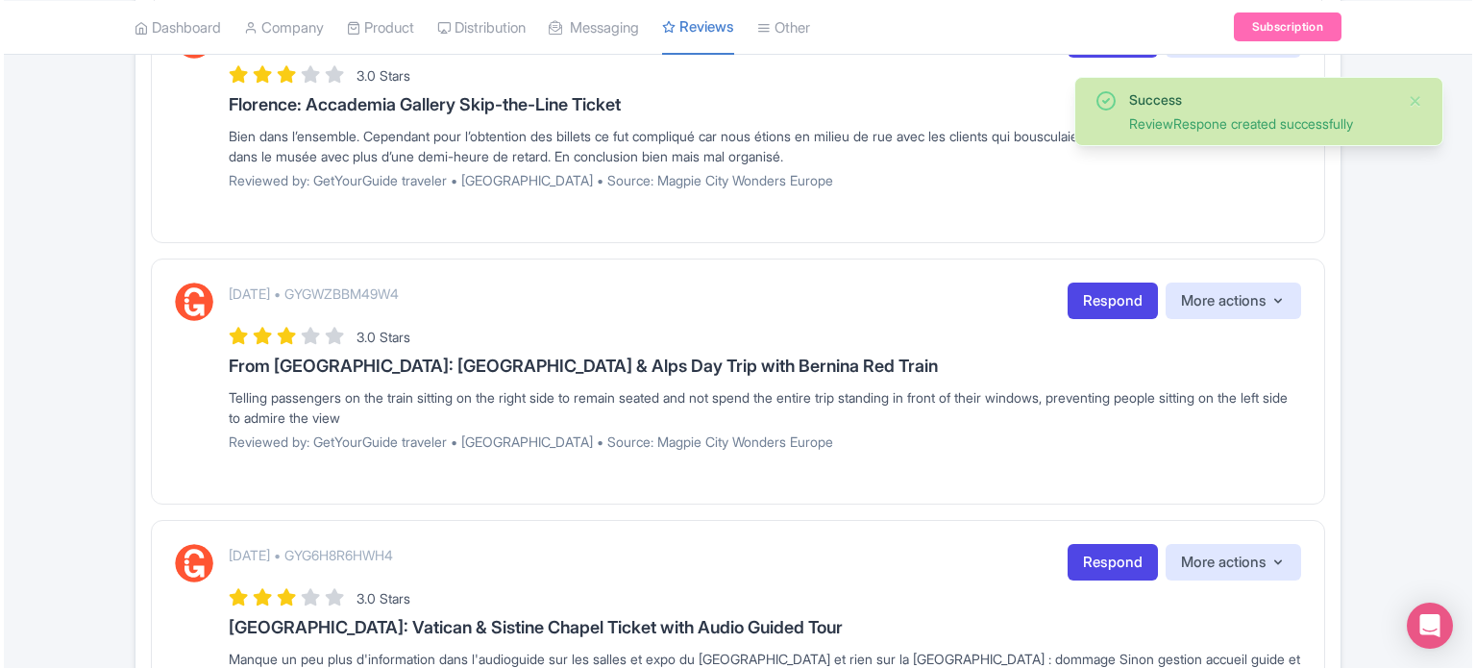
scroll to position [430, 0]
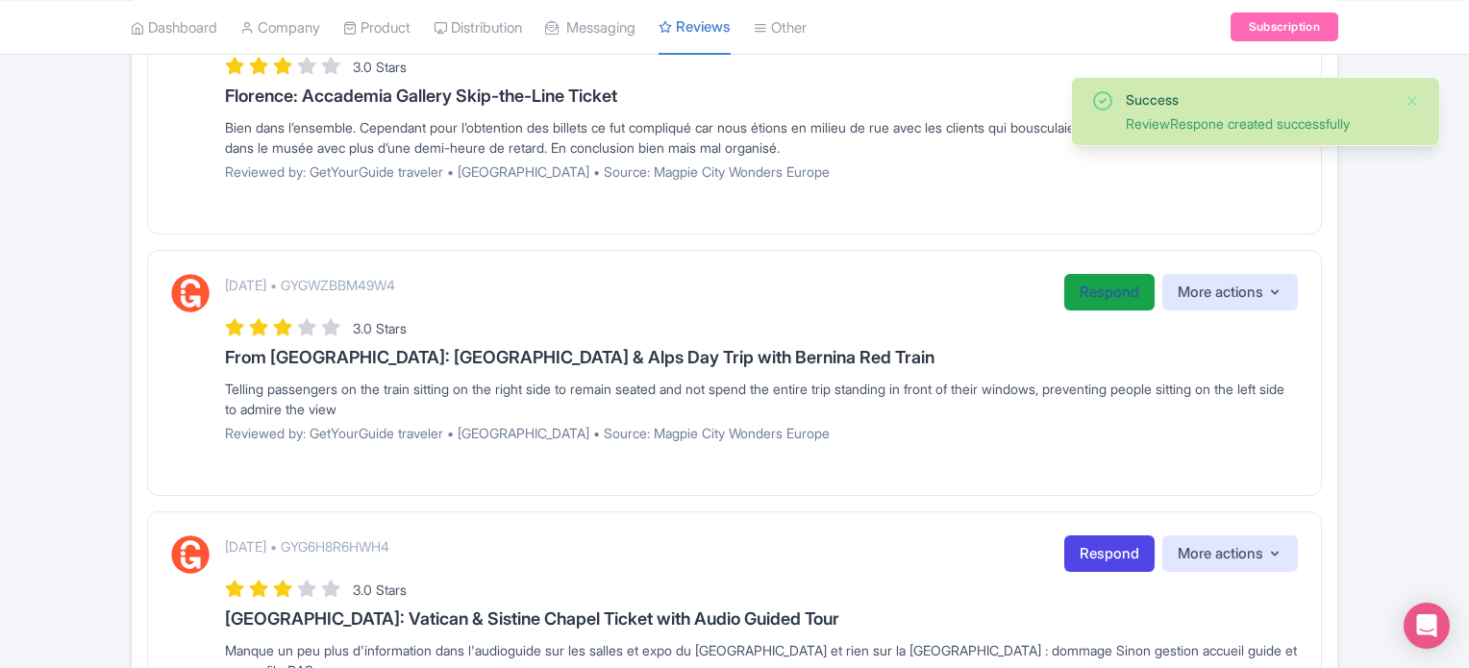
click at [1106, 288] on link "Respond" at bounding box center [1109, 292] width 90 height 37
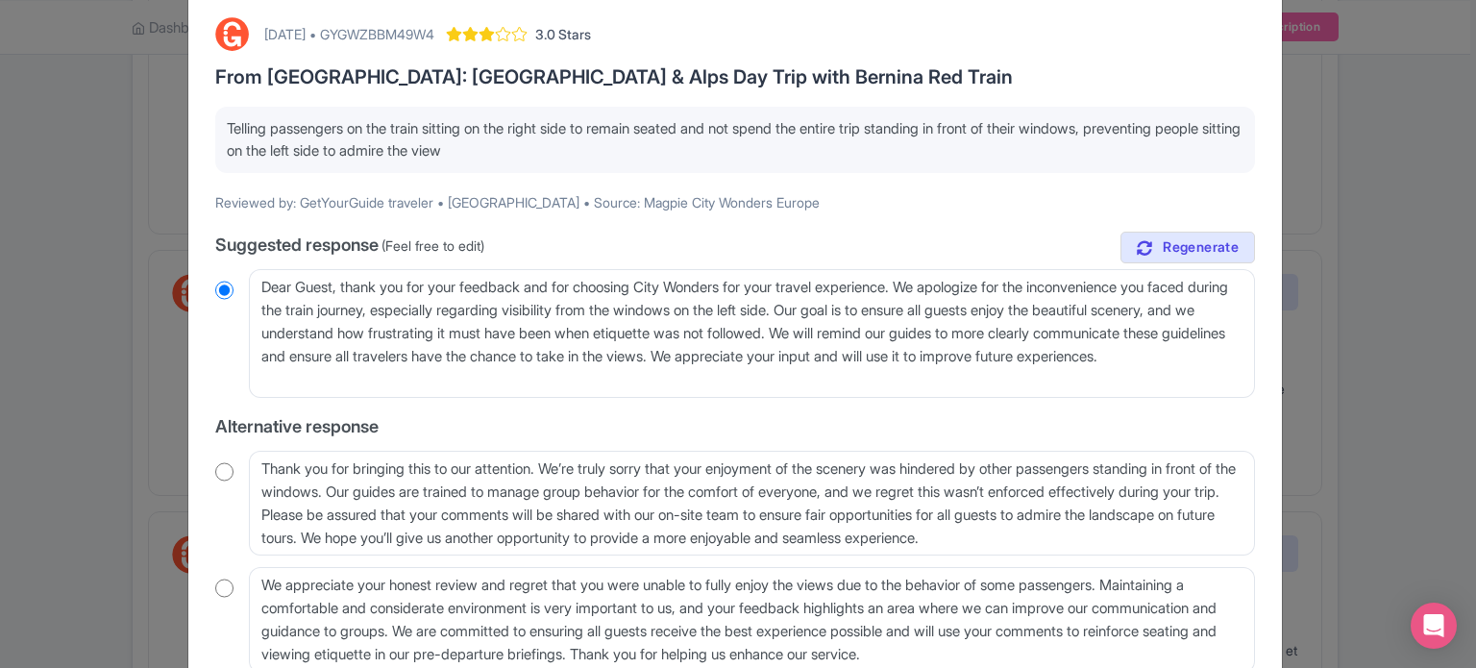
scroll to position [96, 0]
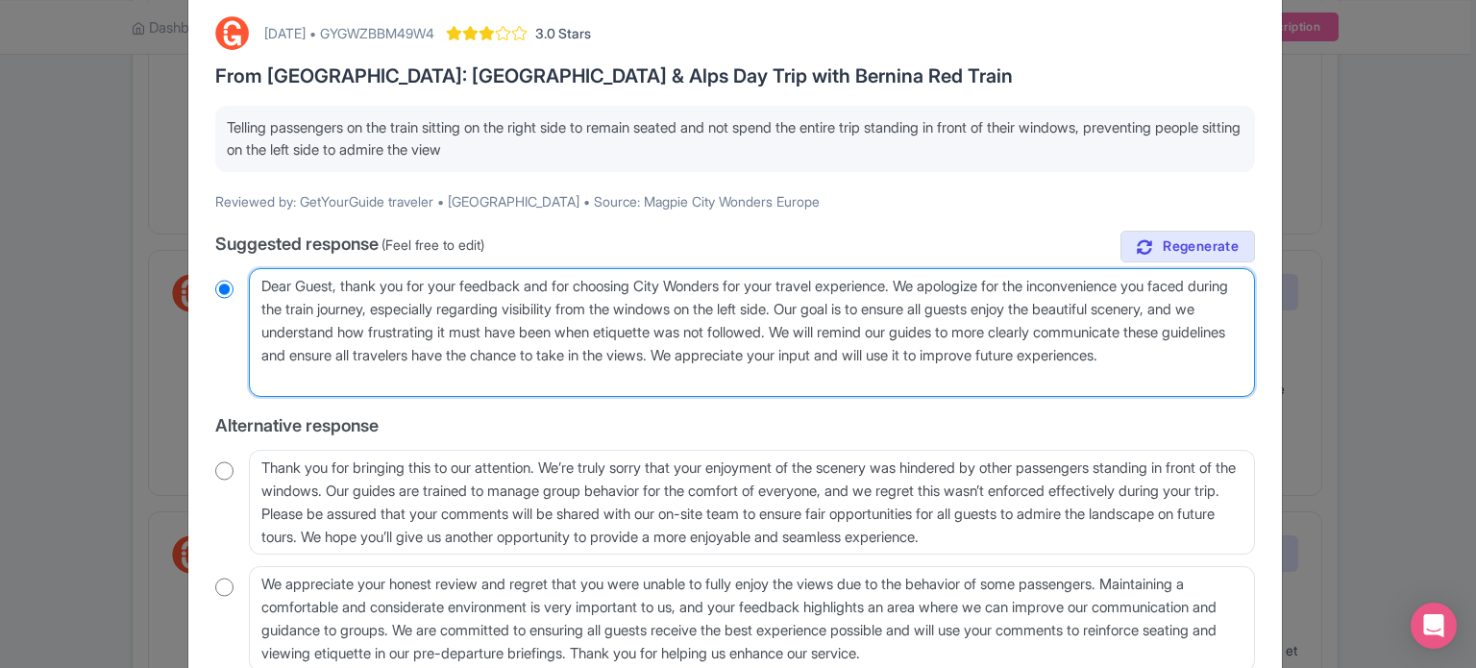
drag, startPoint x: 894, startPoint y: 306, endPoint x: 463, endPoint y: 303, distance: 430.6
click at [463, 303] on textarea "Dear Guest, thank you for your feedback and for choosing City Wonders for your …" at bounding box center [752, 332] width 1006 height 129
type textarea "Dear Guest, thank you for your feedback and for choosing City Wonders for your …"
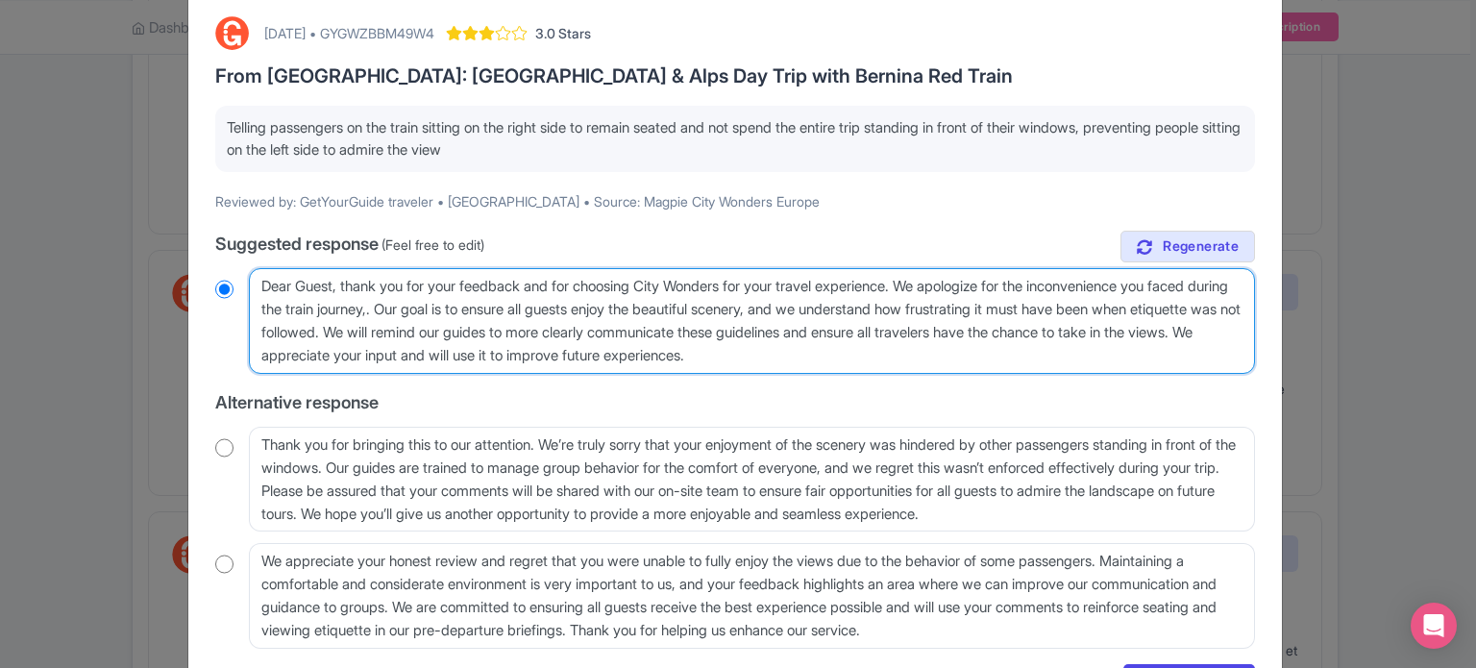
radio input "true"
type textarea "Dear Guest, thank you for your feedback and for choosing City Wonders for your …"
radio input "true"
drag, startPoint x: 452, startPoint y: 355, endPoint x: 999, endPoint y: 341, distance: 547.0
click at [999, 341] on textarea "Dear Guest, thank you for your feedback and for choosing City Wonders for your …" at bounding box center [752, 321] width 1006 height 106
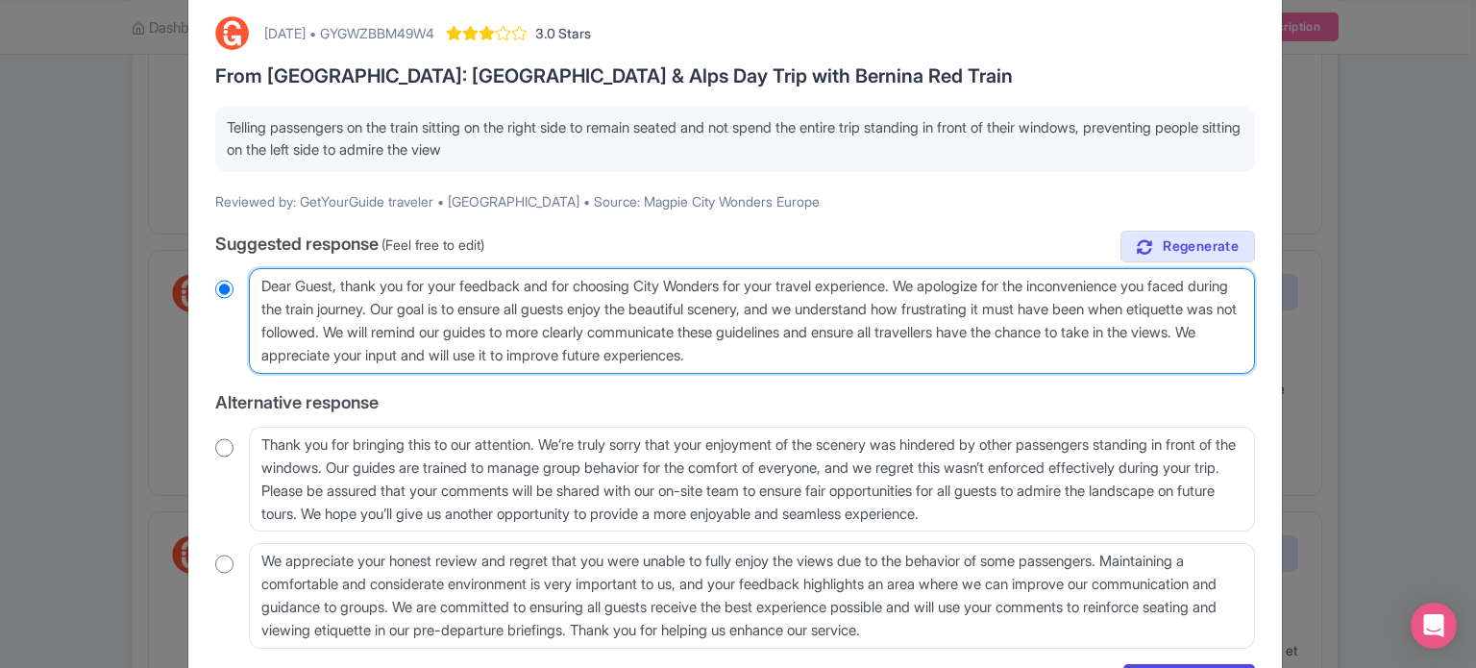
drag, startPoint x: 939, startPoint y: 354, endPoint x: 453, endPoint y: 344, distance: 486.4
click at [455, 347] on textarea "Dear Guest, thank you for your feedback and for choosing City Wonders for your …" at bounding box center [752, 321] width 1006 height 106
type textarea "Dear Guest, thank you for your feedback and for choosing City Wonders for your …"
radio input "true"
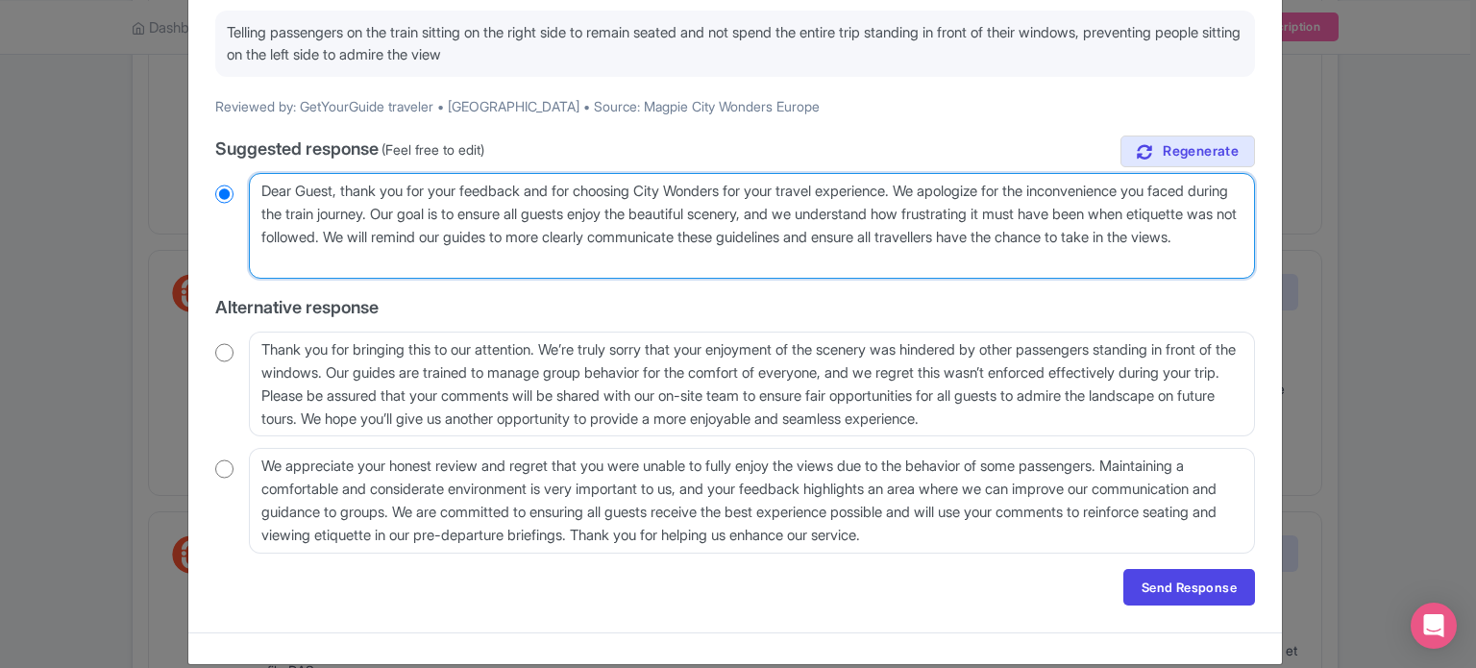
scroll to position [192, 0]
type textarea "Dear Guest, thank you for your feedback and for choosing City Wonders for your …"
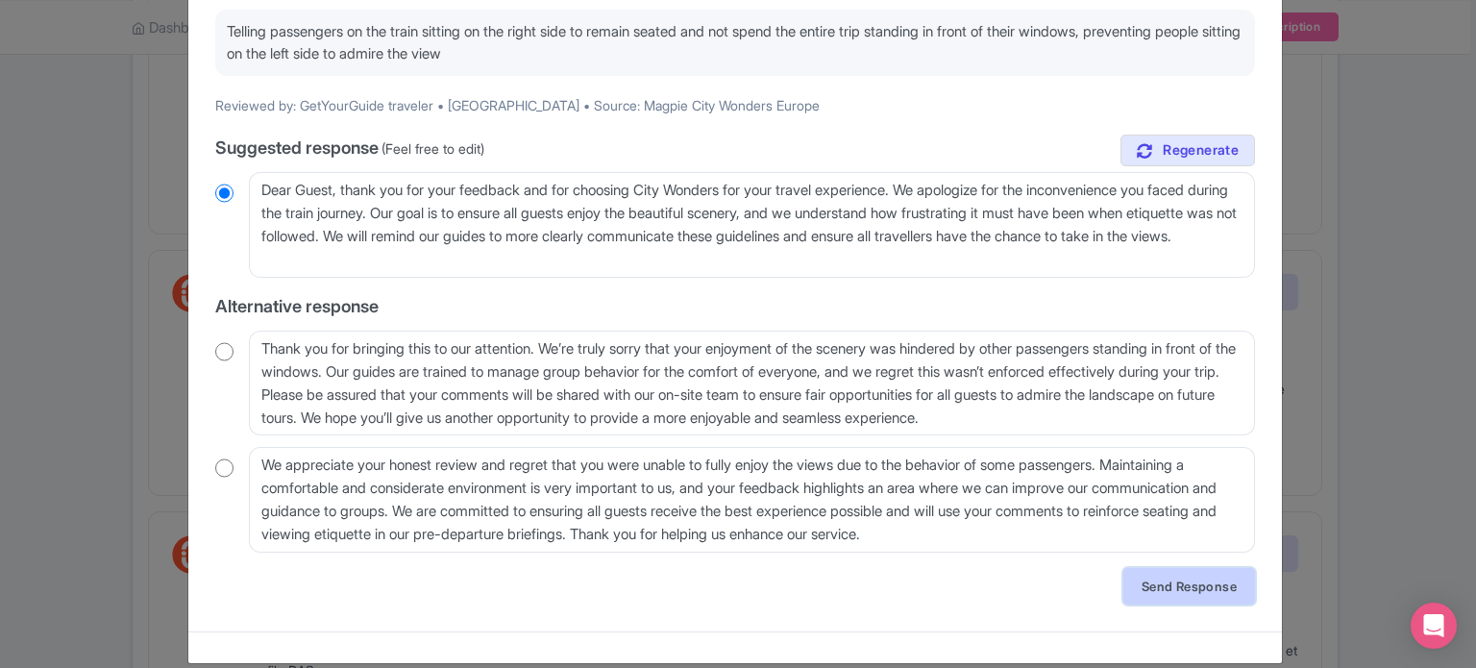
click at [1165, 582] on link "Send Response" at bounding box center [1190, 586] width 132 height 37
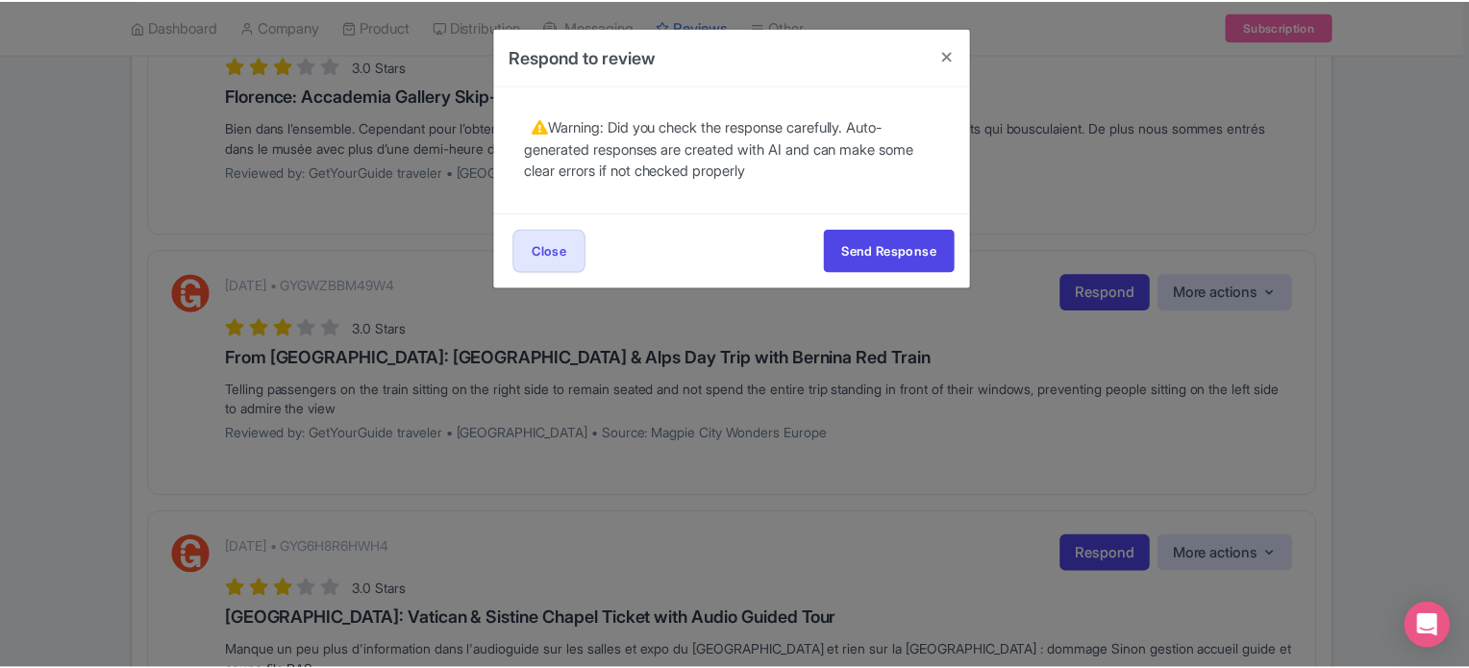
scroll to position [0, 0]
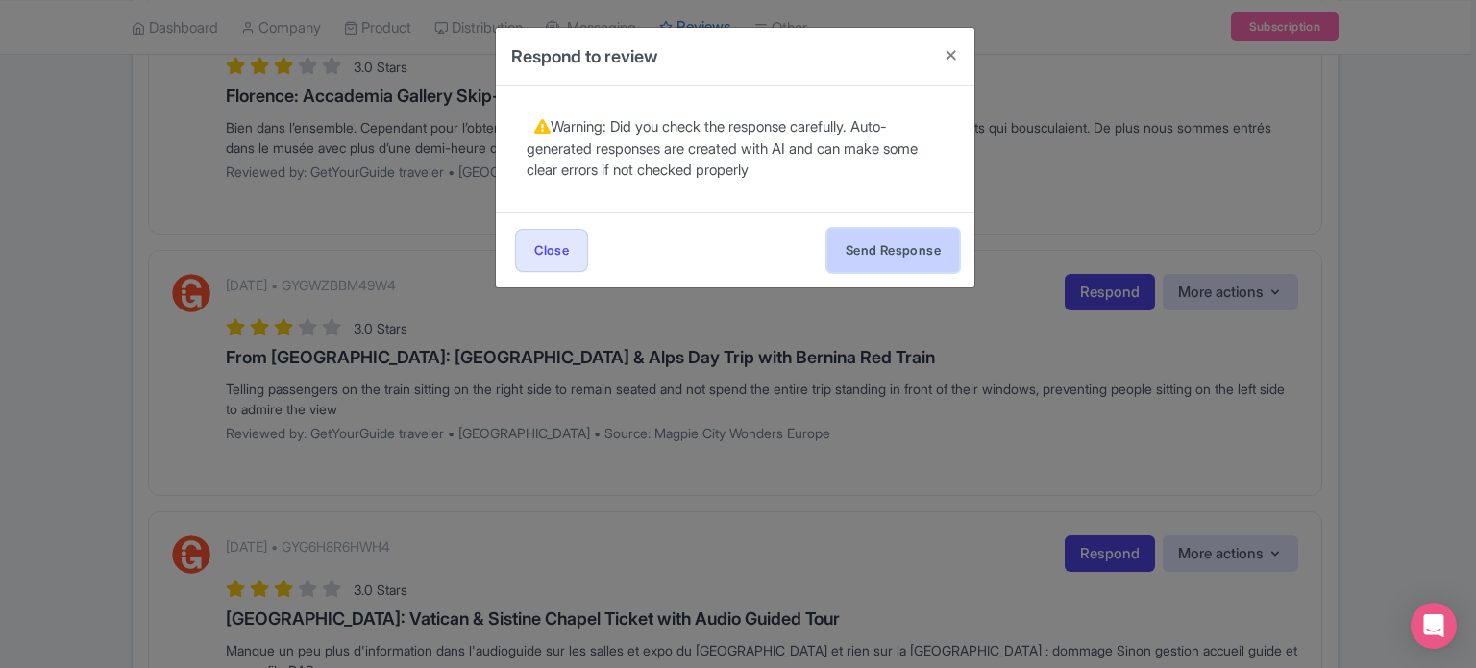
click at [882, 239] on button "Send Response" at bounding box center [893, 250] width 132 height 43
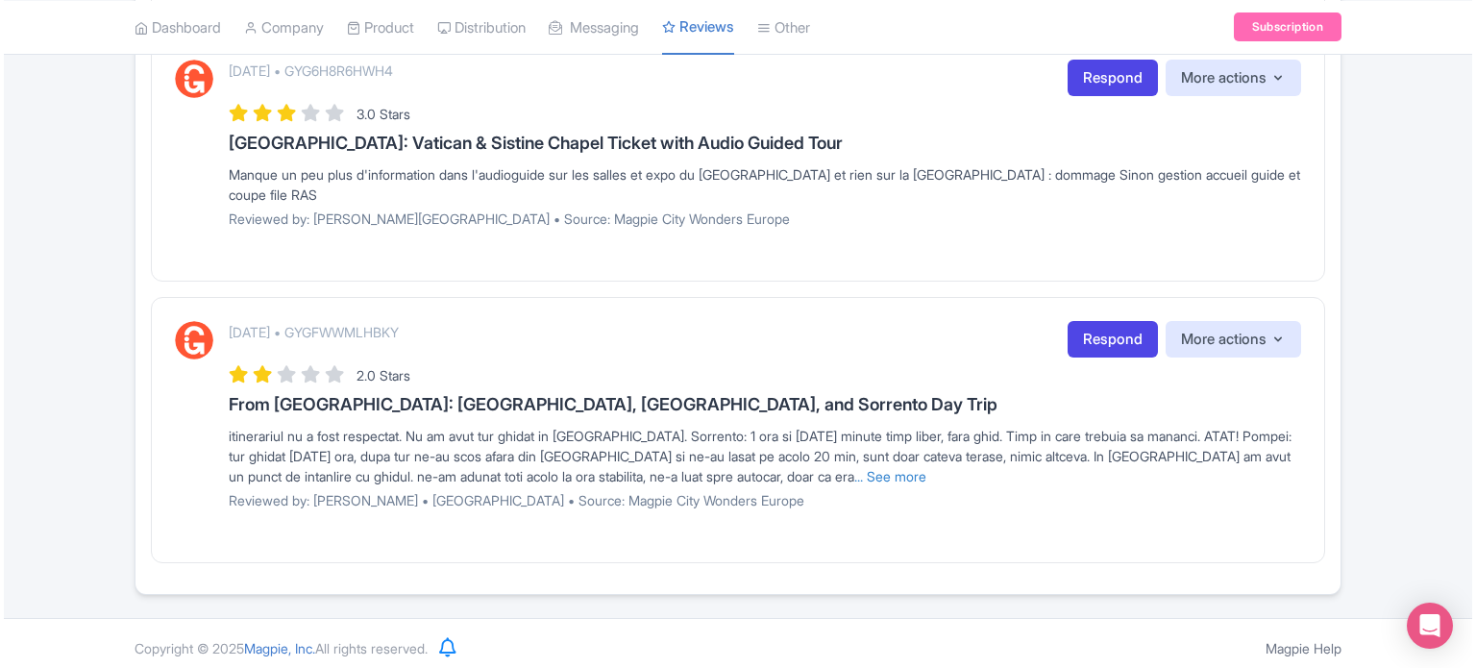
scroll to position [650, 0]
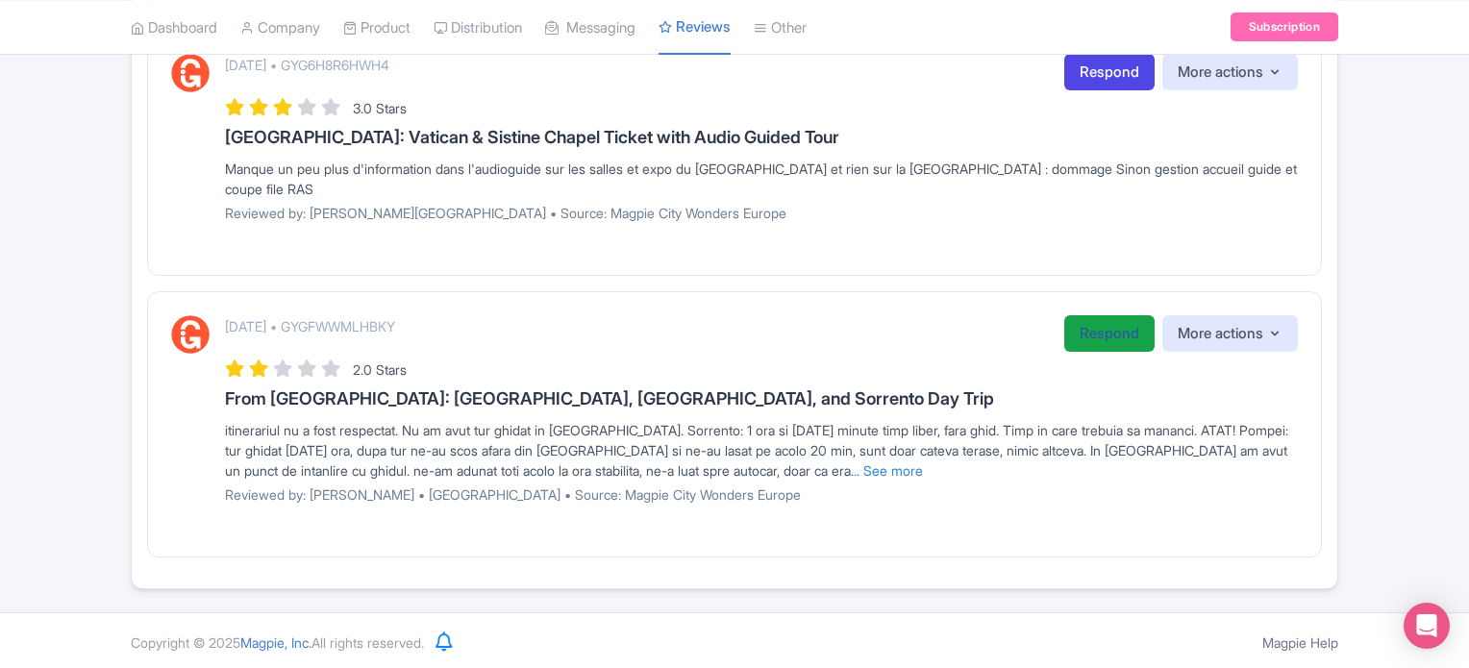
click at [1091, 333] on link "Respond" at bounding box center [1109, 333] width 90 height 37
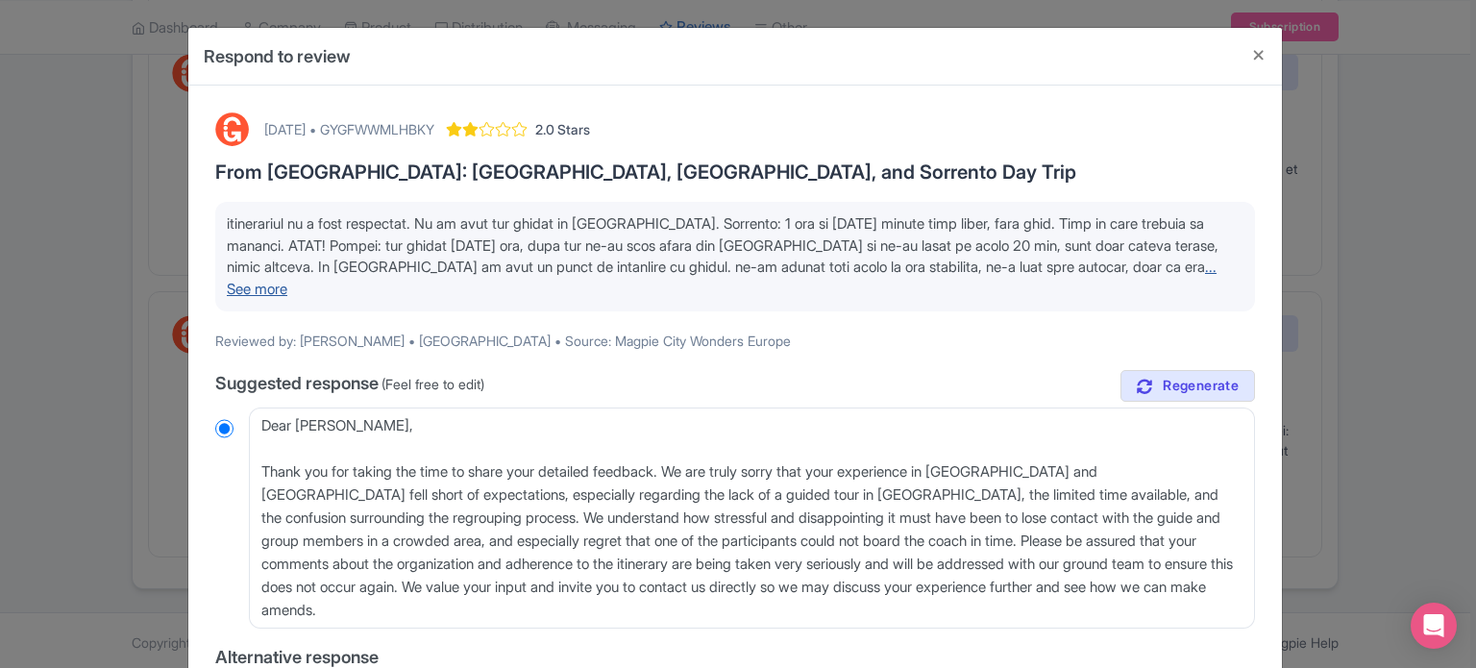
click at [1100, 271] on link "... See more" at bounding box center [722, 278] width 990 height 40
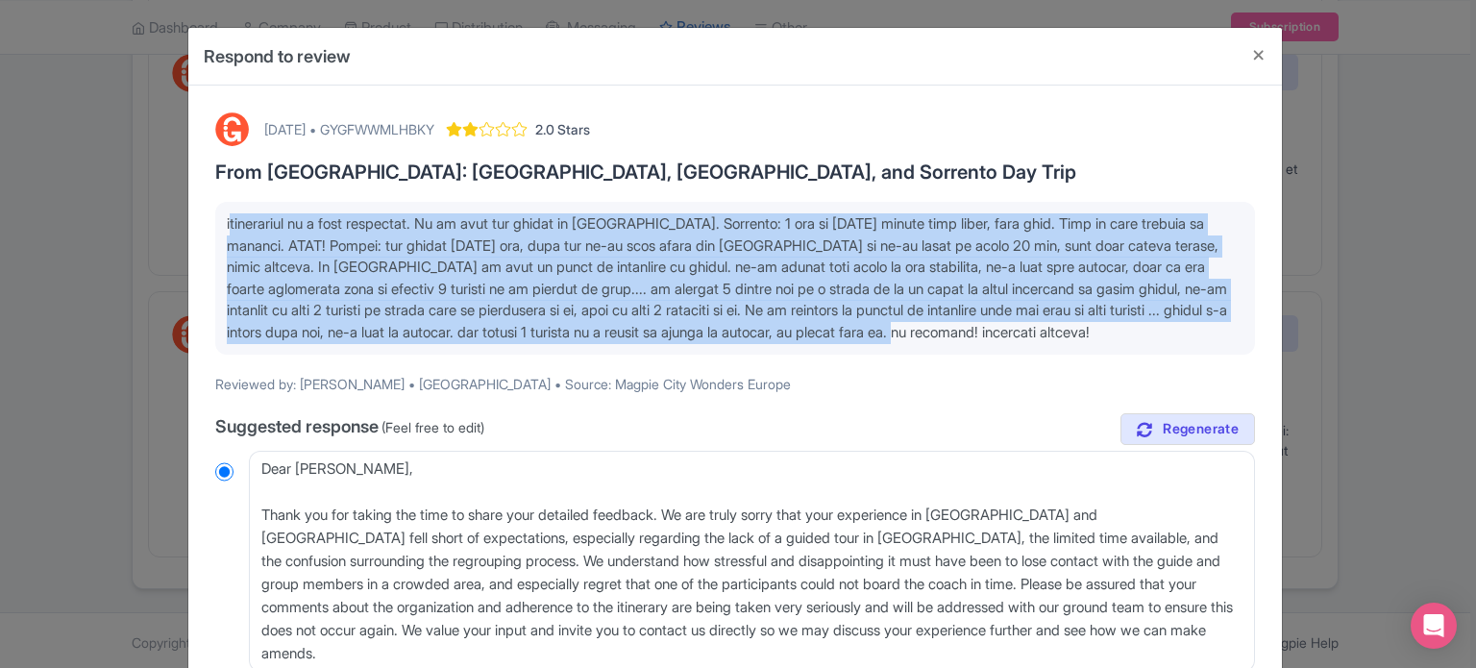
drag, startPoint x: 1119, startPoint y: 333, endPoint x: 202, endPoint y: 199, distance: 926.7
click at [204, 199] on div "[DATE] • GYGFWWMLHBKY 2.0 Stars From [GEOGRAPHIC_DATA]: [GEOGRAPHIC_DATA], [GEO…" at bounding box center [735, 648] width 1063 height 1094
copy span "itinerariul nu a fost respectat. Nu am avut tur ghidat in [GEOGRAPHIC_DATA]. So…"
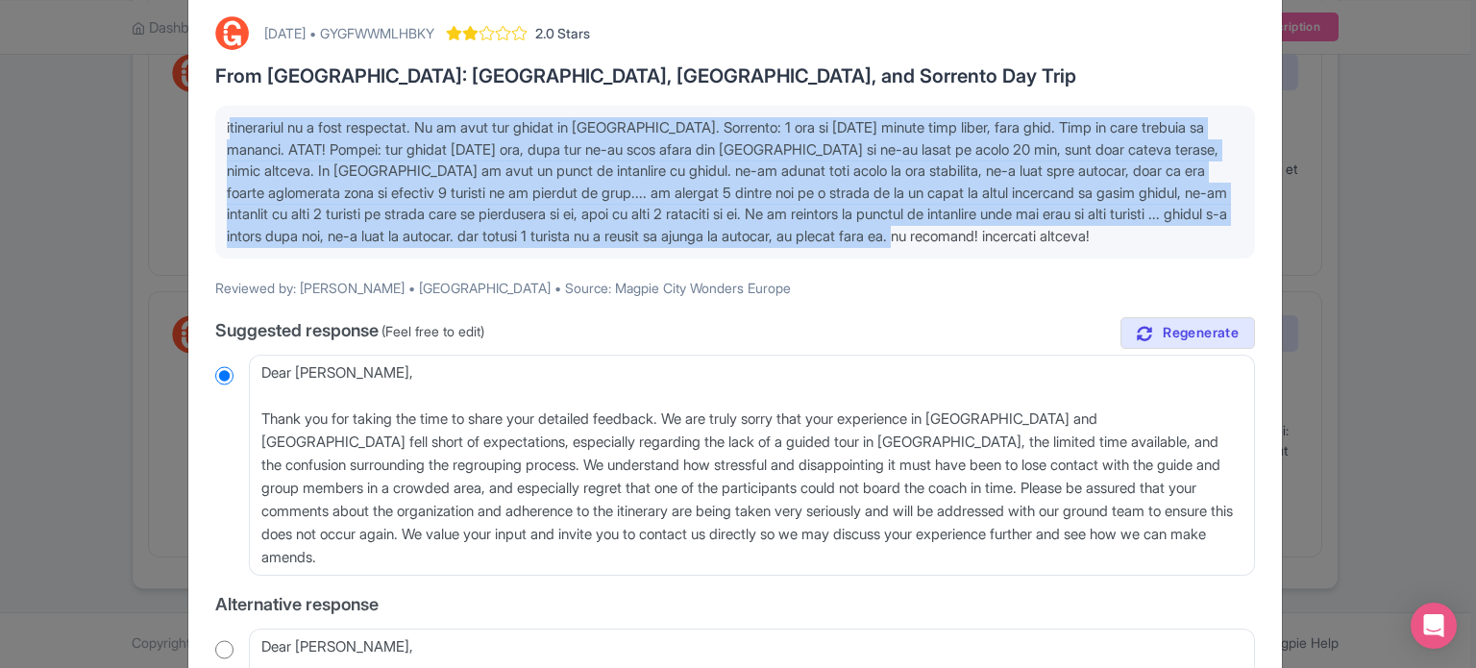
scroll to position [96, 0]
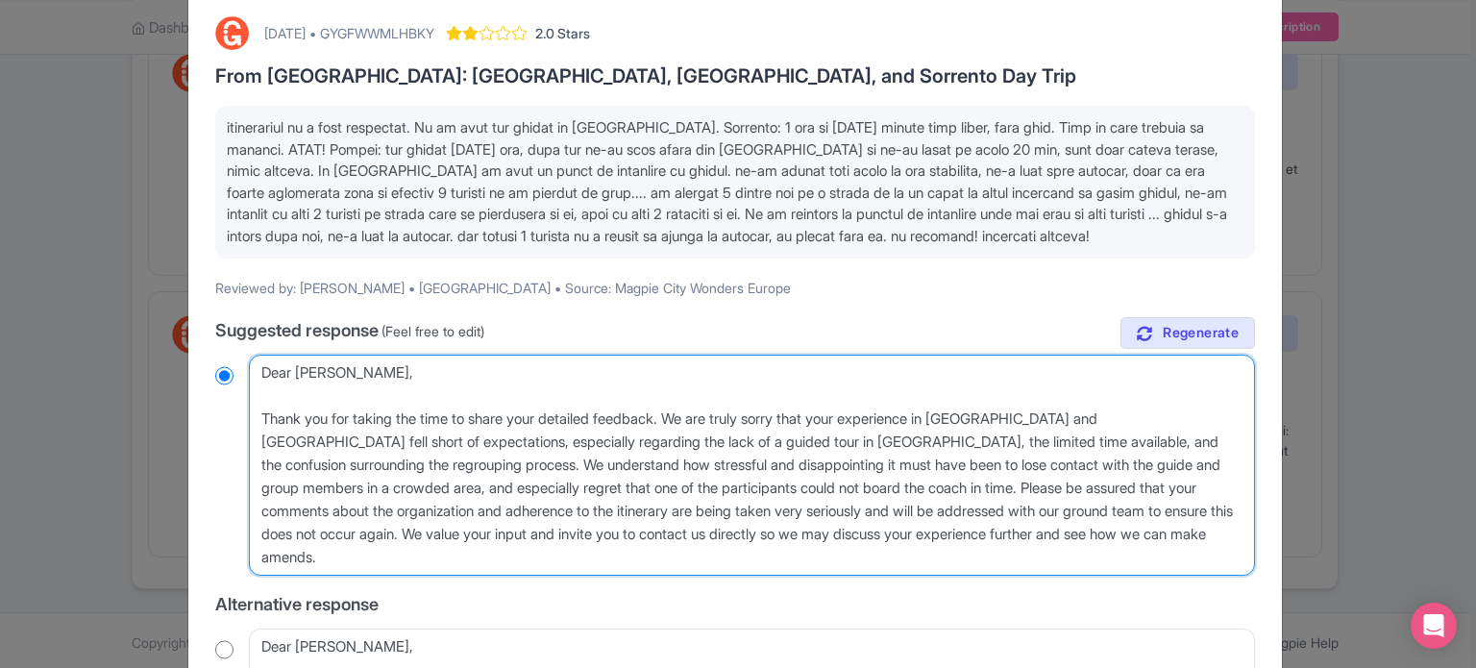
drag, startPoint x: 320, startPoint y: 554, endPoint x: 242, endPoint y: 375, distance: 195.0
click at [242, 375] on div "Dear [PERSON_NAME], Thank you for taking the time to share your detailed feedba…" at bounding box center [735, 465] width 1040 height 221
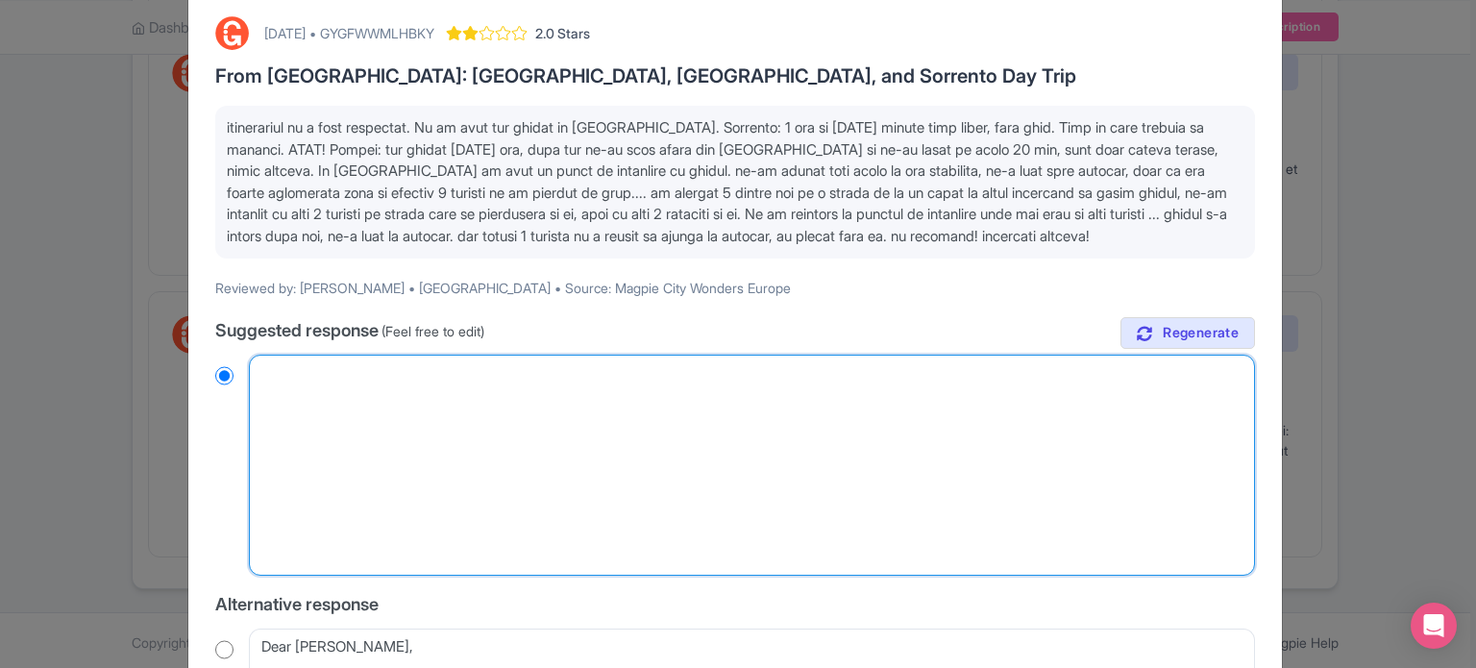
radio input "true"
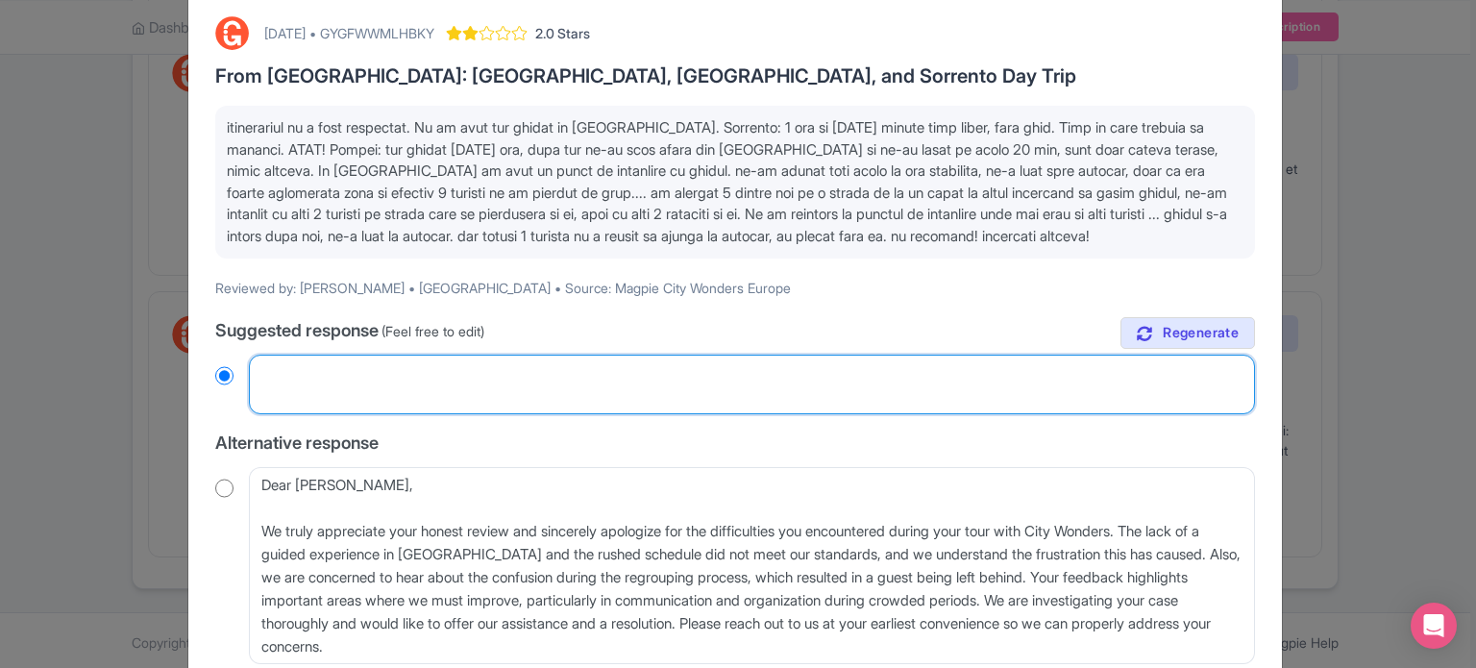
type textarea "H"
radio input "true"
type textarea "He"
radio input "true"
type textarea "Hel"
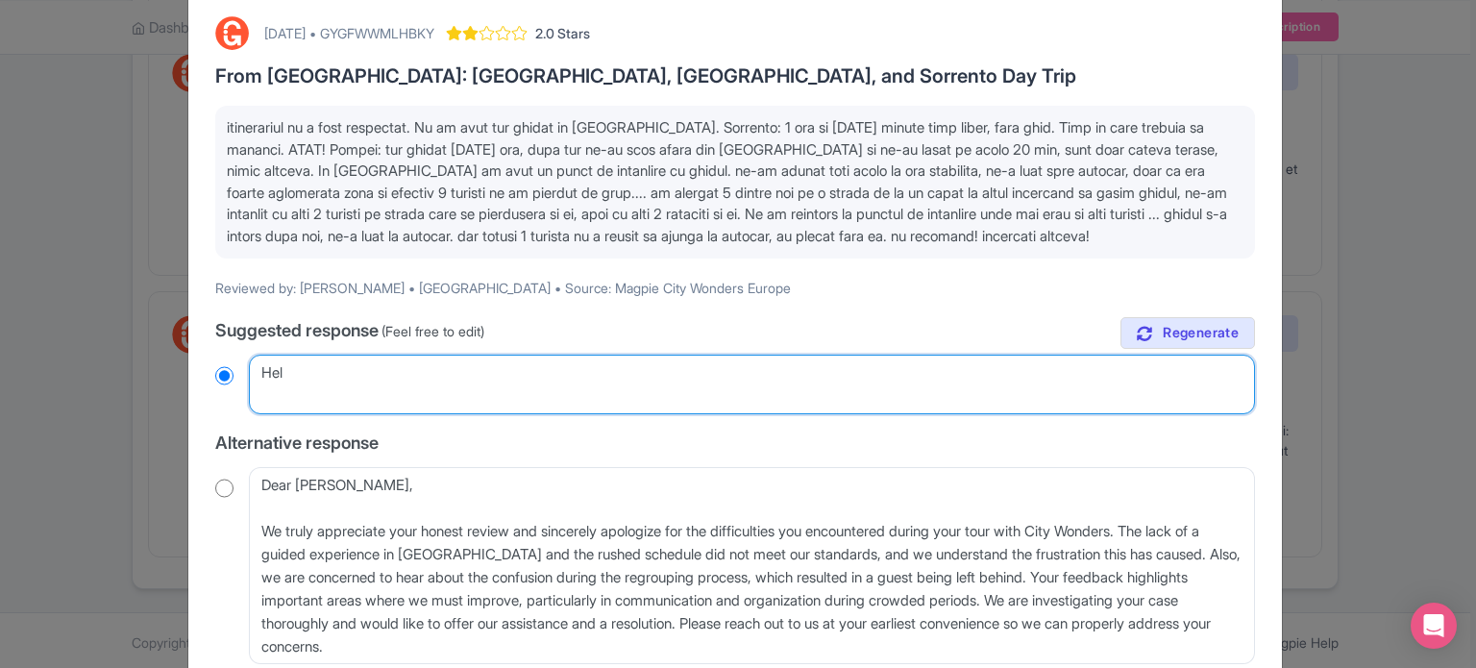
radio input "true"
type textarea "Hell"
radio input "true"
type textarea "Hello"
radio input "true"
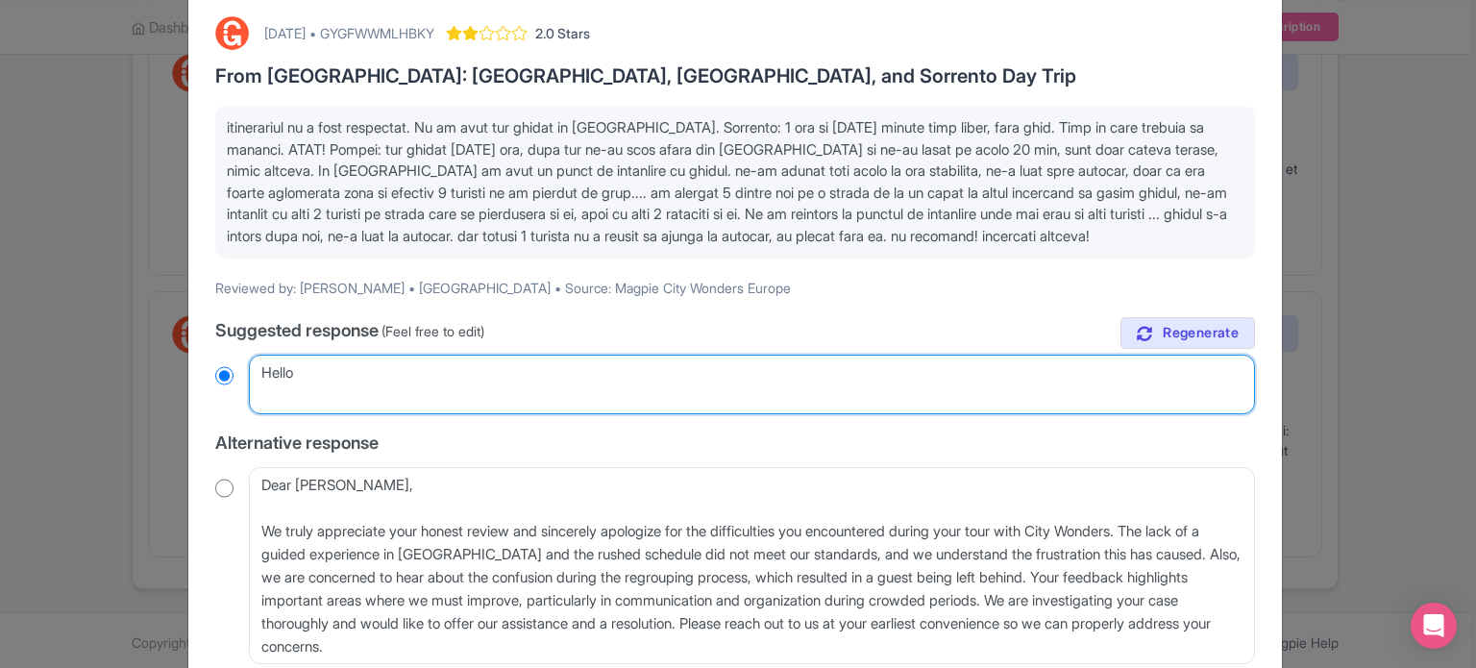
type textarea "Hello"
radio input "true"
type textarea "Hello C"
radio input "true"
type textarea "Hello Ca"
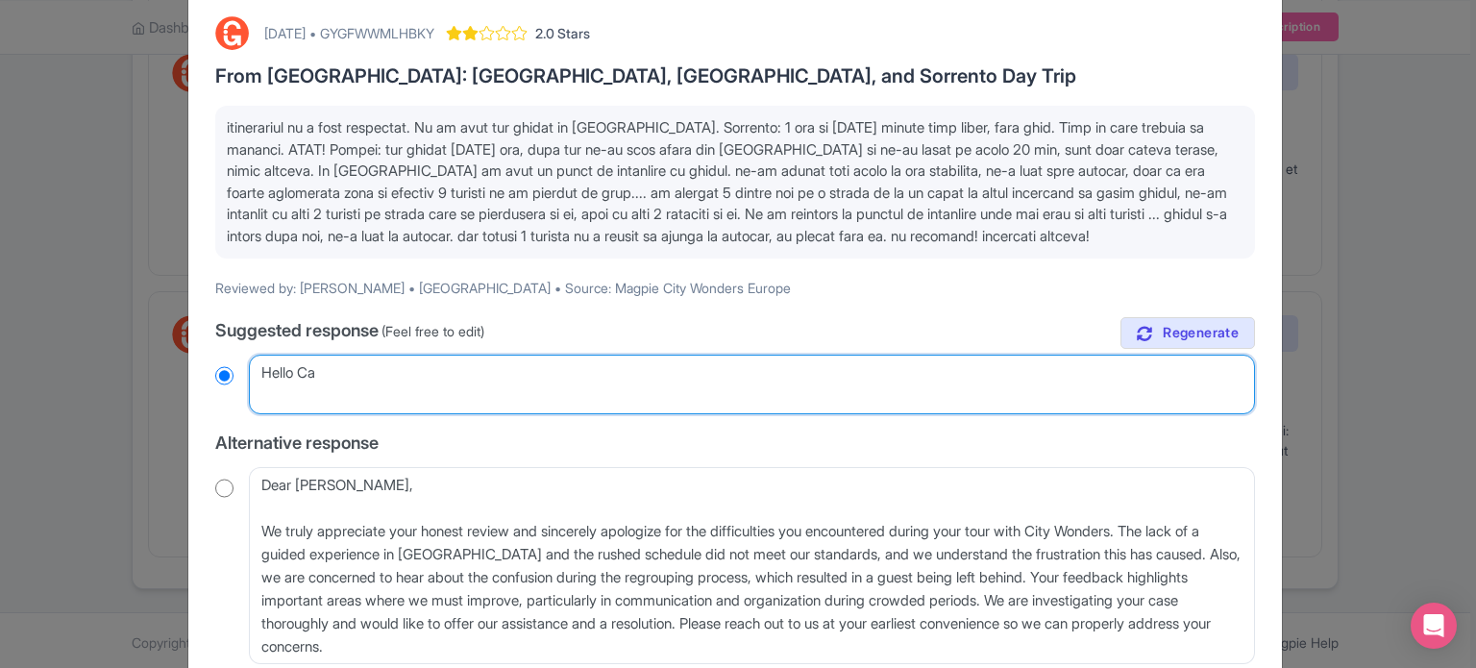
radio input "true"
type textarea "Hello Cat"
radio input "true"
type textarea "Hello Catal"
radio input "true"
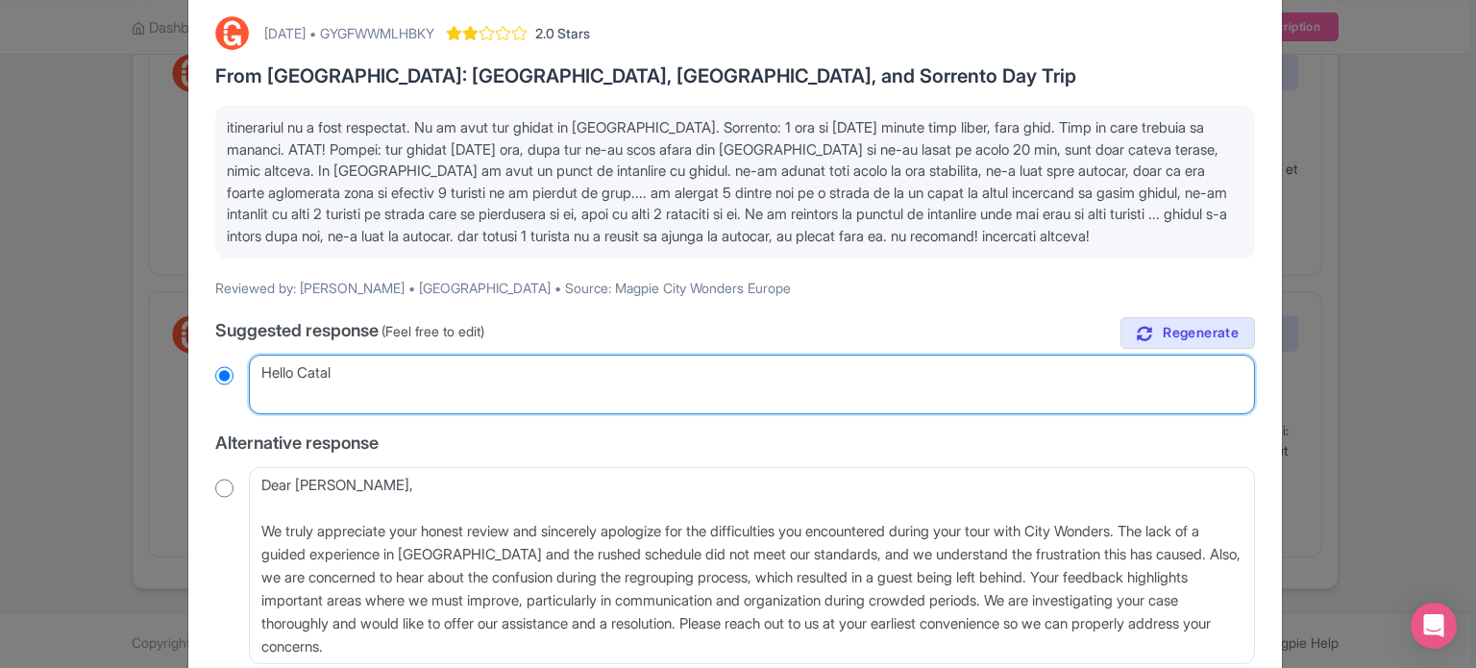
type textarea "Hello Catali"
radio input "true"
type textarea "Hello Catalin"
radio input "true"
type textarea "Hello Catalin,"
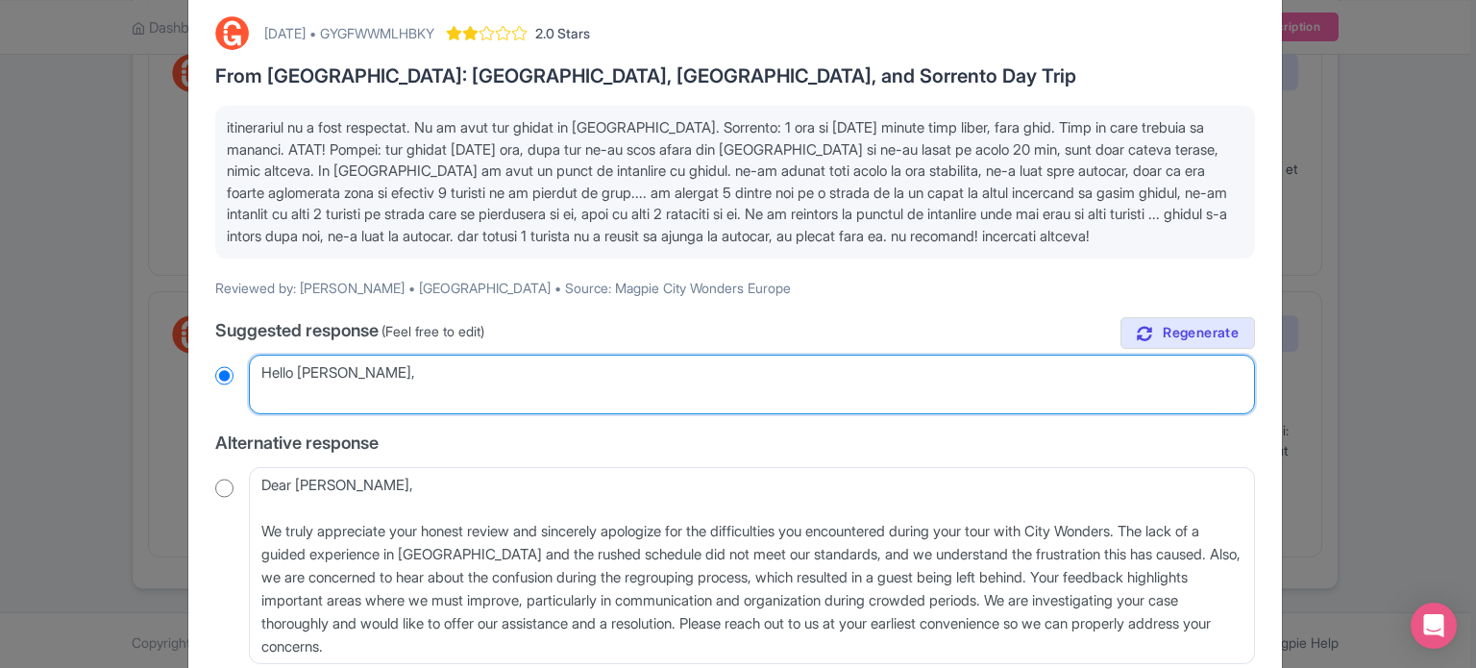
radio input "true"
type textarea "Hello Catalin,"
radio input "true"
type textarea "Hello Catalin"
radio input "true"
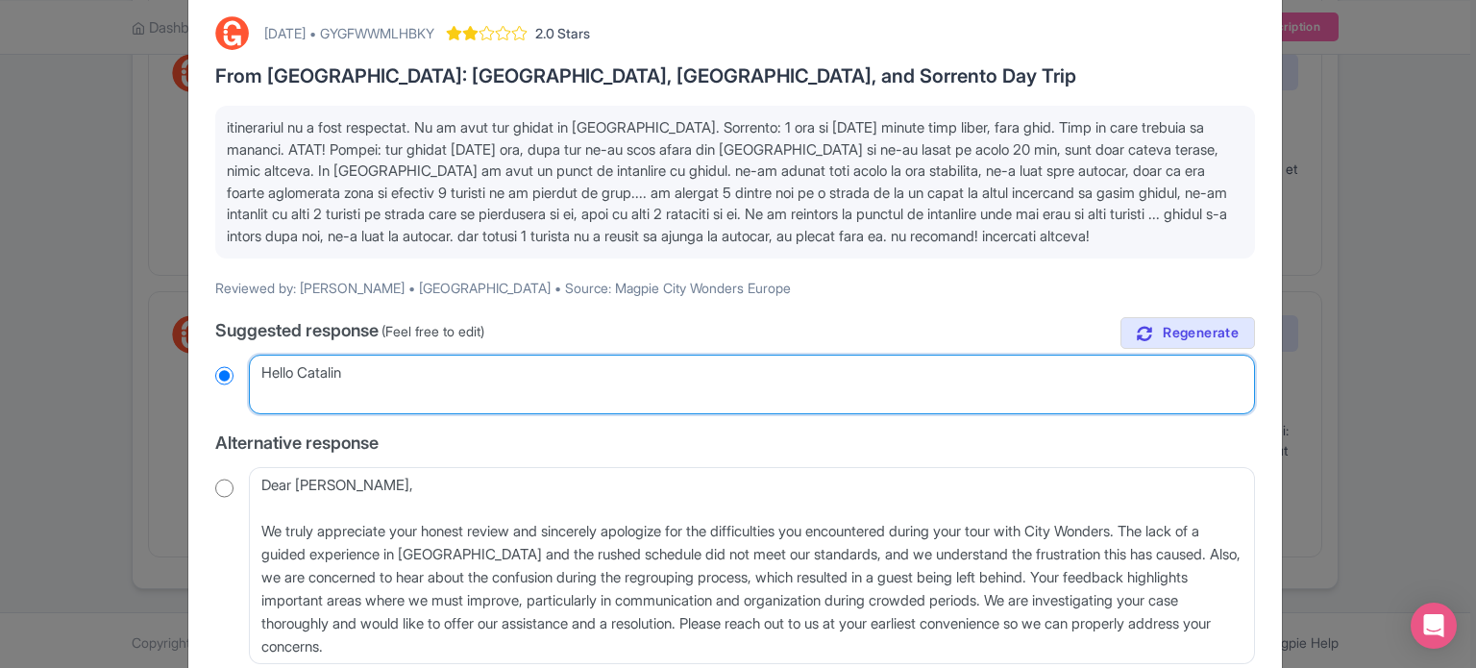
type textarea "Hello Catalina"
radio input "true"
type textarea "Hello Catalina,"
radio input "true"
paste textarea "Ne pare foarte rău pentru experiența avută. Timpul în Sorrento este oferit ca t…"
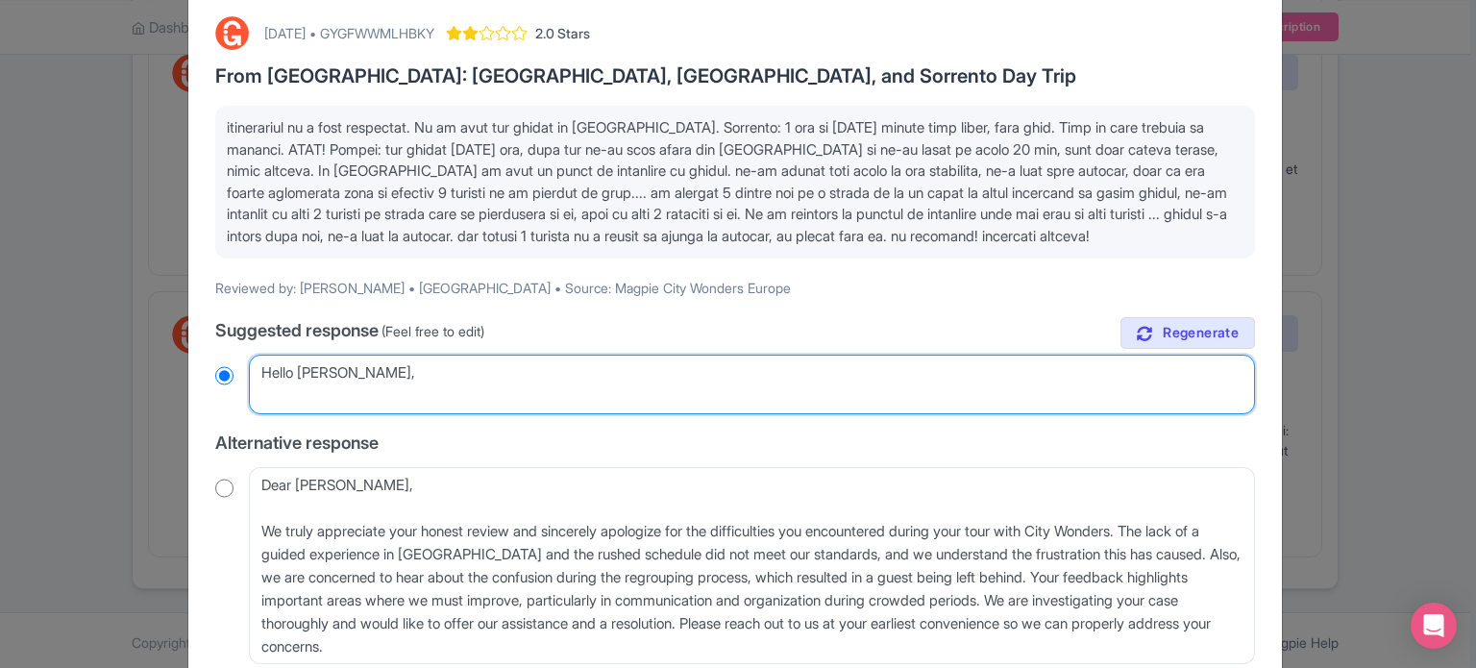
type textarea "Hello Catalina, Ne pare foarte rău pentru experiența avută. Timpul în Sorrento …"
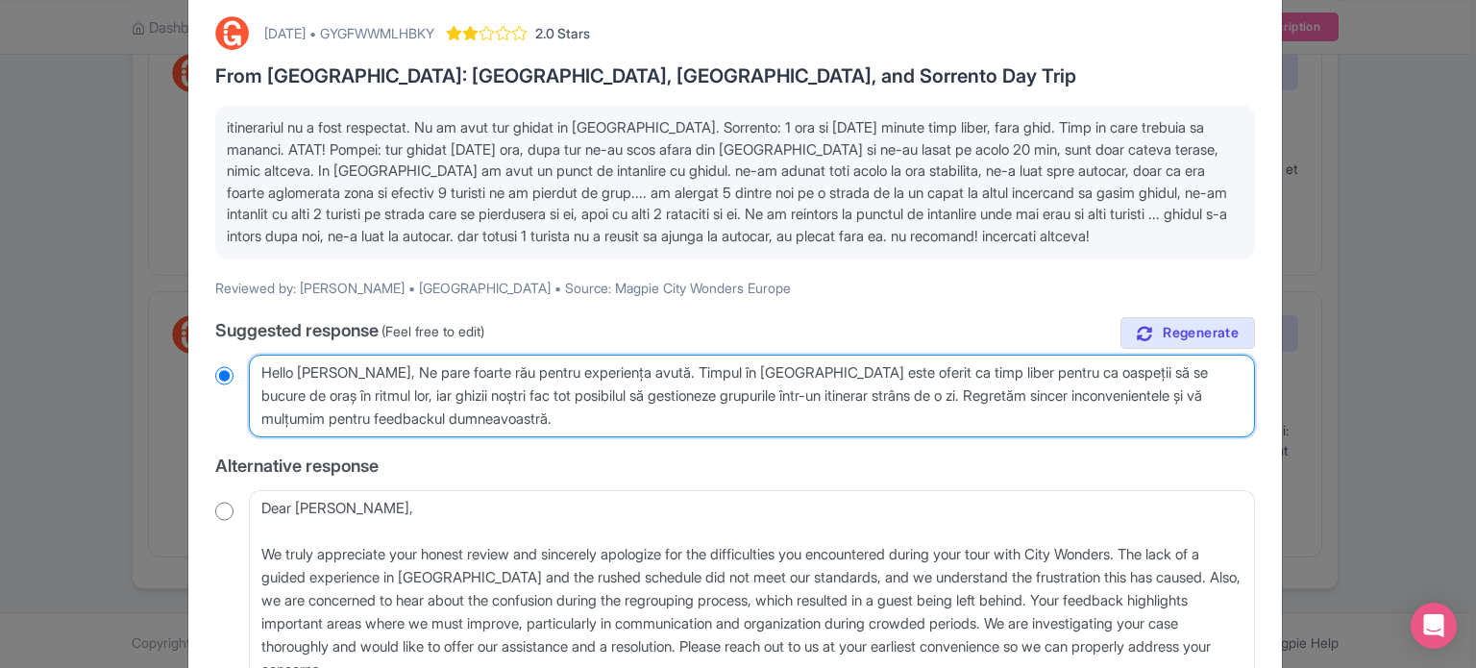
radio input "true"
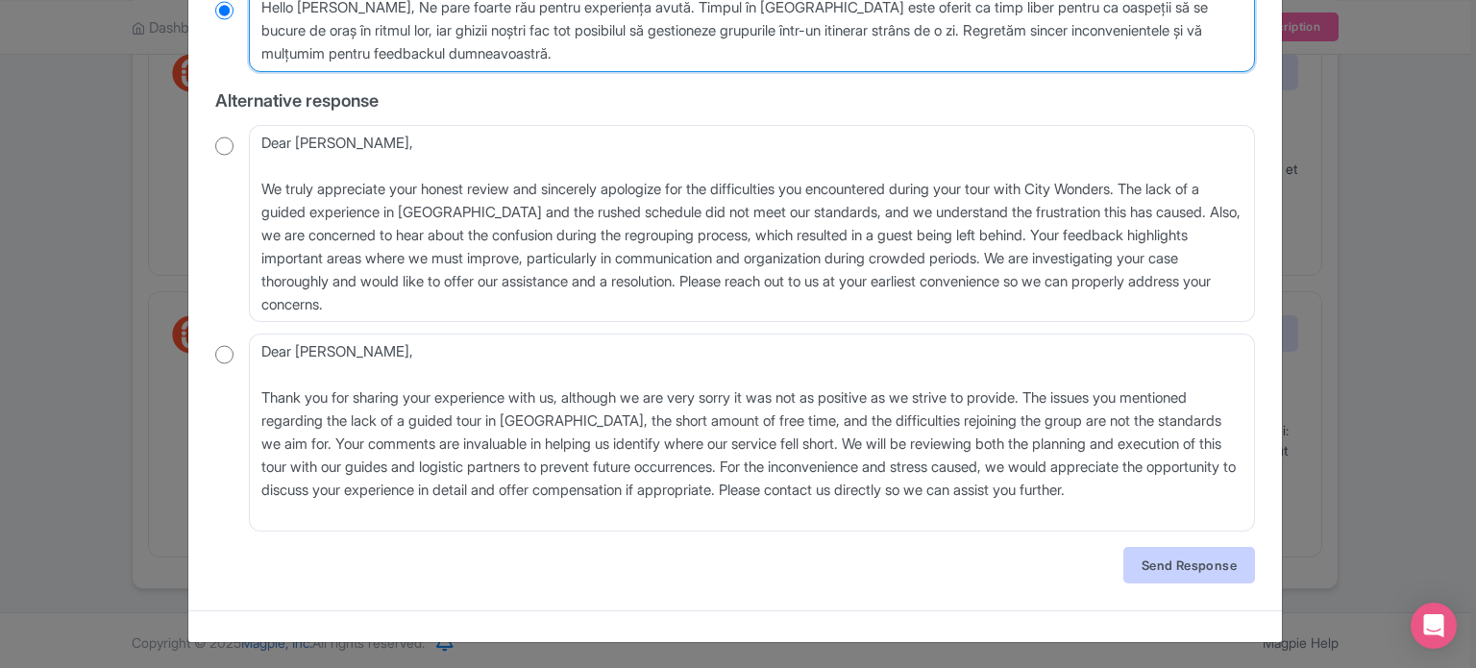
type textarea "Hello Catalina, Ne pare foarte rău pentru experiența avută. Timpul în Sorrento …"
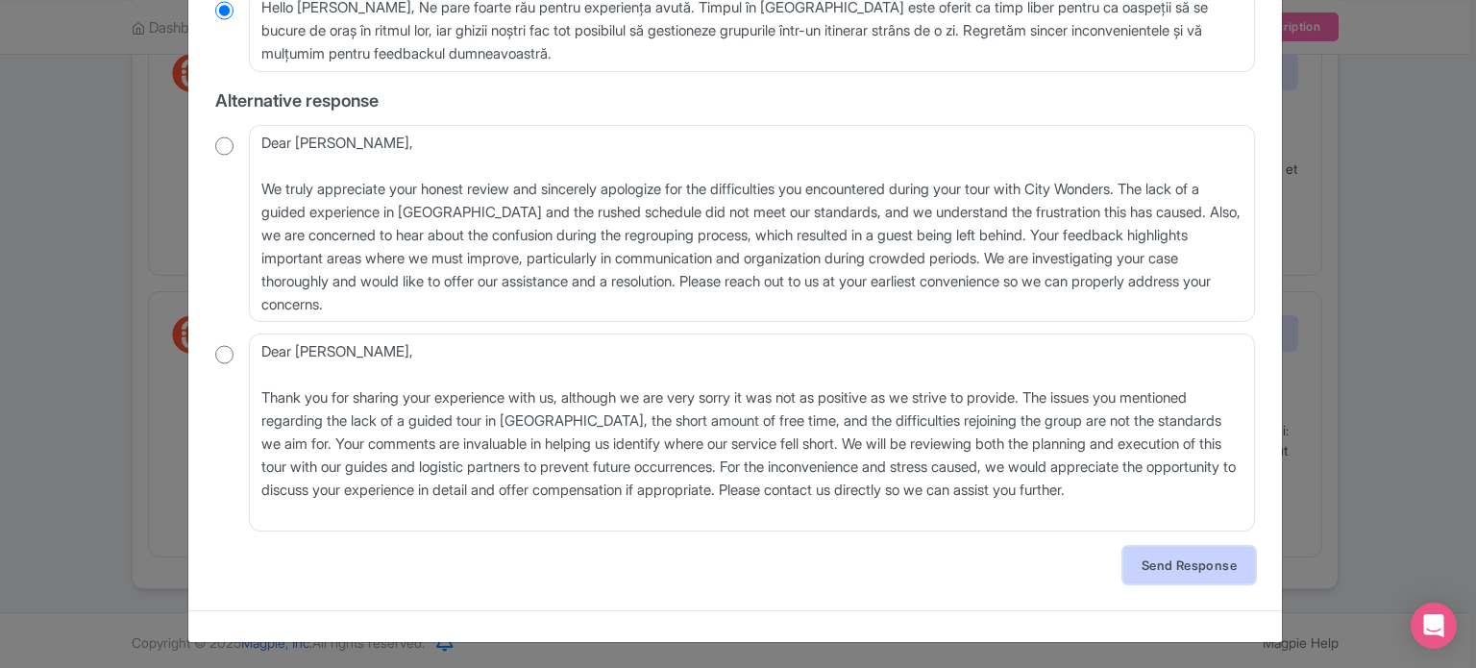
click at [1153, 557] on link "Send Response" at bounding box center [1190, 565] width 132 height 37
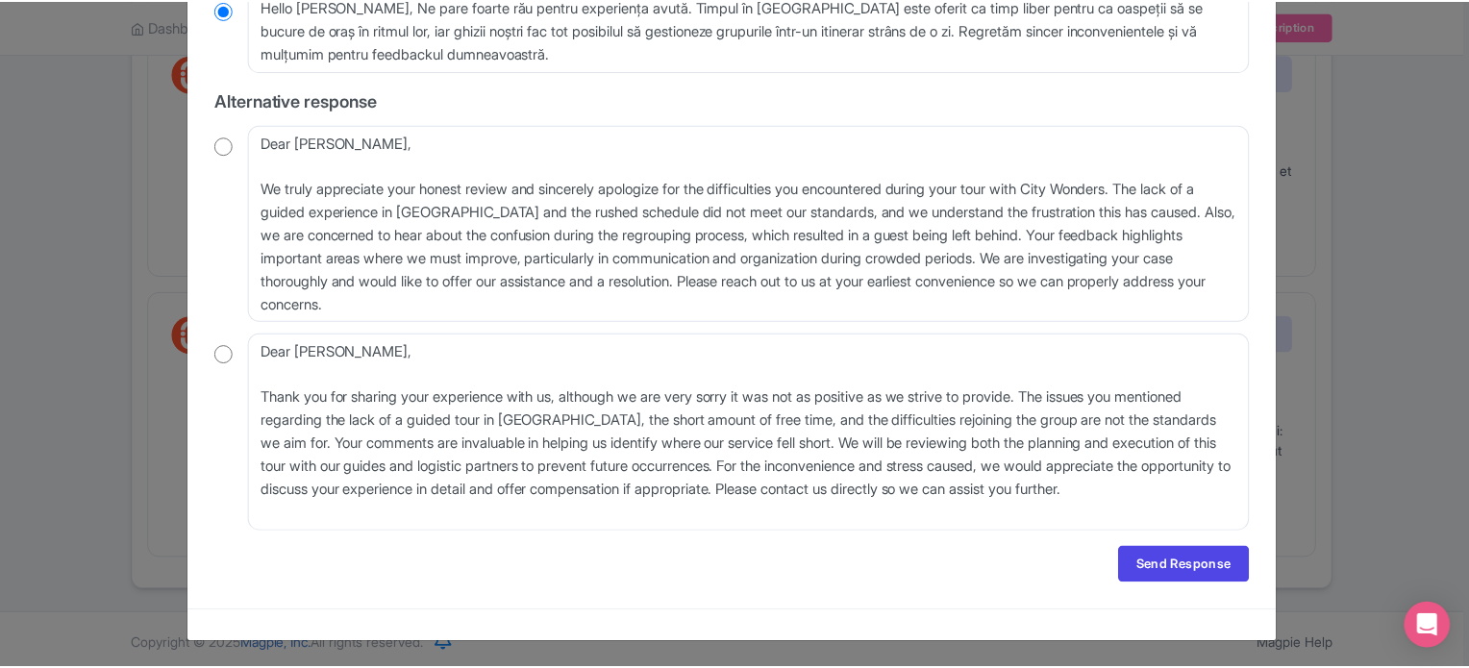
scroll to position [0, 0]
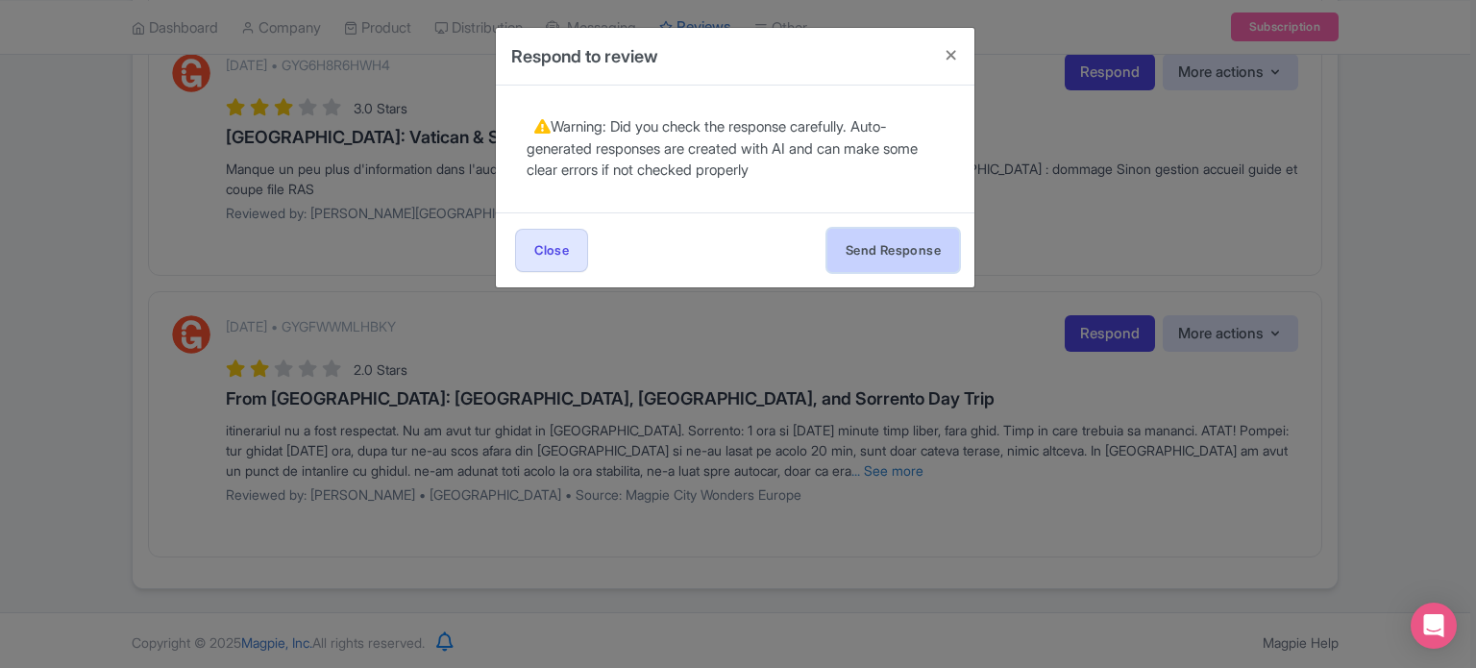
click at [889, 245] on button "Send Response" at bounding box center [893, 250] width 132 height 43
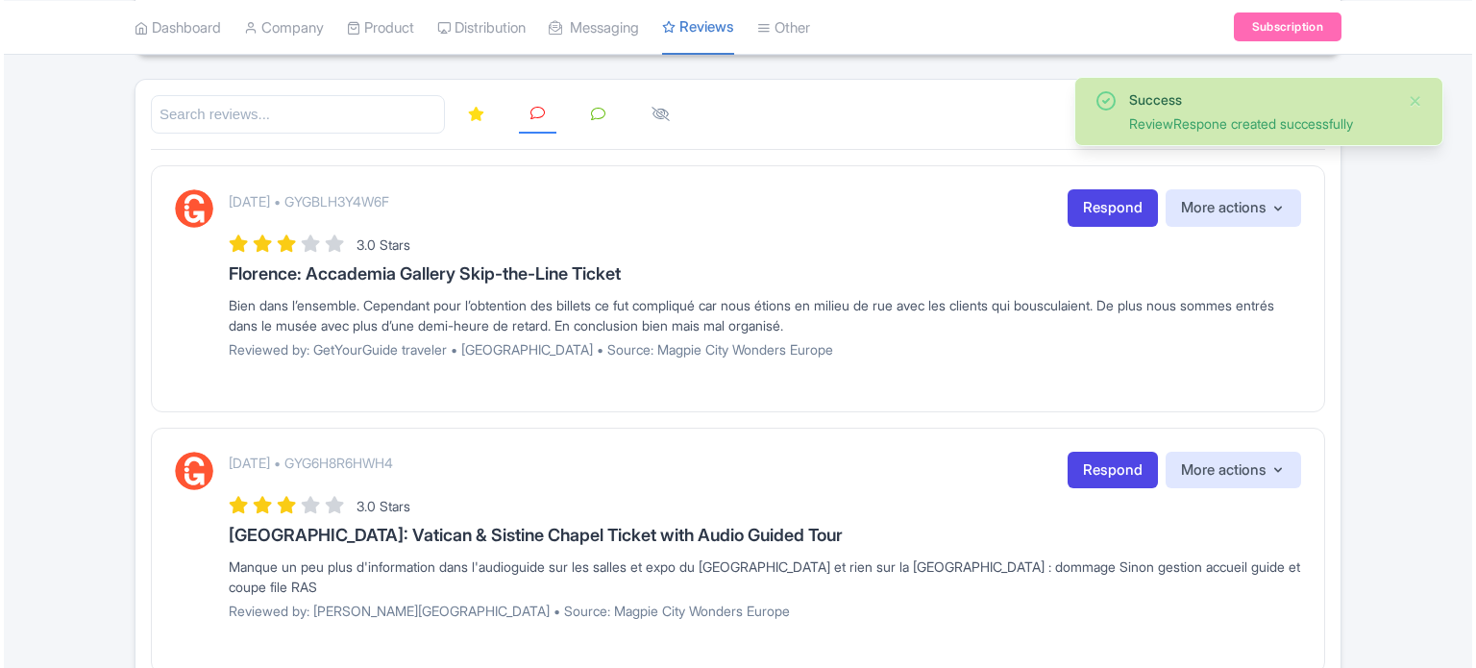
scroll to position [80, 0]
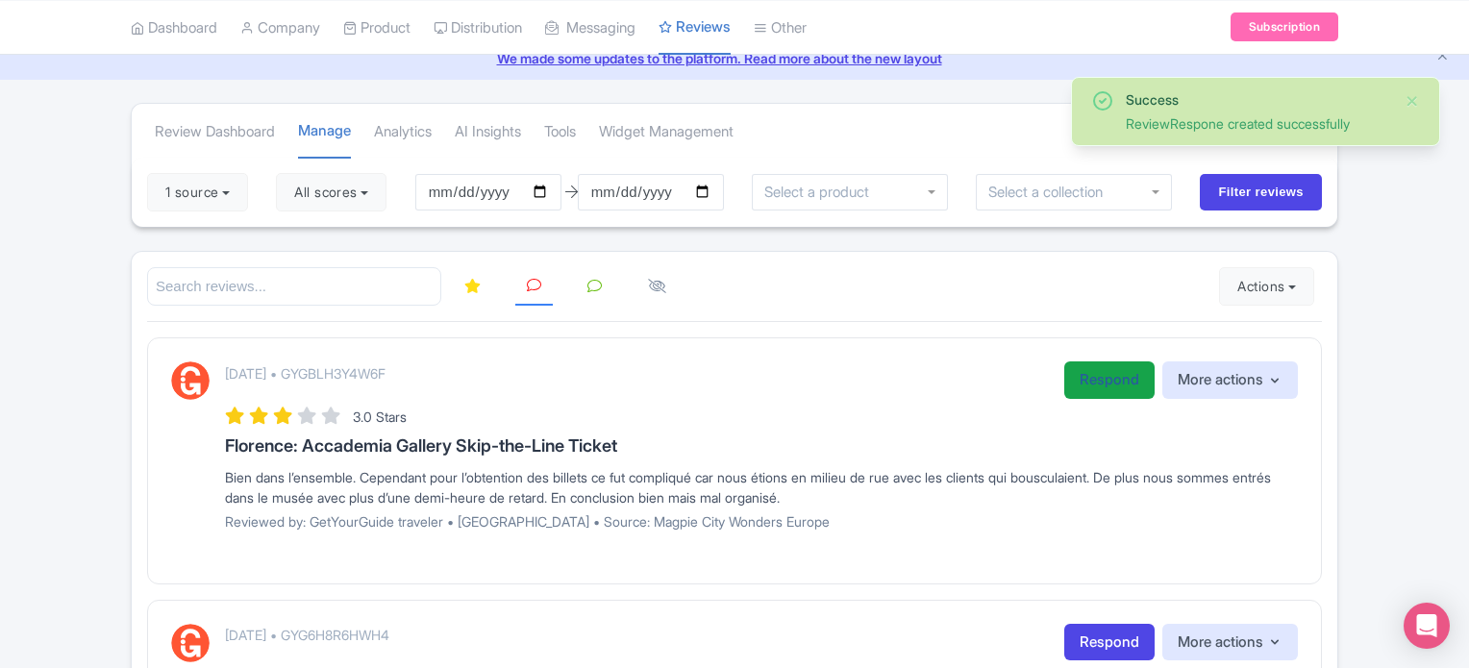
click at [1103, 382] on link "Respond" at bounding box center [1109, 379] width 90 height 37
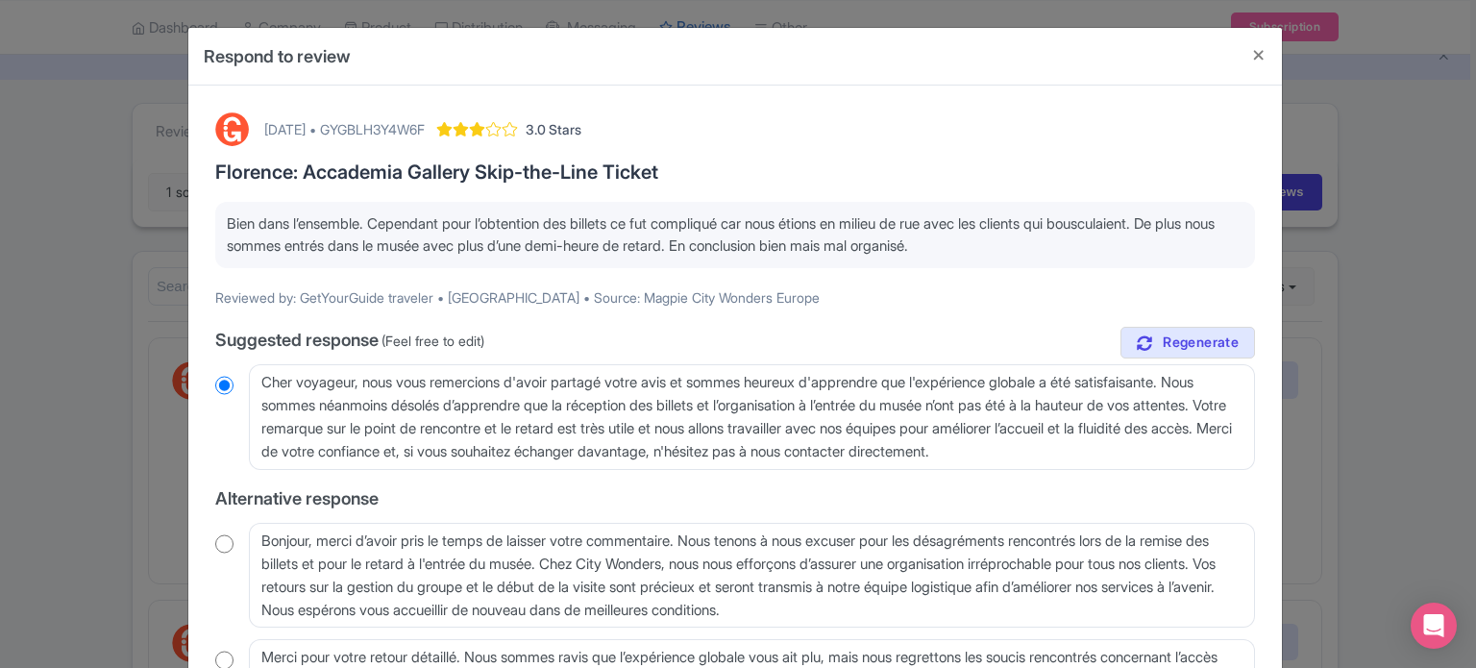
drag, startPoint x: 1035, startPoint y: 242, endPoint x: 208, endPoint y: 183, distance: 829.6
click at [208, 183] on div "[DATE] • GYGBLH3Y4W6F 3.0 Stars [PERSON_NAME]: Accademia Gallery Skip-the-Line …" at bounding box center [735, 454] width 1063 height 707
copy p "Bien dans l’ensemble. Cependant pour l’obtention des billets ce fut compliqué c…"
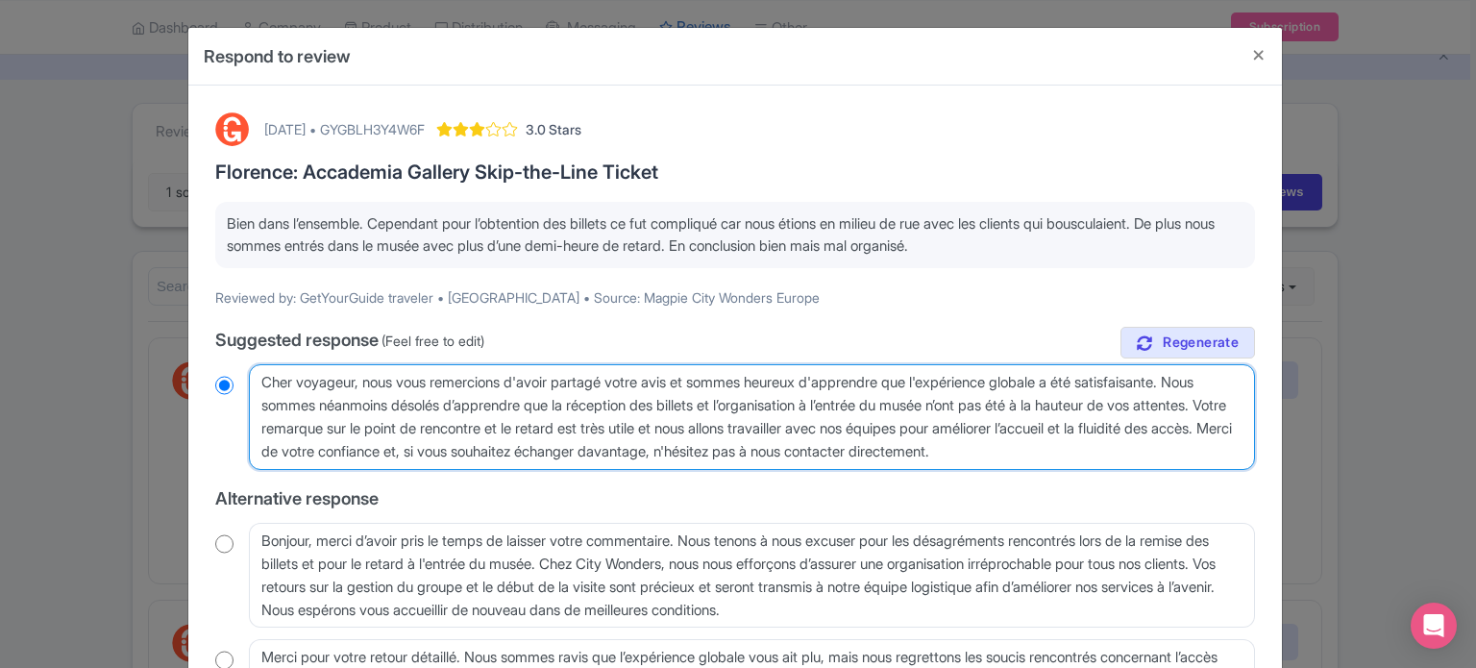
drag, startPoint x: 1086, startPoint y: 441, endPoint x: 6, endPoint y: 357, distance: 1083.6
click at [6, 357] on div "Respond to review [DATE] • GYGBLH3Y4W6F 3.0 Stars [PERSON_NAME]: Accademia Gall…" at bounding box center [738, 334] width 1476 height 668
radio input "true"
click at [1156, 457] on textarea "Cher voyageur, nous vous remercions d'avoir partagé votre avis et sommes heureu…" at bounding box center [752, 417] width 1006 height 106
drag, startPoint x: 1156, startPoint y: 457, endPoint x: 371, endPoint y: 384, distance: 788.5
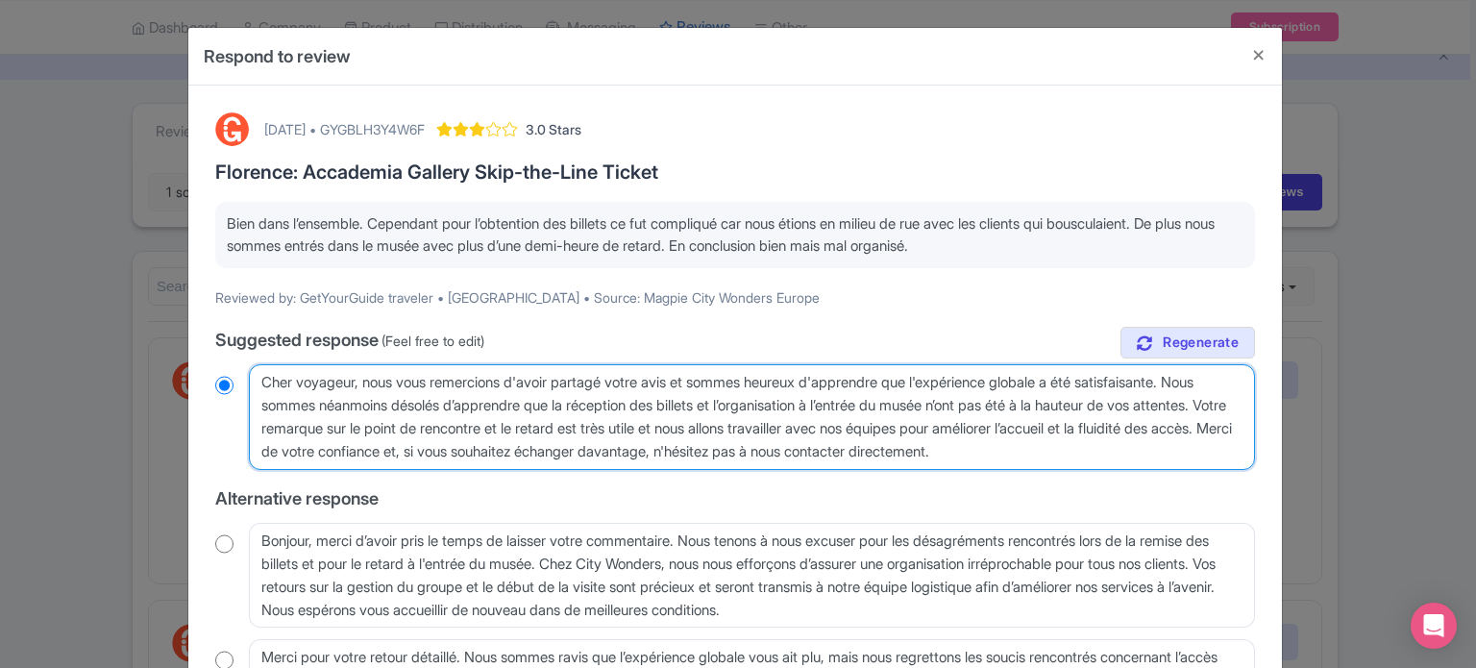
click at [371, 384] on textarea "Cher voyageur, nous vous remercions d'avoir partagé votre avis et sommes heureu…" at bounding box center [752, 417] width 1006 height 106
paste textarea "Nous vous présentons nos sincères excuses pour les désagréments rencontrés. Nou…"
type textarea "Cher voyageur, Nous vous présentons nos sincères excuses pour les désagréments …"
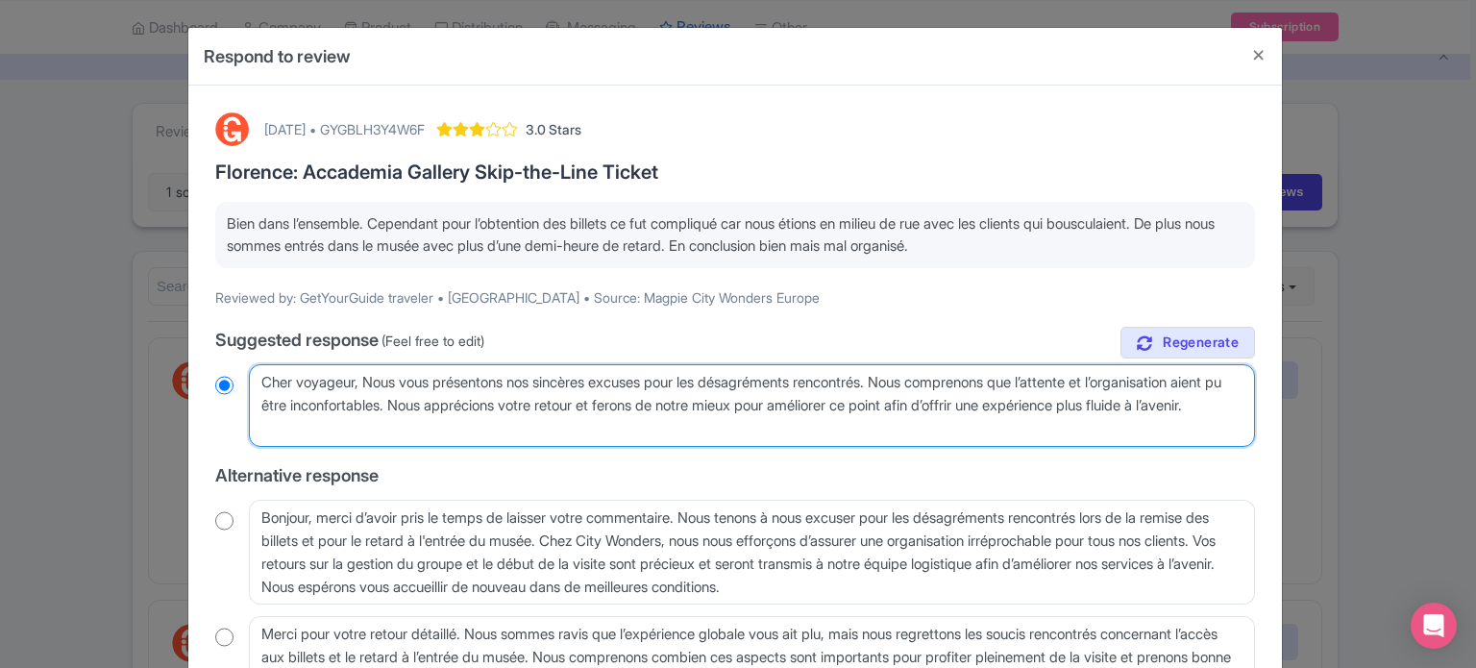
radio input "true"
click at [373, 370] on textarea "Cher voyageur, nous vous remercions d'avoir partagé votre avis et sommes heureu…" at bounding box center [752, 405] width 1006 height 83
type textarea "Cher voyageur, ous vous présentons nos sincères excuses pour les désagréments r…"
radio input "true"
type textarea "Cher voyageur, nous vous présentons nos sincères excuses pour les désagréments …"
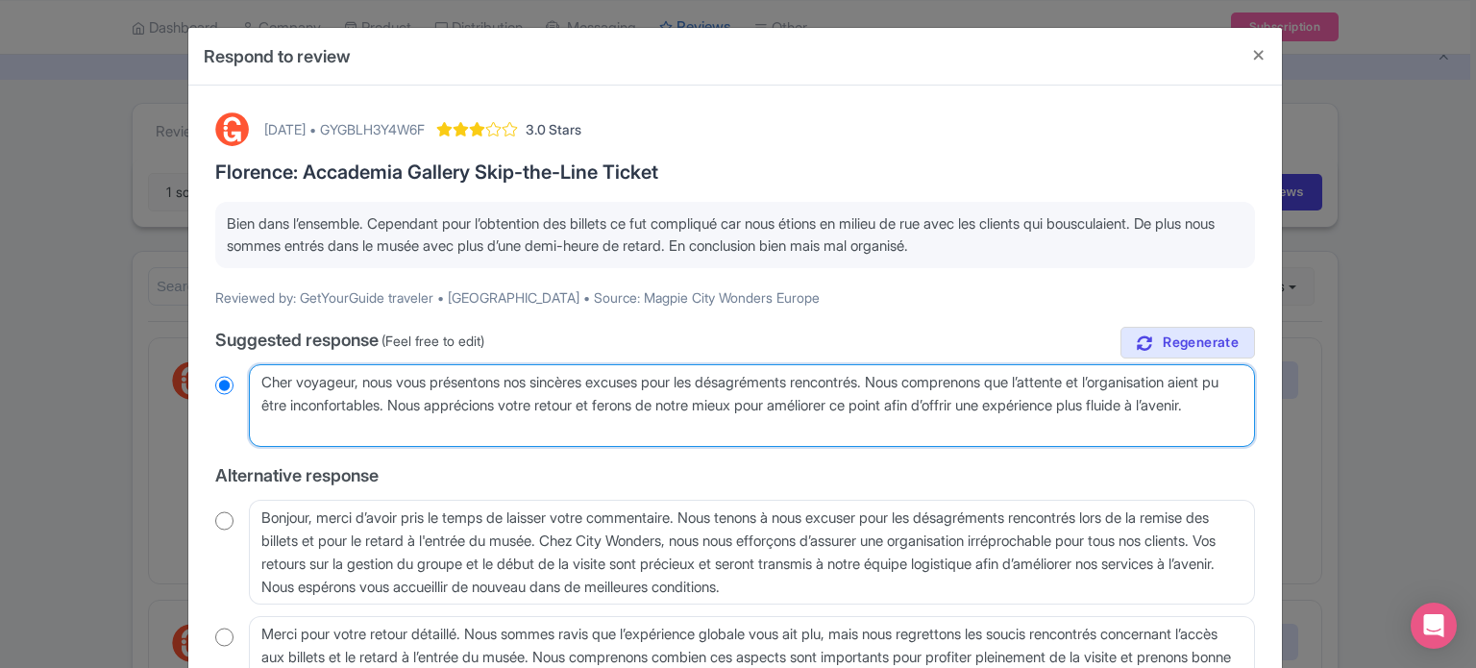
radio input "true"
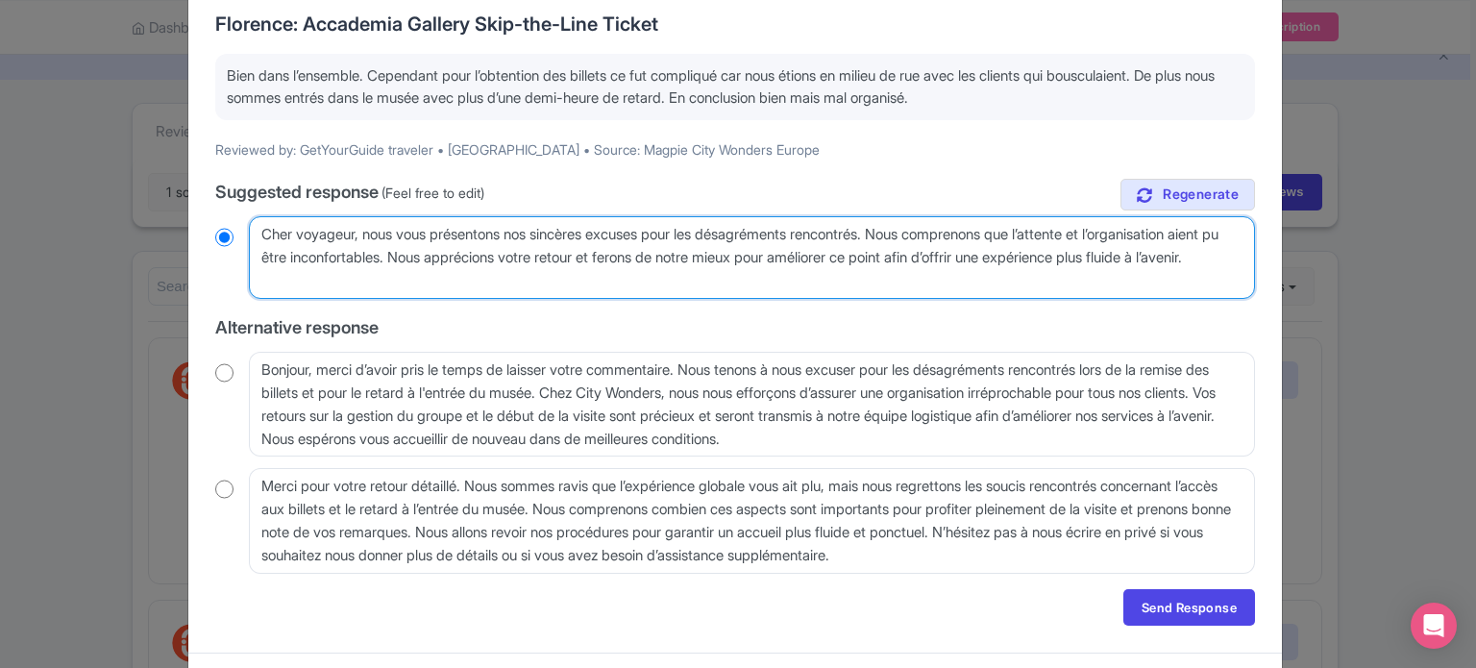
scroll to position [190, 0]
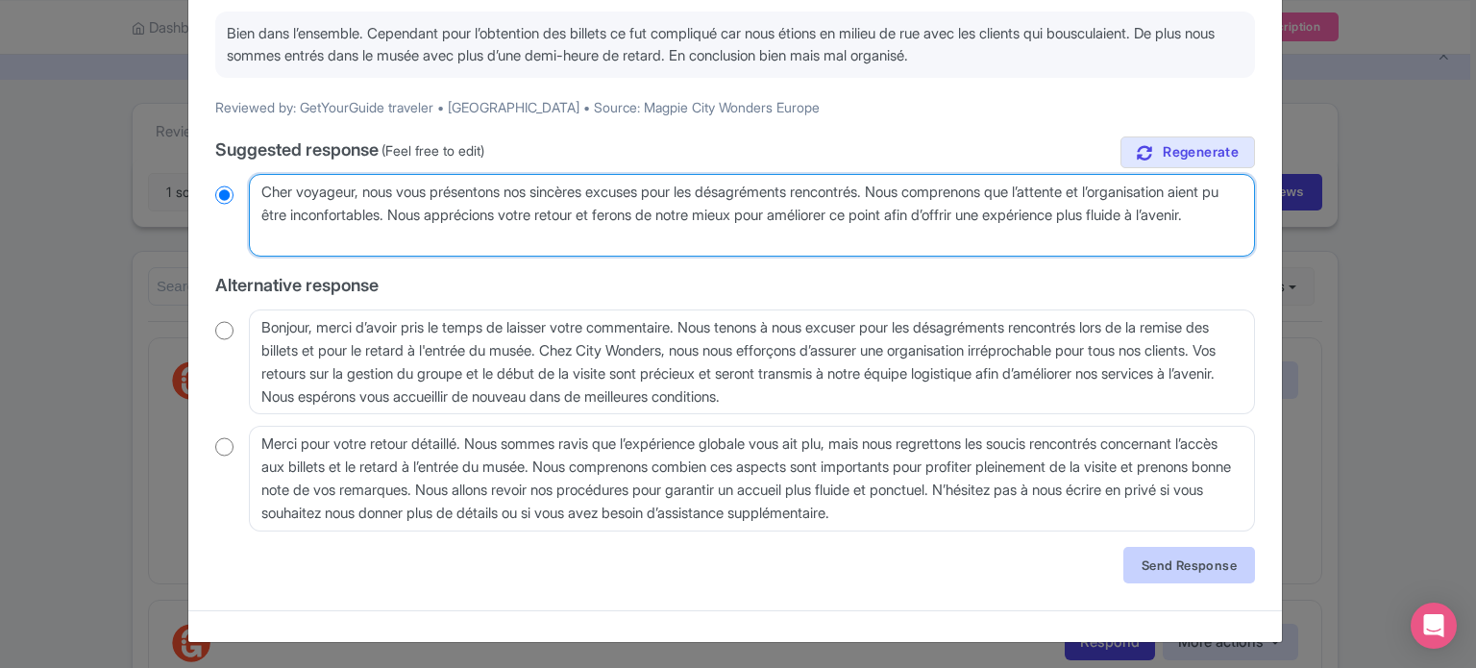
type textarea "Cher voyageur, nous vous présentons nos sincères excuses pour les désagréments …"
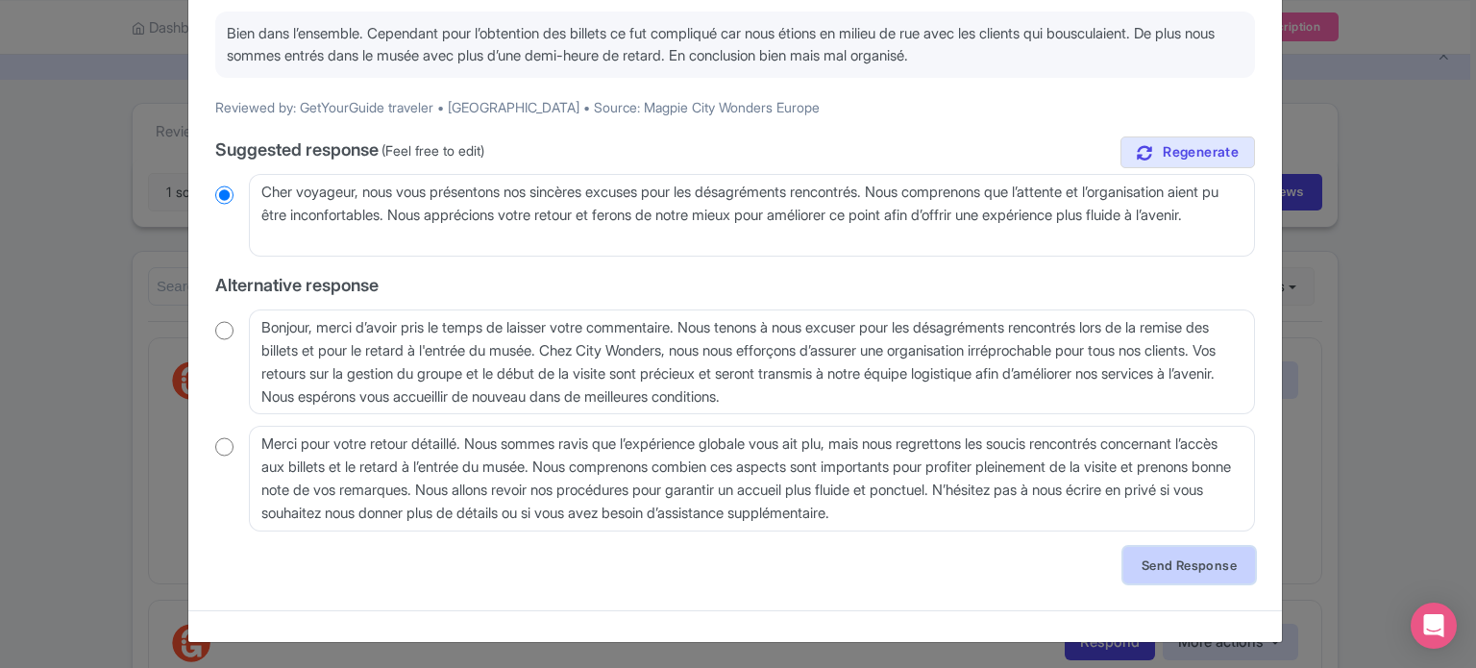
click at [1160, 560] on link "Send Response" at bounding box center [1190, 565] width 132 height 37
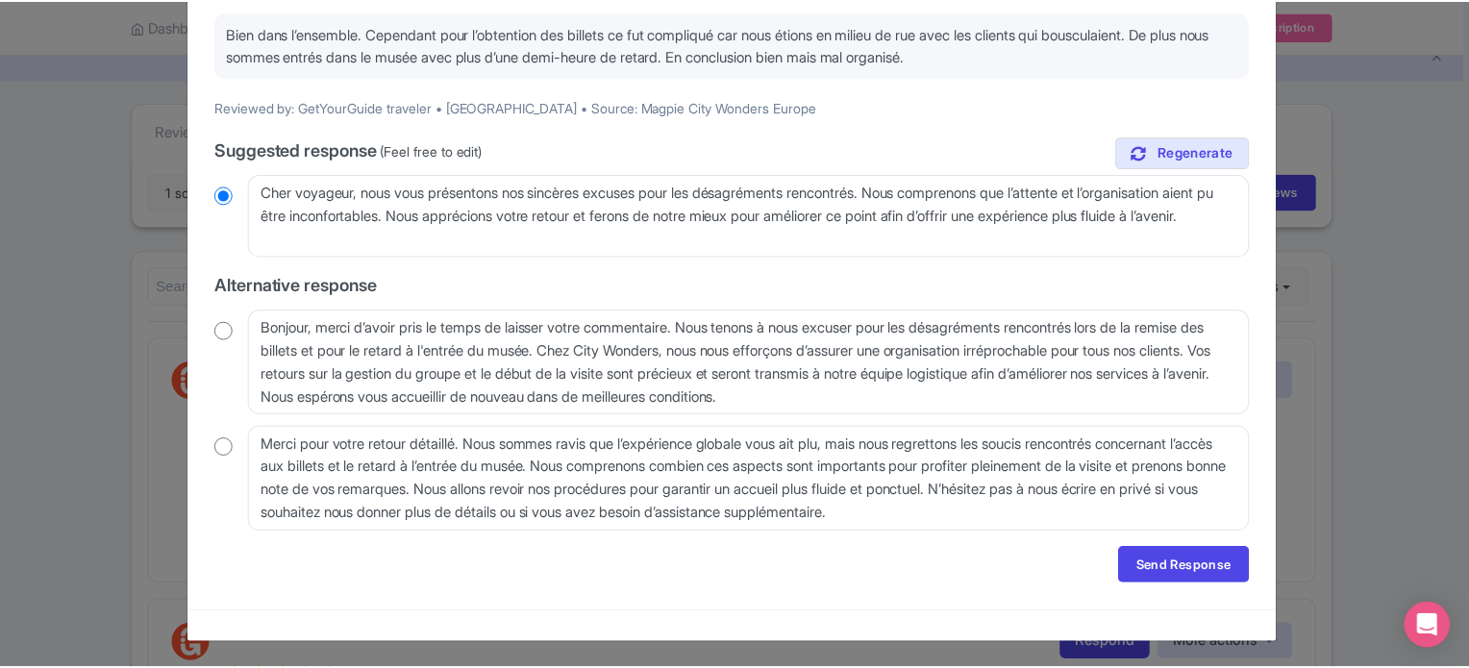
scroll to position [0, 0]
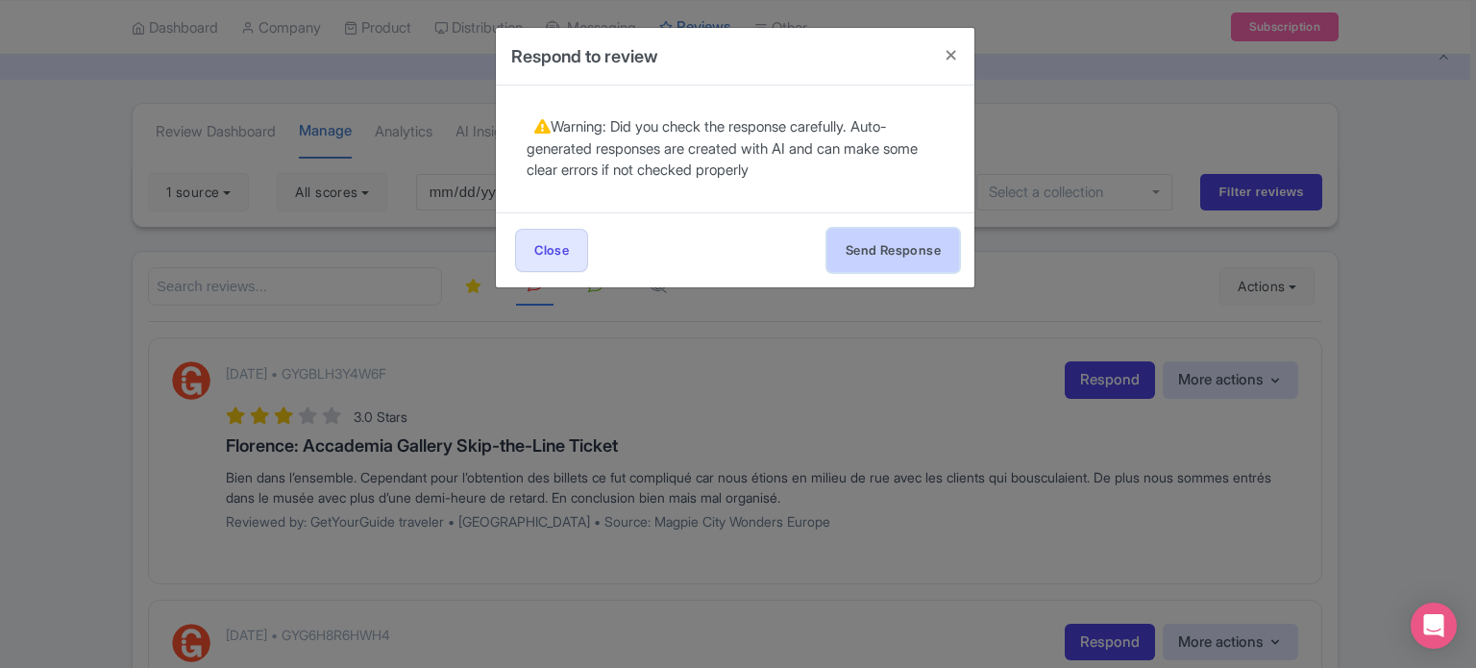
click at [863, 255] on button "Send Response" at bounding box center [893, 250] width 132 height 43
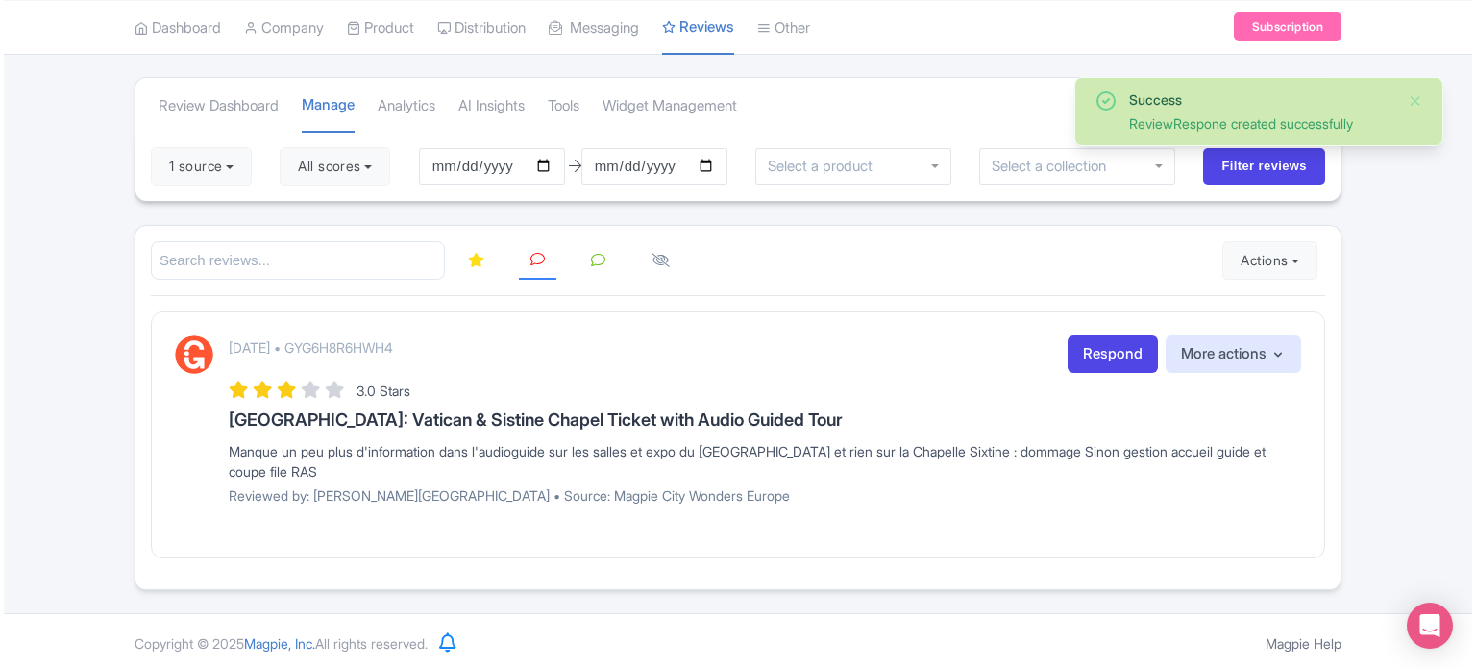
scroll to position [107, 0]
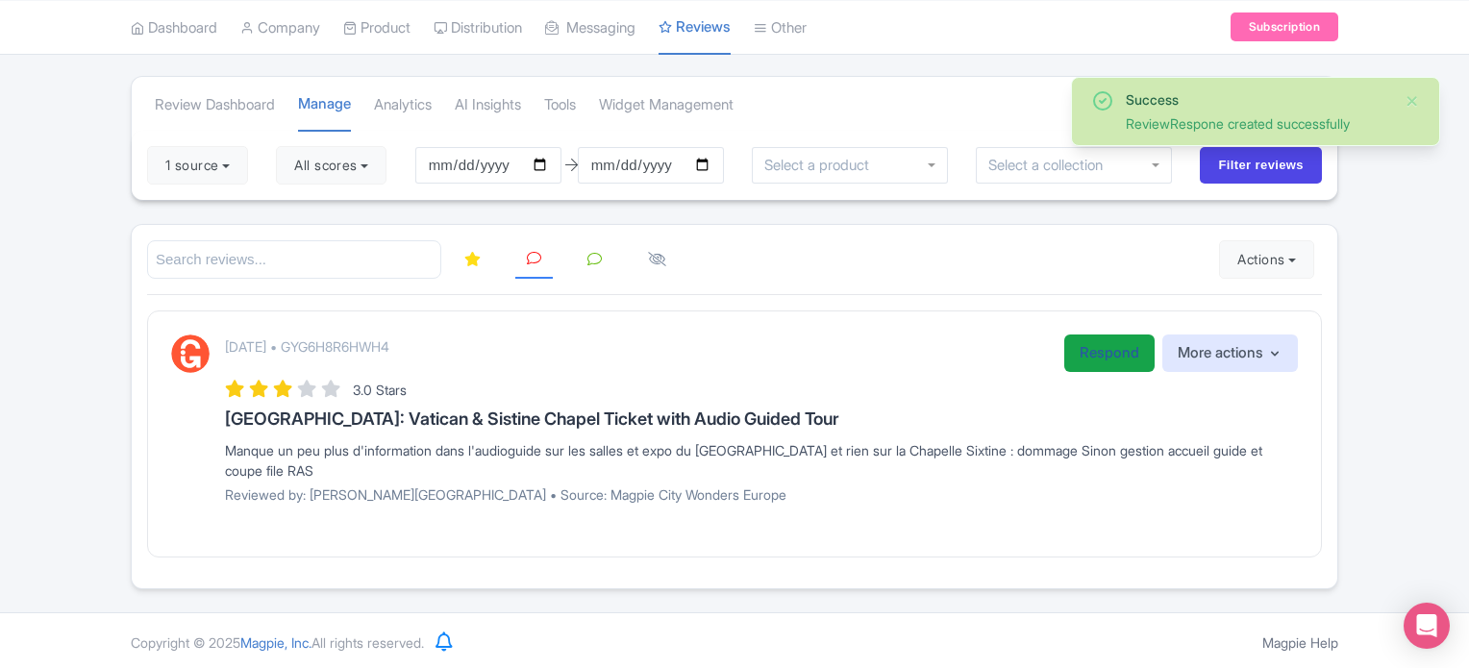
click at [1092, 343] on link "Respond" at bounding box center [1109, 352] width 90 height 37
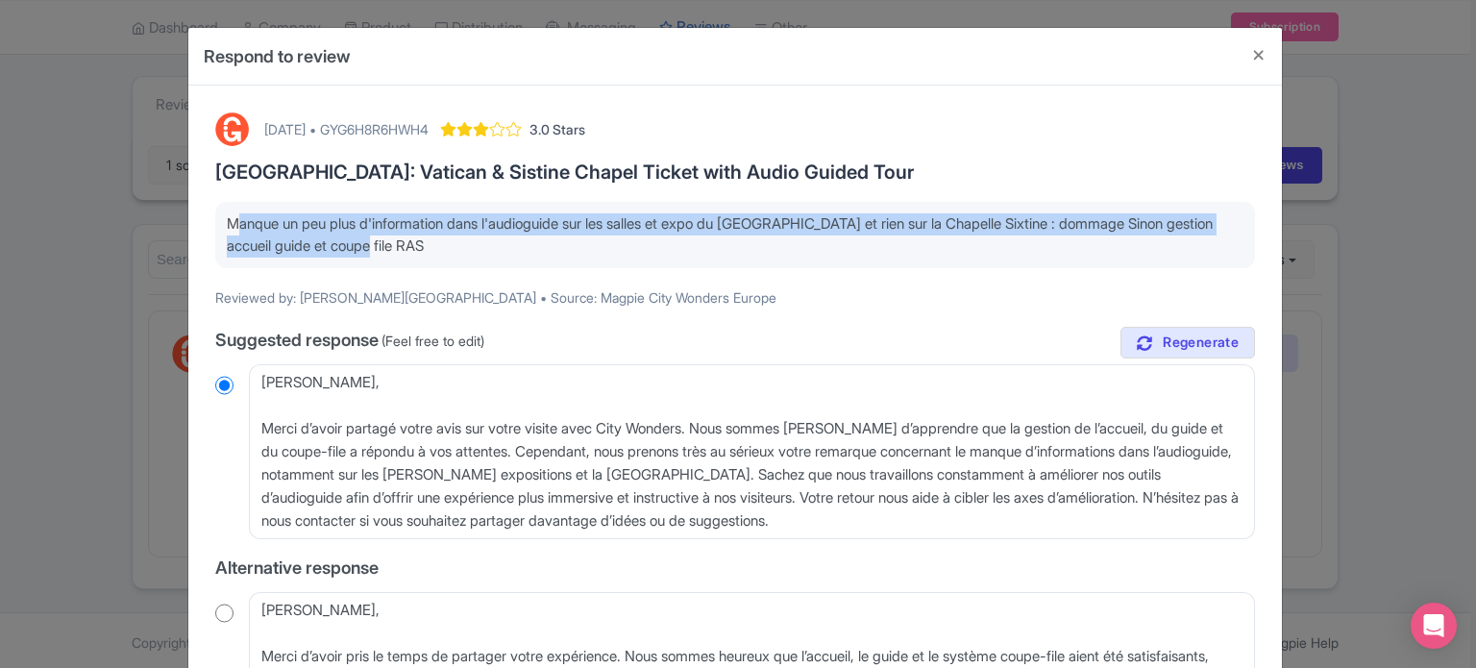
drag, startPoint x: 388, startPoint y: 235, endPoint x: 203, endPoint y: 217, distance: 186.4
click at [204, 217] on div "[DATE] • GYG6H8R6HWH4 3.0 Stars [GEOGRAPHIC_DATA]: Vatican & Sistine Chapel Tic…" at bounding box center [735, 535] width 1063 height 869
copy p "Manque un peu plus d'information dans l'audioguide sur les salles et expo du [G…"
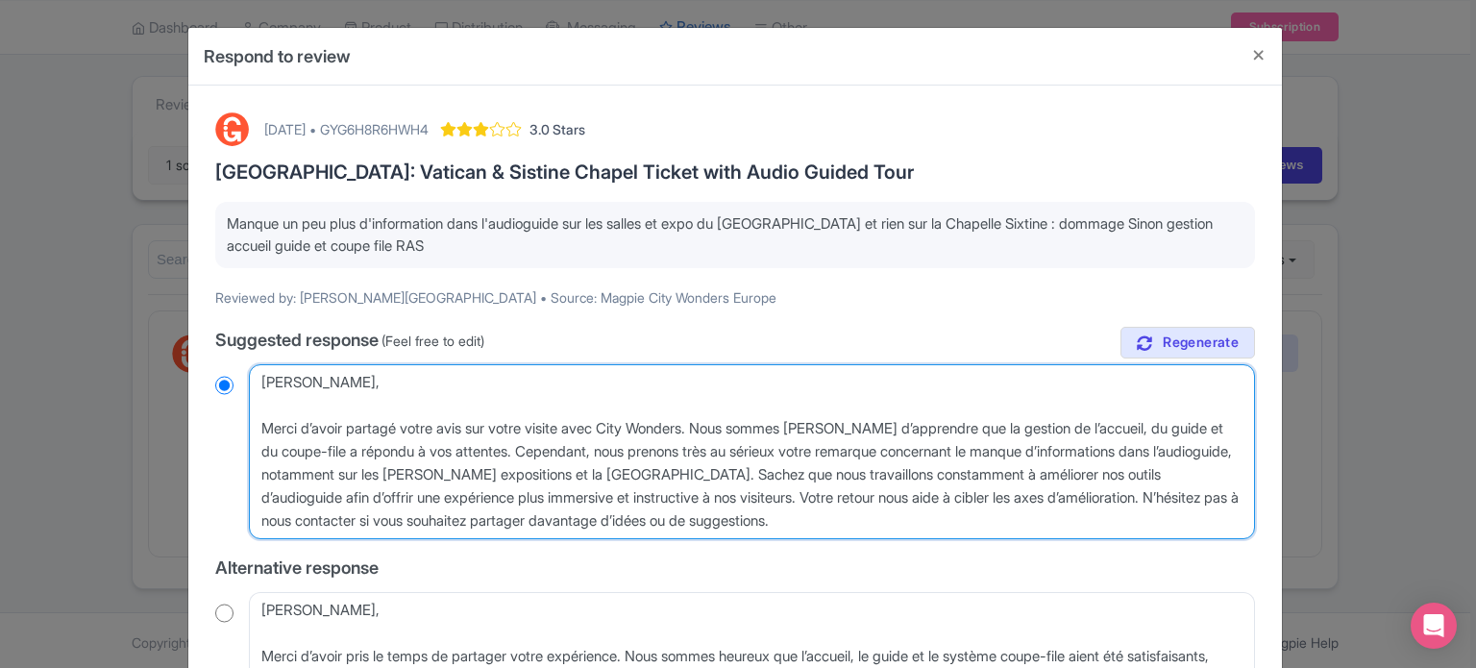
drag, startPoint x: 919, startPoint y: 522, endPoint x: 473, endPoint y: 376, distance: 469.3
click at [472, 376] on textarea "[PERSON_NAME], Merci d’avoir partagé votre avis sur votre visite avec City Wond…" at bounding box center [752, 451] width 1006 height 175
paste textarea "Merci pour votre retour. Nous sommes désolés que le contenu de l’audioguide n’a…"
type textarea "[PERSON_NAME], Merci pour votre retour. Nous sommes désolés que le contenu de l…"
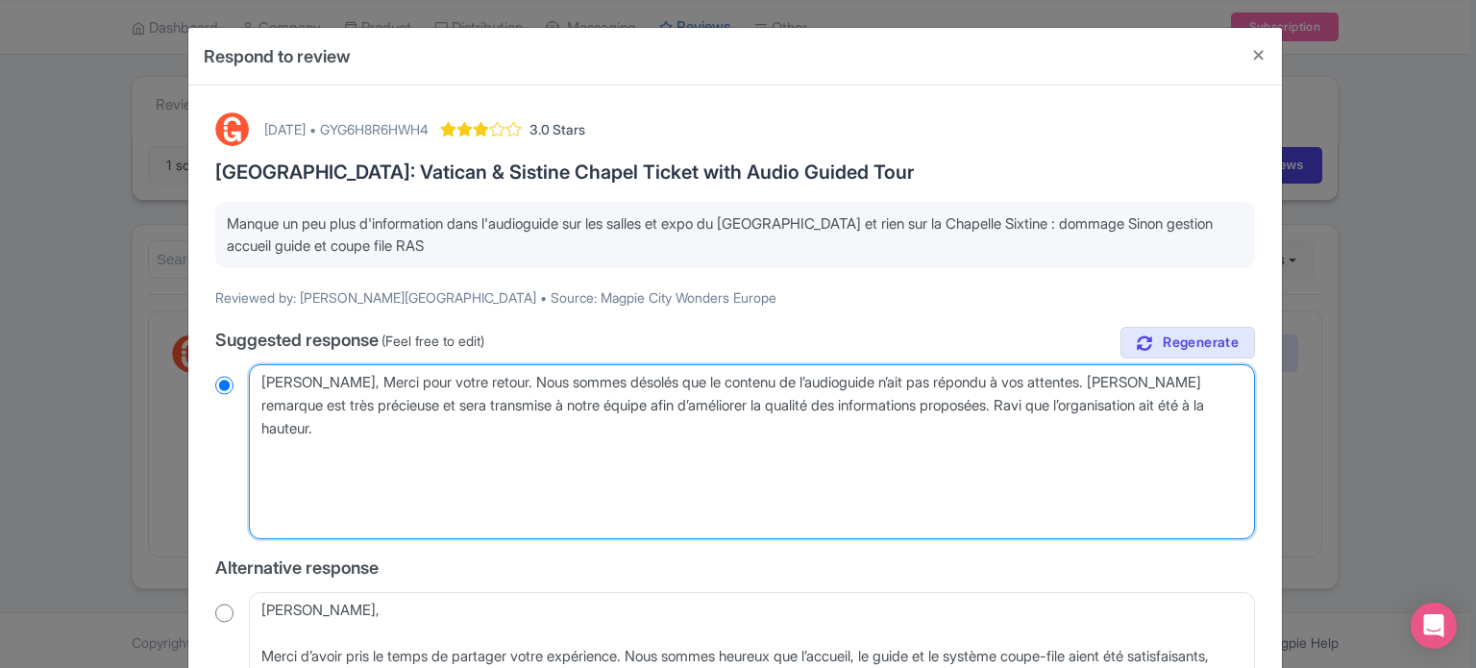
radio input "true"
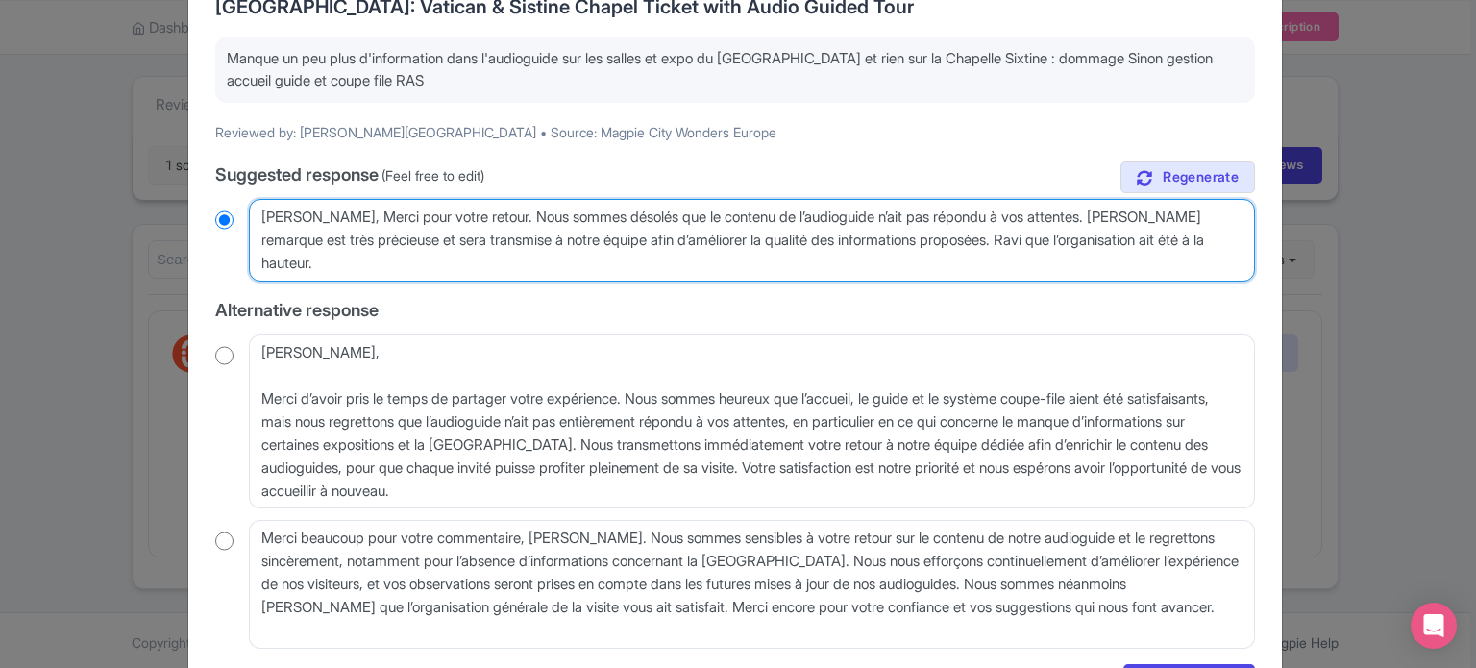
scroll to position [192, 0]
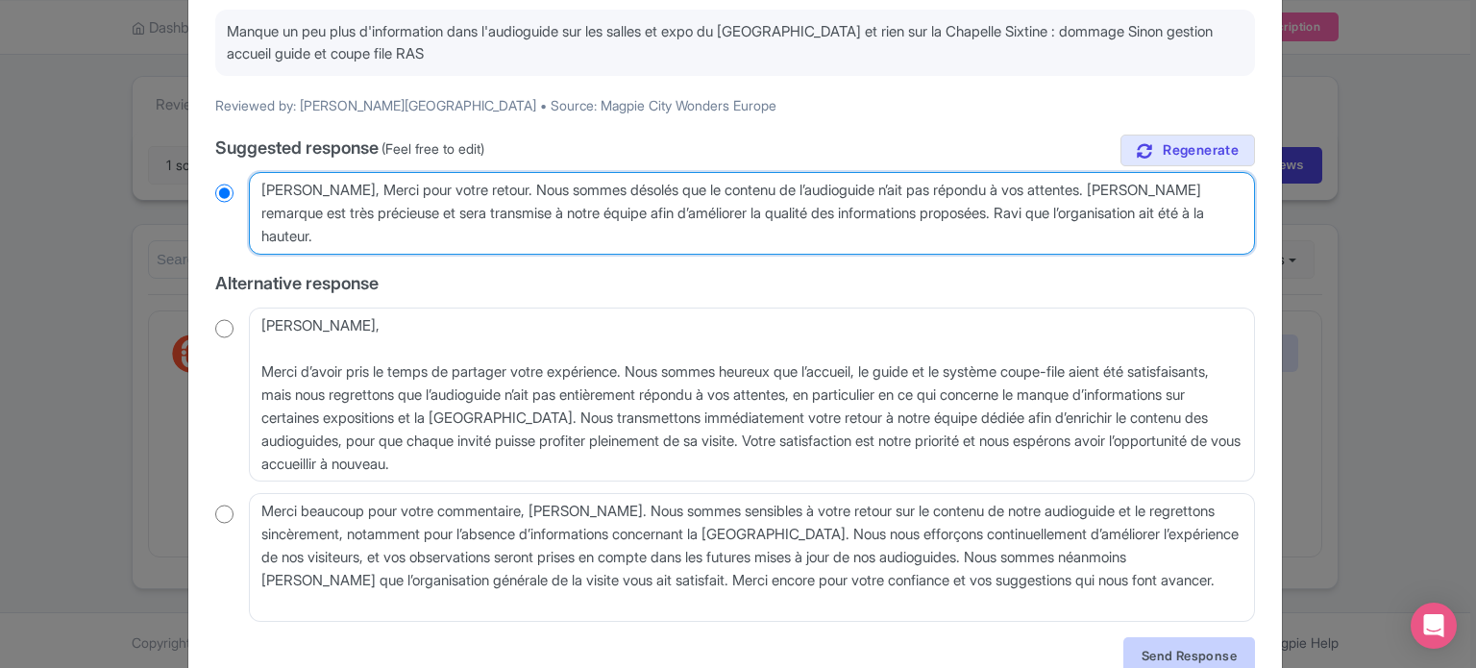
type textarea "[PERSON_NAME], Merci pour votre retour. Nous sommes désolés que le contenu de l…"
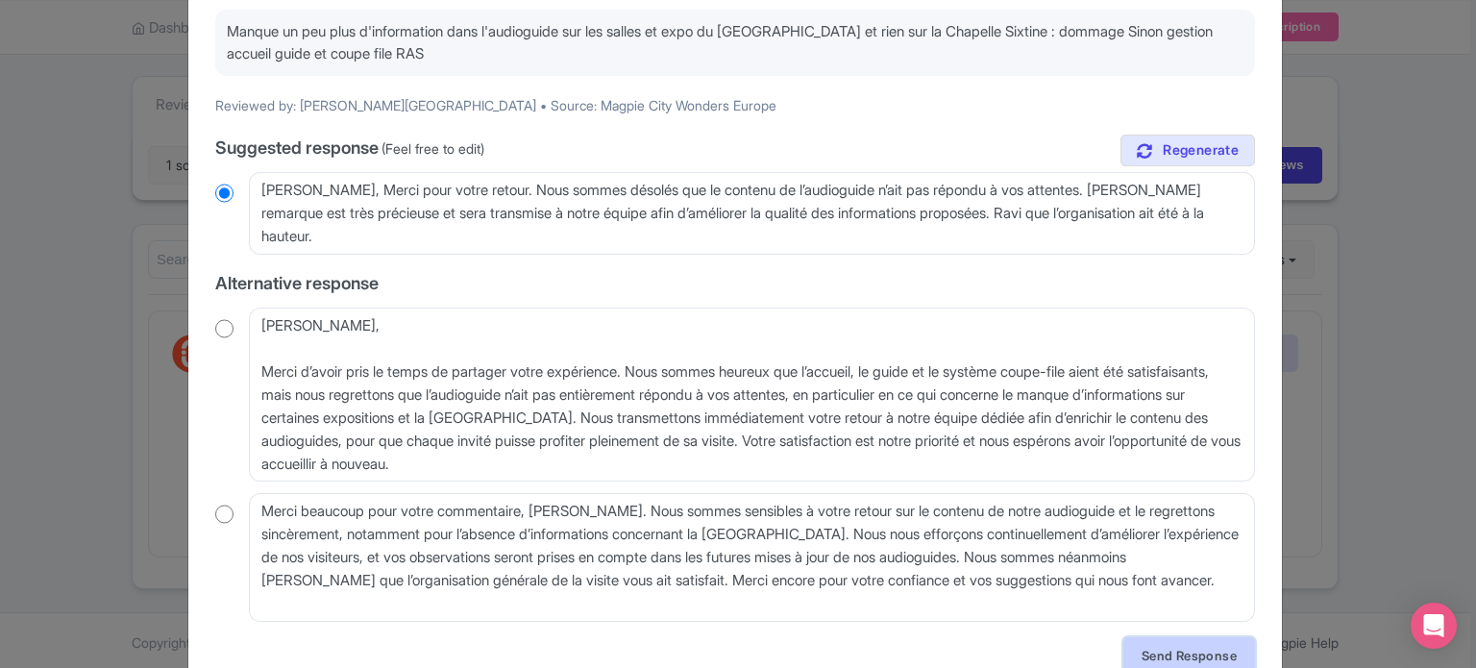
click at [1180, 650] on link "Send Response" at bounding box center [1190, 655] width 132 height 37
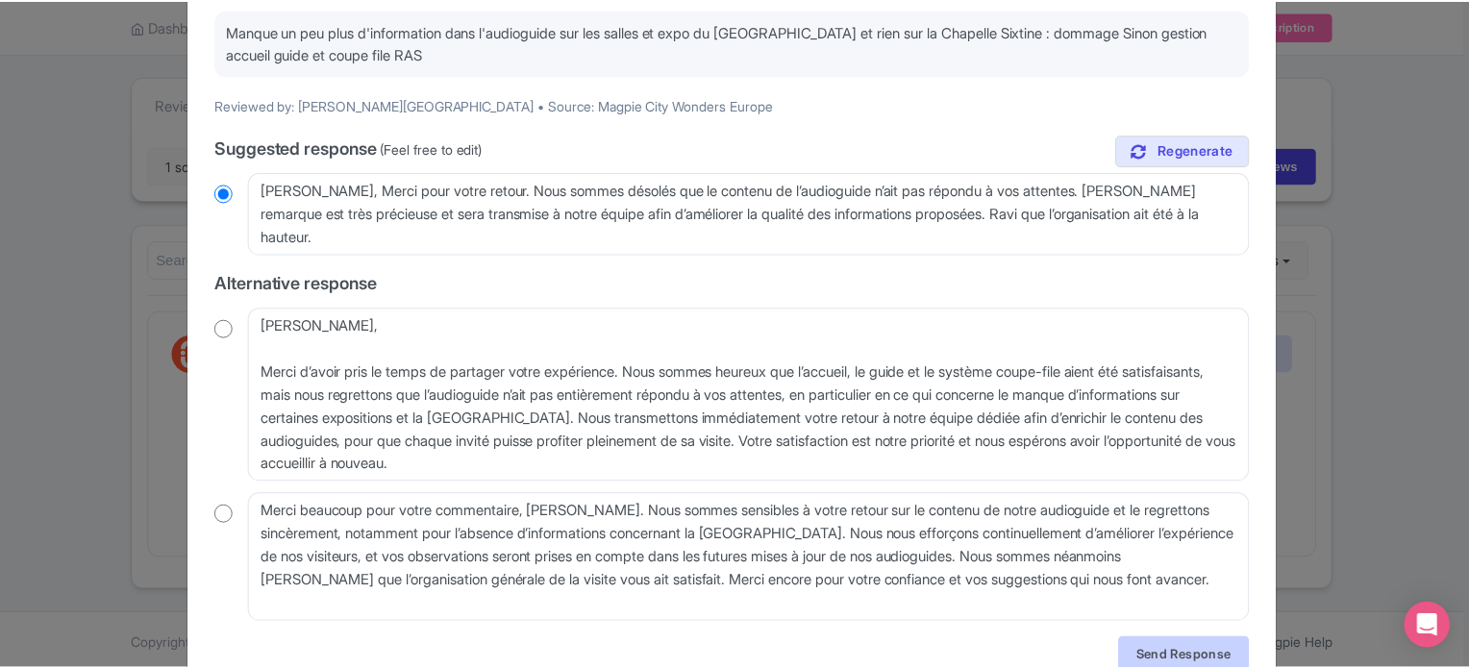
scroll to position [0, 0]
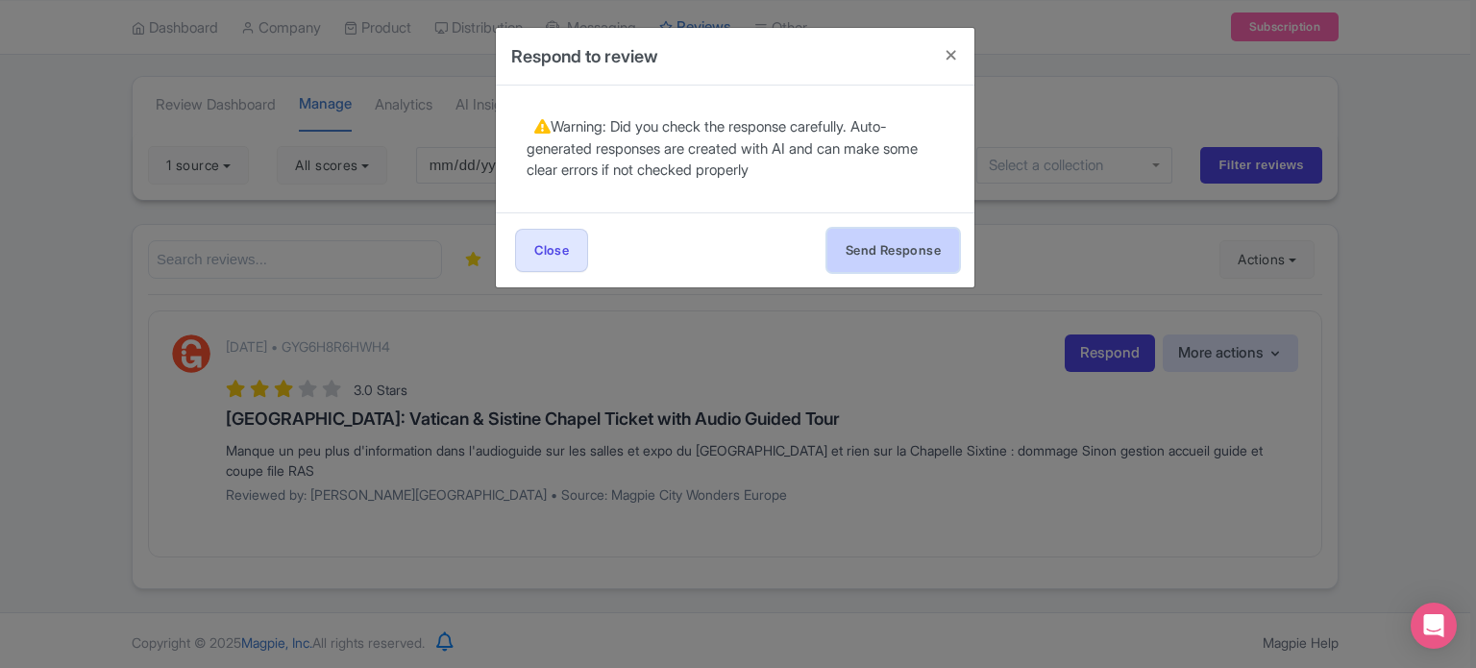
click at [875, 252] on button "Send Response" at bounding box center [893, 250] width 132 height 43
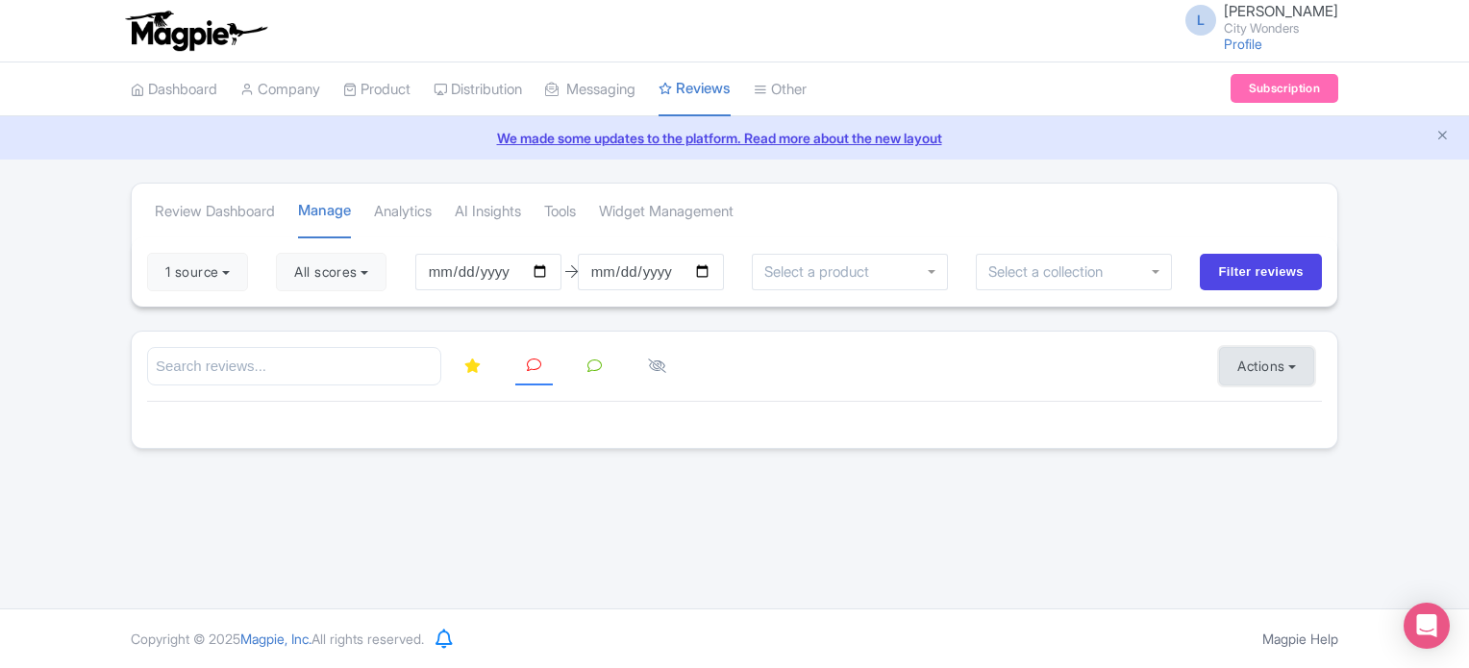
click at [1249, 372] on button "Actions" at bounding box center [1266, 366] width 95 height 38
click at [1256, 418] on link "Import new reviews" at bounding box center [1333, 414] width 226 height 37
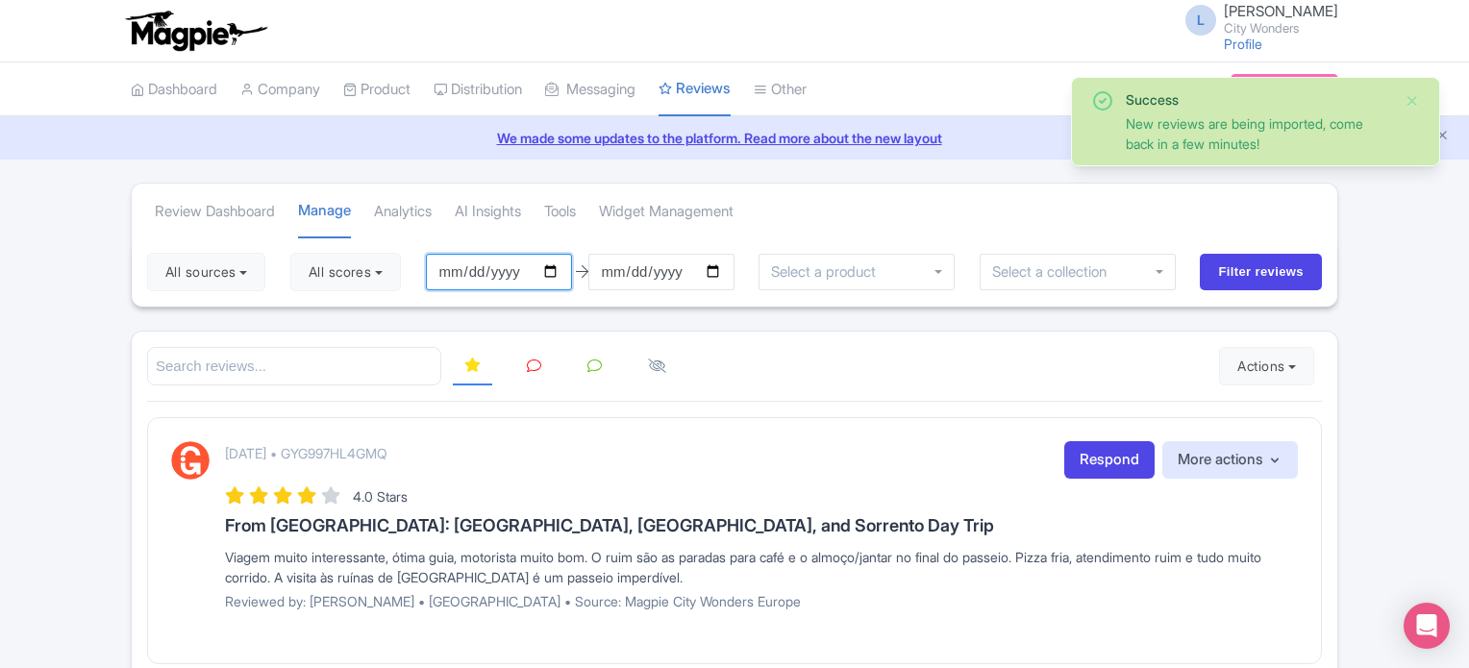
click at [549, 269] on input "[DATE]" at bounding box center [499, 272] width 146 height 37
click at [560, 269] on input "[DATE]" at bounding box center [499, 272] width 146 height 37
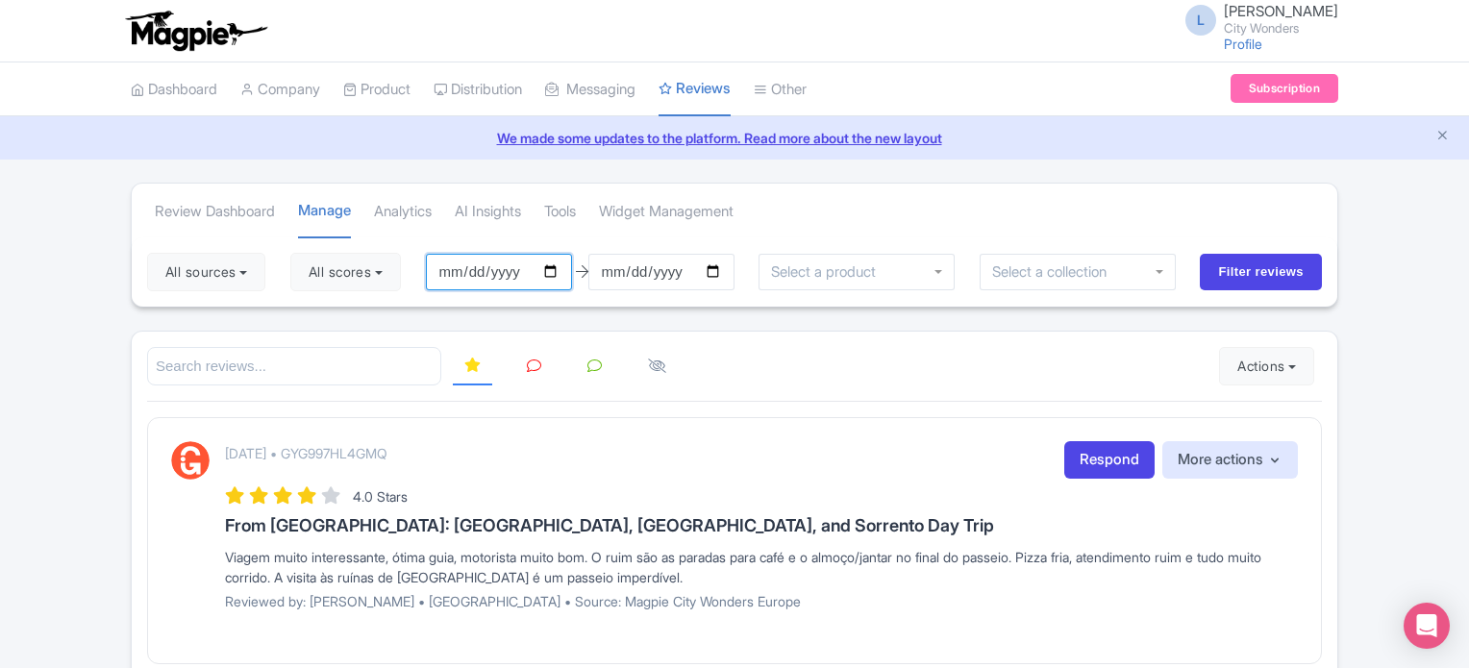
type input "[DATE]"
click at [248, 274] on button "All sources" at bounding box center [206, 272] width 118 height 38
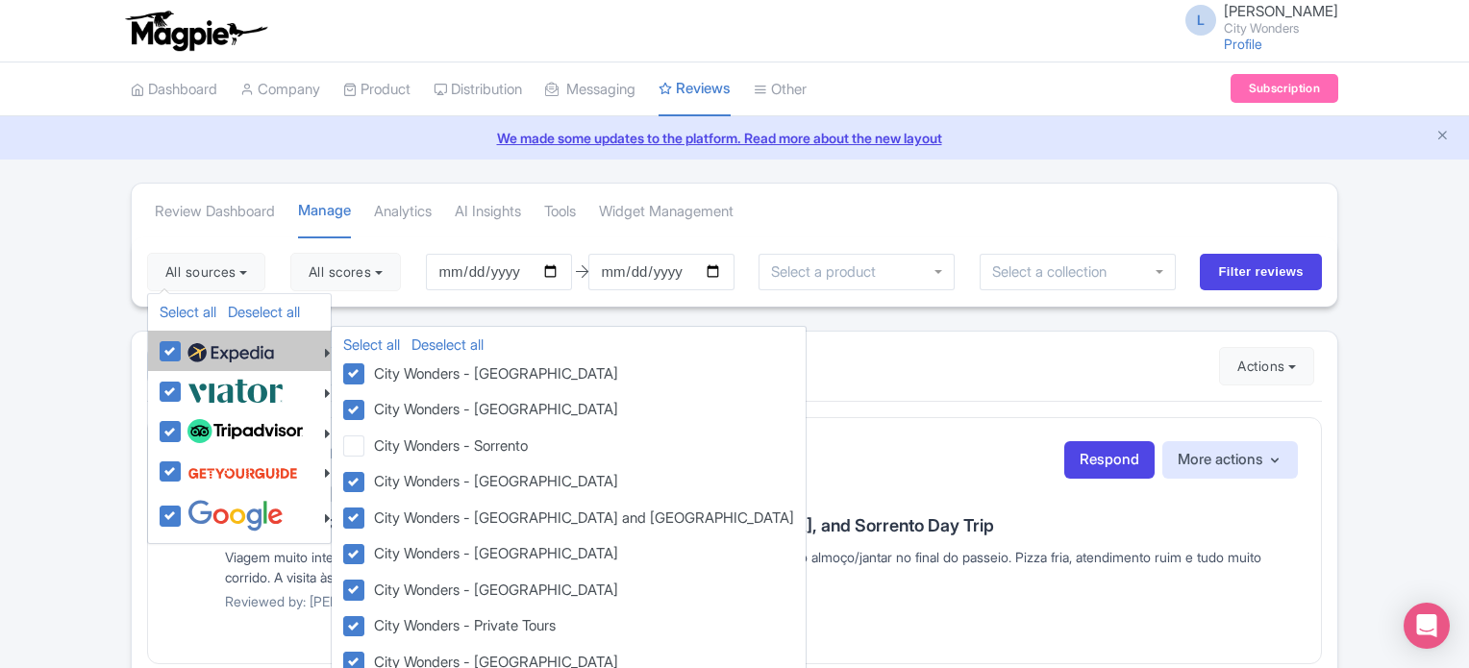
click at [183, 348] on label at bounding box center [228, 350] width 91 height 33
click at [183, 347] on input "checkbox" at bounding box center [189, 340] width 12 height 12
checkbox input "false"
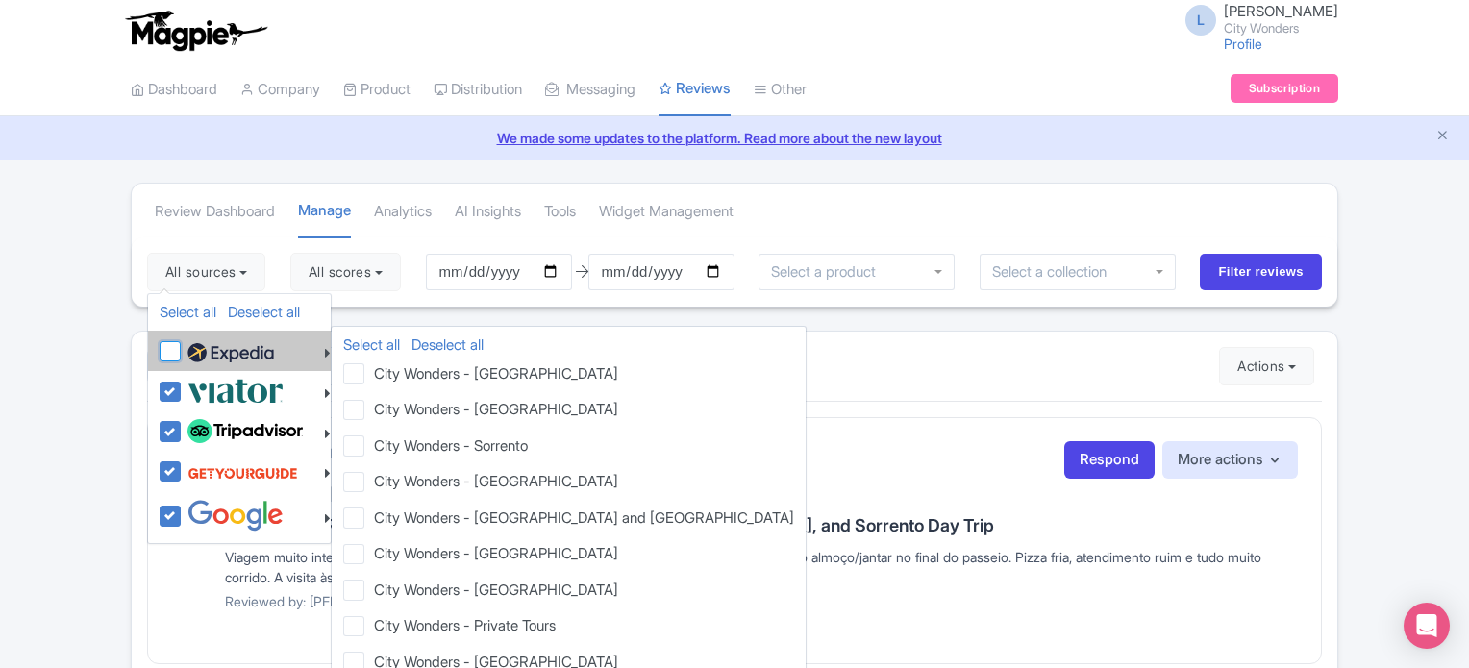
checkbox input "false"
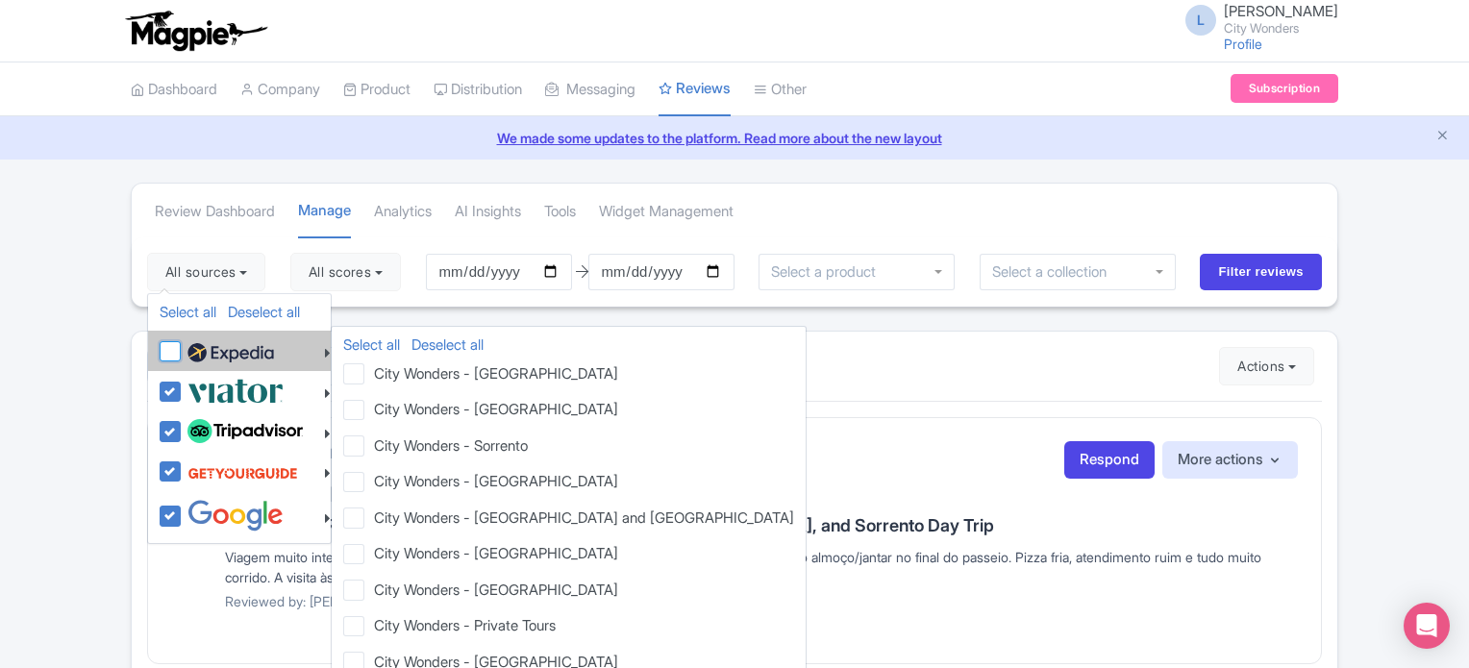
checkbox input "false"
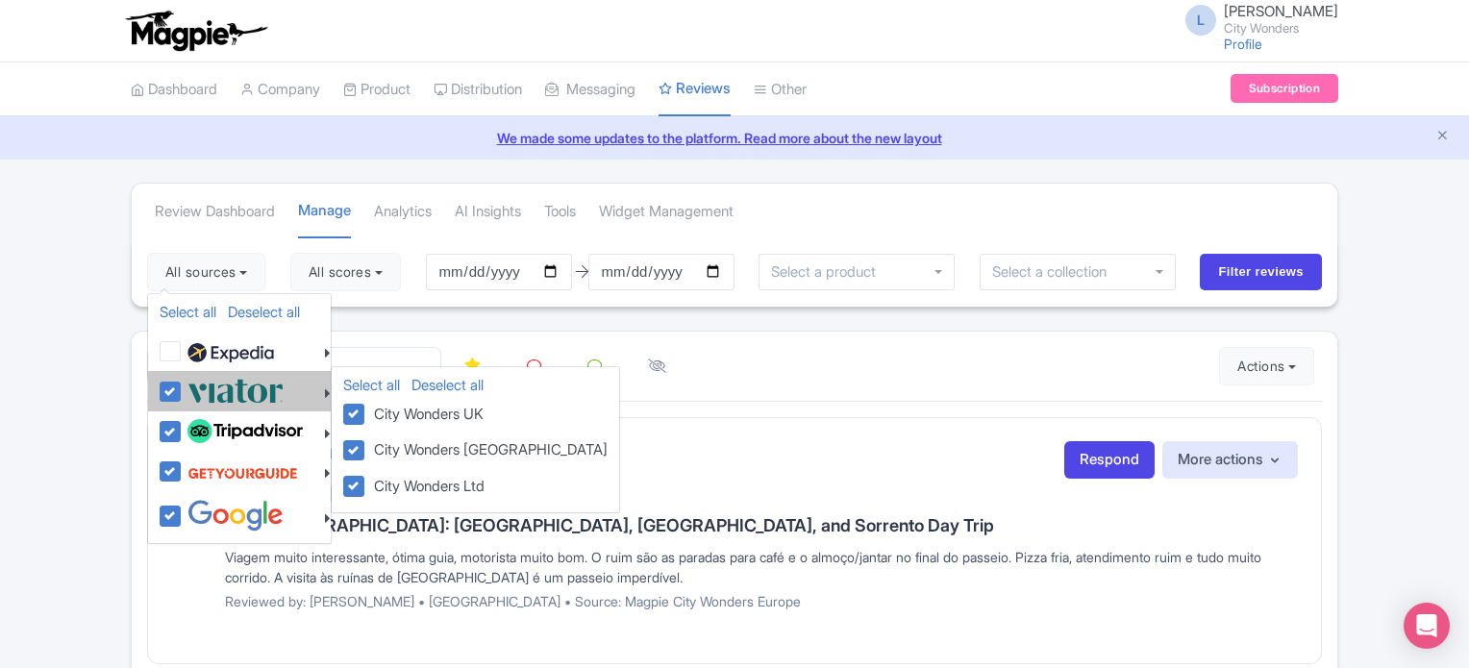
click at [183, 389] on label at bounding box center [233, 391] width 101 height 32
click at [183, 387] on input "checkbox" at bounding box center [189, 381] width 12 height 12
checkbox input "false"
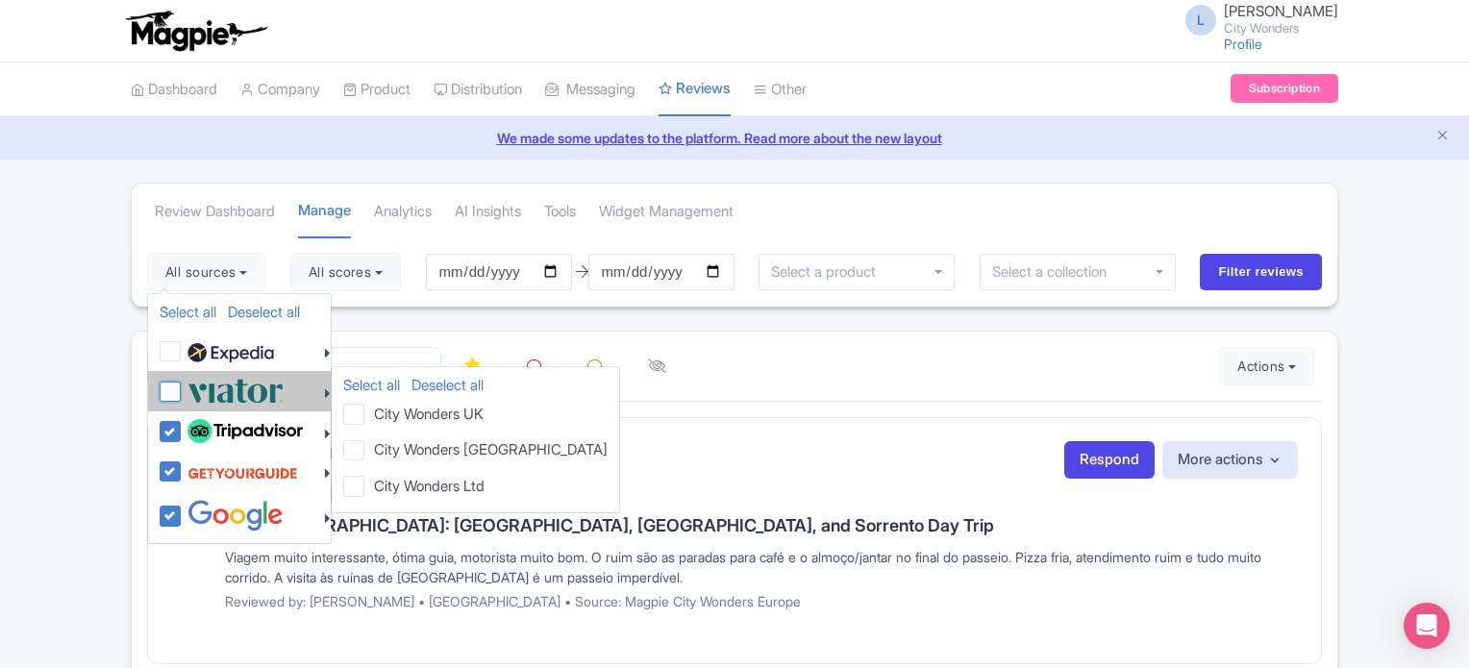
checkbox input "false"
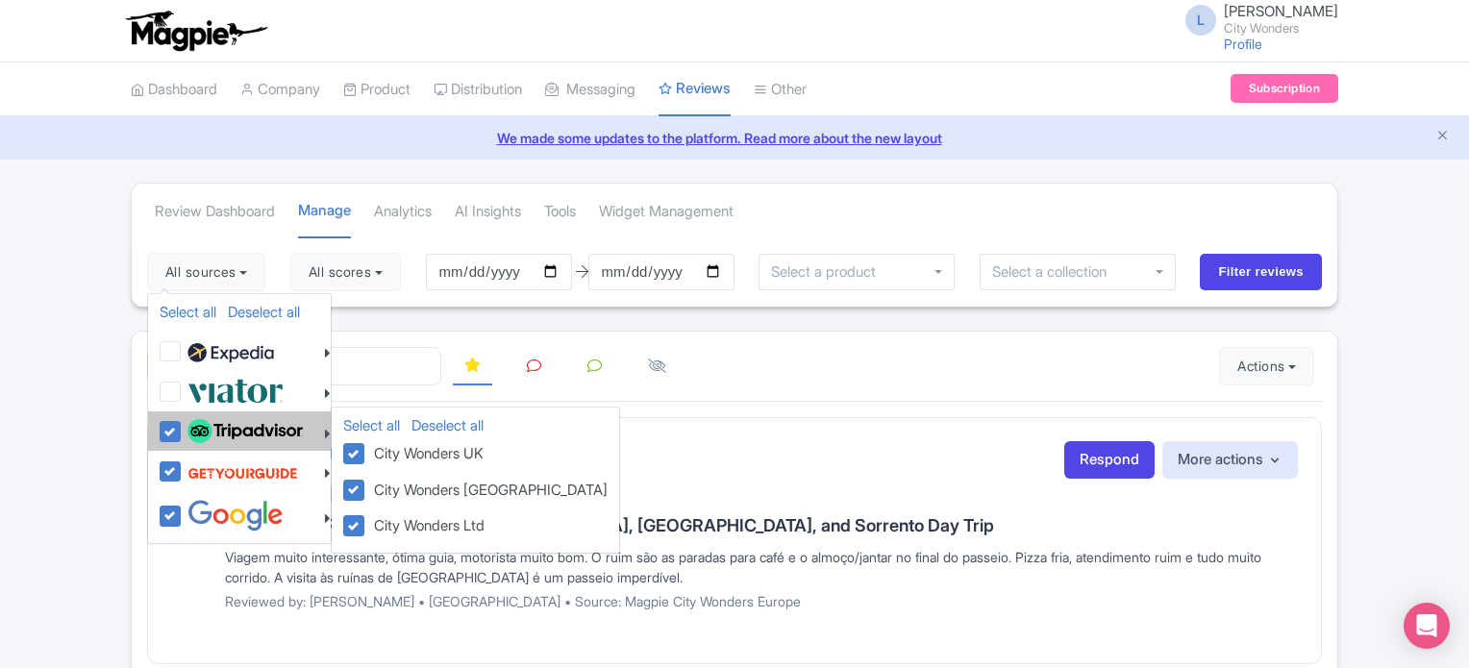
click at [183, 422] on label at bounding box center [243, 431] width 120 height 33
click at [183, 422] on input "checkbox" at bounding box center [189, 421] width 12 height 12
checkbox input "false"
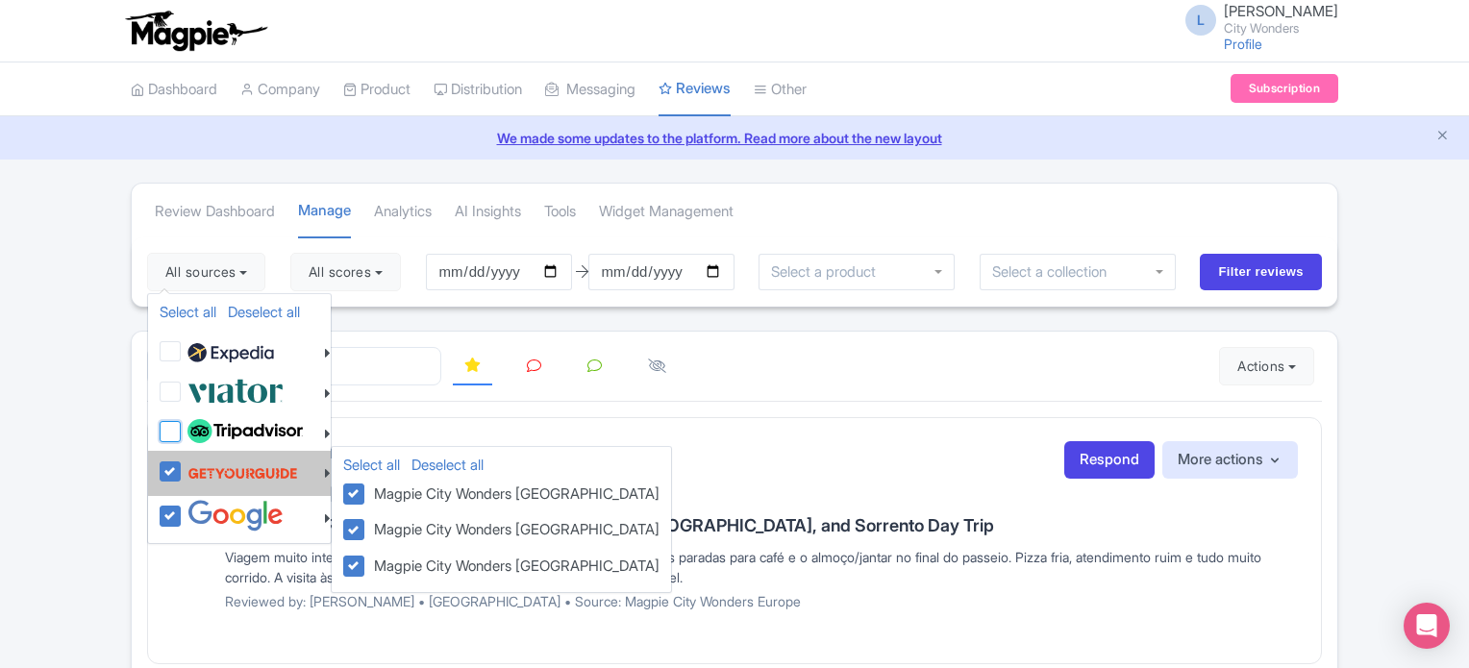
checkbox input "false"
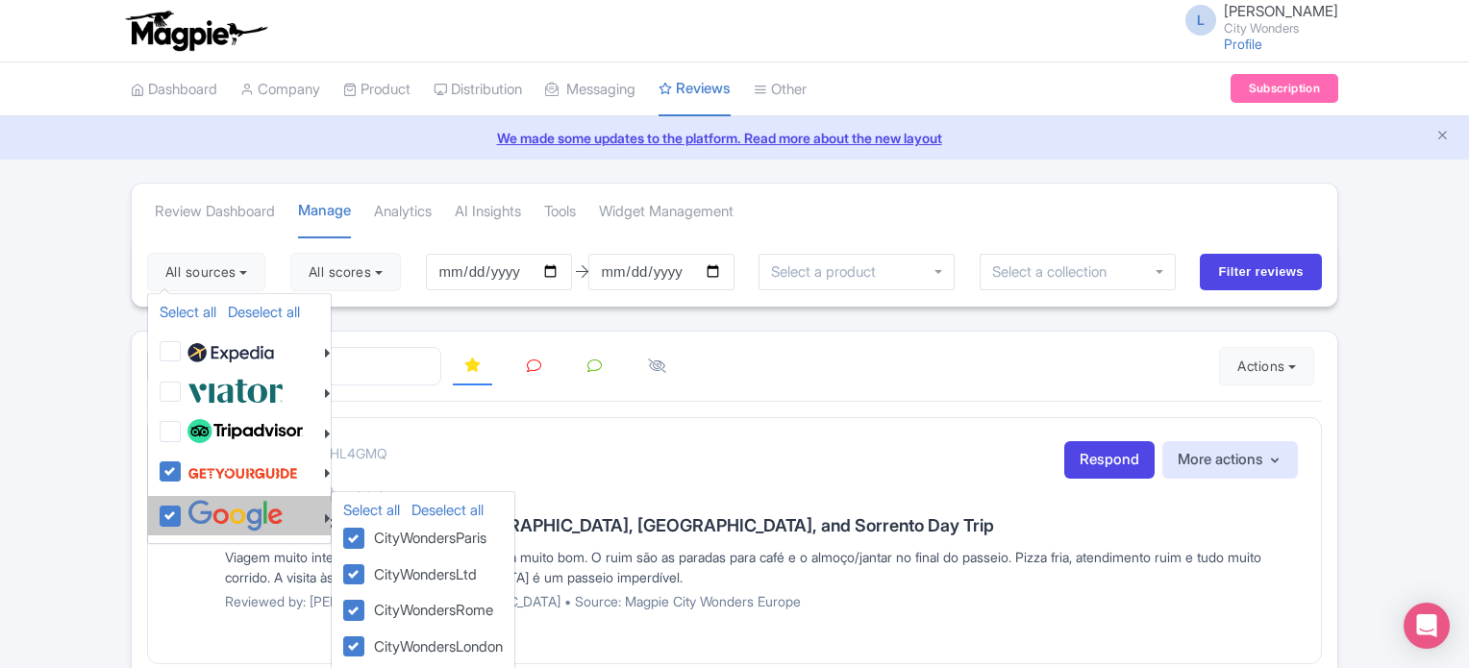
click at [183, 503] on label at bounding box center [233, 516] width 101 height 32
click at [183, 503] on input "checkbox" at bounding box center [189, 506] width 12 height 12
checkbox input "false"
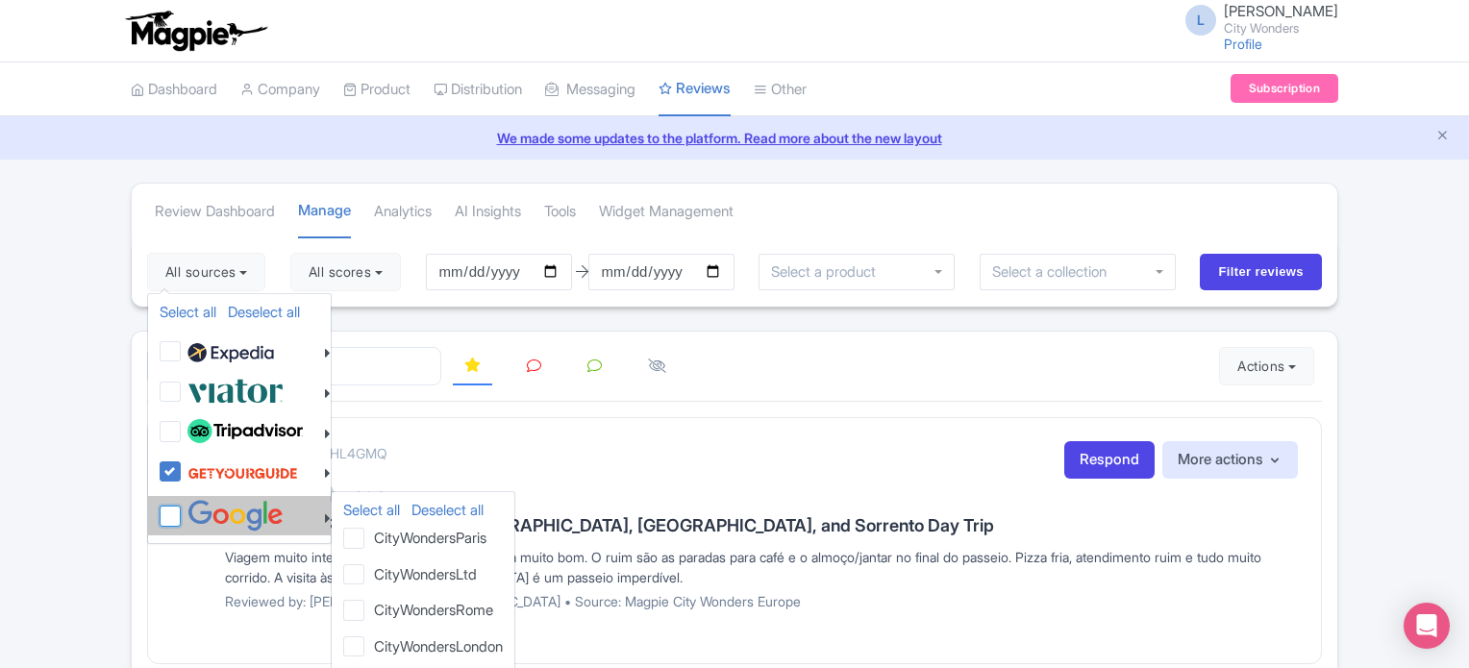
checkbox input "false"
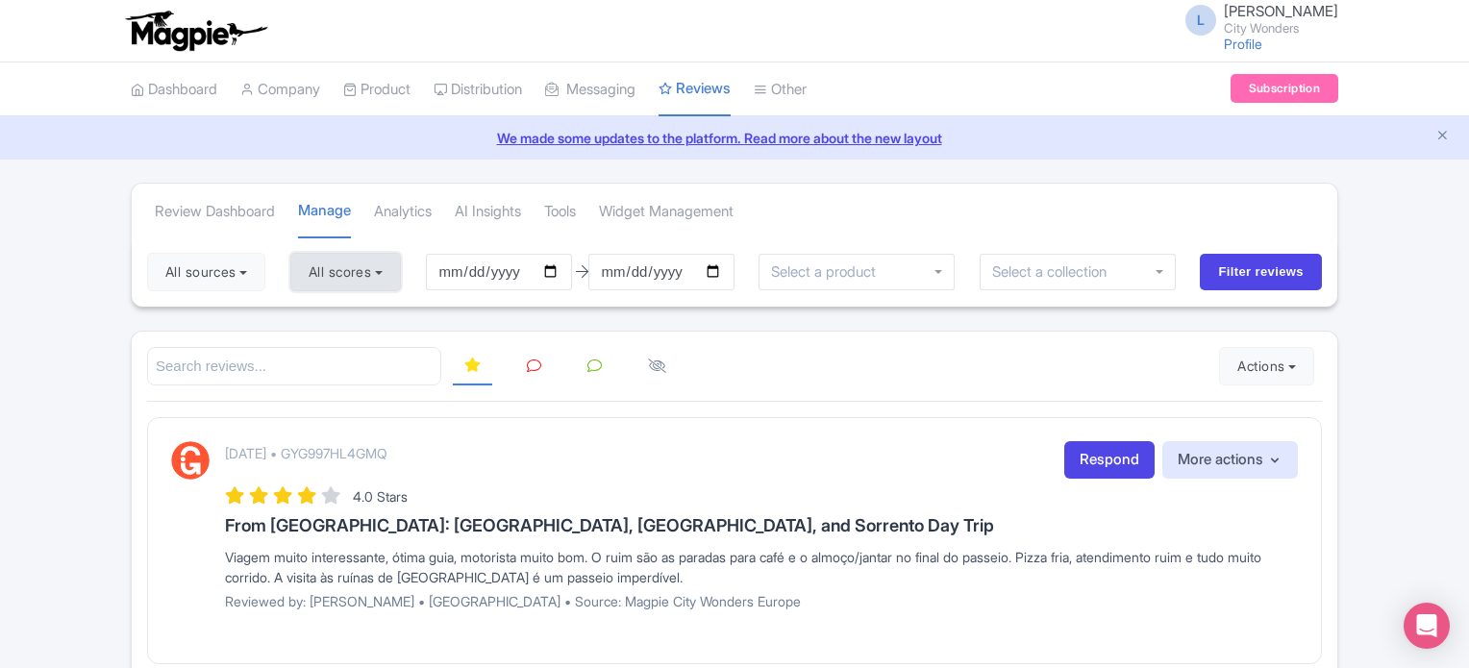
click at [369, 275] on button "All scores" at bounding box center [345, 272] width 111 height 38
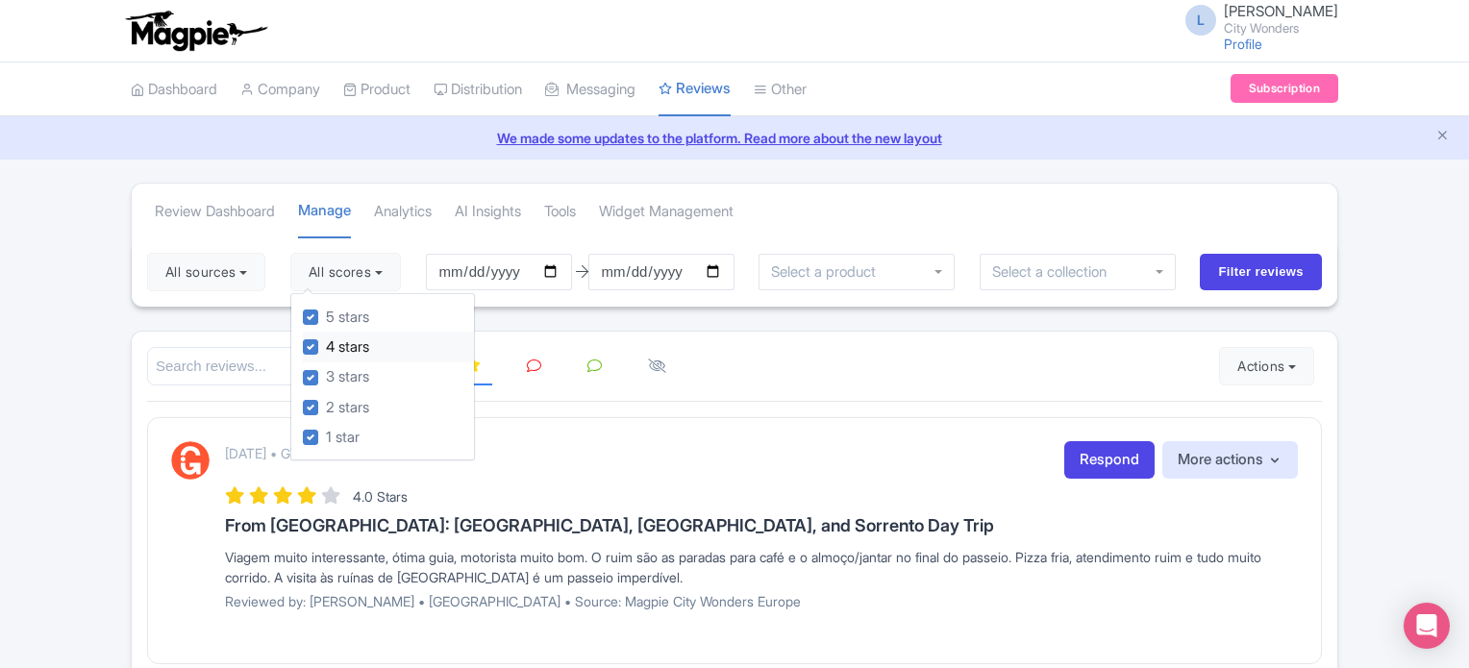
drag, startPoint x: 311, startPoint y: 314, endPoint x: 307, endPoint y: 343, distance: 29.2
click at [309, 328] on div "5 stars" at bounding box center [388, 317] width 171 height 30
click at [306, 343] on div "5 stars 4 stars 3 stars 2 stars 1 star" at bounding box center [382, 377] width 185 height 168
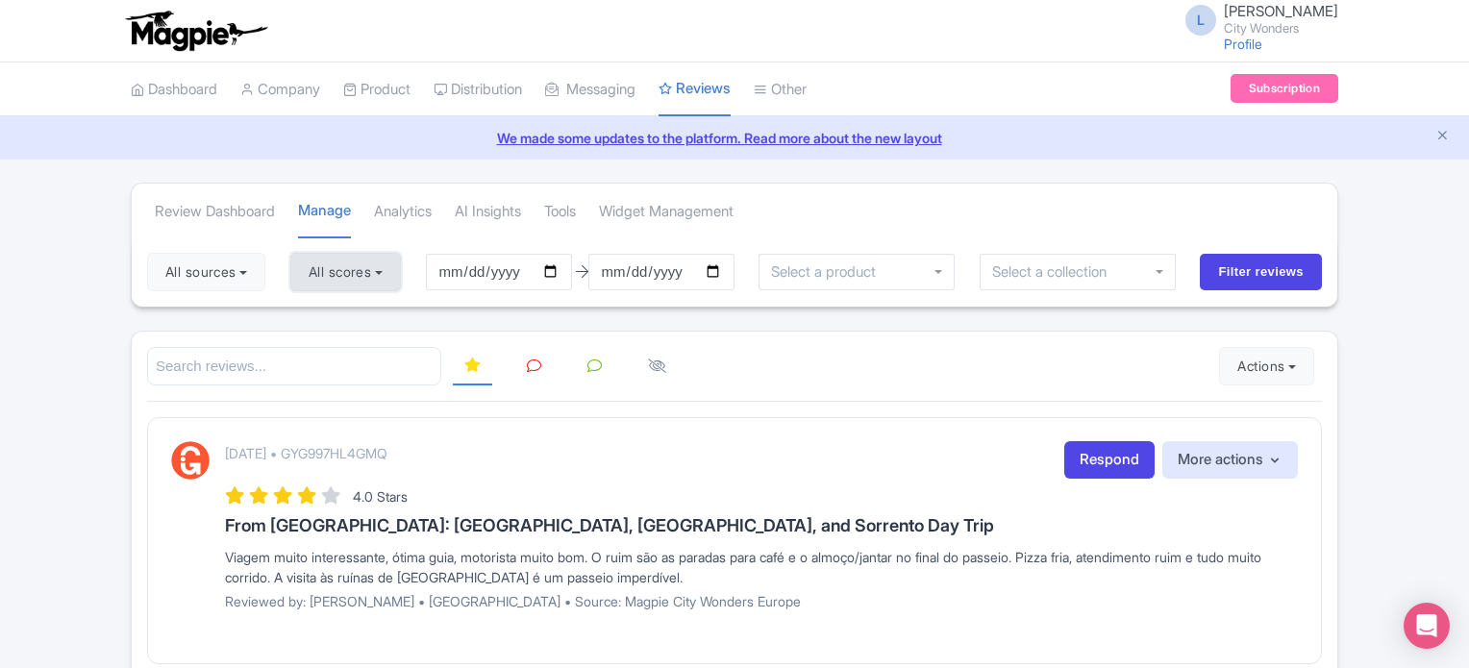
drag, startPoint x: 317, startPoint y: 276, endPoint x: 309, endPoint y: 299, distance: 24.3
click at [317, 277] on button "All scores" at bounding box center [345, 272] width 111 height 38
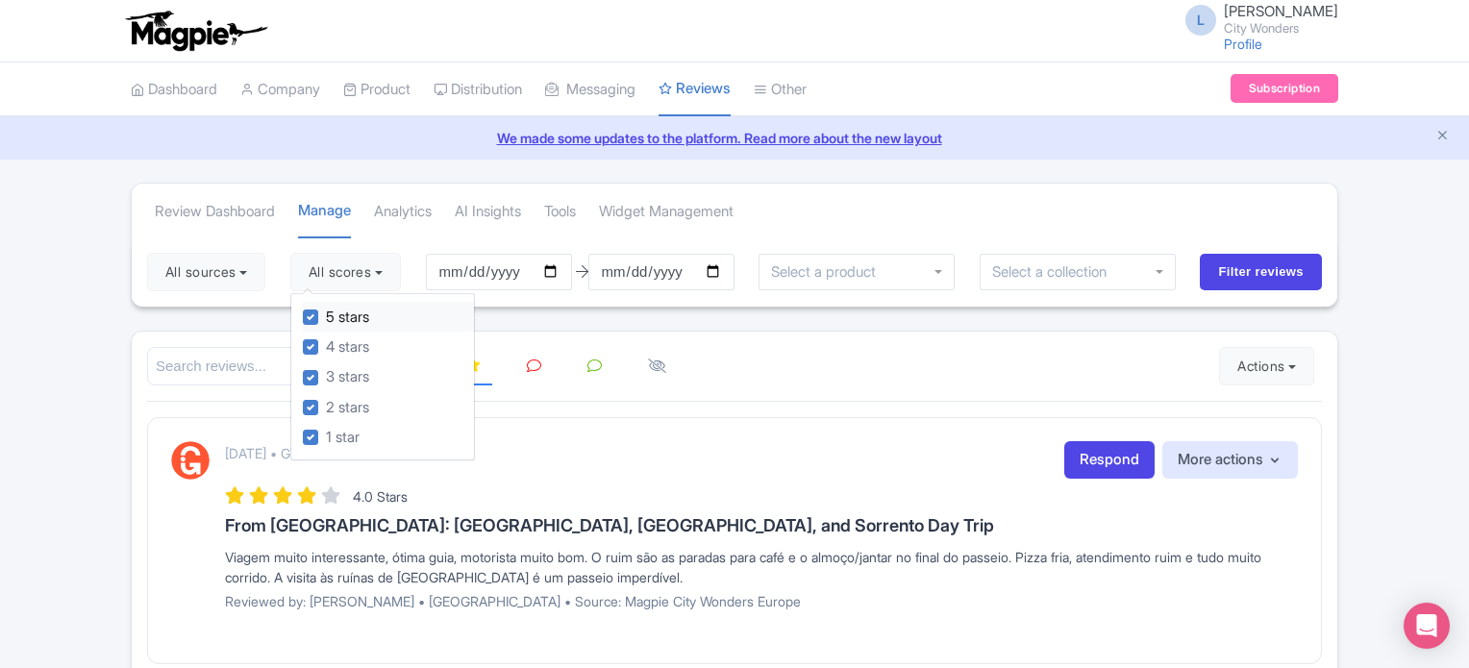
click at [326, 314] on label "5 stars" at bounding box center [347, 318] width 43 height 22
click at [326, 314] on input "5 stars" at bounding box center [332, 312] width 12 height 12
checkbox input "false"
drag, startPoint x: 318, startPoint y: 352, endPoint x: 252, endPoint y: 346, distance: 66.6
click at [326, 351] on label "4 stars" at bounding box center [347, 347] width 43 height 22
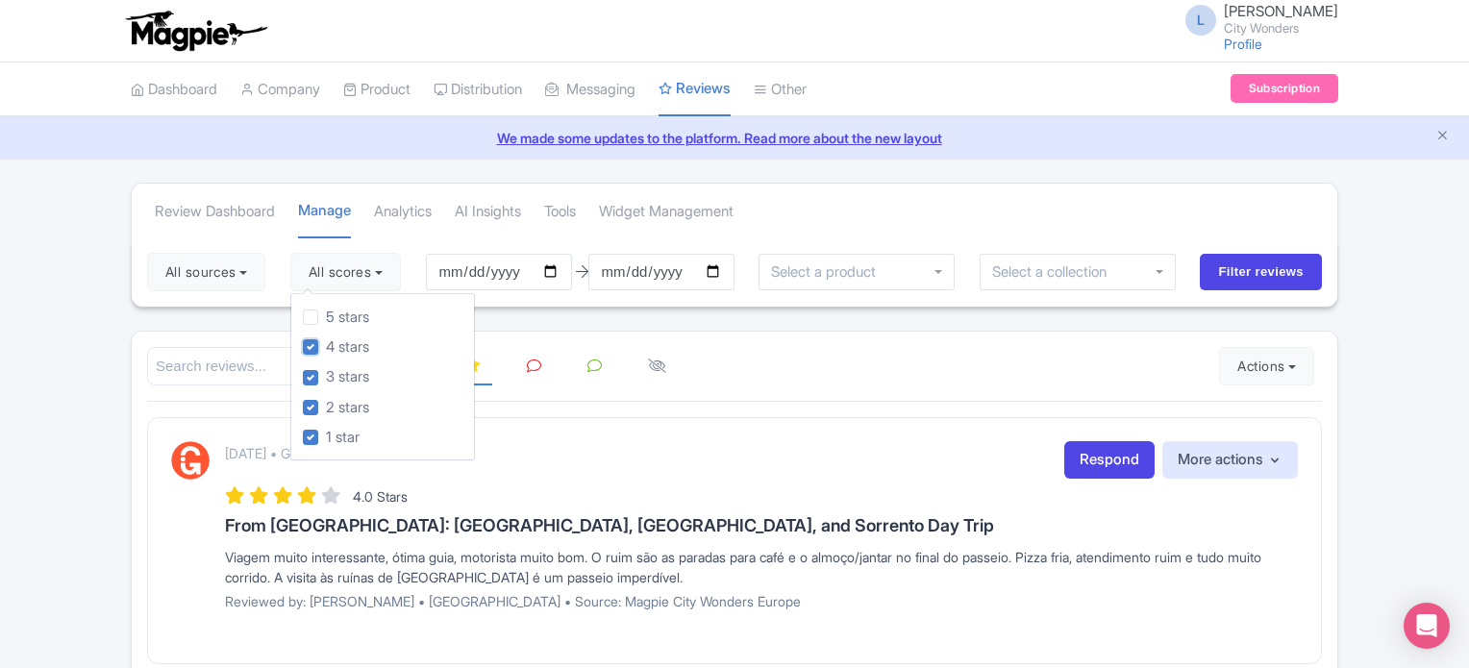
click at [326, 348] on input "4 stars" at bounding box center [332, 341] width 12 height 12
checkbox input "false"
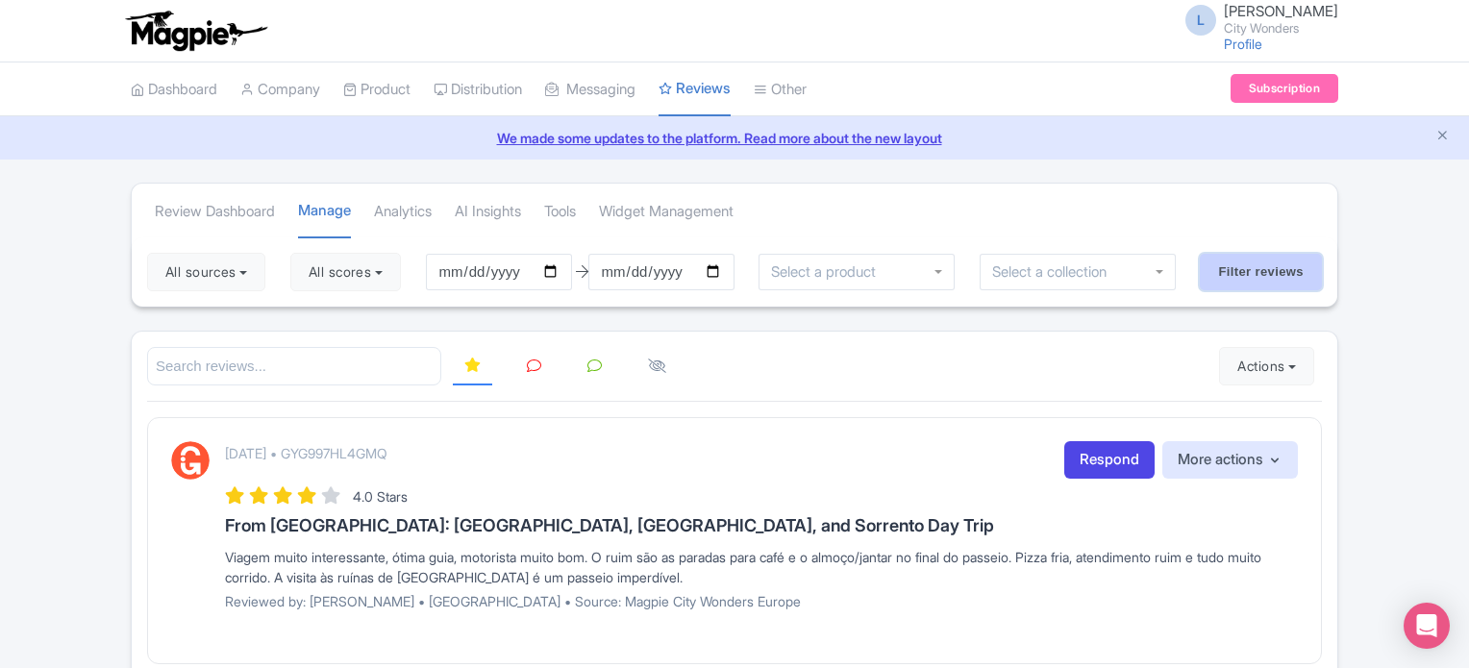
click at [1272, 258] on input "Filter reviews" at bounding box center [1260, 272] width 122 height 37
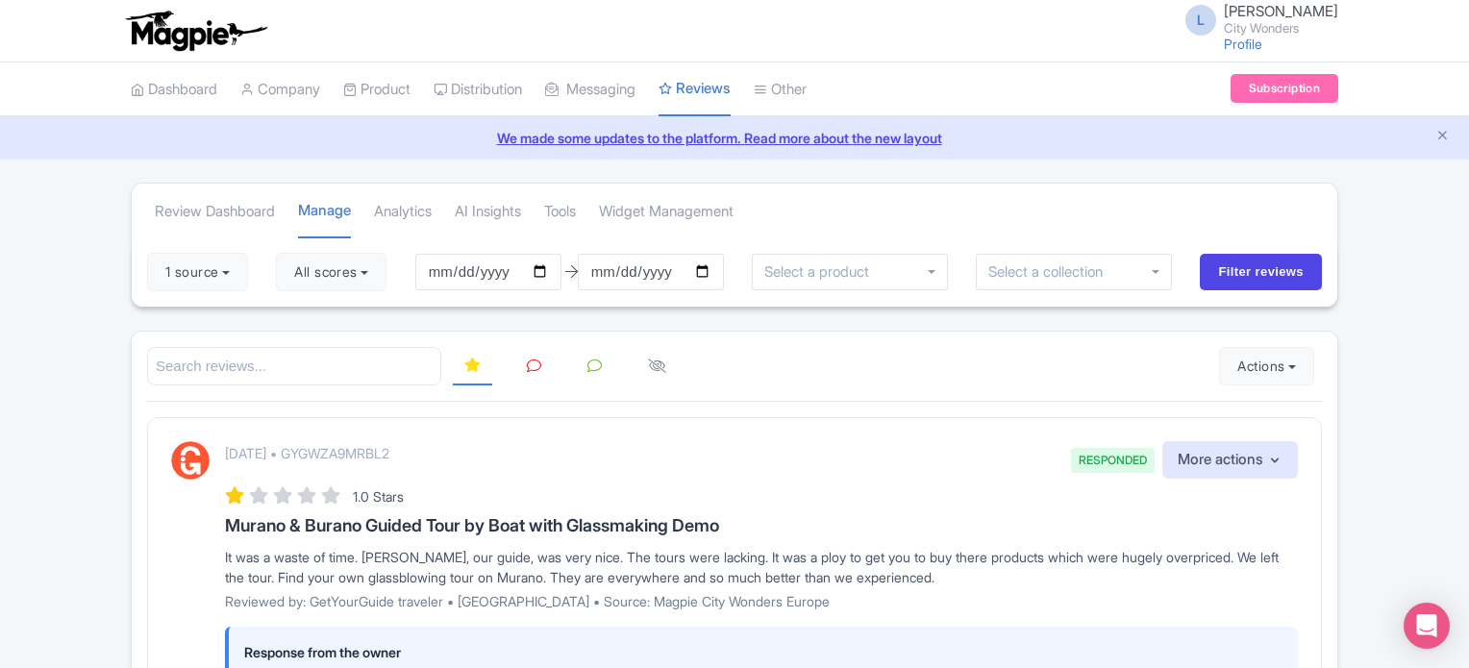
click at [537, 363] on icon at bounding box center [534, 365] width 14 height 14
